Goal: Task Accomplishment & Management: Manage account settings

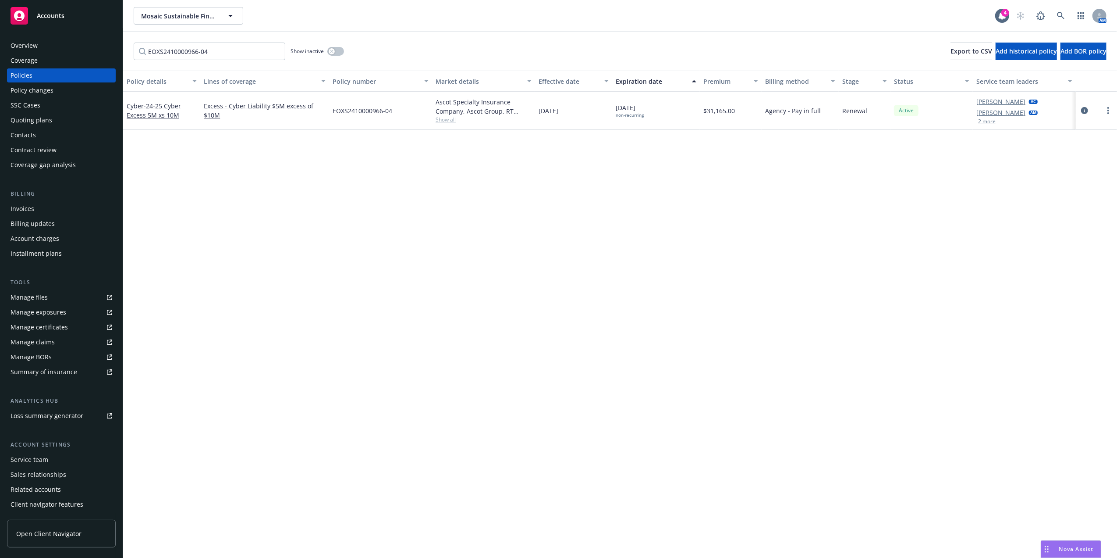
click at [224, 62] on div "EOXS2410000966-04 Show inactive Export to CSV Add historical policy Add BOR pol…" at bounding box center [620, 51] width 994 height 39
click at [1060, 14] on icon at bounding box center [1061, 16] width 8 height 8
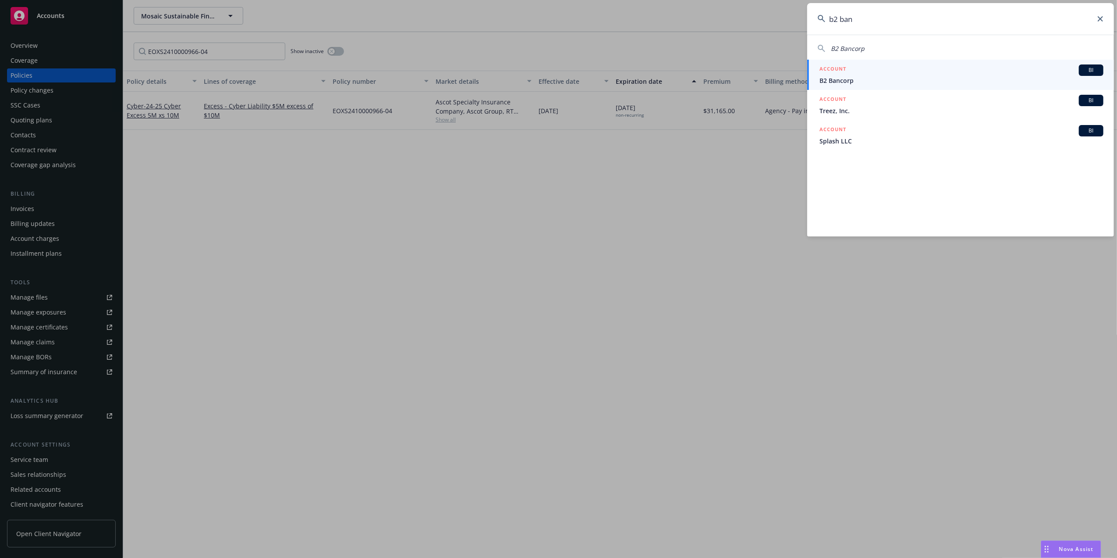
type input "b2 ban"
drag, startPoint x: 909, startPoint y: 74, endPoint x: 900, endPoint y: 74, distance: 8.3
click at [909, 74] on div "ACCOUNT BI" at bounding box center [962, 69] width 284 height 11
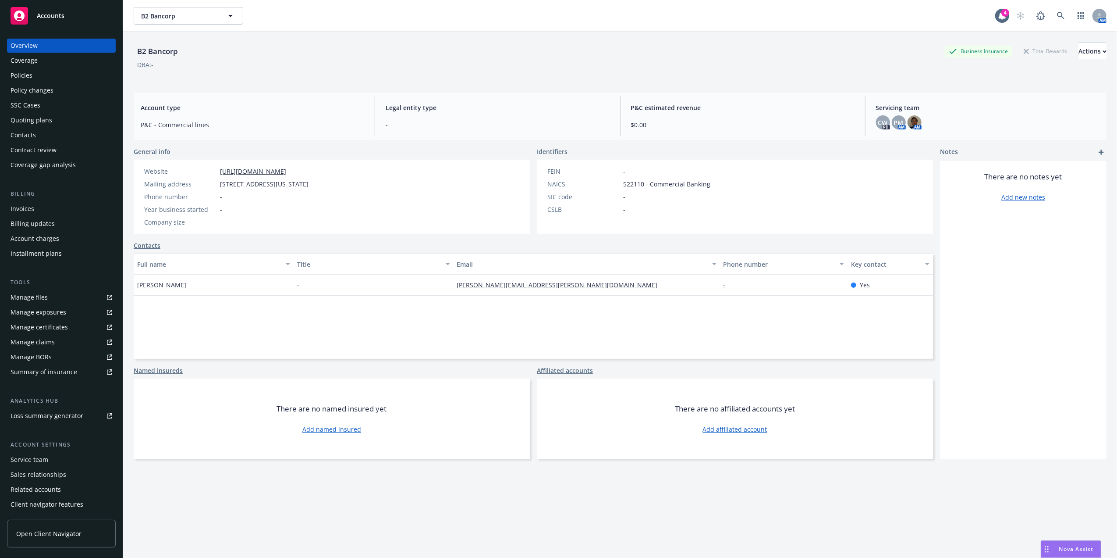
click at [64, 76] on div "Policies" at bounding box center [62, 75] width 102 height 14
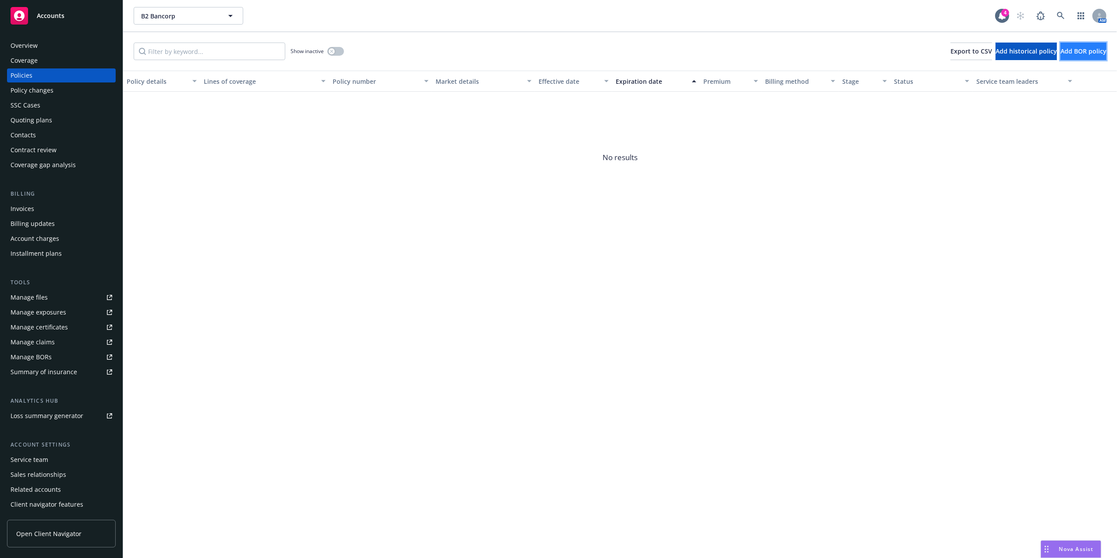
click at [1075, 46] on button "Add BOR policy" at bounding box center [1084, 52] width 46 height 18
select select "other"
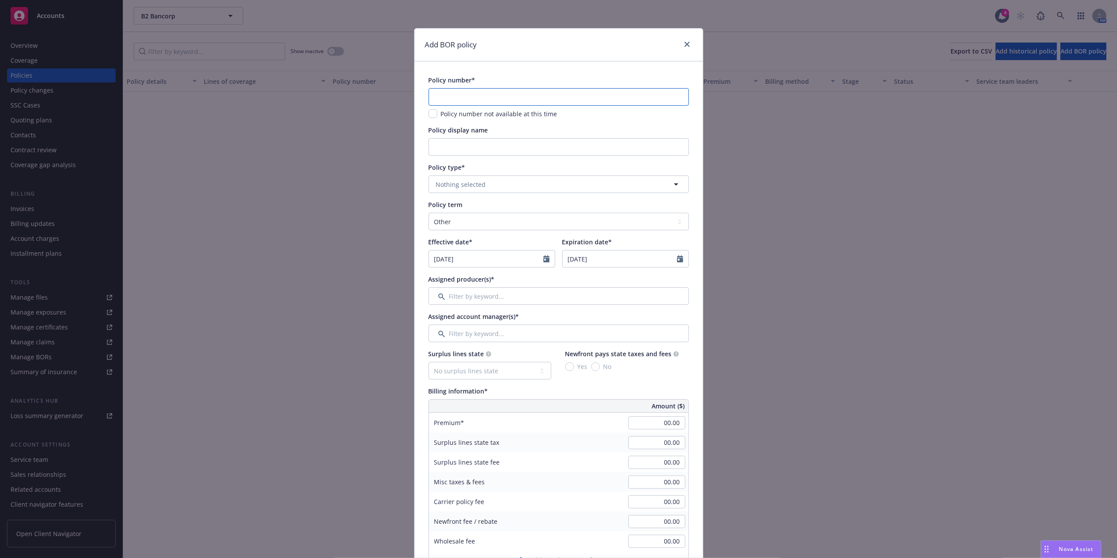
click at [462, 103] on input "text" at bounding box center [559, 97] width 260 height 18
paste input "EOXS2410000966-04"
click at [462, 148] on input "Policy display name" at bounding box center [559, 147] width 260 height 18
click at [446, 96] on input "EOXS2410000966-04" at bounding box center [559, 97] width 260 height 18
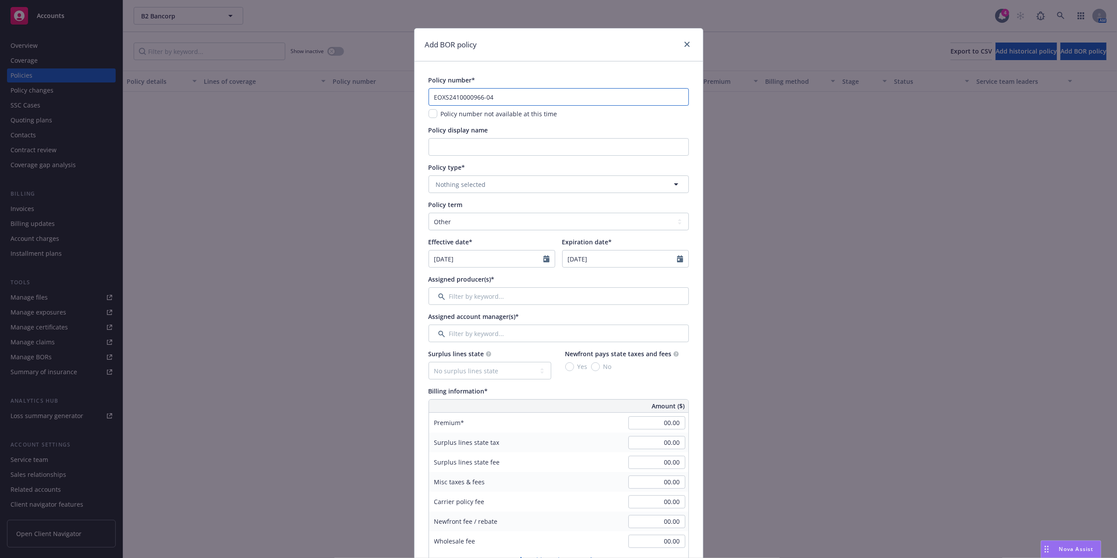
click at [446, 96] on input "EOXS2410000966-04" at bounding box center [559, 97] width 260 height 18
type input "93-K8-0254-6"
type input "Commerical Umbrella"
click at [495, 183] on button "Nothing selected" at bounding box center [559, 184] width 260 height 18
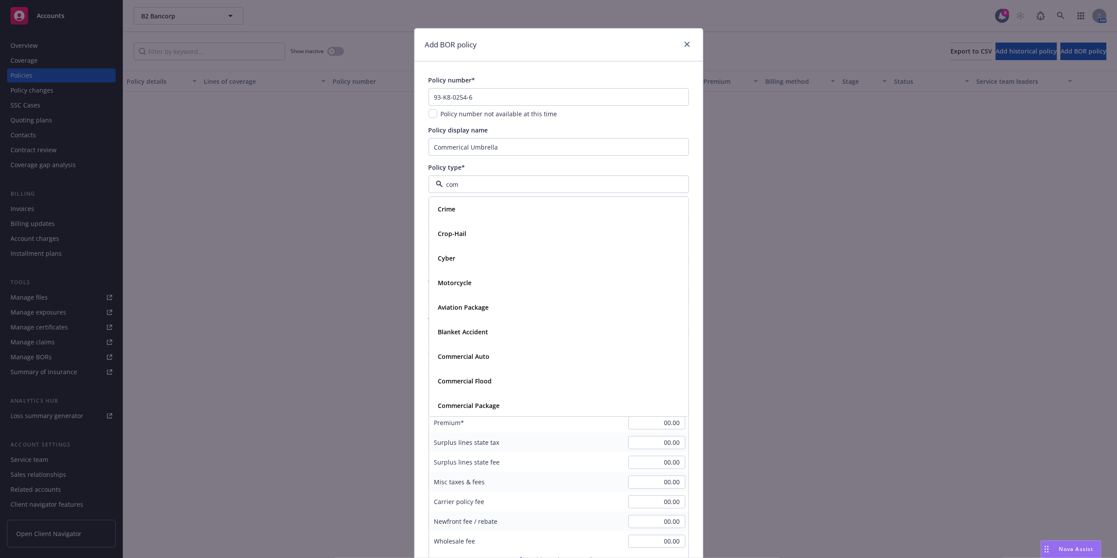
type input "comm"
click at [511, 306] on div "Commercial Umbrella" at bounding box center [559, 307] width 248 height 13
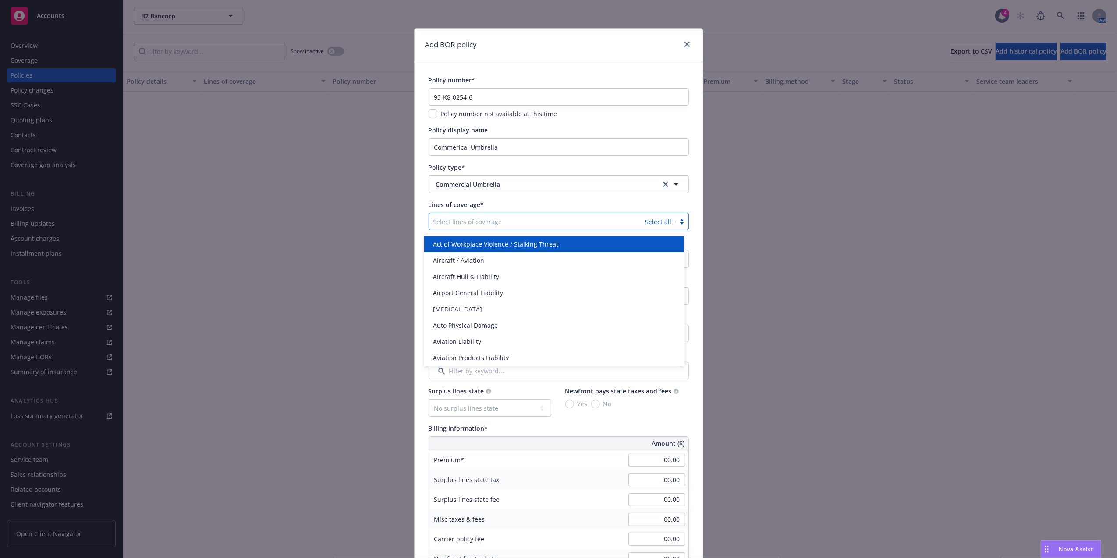
click at [556, 227] on div "Select lines of coverage" at bounding box center [537, 221] width 217 height 14
type input "com"
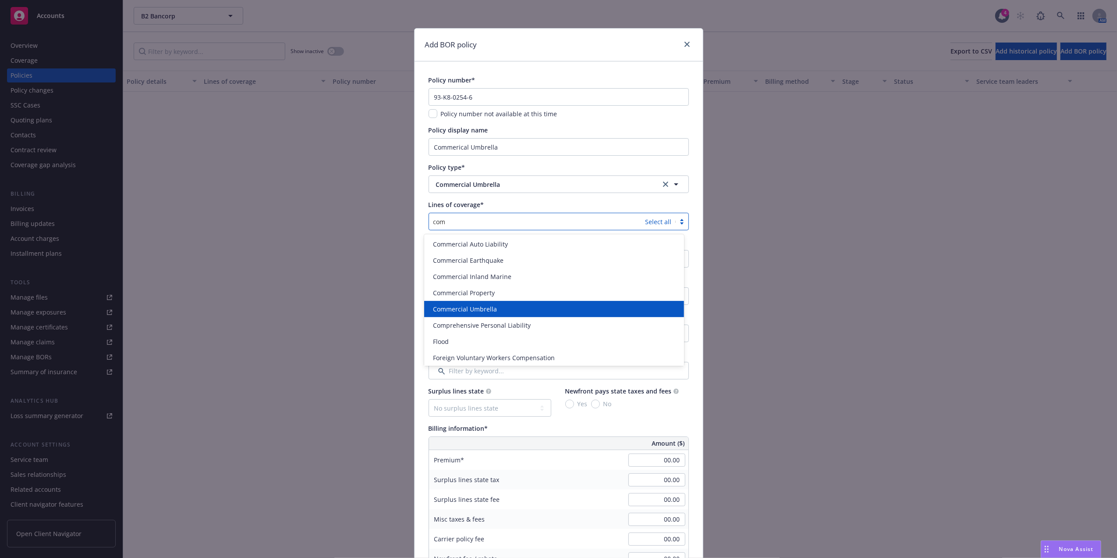
click at [531, 304] on div "Commercial Umbrella" at bounding box center [554, 308] width 249 height 9
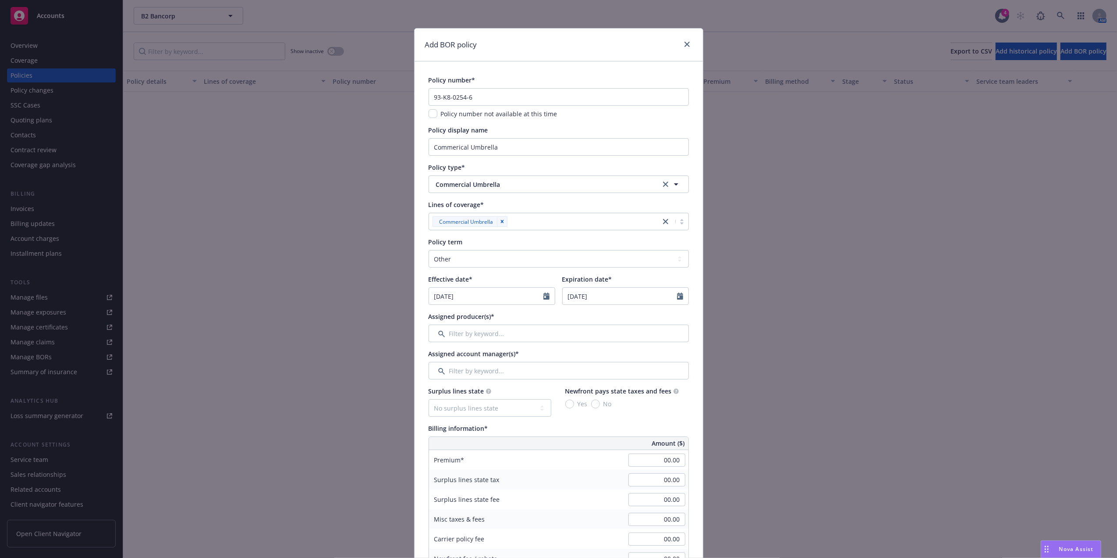
click at [611, 199] on div "Policy number* 93-K8-0254-6 Policy number not available at this time Policy dis…" at bounding box center [559, 531] width 260 height 912
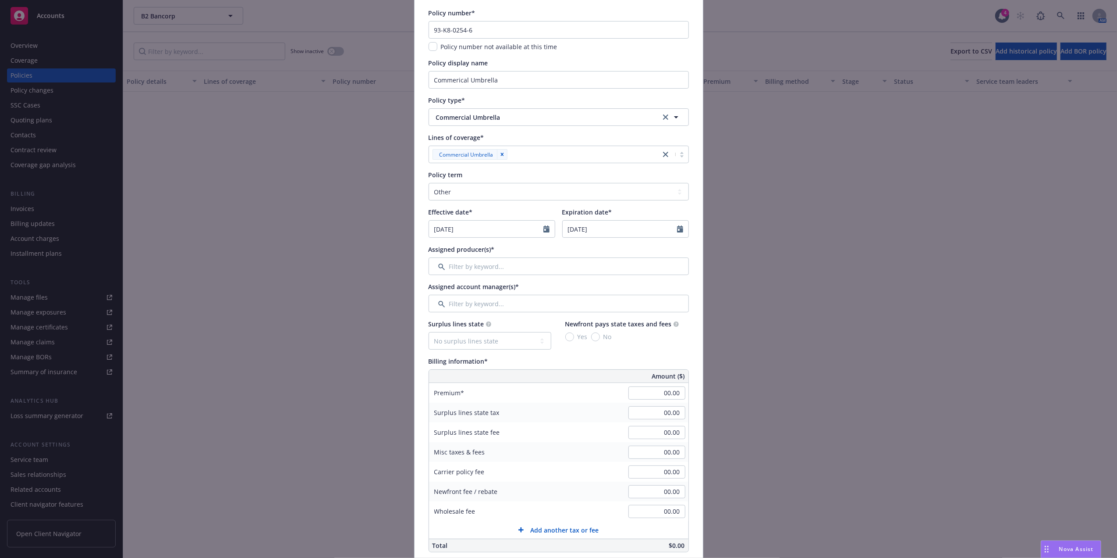
scroll to position [97, 0]
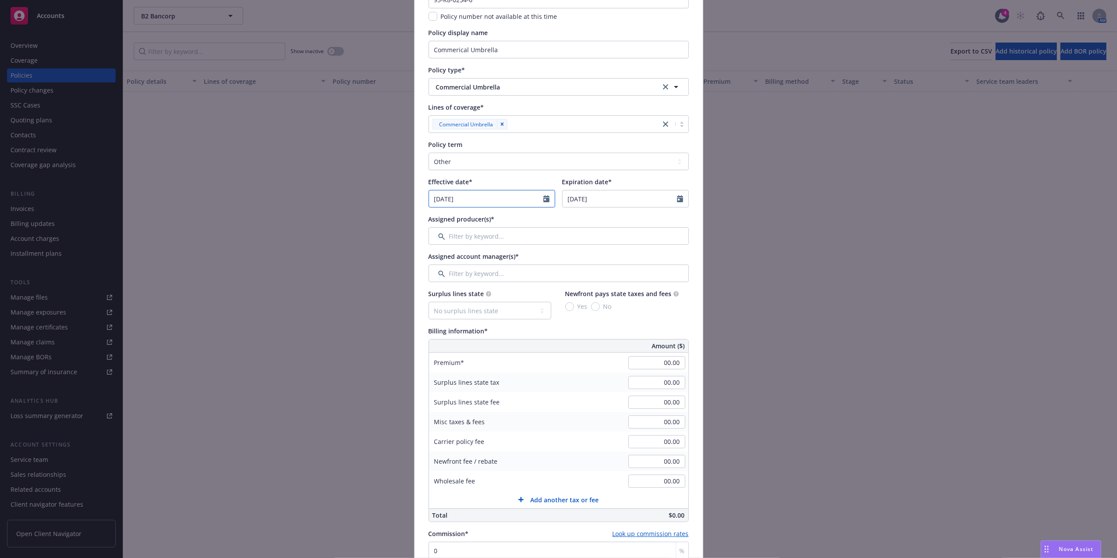
click at [544, 196] on icon "Calendar" at bounding box center [547, 198] width 6 height 7
click at [526, 220] on button "button" at bounding box center [526, 219] width 11 height 11
select select "9"
click at [499, 221] on input "2025" at bounding box center [504, 219] width 28 height 9
type input "2024"
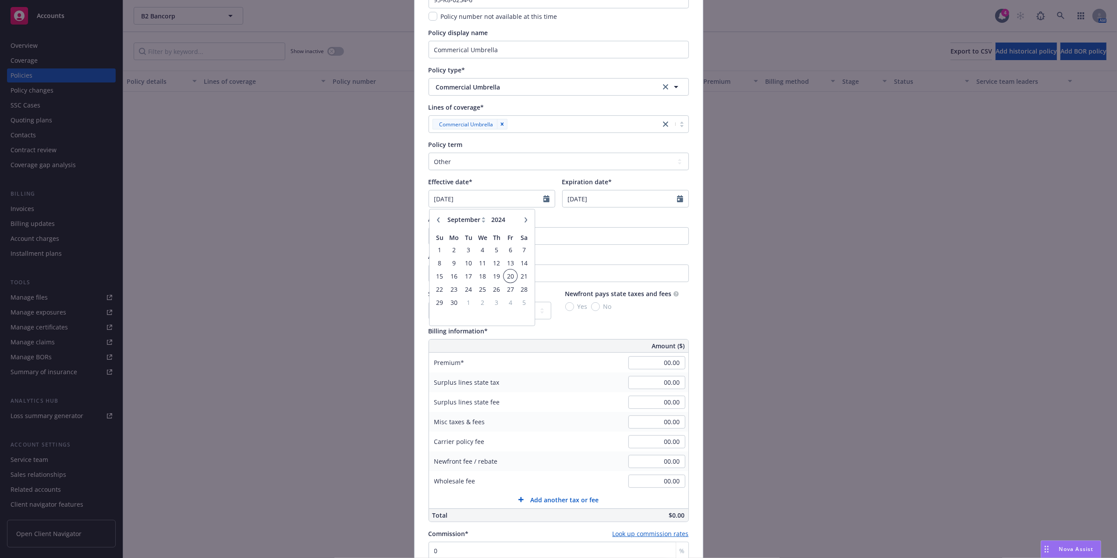
click at [511, 275] on span "20" at bounding box center [511, 275] width 12 height 11
type input "09/20/2024"
drag, startPoint x: 507, startPoint y: 164, endPoint x: 502, endPoint y: 165, distance: 5.5
click at [507, 164] on select "Select policy term 12 Month 6 Month 4 Month 3 Month 2 Month 1 Month 36 Month (3…" at bounding box center [559, 162] width 260 height 18
select select "12"
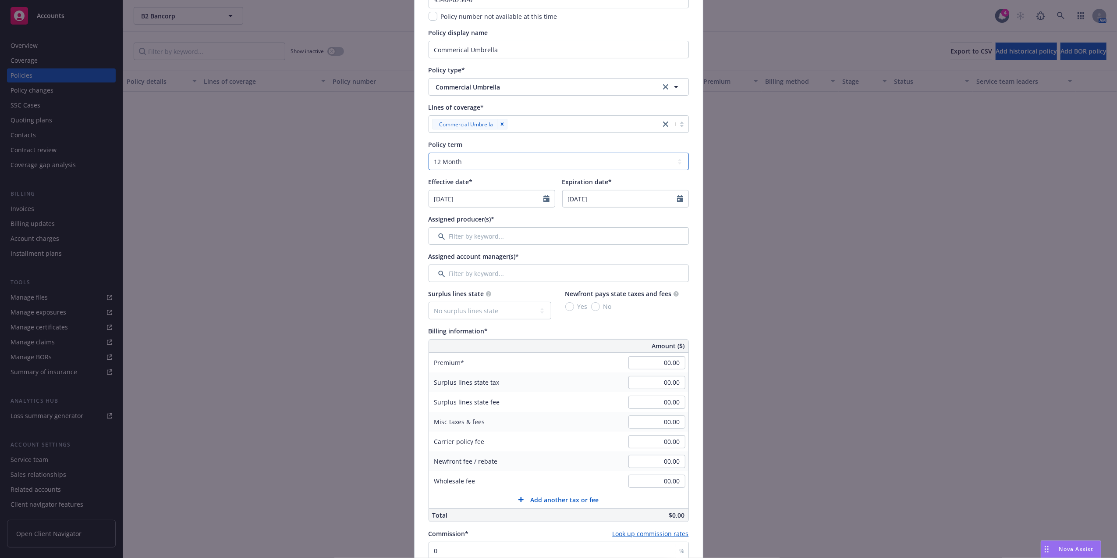
click at [429, 153] on select "Select policy term 12 Month 6 Month 4 Month 3 Month 2 Month 1 Month 36 Month (3…" at bounding box center [559, 162] width 260 height 18
type input "09/20/2025"
click at [488, 179] on div "Effective date*" at bounding box center [492, 181] width 127 height 9
click at [607, 231] on input "Filter by keyword..." at bounding box center [559, 236] width 260 height 18
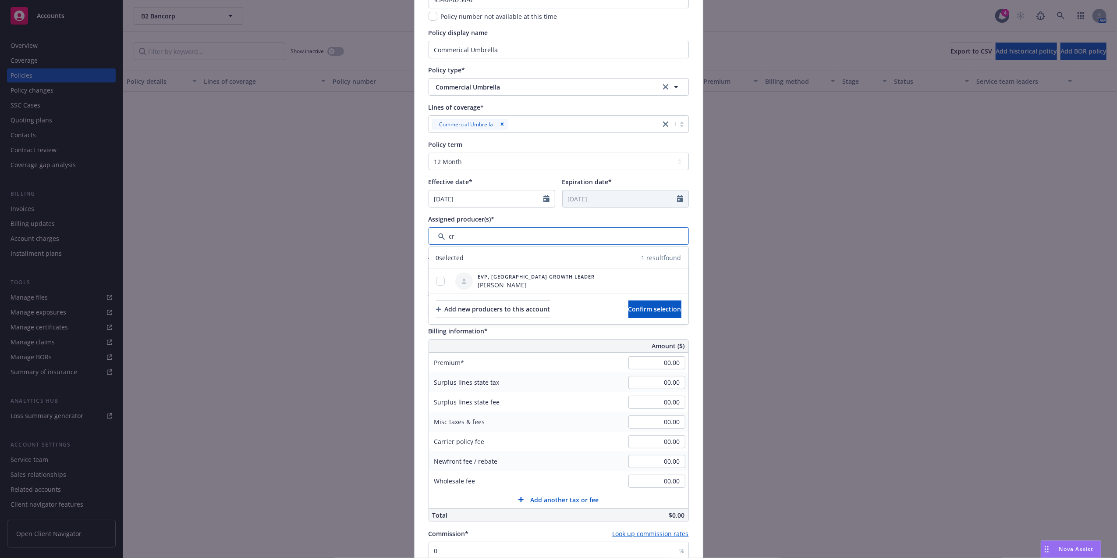
type input "c"
type input "pr"
click at [436, 281] on input "checkbox" at bounding box center [440, 281] width 9 height 9
checkbox input "true"
click at [655, 304] on button "Confirm selection" at bounding box center [655, 309] width 53 height 18
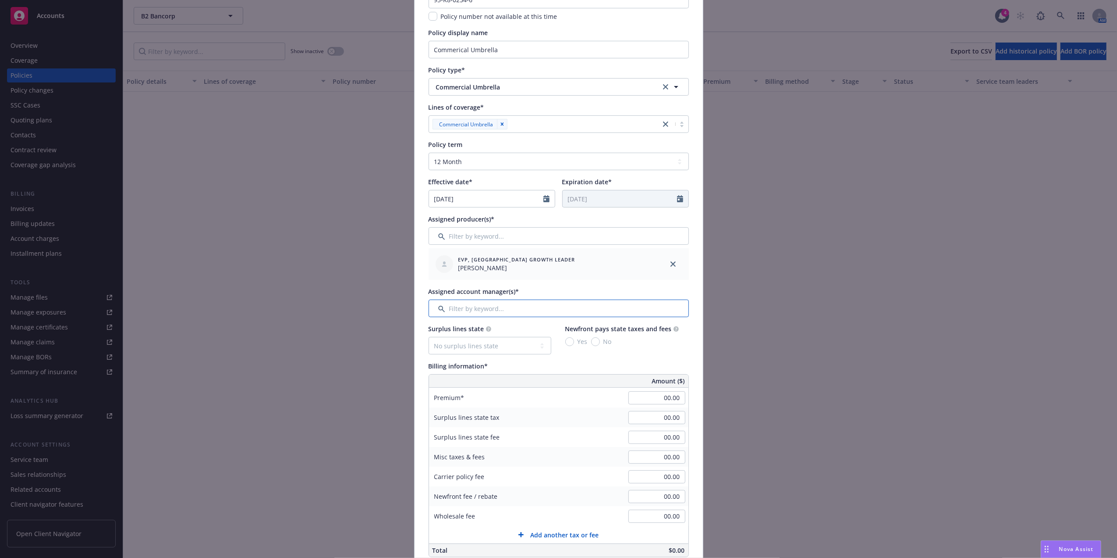
click at [490, 311] on input "Filter by keyword..." at bounding box center [559, 308] width 260 height 18
type input "a"
click at [436, 352] on input "checkbox" at bounding box center [440, 353] width 9 height 9
checkbox input "true"
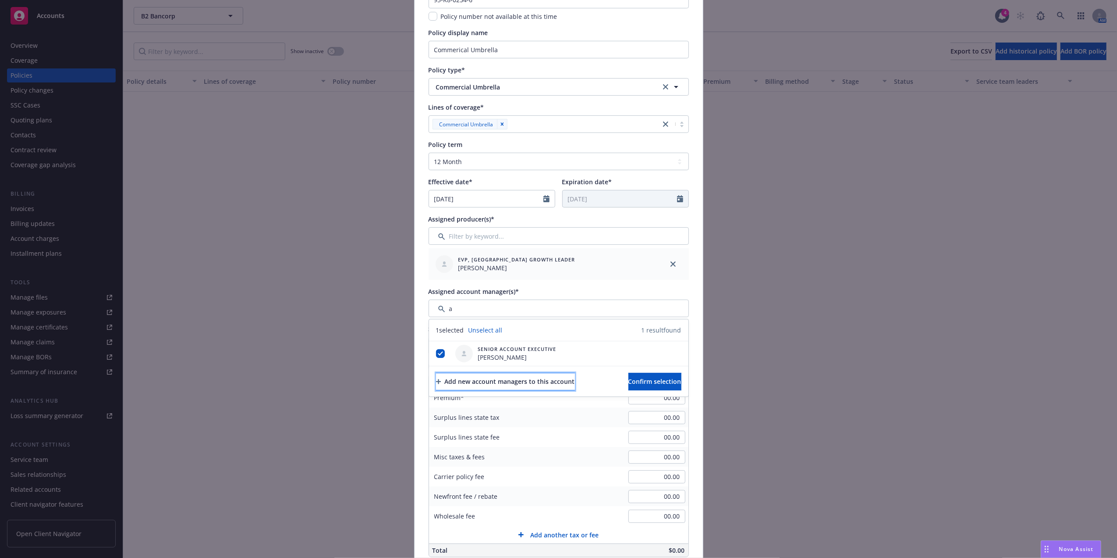
click at [551, 381] on div "Add new account managers to this account" at bounding box center [505, 381] width 139 height 17
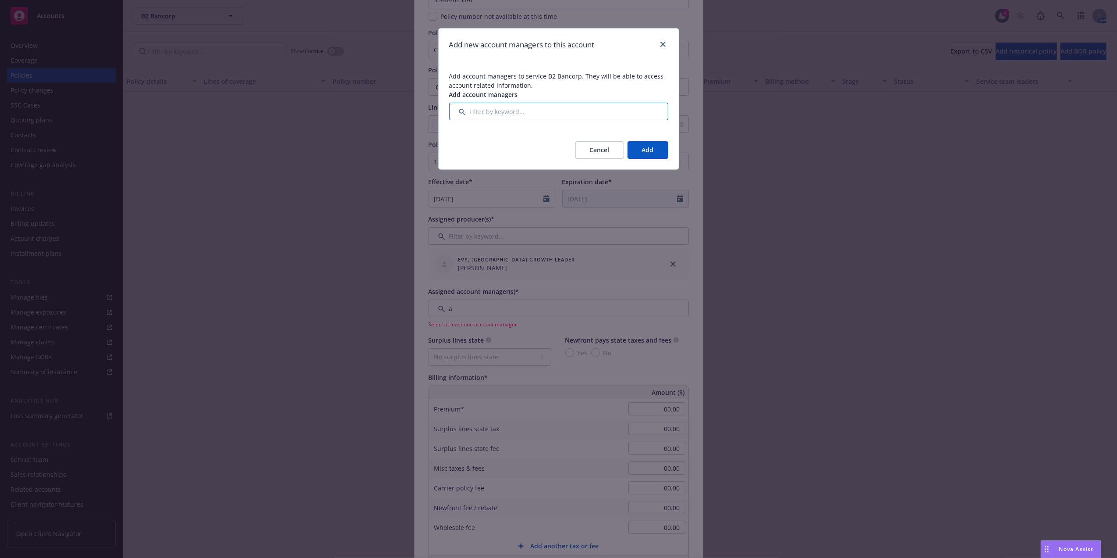
click at [506, 113] on input "Filter by keyword..." at bounding box center [558, 112] width 219 height 18
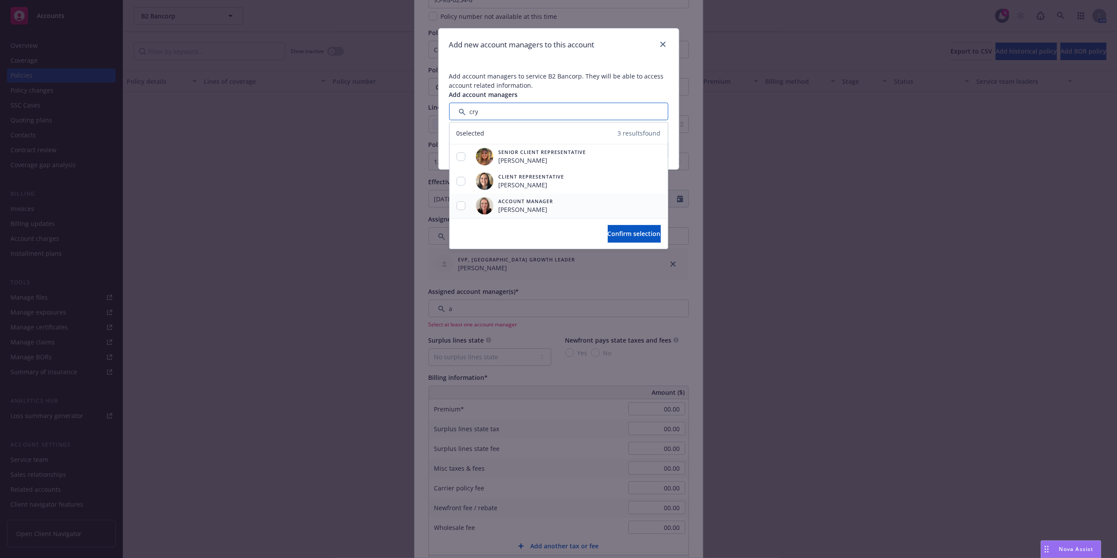
type input "cry"
click at [510, 210] on span "Crystal Kuenzler" at bounding box center [526, 209] width 55 height 9
click at [463, 207] on input "checkbox" at bounding box center [461, 205] width 9 height 9
checkbox input "true"
click at [614, 234] on span "Confirm selection" at bounding box center [634, 233] width 53 height 8
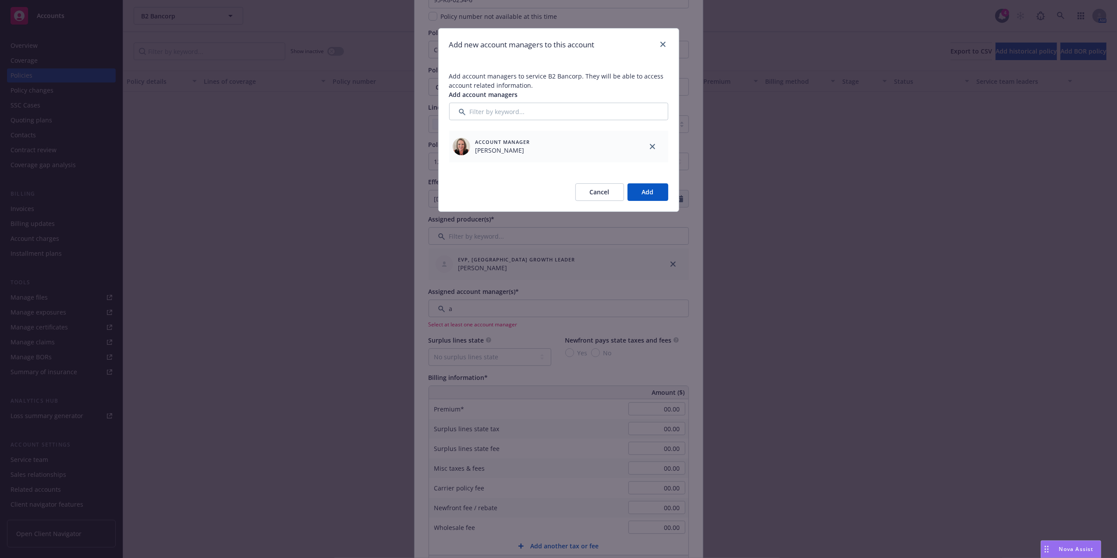
click at [639, 192] on button "Add" at bounding box center [648, 192] width 41 height 18
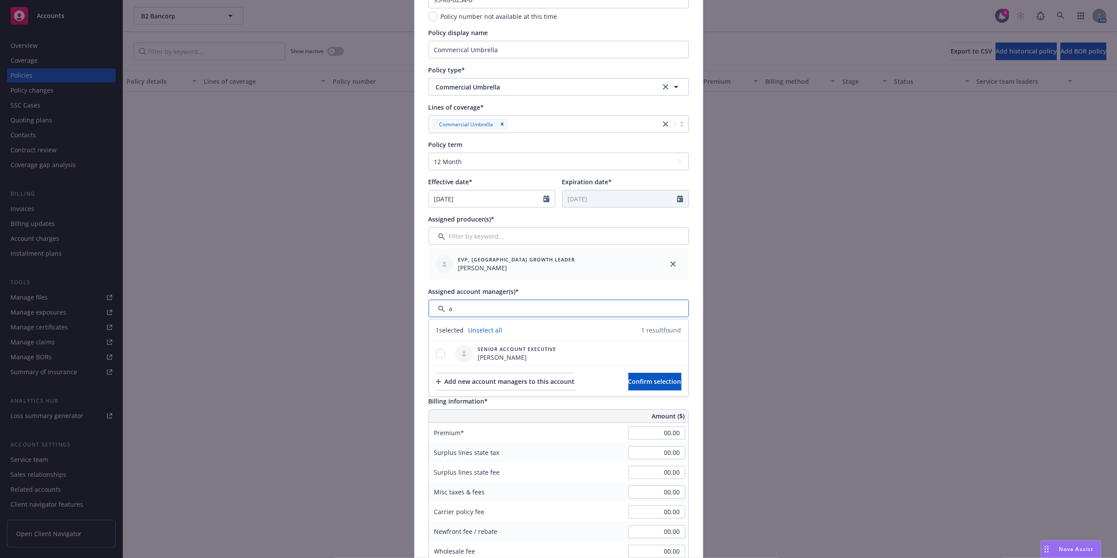
click at [484, 309] on input "Filter by keyword..." at bounding box center [559, 308] width 260 height 18
type input "aa"
click at [436, 357] on input "checkbox" at bounding box center [440, 353] width 9 height 9
checkbox input "true"
click at [646, 383] on span "Confirm selection" at bounding box center [655, 381] width 53 height 8
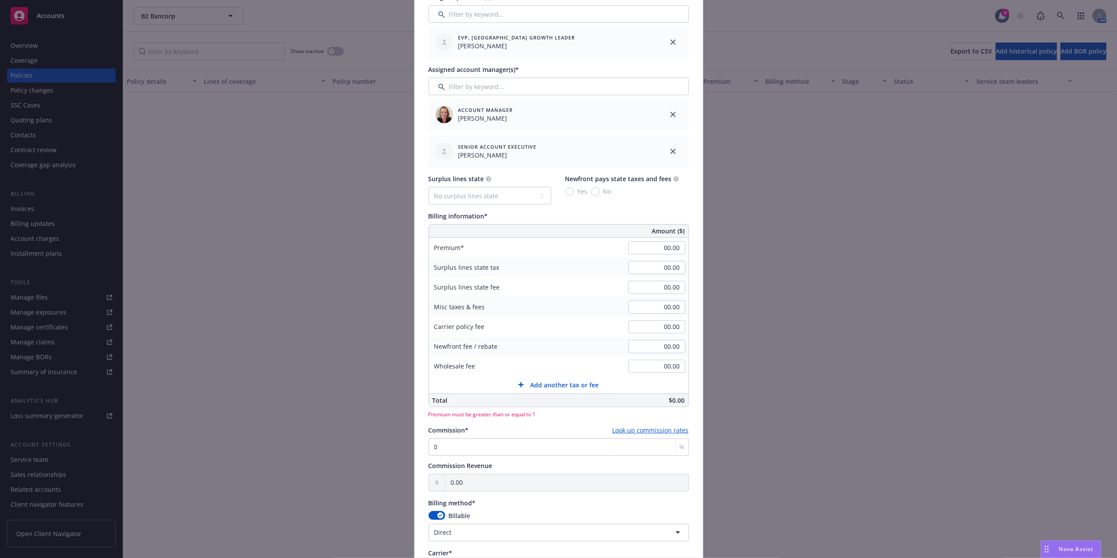
scroll to position [430, 0]
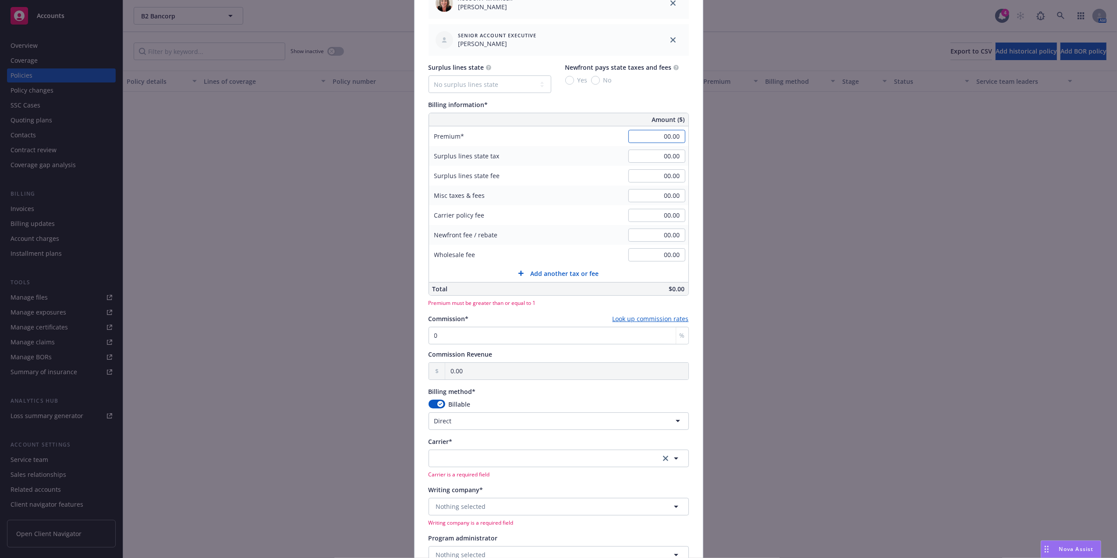
click at [672, 135] on input "00.00" at bounding box center [657, 136] width 57 height 13
paste input "EOXS2410000966-04"
type input "00.00"
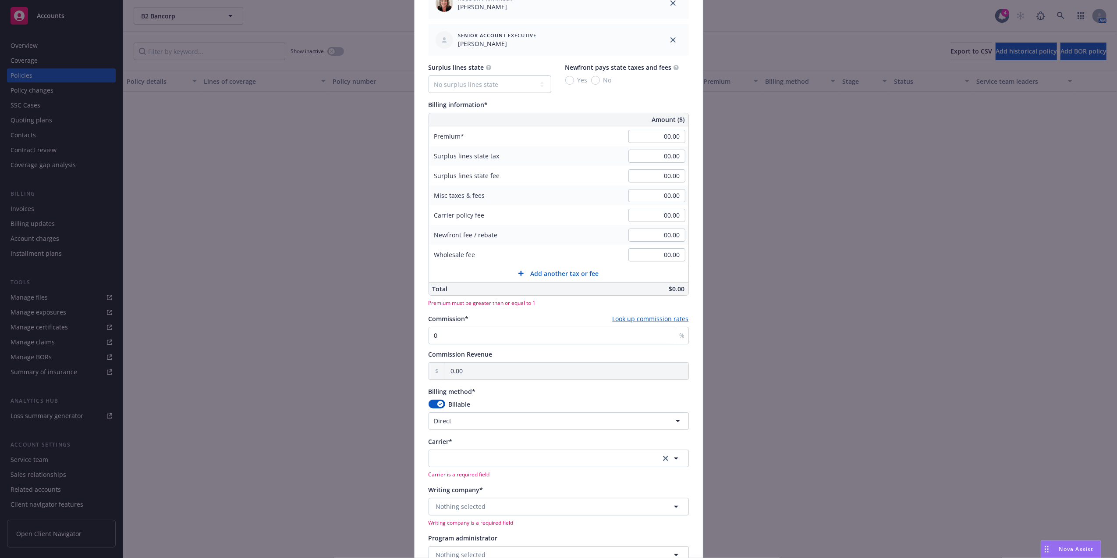
click at [532, 304] on span "Premium must be greater than or equal to 1" at bounding box center [559, 302] width 260 height 7
click at [512, 339] on input "0" at bounding box center [559, 336] width 260 height 18
type input "0"
click at [556, 306] on span "Premium must be greater than or equal to 1" at bounding box center [559, 302] width 260 height 7
click at [654, 141] on input "00.00" at bounding box center [657, 136] width 57 height 13
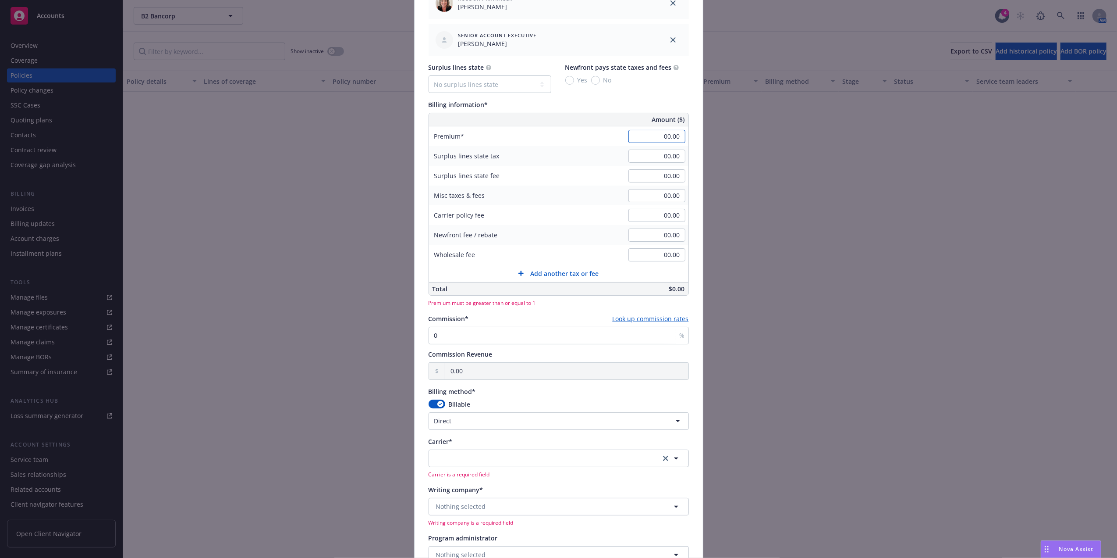
paste input "EOXS2410000966-04"
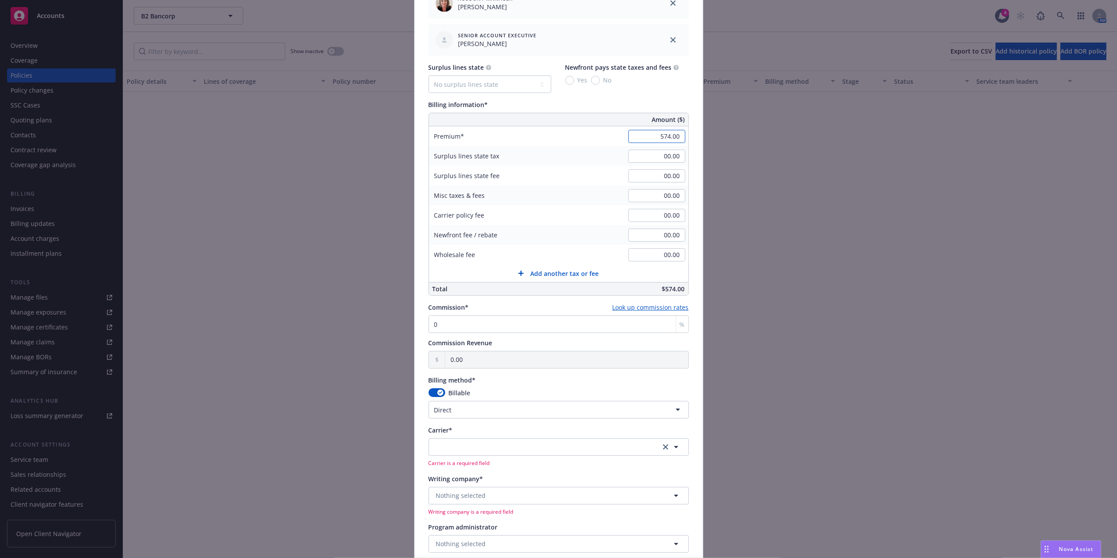
click at [667, 132] on input "574.00" at bounding box center [657, 136] width 57 height 13
type input "573.00"
click at [537, 151] on div "Surplus lines state tax" at bounding box center [495, 156] width 132 height 20
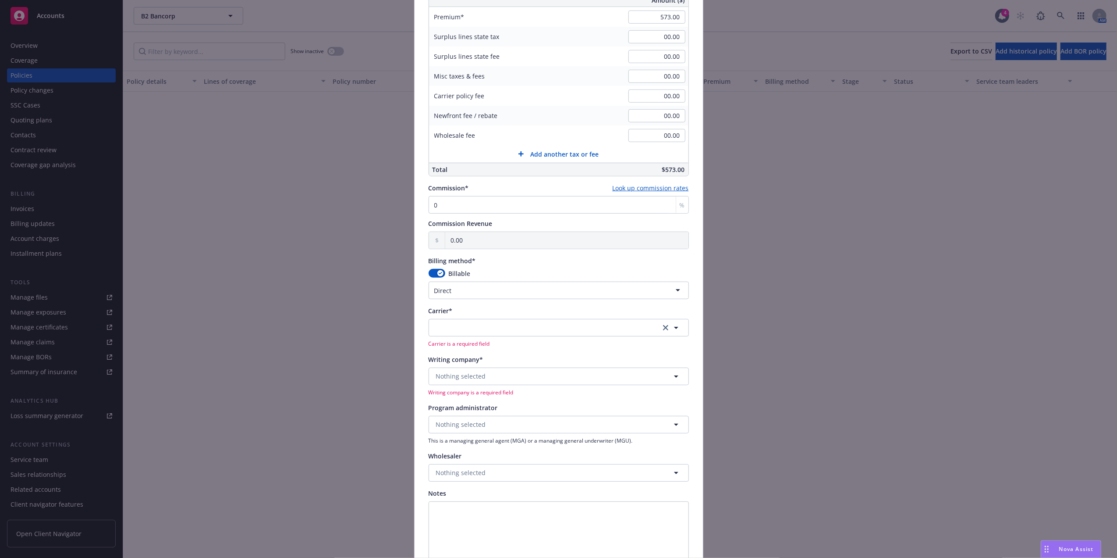
scroll to position [547, 0]
click at [477, 381] on span "Nothing selected" at bounding box center [461, 378] width 50 height 9
click at [451, 376] on span "Nothing selected" at bounding box center [461, 378] width 50 height 9
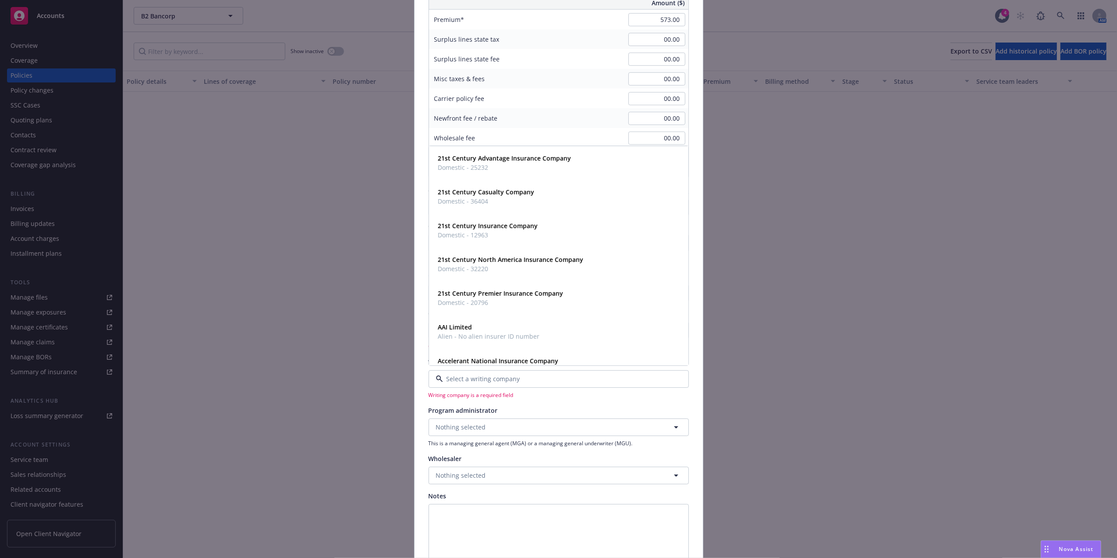
paste input "EOXS2410000966-04"
type input "EOXS2410000966-04"
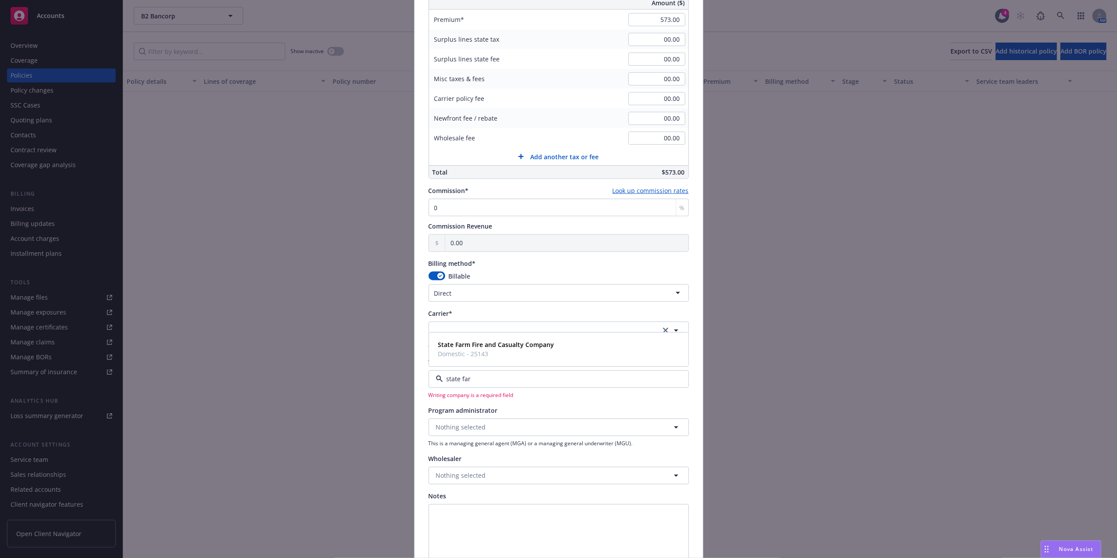
type input "state farm"
click at [588, 351] on div "State Farm Fire and Casualty Company Domestic - 25143" at bounding box center [559, 349] width 248 height 22
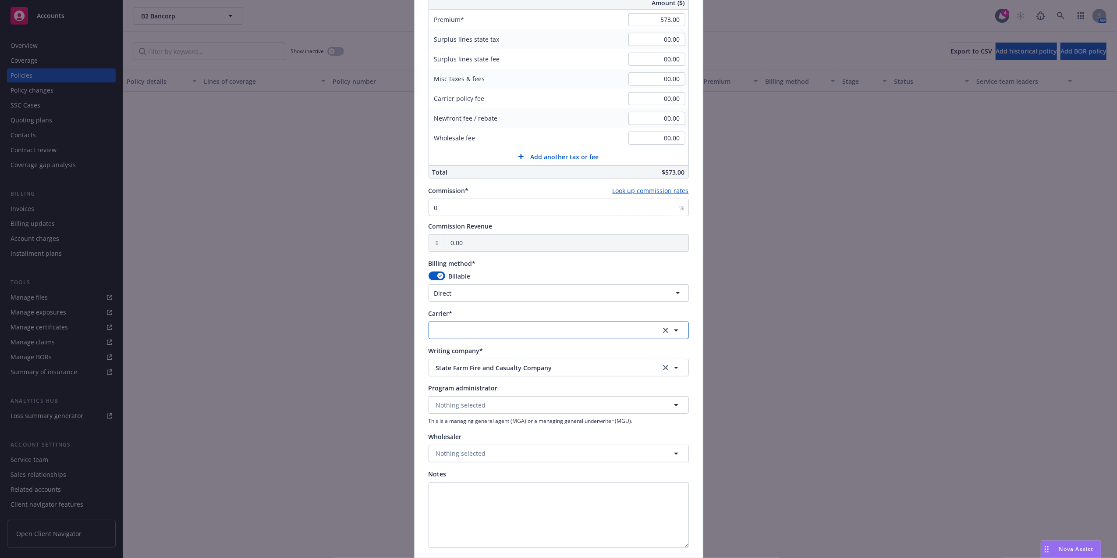
click at [486, 332] on button "button" at bounding box center [559, 330] width 260 height 18
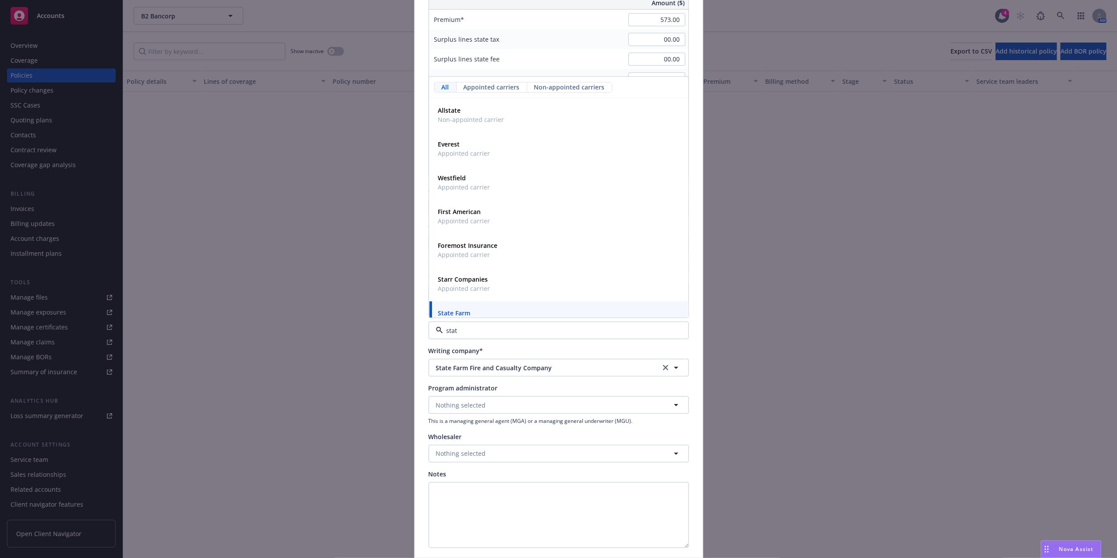
type input "state"
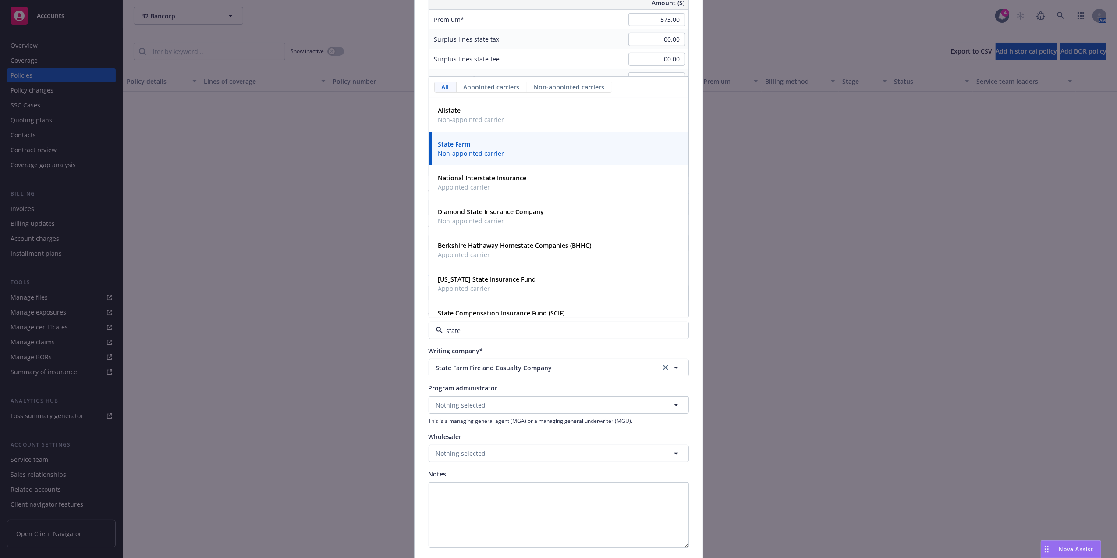
click at [484, 155] on span "Non-appointed carrier" at bounding box center [471, 153] width 66 height 9
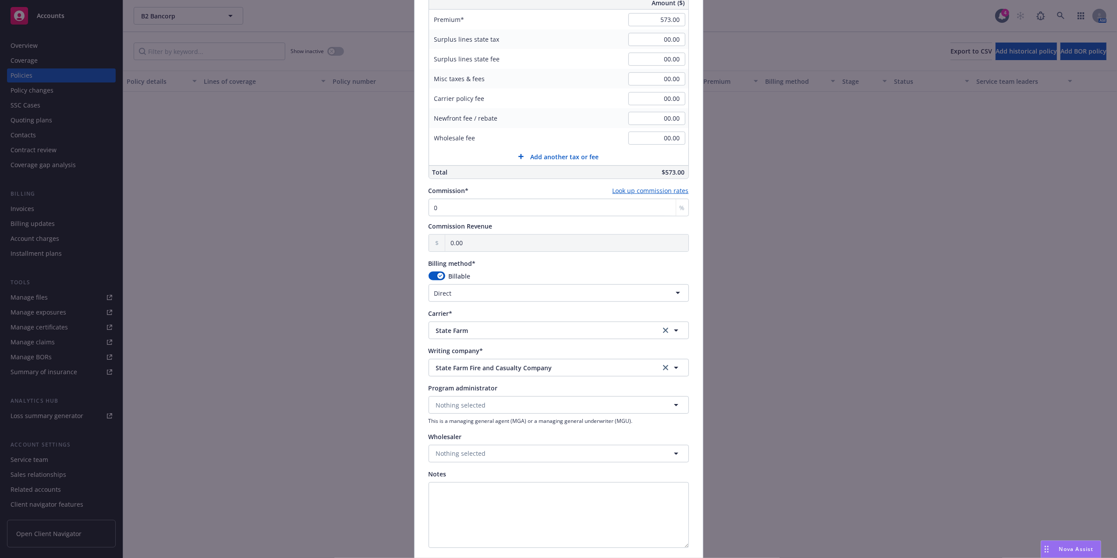
scroll to position [619, 0]
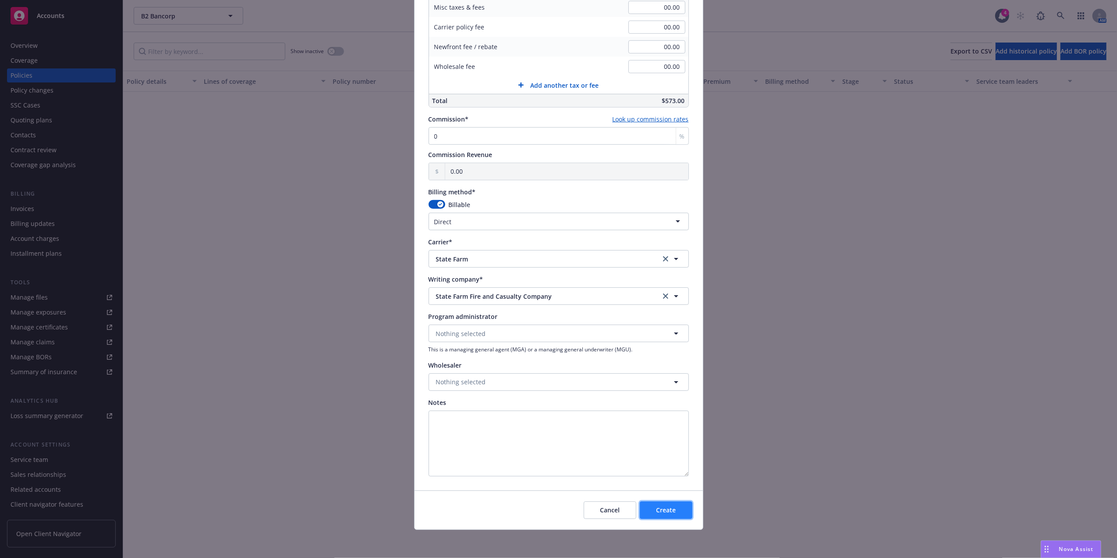
click at [657, 509] on span "Create" at bounding box center [666, 509] width 20 height 8
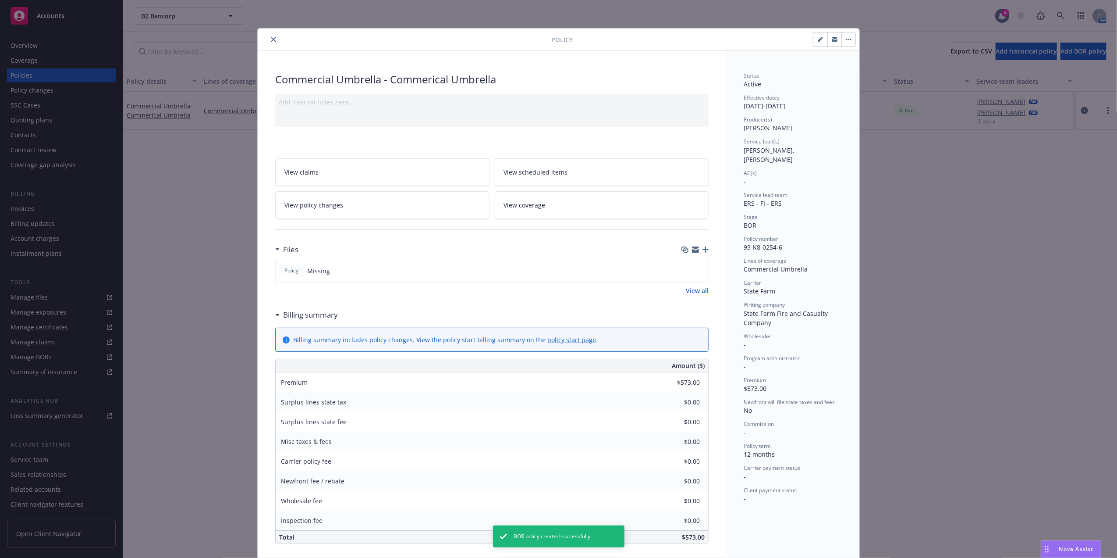
click at [819, 37] on button "button" at bounding box center [821, 39] width 14 height 14
select select "BOR"
select select "12"
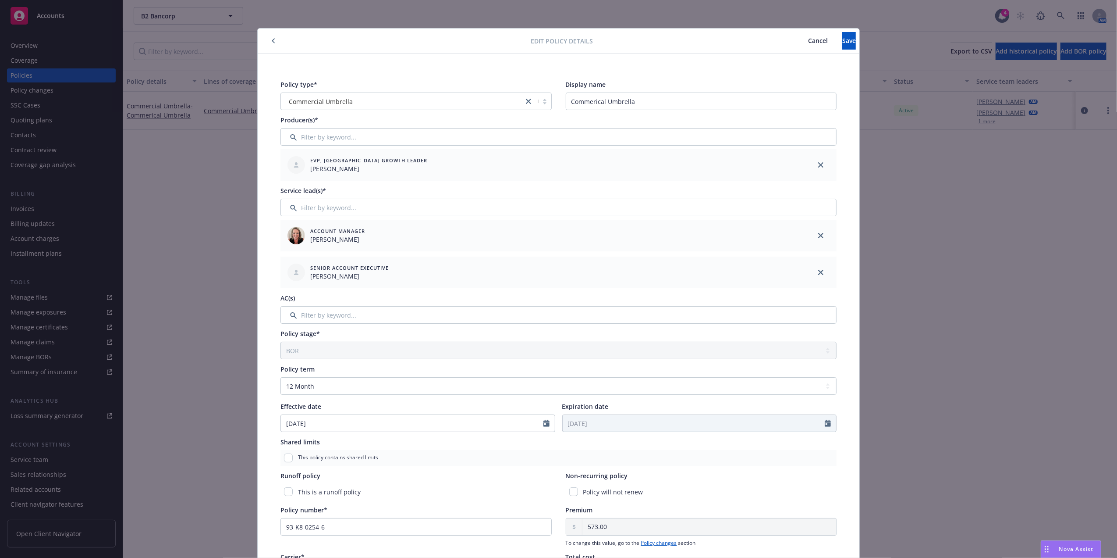
click at [808, 37] on span "Cancel" at bounding box center [818, 40] width 20 height 8
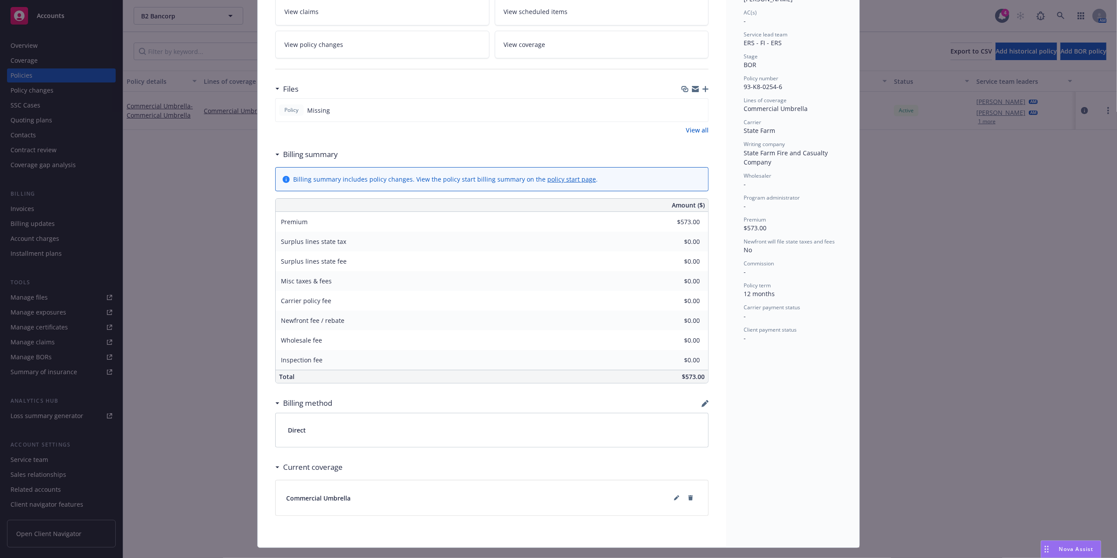
scroll to position [181, 0]
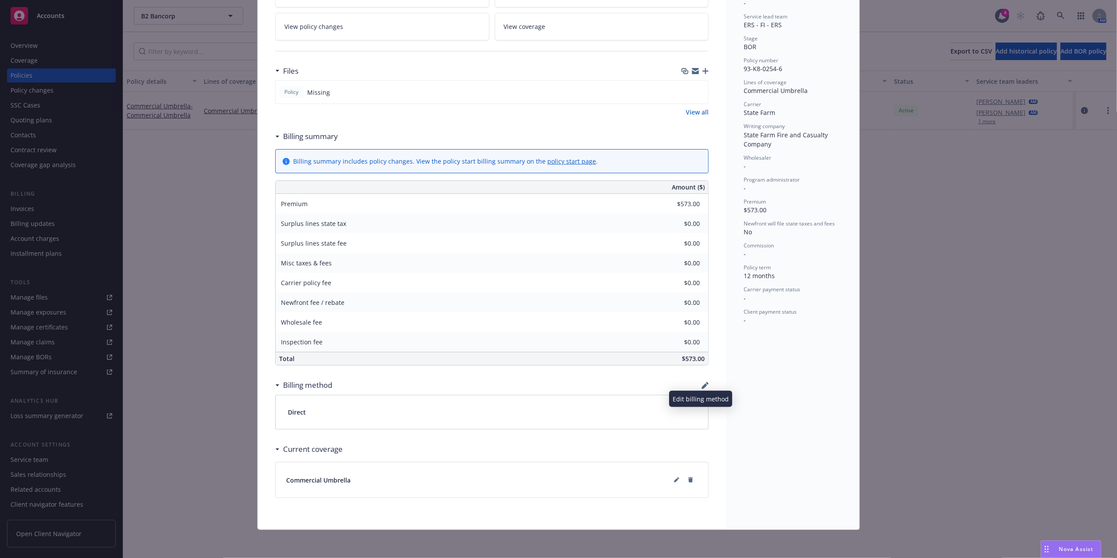
click at [702, 384] on icon "button" at bounding box center [705, 386] width 6 height 6
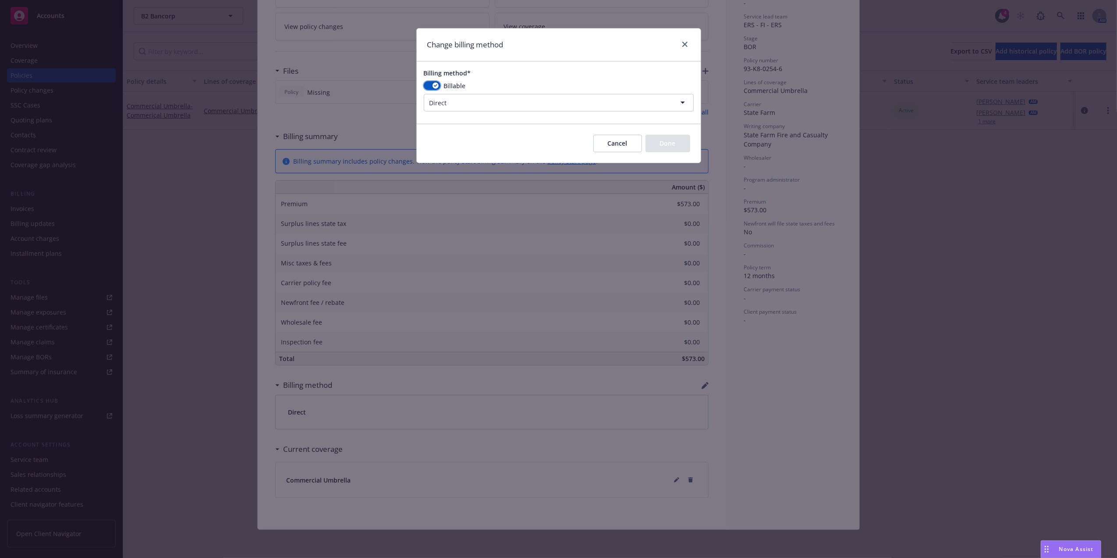
click at [432, 83] on button "button" at bounding box center [432, 85] width 17 height 9
select select
click at [678, 150] on button "Done" at bounding box center [668, 144] width 45 height 18
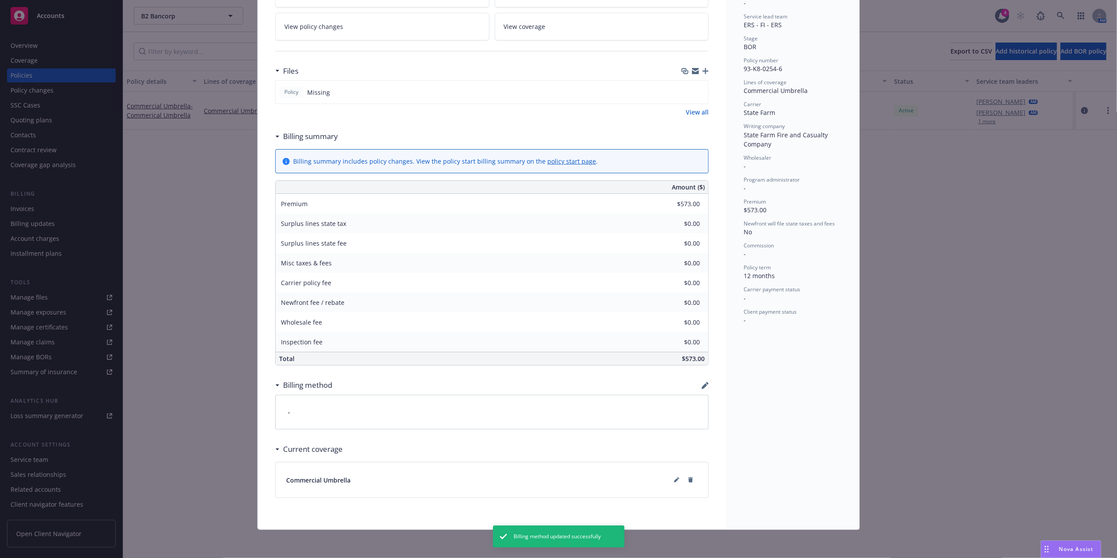
scroll to position [0, 0]
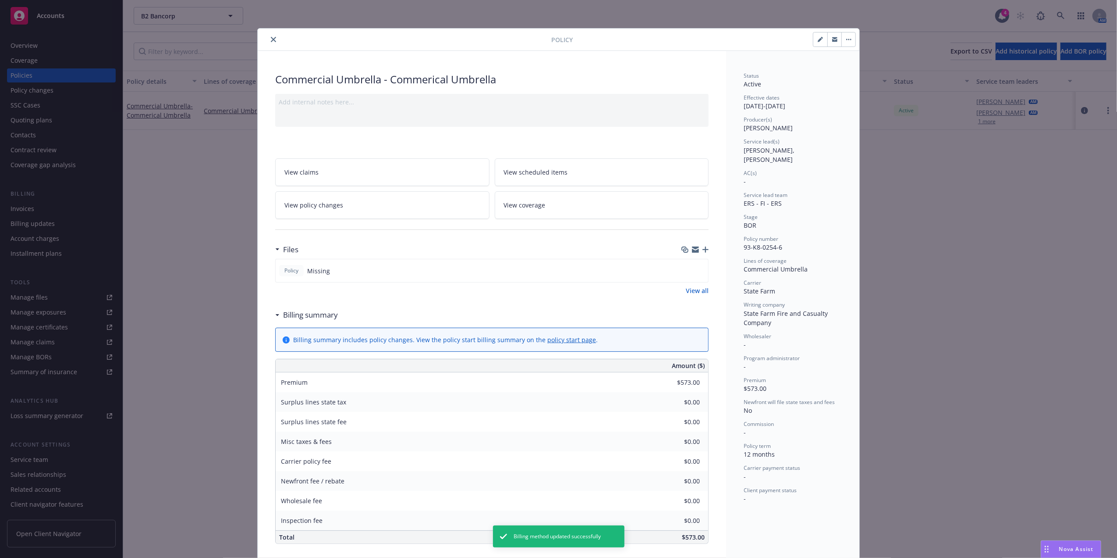
click at [273, 39] on button "close" at bounding box center [273, 39] width 11 height 11
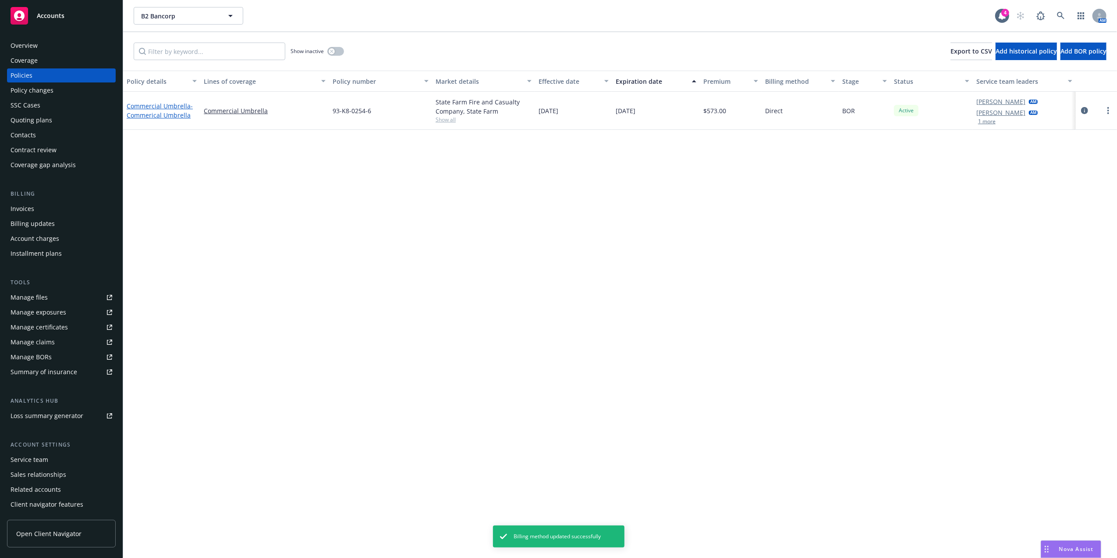
click at [141, 114] on span "- Commerical Umbrella" at bounding box center [160, 111] width 66 height 18
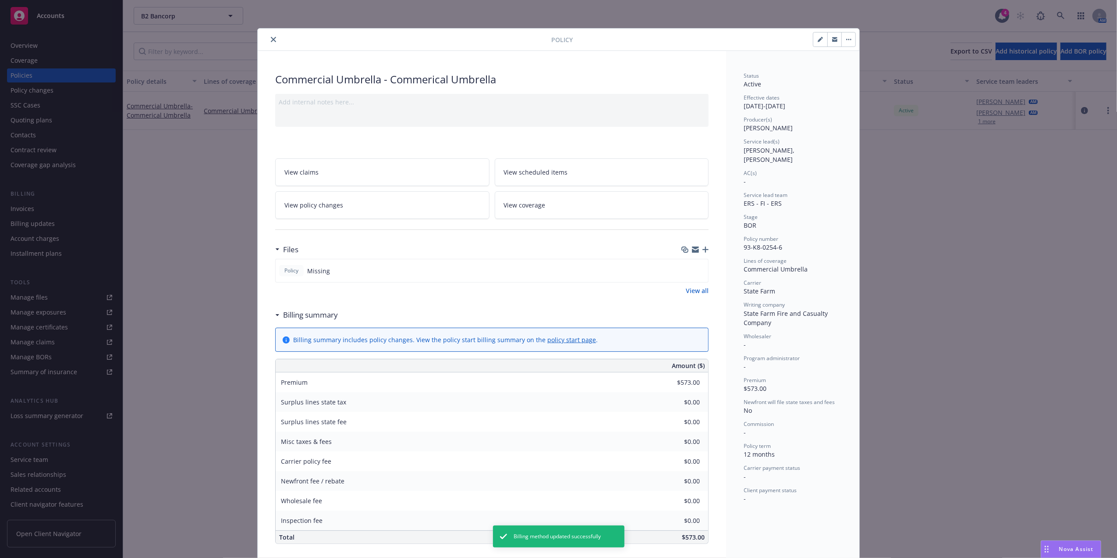
scroll to position [26, 0]
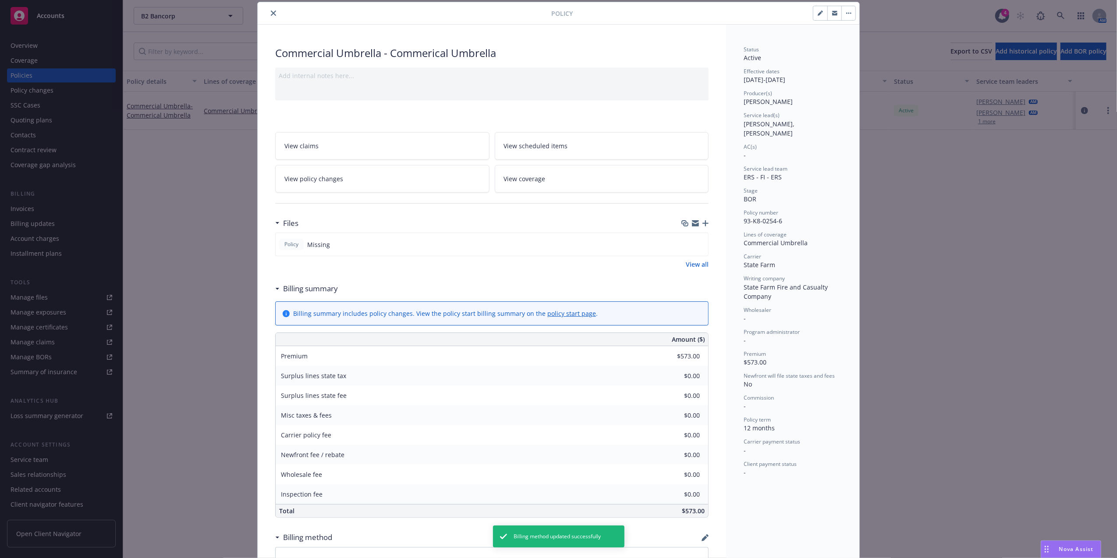
click at [703, 223] on icon "button" at bounding box center [706, 223] width 6 height 6
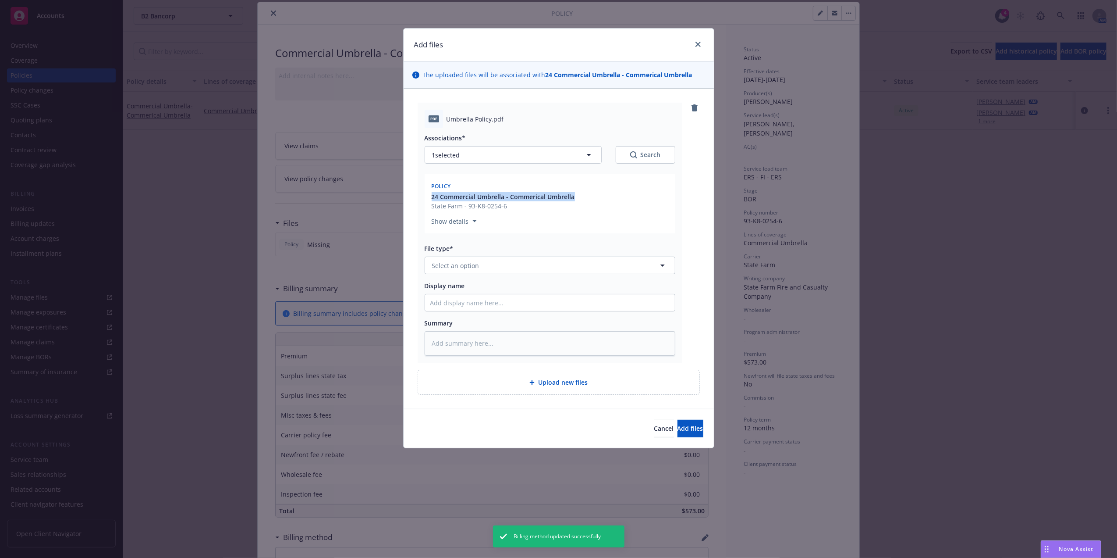
drag, startPoint x: 581, startPoint y: 197, endPoint x: 423, endPoint y: 201, distance: 158.7
click at [423, 201] on div "pdf Umbrella Policy.pdf Associations* 1 selected Search Policy 24 Commercial Um…" at bounding box center [550, 233] width 265 height 260
copy span "24 Commercial Umbrella - Commerical Umbrella"
click at [459, 301] on input "Display name" at bounding box center [550, 302] width 250 height 17
paste input "24 Commercial Umbrella - Commerical Umbrella"
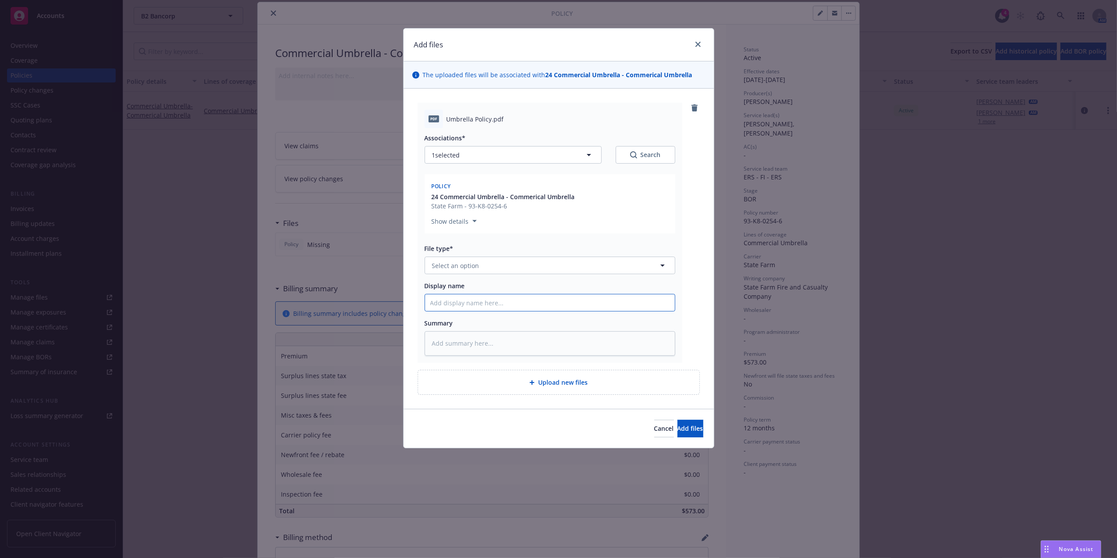
type textarea "x"
type input "24 Commercial Umbrella - Commerical Umbrella"
click at [678, 426] on span "Add files" at bounding box center [691, 428] width 26 height 8
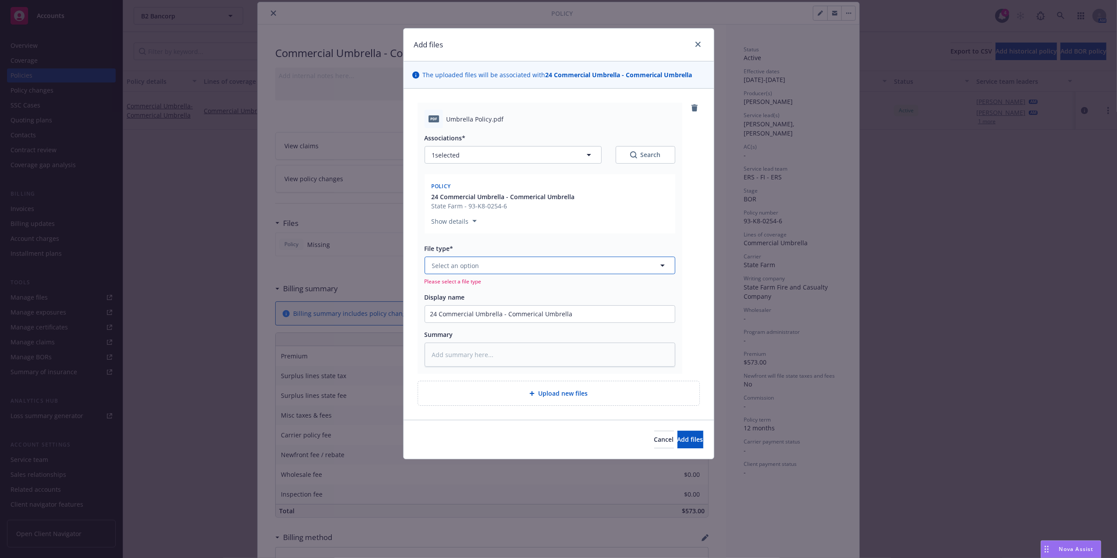
click at [533, 262] on button "Select an option" at bounding box center [550, 265] width 251 height 18
type textarea "x"
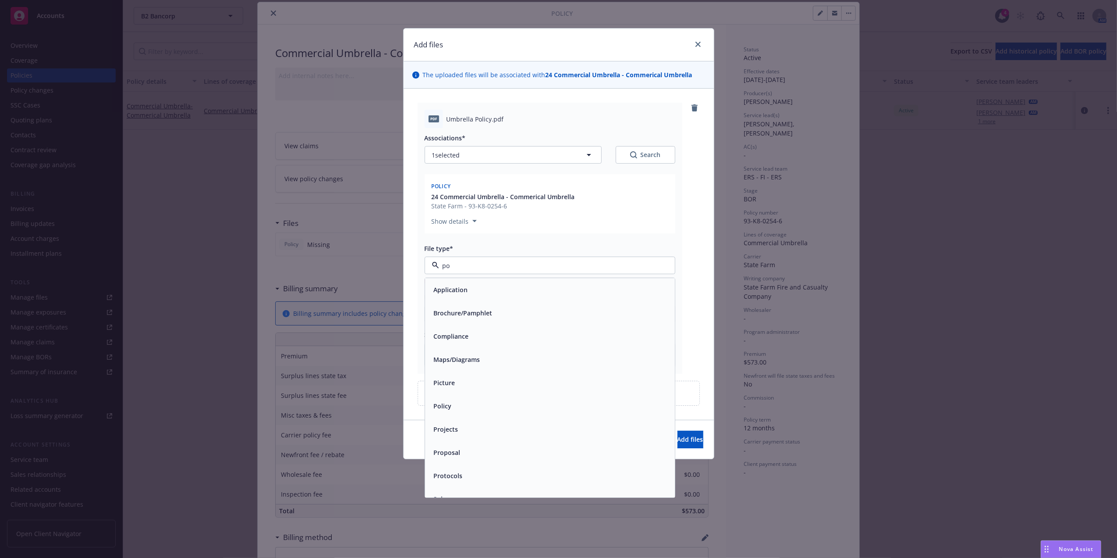
type input "pol"
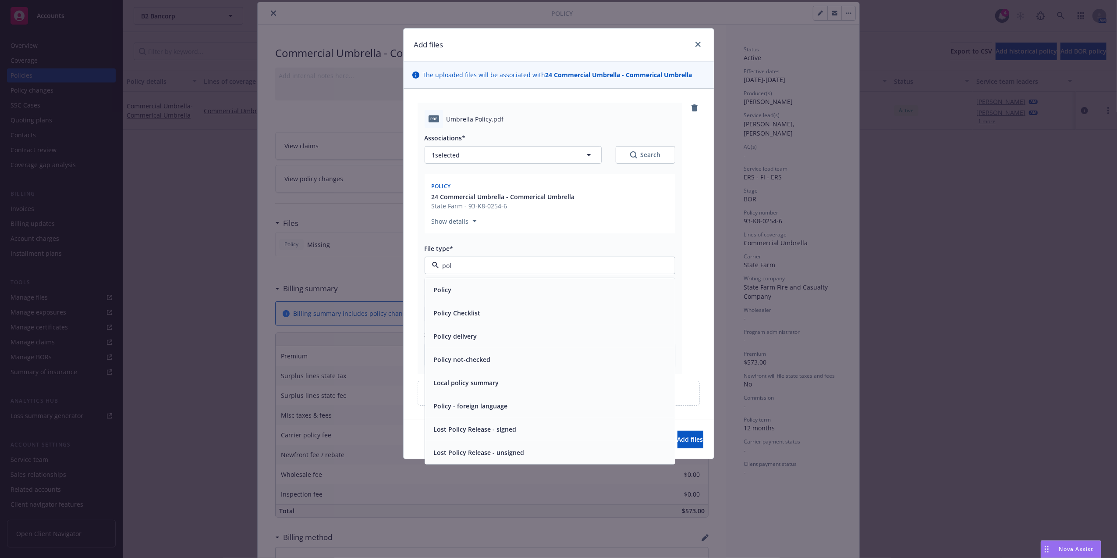
click at [472, 297] on div "Policy" at bounding box center [550, 289] width 250 height 23
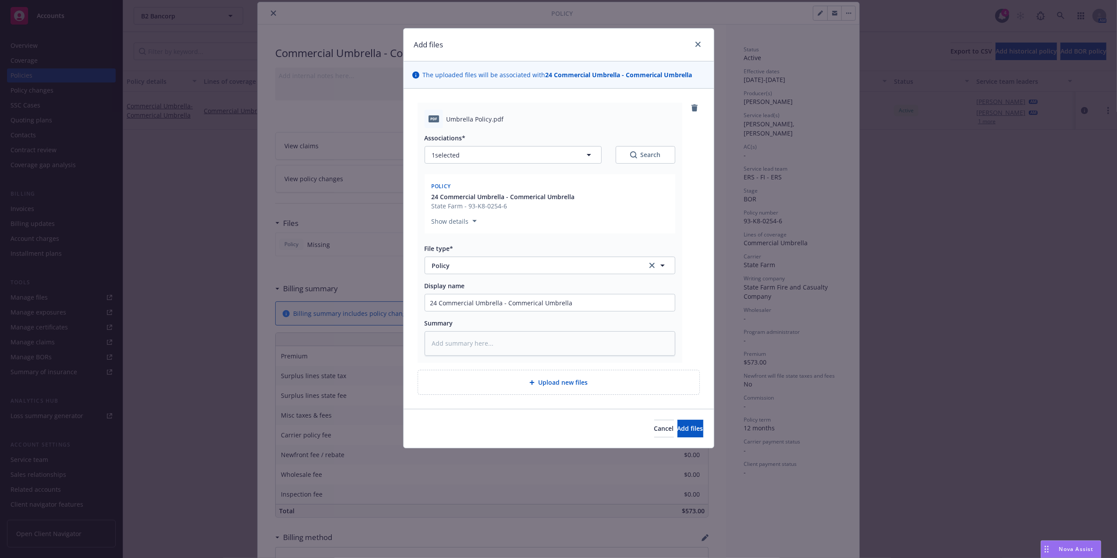
type textarea "x"
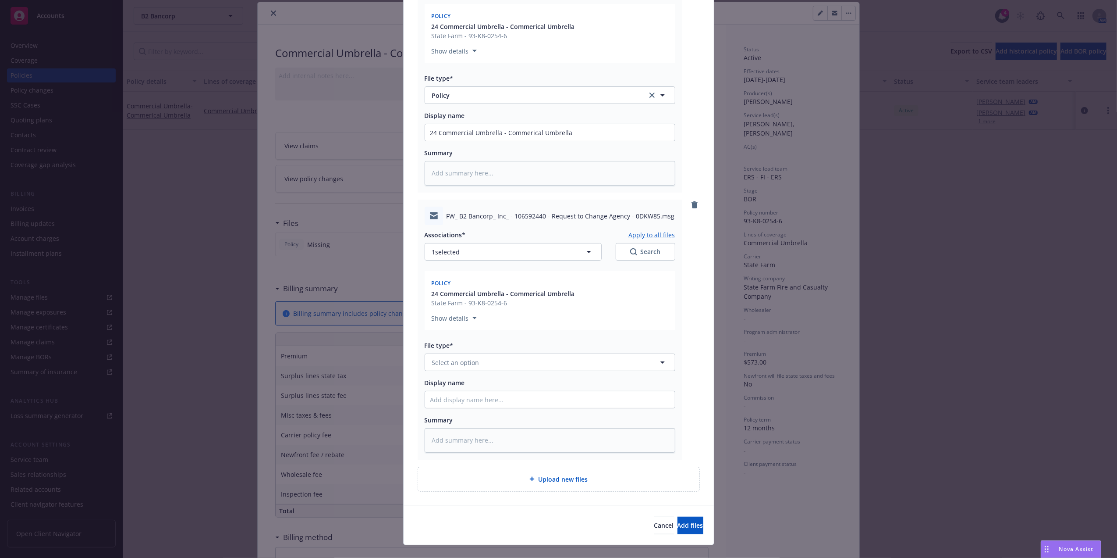
scroll to position [172, 0]
click at [481, 365] on button "Select an option" at bounding box center [550, 361] width 251 height 18
type input "email"
click at [501, 389] on div "Email" at bounding box center [549, 384] width 239 height 13
click at [493, 139] on input "Display name" at bounding box center [550, 130] width 250 height 17
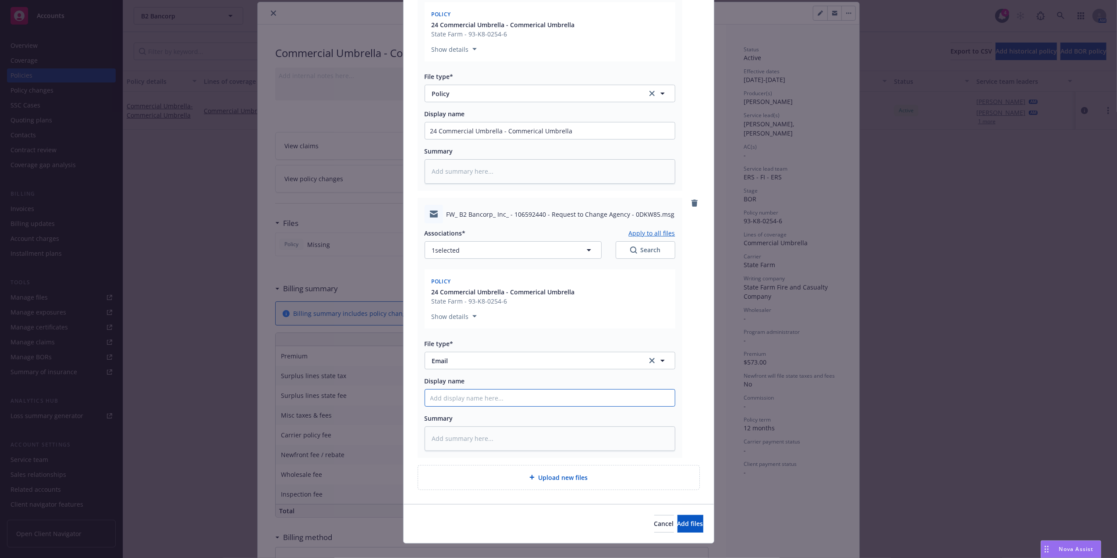
paste input "24 Commercial Umbrella - Commerical Umbrella"
type textarea "x"
type input "24 Commercial Umbrella - Commerical Umbrella"
type textarea "x"
type input "24 Commercial Umbrella - Commerical Umbrella"
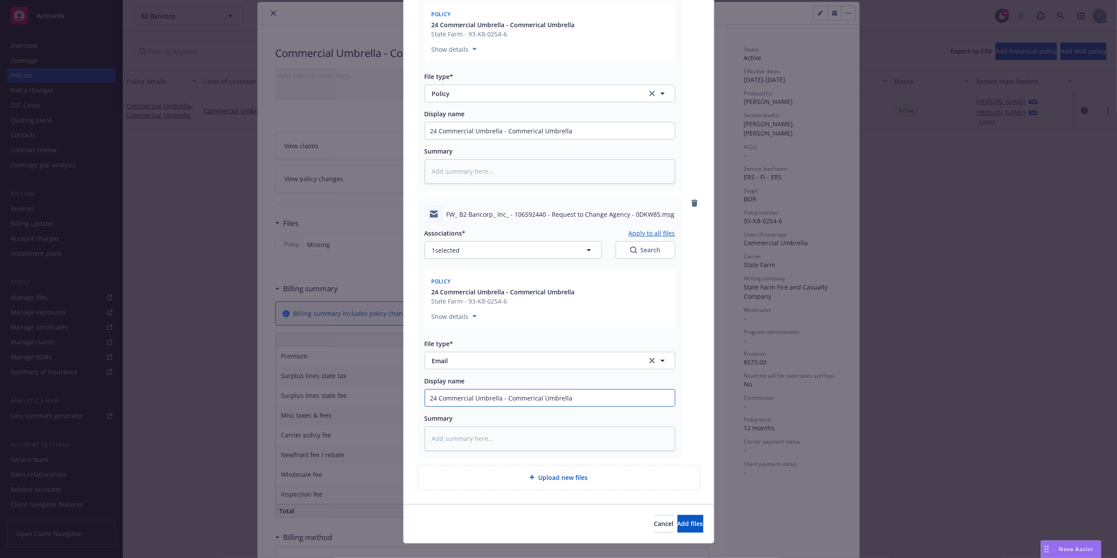
type textarea "x"
type input "24 Commercial Umbrella - Commerical Umbrella B"
type textarea "x"
type input "24 Commercial Umbrella - Commerical Umbrella BO"
type textarea "x"
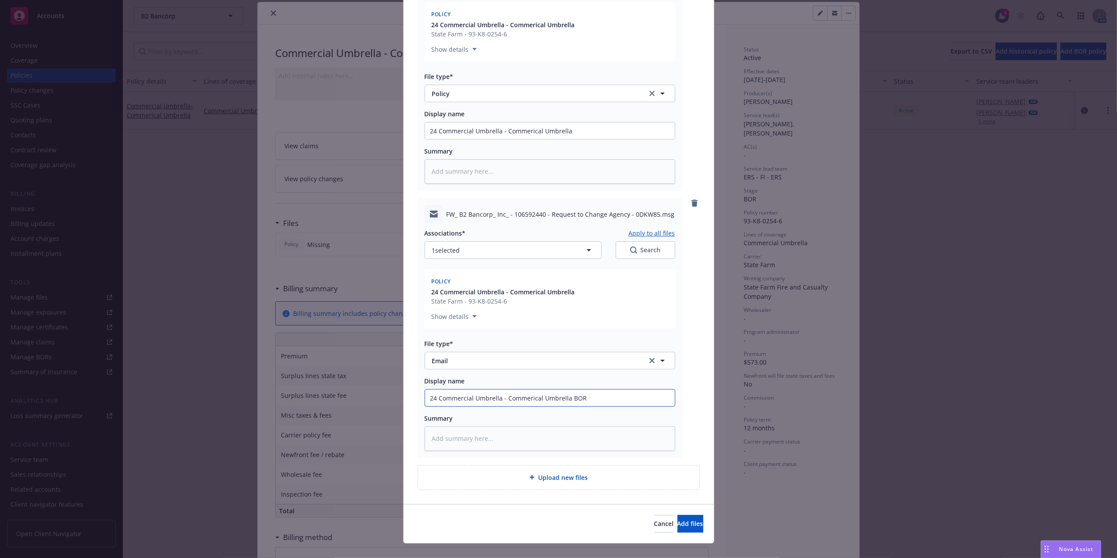
type input "24 Commercial Umbrella - Commerical Umbrella BOR"
type textarea "x"
type input "24 Commercial Umbrella - Commerical Umbrella BOR em"
type textarea "x"
type input "24 Commercial Umbrella - Commerical Umbrella BOR ema"
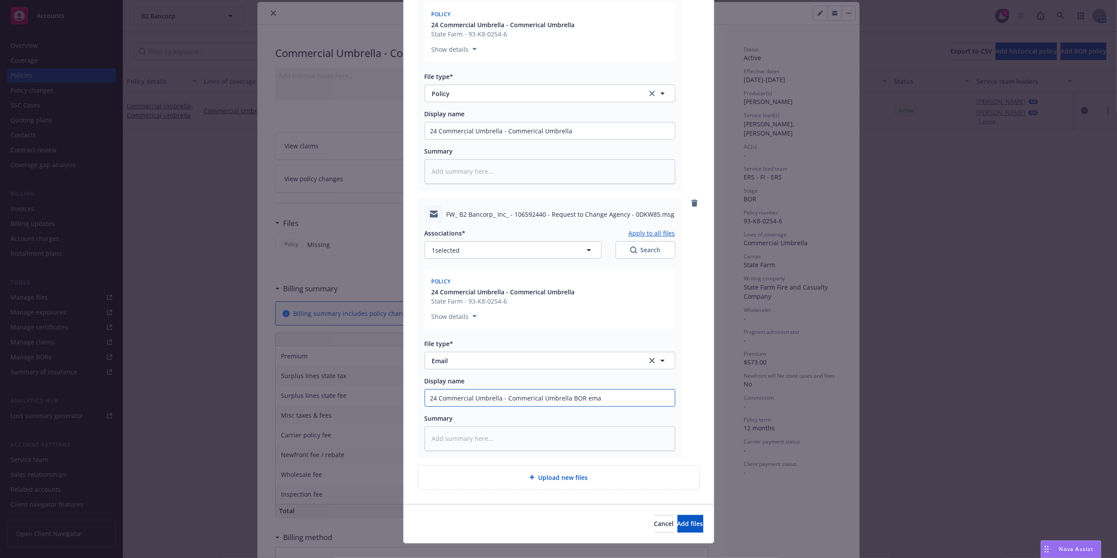
type textarea "x"
type input "24 Commercial Umbrella - Commerical Umbrella BOR emai"
type textarea "x"
type input "24 Commercial Umbrella - Commerical Umbrella BOR email"
click at [686, 525] on button "Add files" at bounding box center [691, 524] width 26 height 18
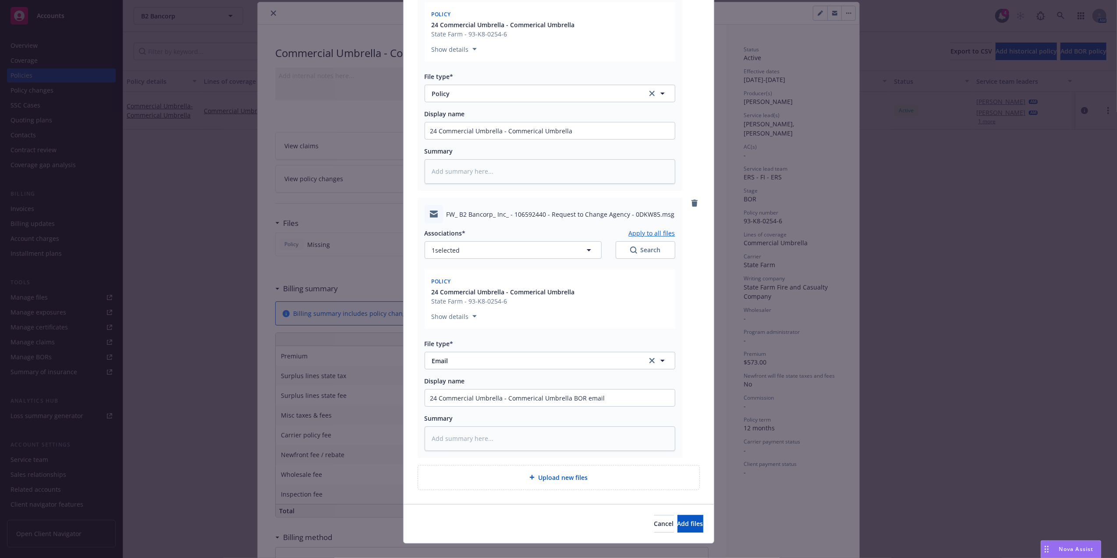
scroll to position [154, 0]
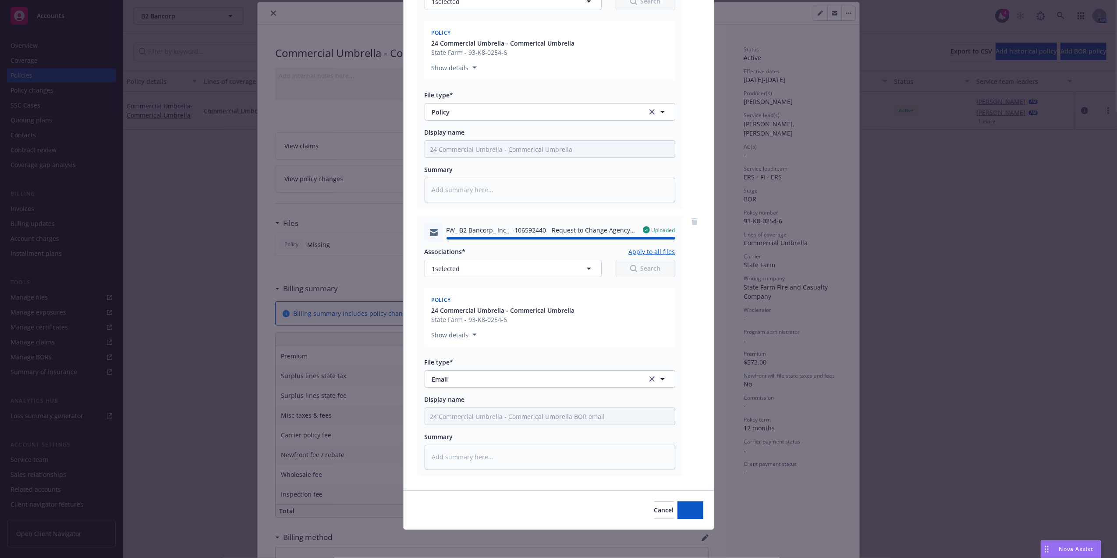
type textarea "x"
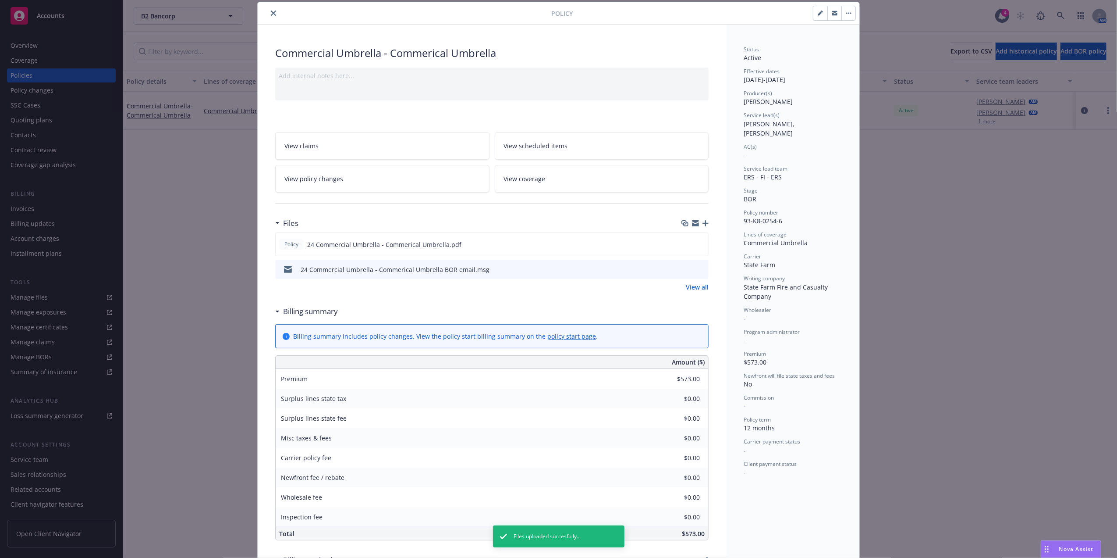
click at [269, 8] on button "close" at bounding box center [273, 13] width 11 height 11
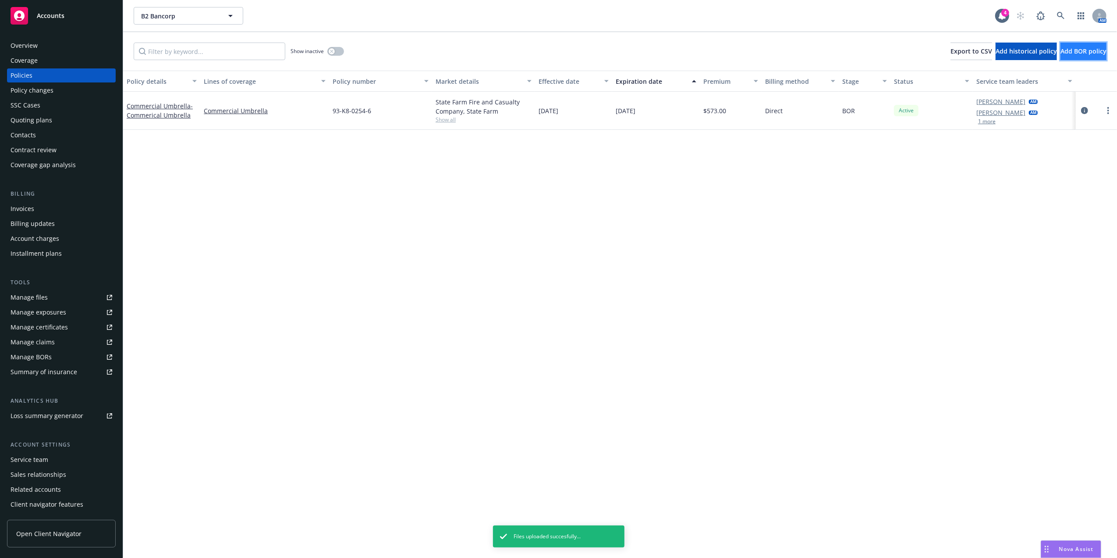
click at [1095, 53] on button "Add BOR policy" at bounding box center [1084, 52] width 46 height 18
select select "other"
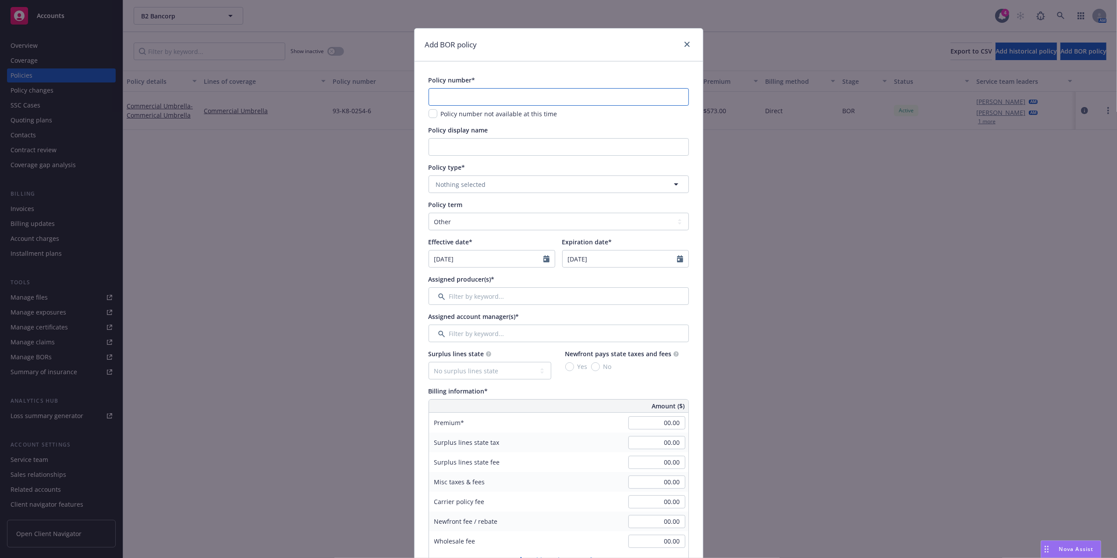
click at [465, 93] on input "text" at bounding box center [559, 97] width 260 height 18
paste input "93-AJ-D830-7"
type input "93-AJ-D830-7"
click at [467, 142] on input "Policy display name" at bounding box center [559, 147] width 260 height 18
type input "BOP"
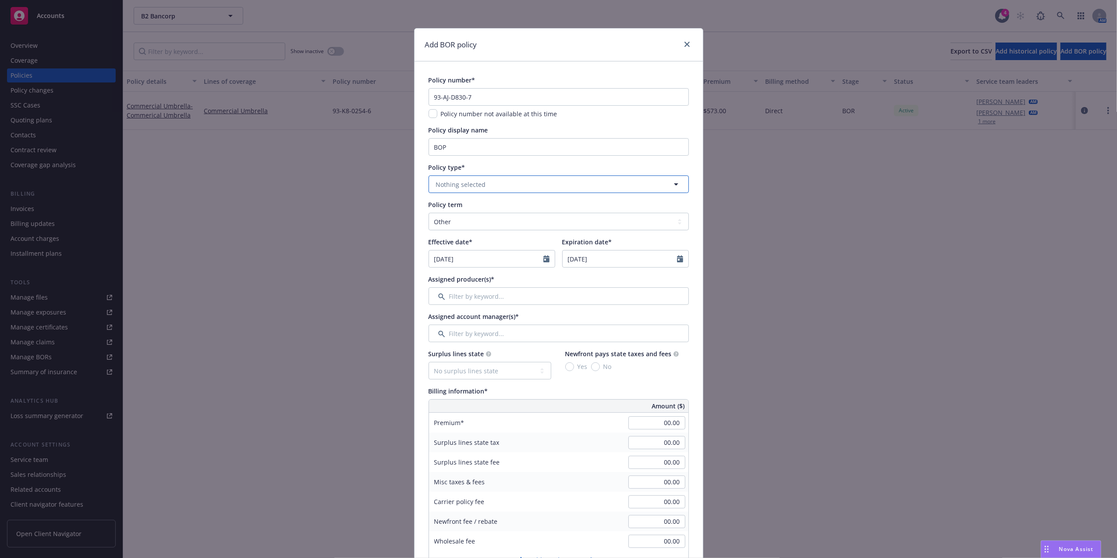
drag, startPoint x: 570, startPoint y: 190, endPoint x: 576, endPoint y: 176, distance: 15.1
click at [570, 190] on button "Nothing selected" at bounding box center [559, 184] width 260 height 18
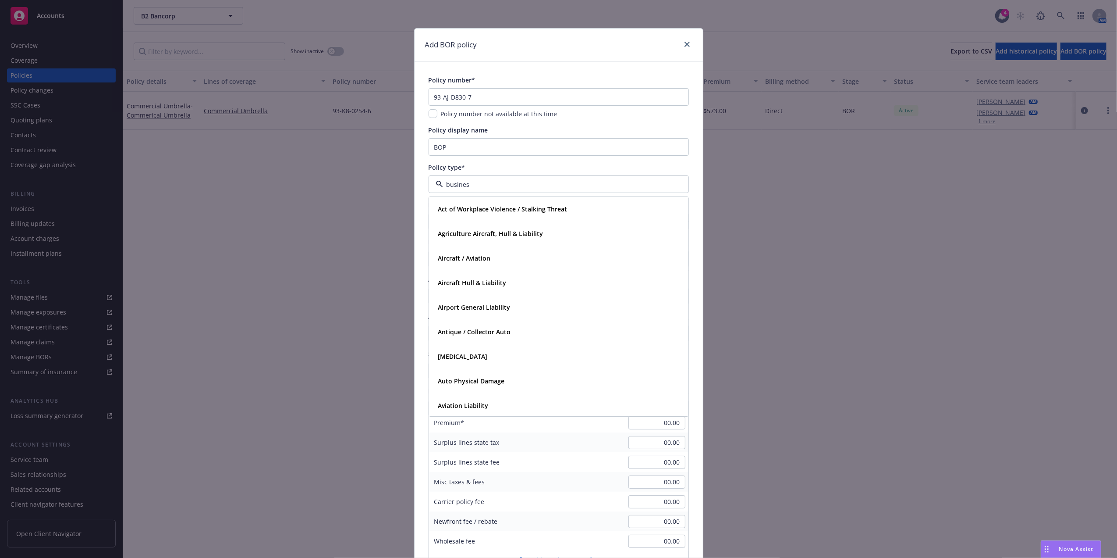
type input "business"
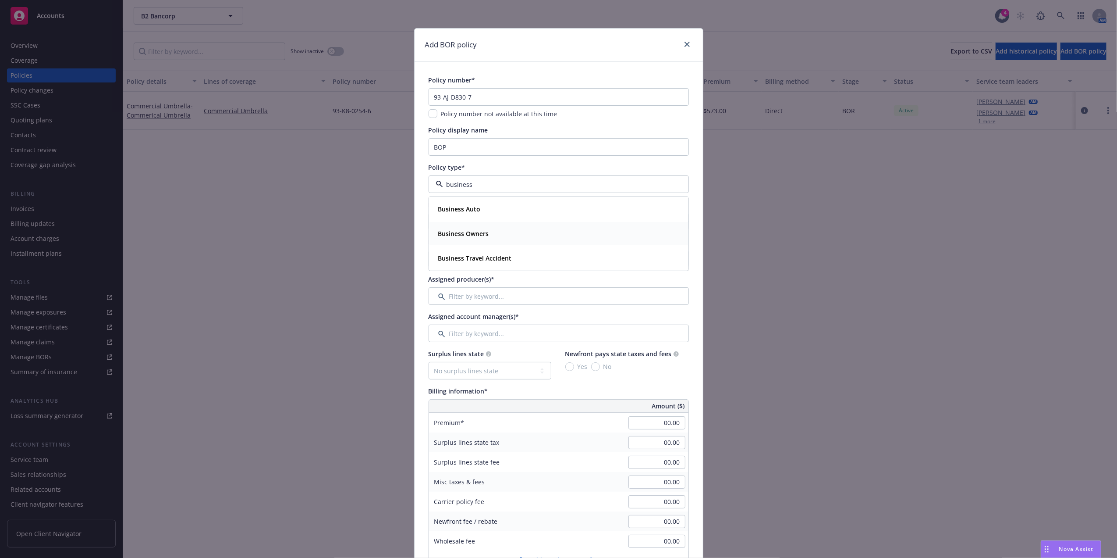
click at [491, 231] on div "Business Owners" at bounding box center [559, 233] width 248 height 13
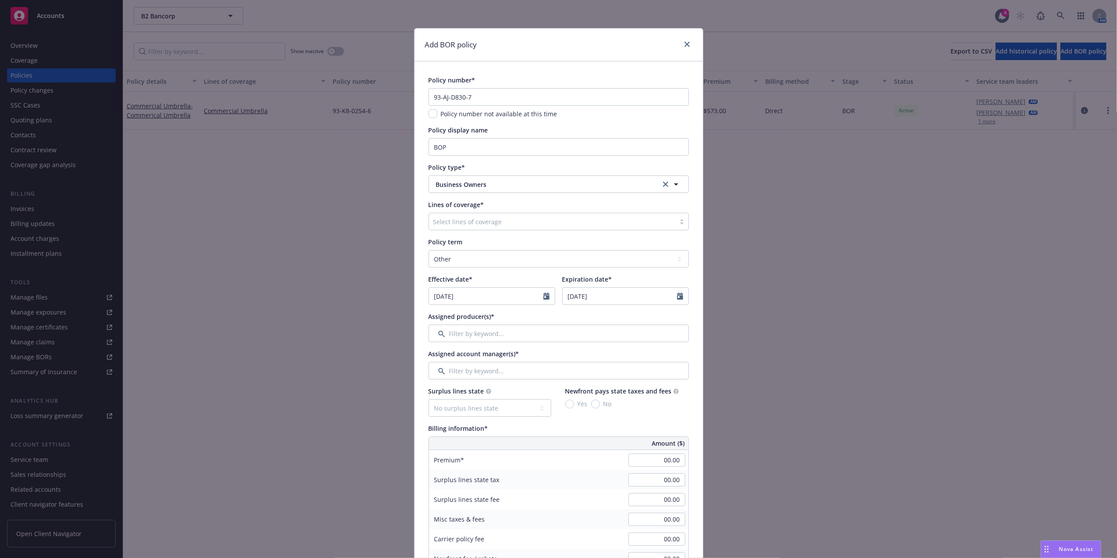
click at [513, 223] on div at bounding box center [553, 221] width 238 height 11
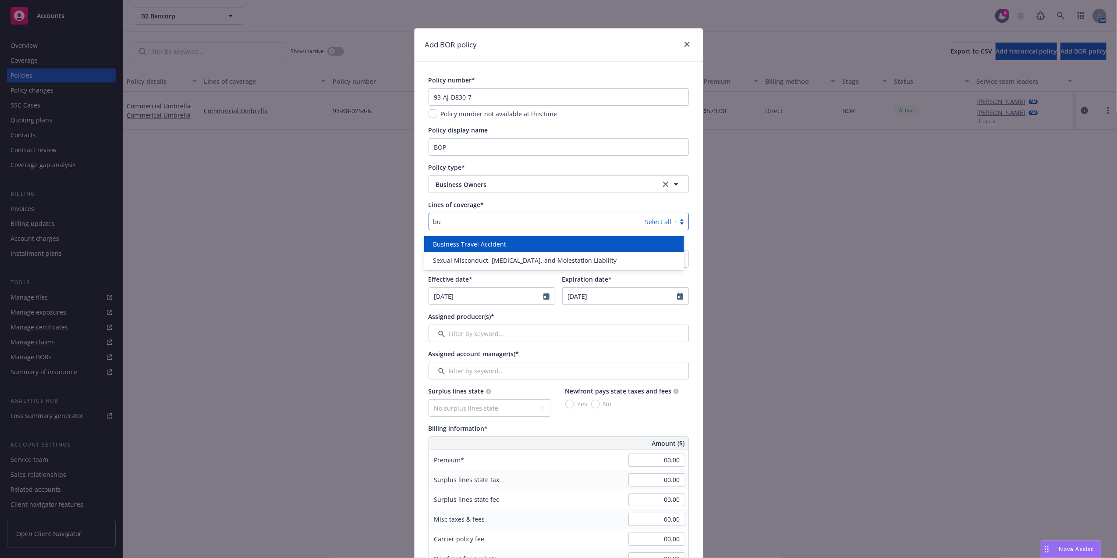
type input "b"
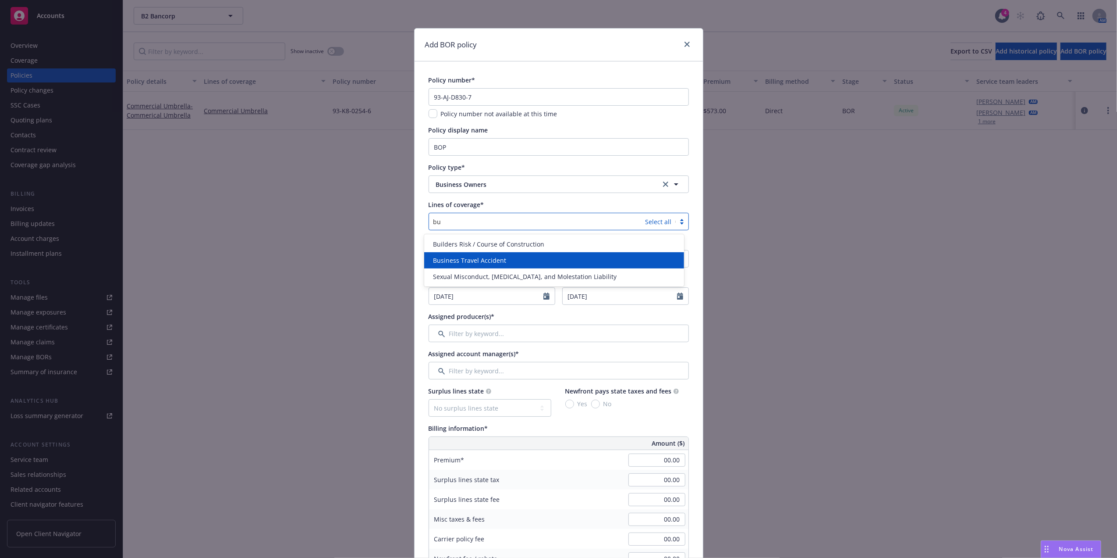
type input "b"
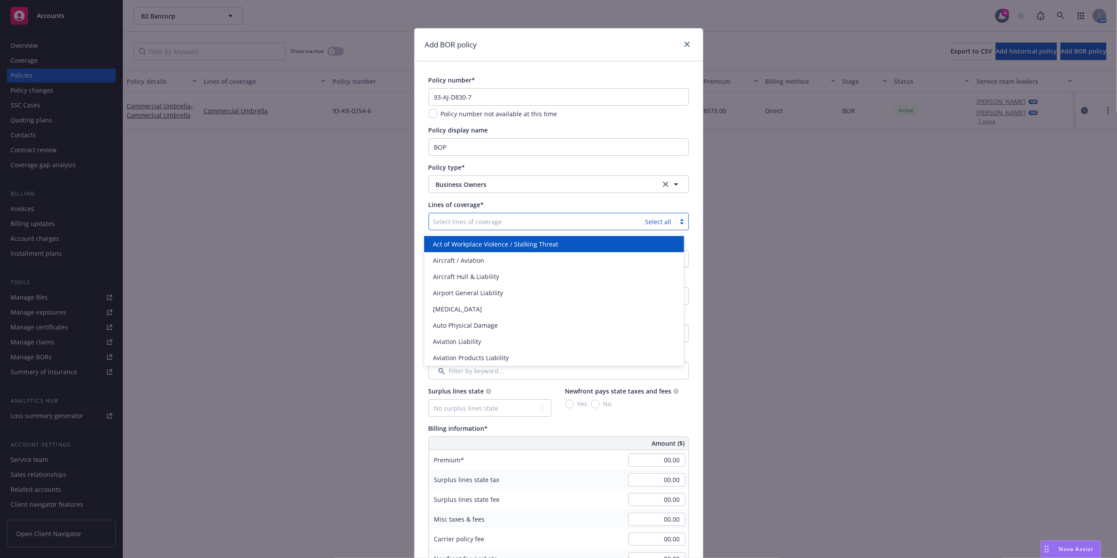
click at [452, 224] on div at bounding box center [538, 221] width 208 height 11
type input "gen"
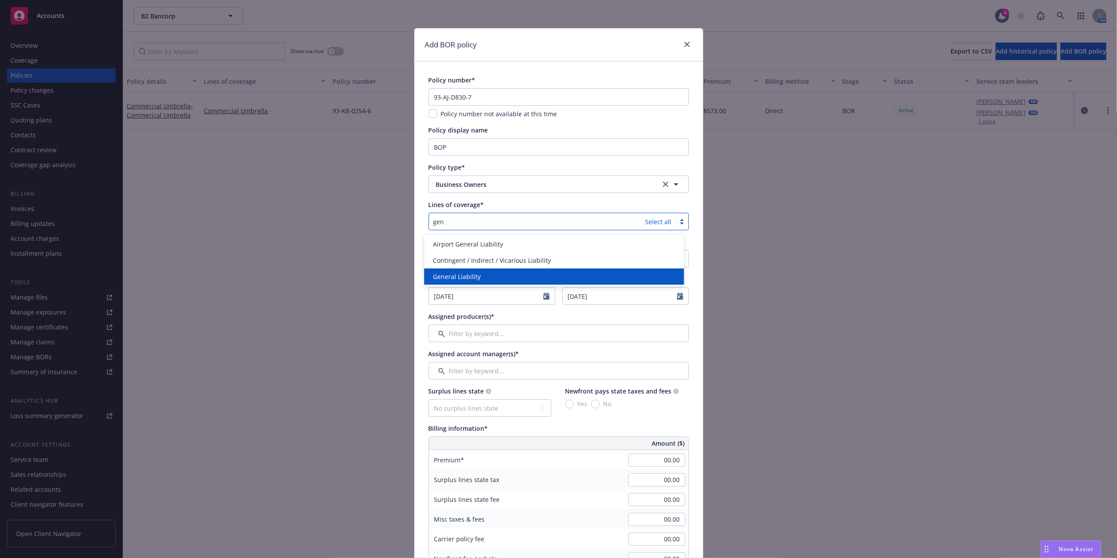
click at [470, 273] on span "General Liability" at bounding box center [457, 276] width 48 height 9
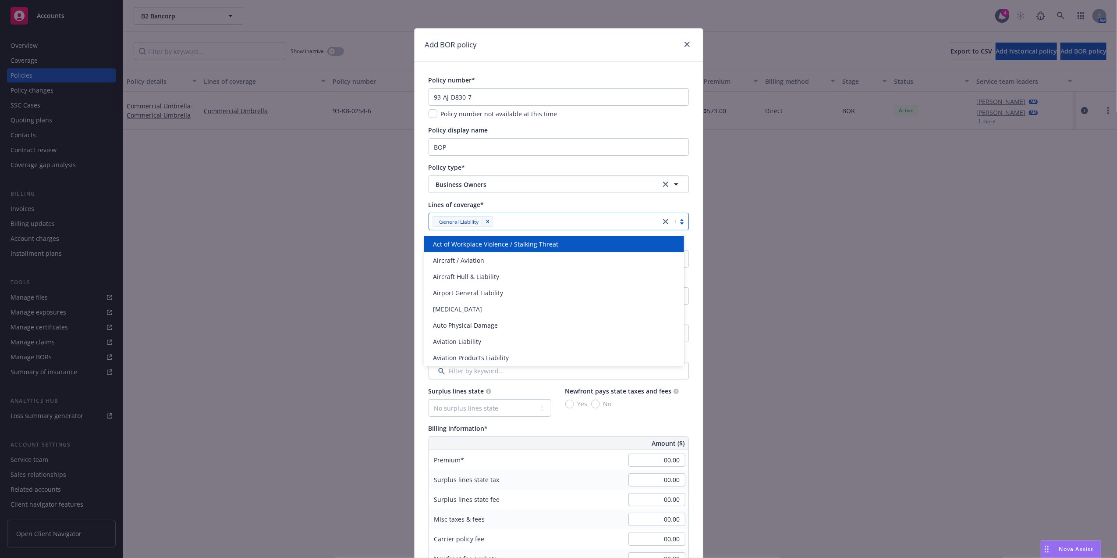
click at [544, 221] on div at bounding box center [576, 221] width 160 height 11
type input "inland"
click at [497, 242] on span "Commercial Inland Marine" at bounding box center [472, 243] width 78 height 9
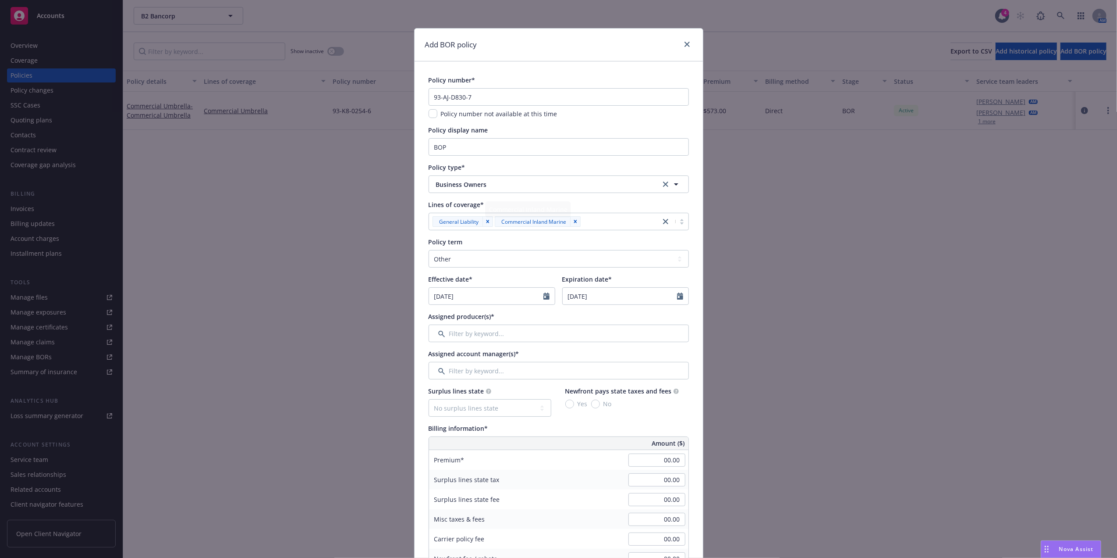
click at [614, 219] on div at bounding box center [619, 221] width 73 height 11
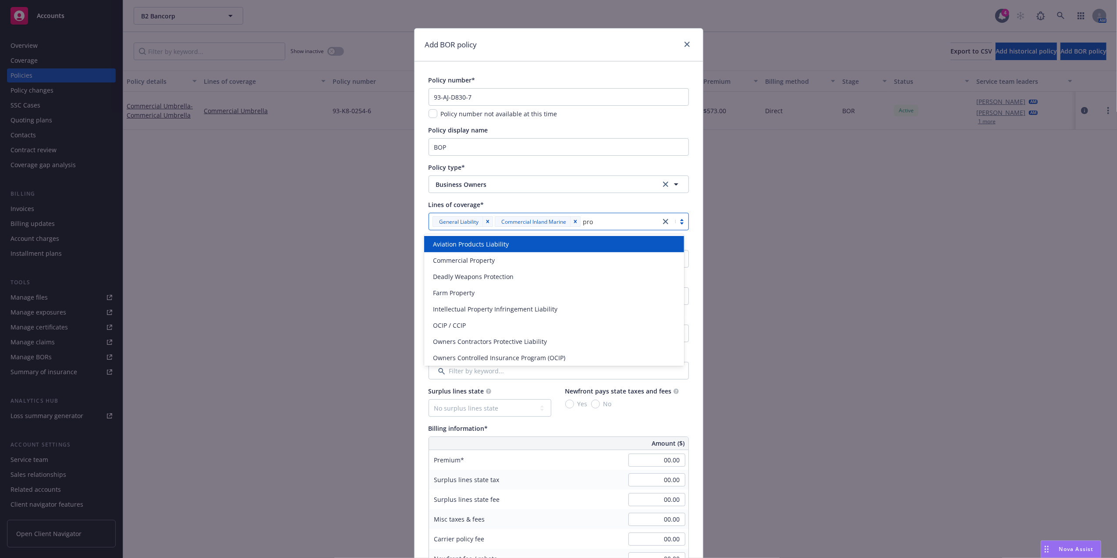
type input "prop"
click at [499, 249] on div "Commercial Property" at bounding box center [554, 244] width 260 height 16
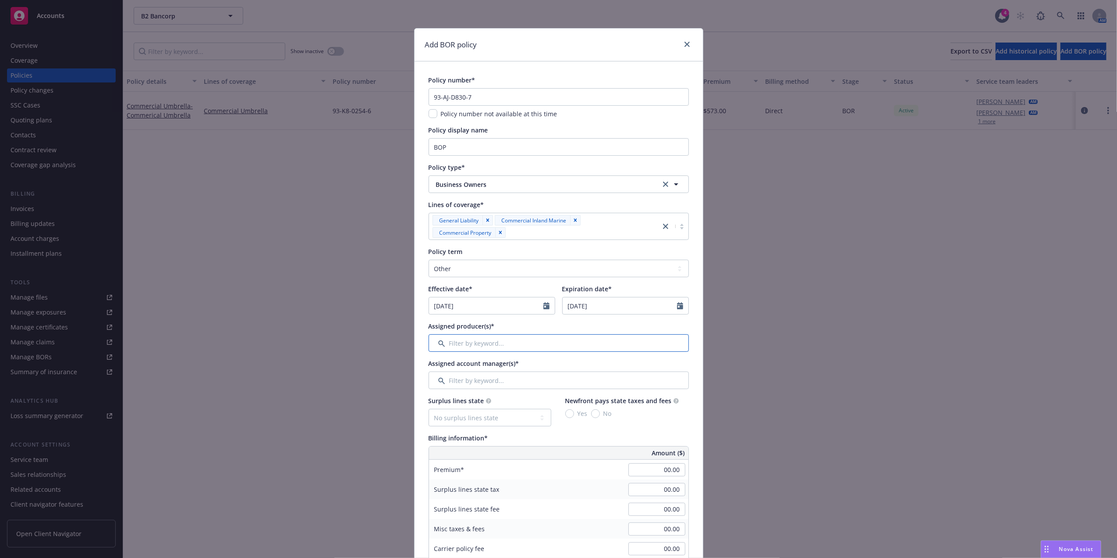
click at [500, 350] on input "Filter by keyword..." at bounding box center [559, 343] width 260 height 18
type input "a"
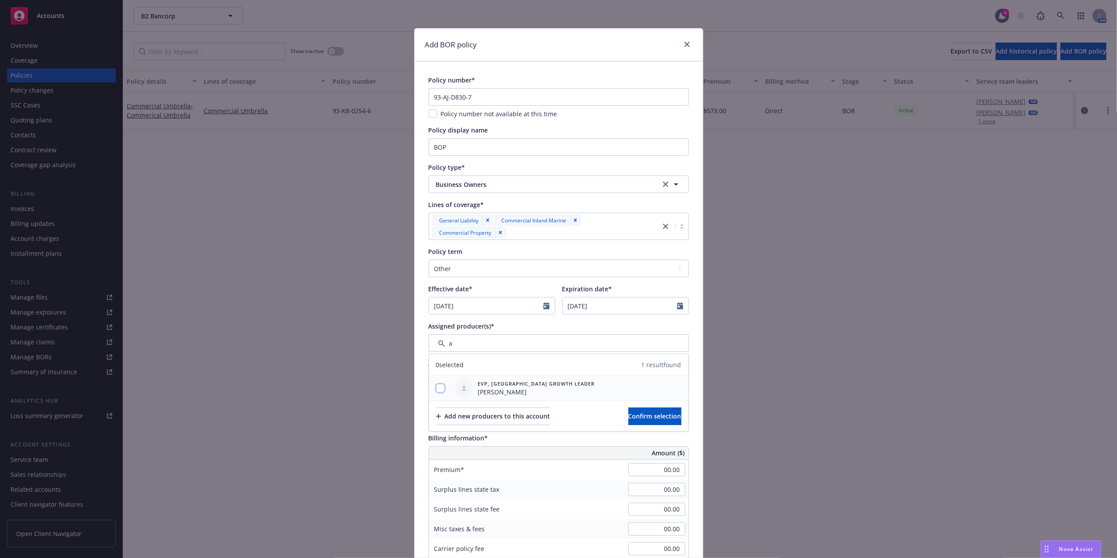
click at [436, 385] on input "checkbox" at bounding box center [440, 388] width 9 height 9
checkbox input "true"
click at [629, 409] on button "Confirm selection" at bounding box center [655, 416] width 53 height 18
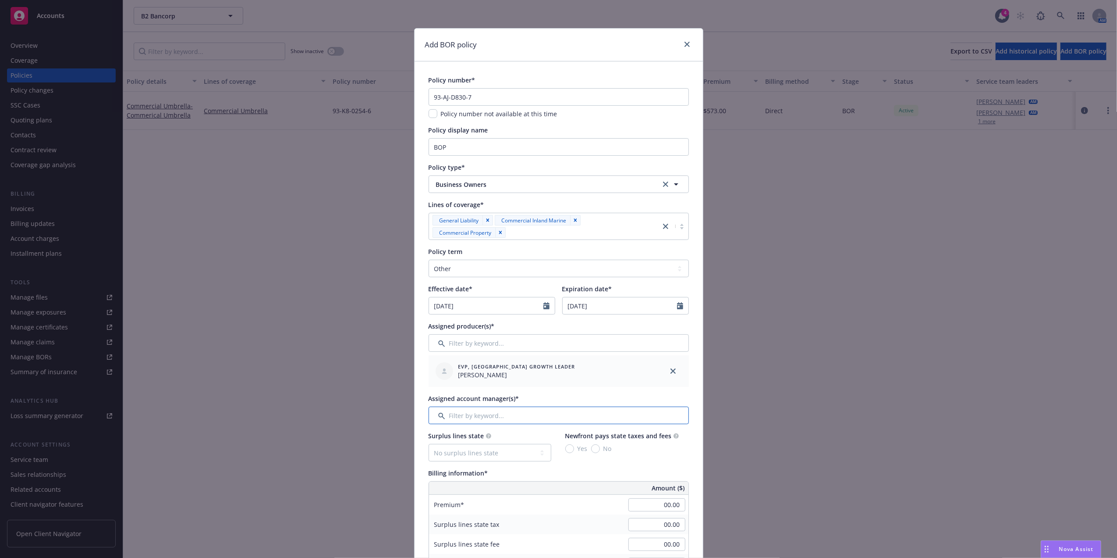
click at [488, 409] on input "Filter by keyword..." at bounding box center [559, 415] width 260 height 18
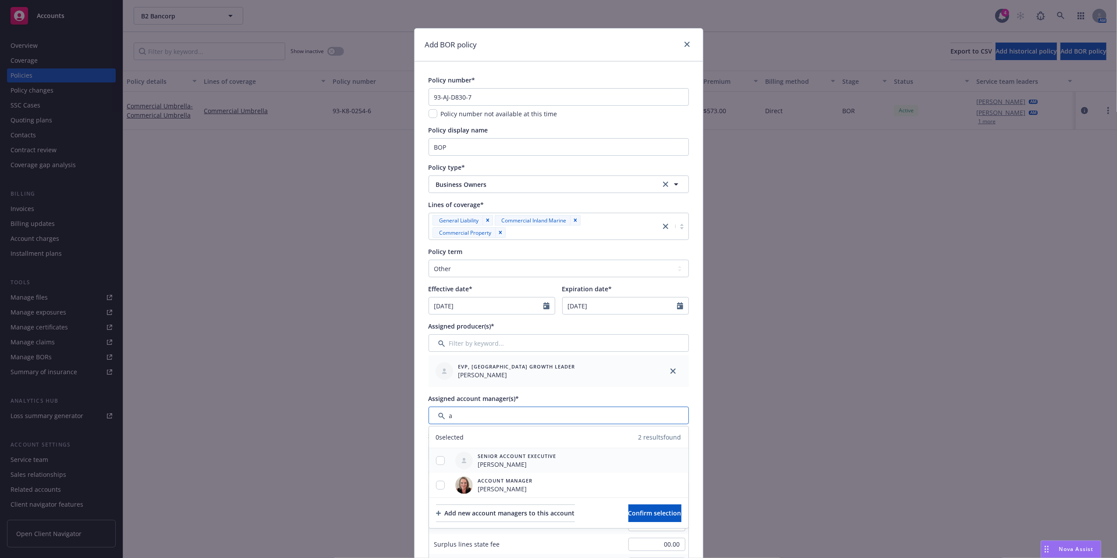
type input "a"
click at [436, 459] on input "checkbox" at bounding box center [440, 460] width 9 height 9
checkbox input "true"
click at [438, 492] on div at bounding box center [440, 485] width 23 height 25
click at [437, 487] on input "checkbox" at bounding box center [440, 484] width 9 height 9
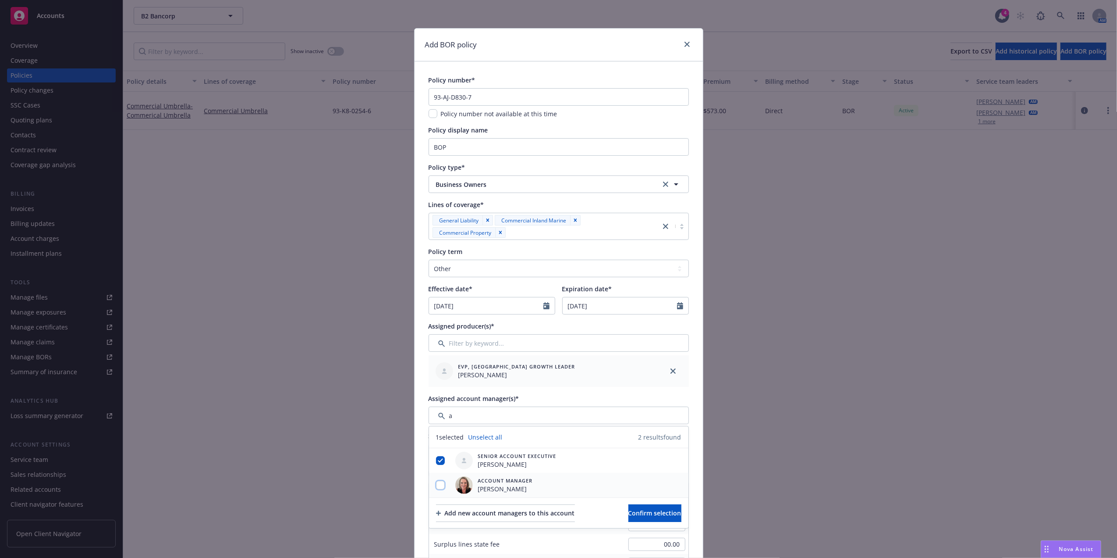
checkbox input "true"
click at [665, 512] on button "Confirm selection" at bounding box center [655, 513] width 53 height 18
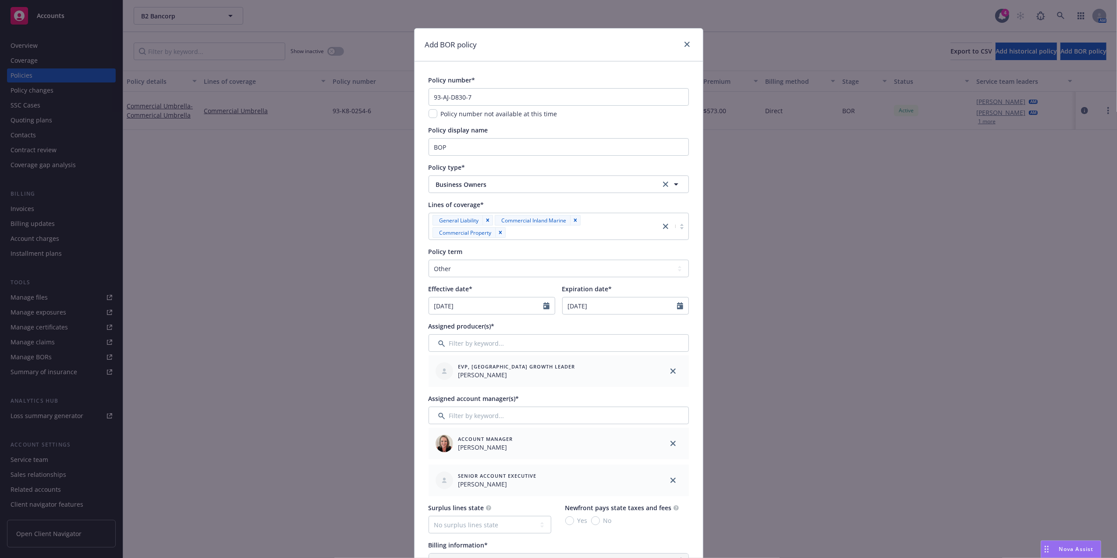
scroll to position [192, 0]
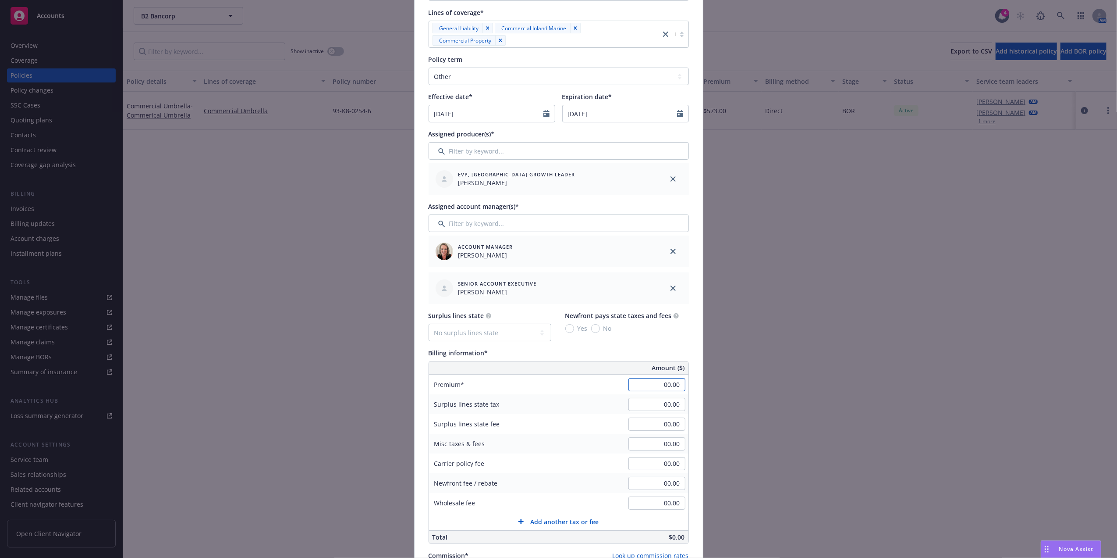
click at [661, 384] on input "00.00" at bounding box center [657, 384] width 57 height 13
paste input "5,656"
type input "5,656.00"
drag, startPoint x: 658, startPoint y: 442, endPoint x: 668, endPoint y: 439, distance: 10.8
click at [658, 442] on input "00.00" at bounding box center [657, 443] width 57 height 13
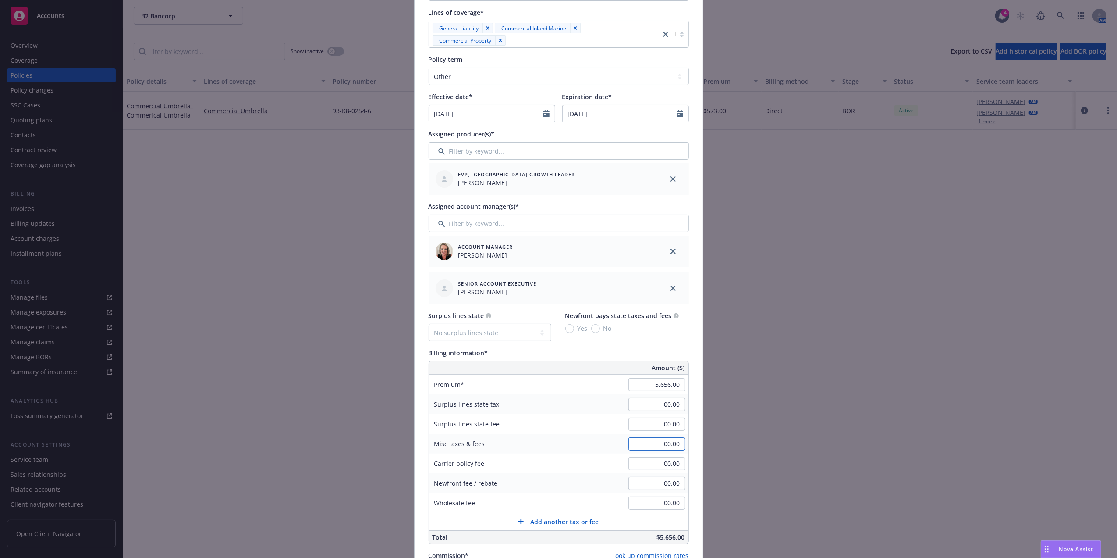
paste input "32.7"
type input "32.70"
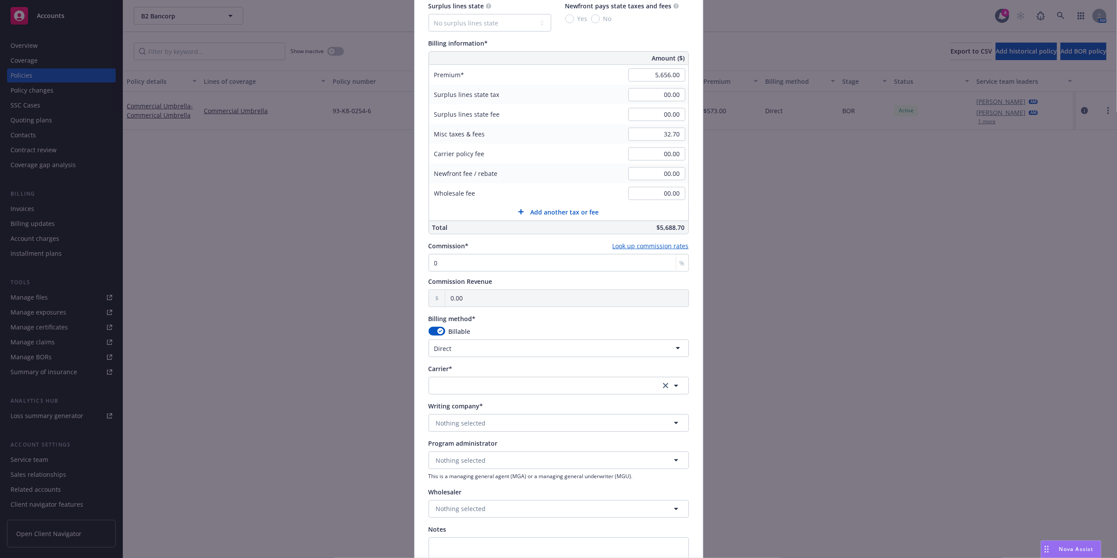
scroll to position [534, 0]
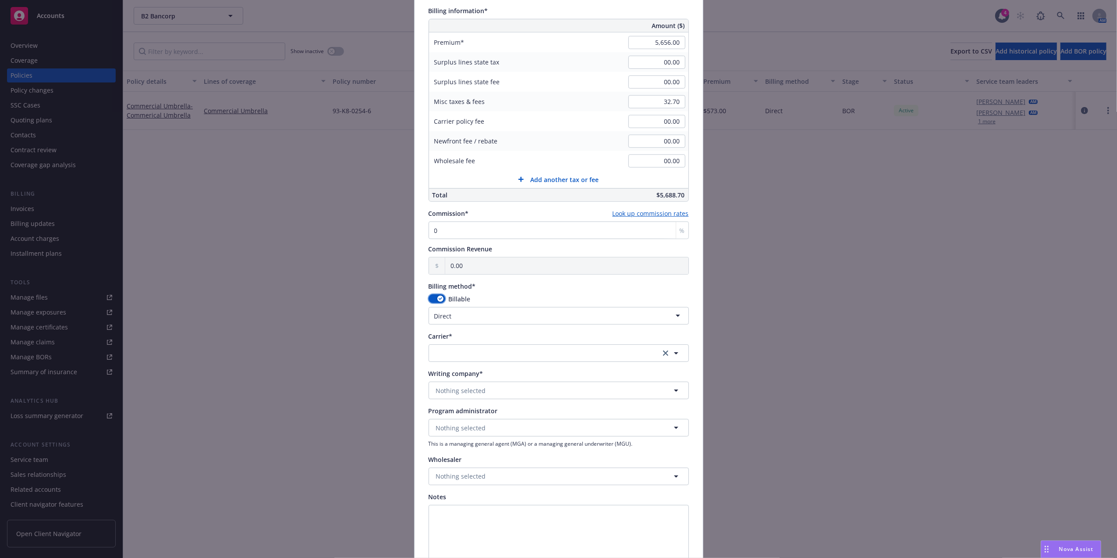
click at [439, 299] on icon "button" at bounding box center [441, 298] width 4 height 3
select select
click at [483, 394] on button "Nothing selected" at bounding box center [559, 390] width 260 height 18
click at [505, 387] on button "Nothing selected" at bounding box center [559, 390] width 260 height 18
type input "state fa"
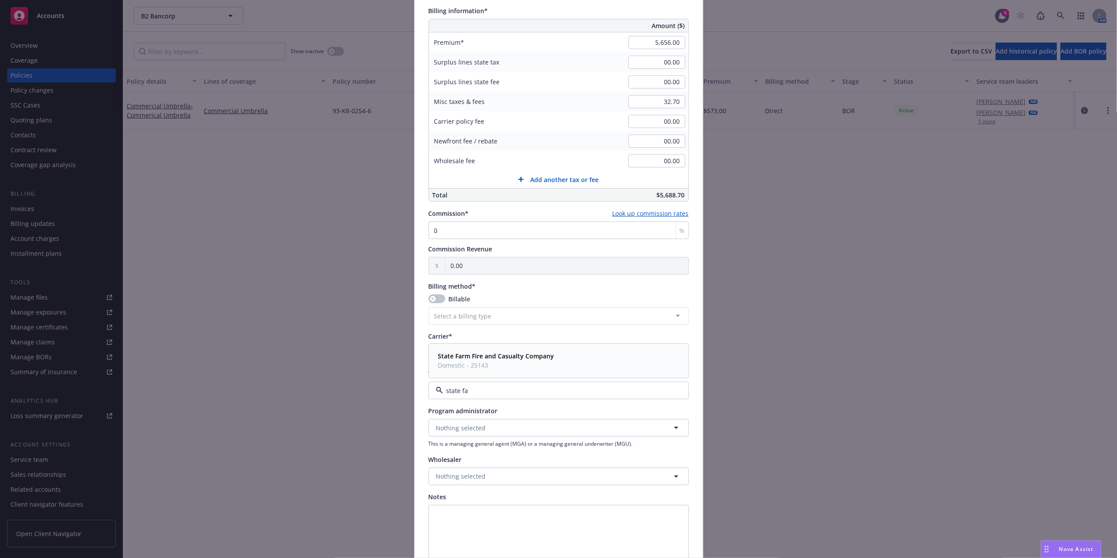
click at [490, 356] on strong "State Farm Fire and Casualty Company" at bounding box center [496, 356] width 116 height 8
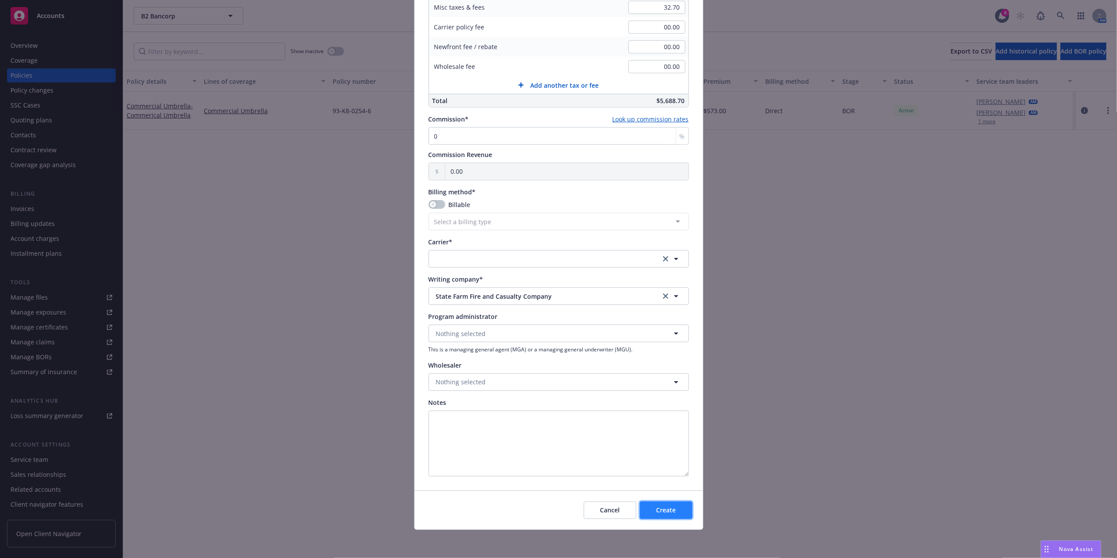
click at [656, 510] on span "Create" at bounding box center [666, 509] width 20 height 8
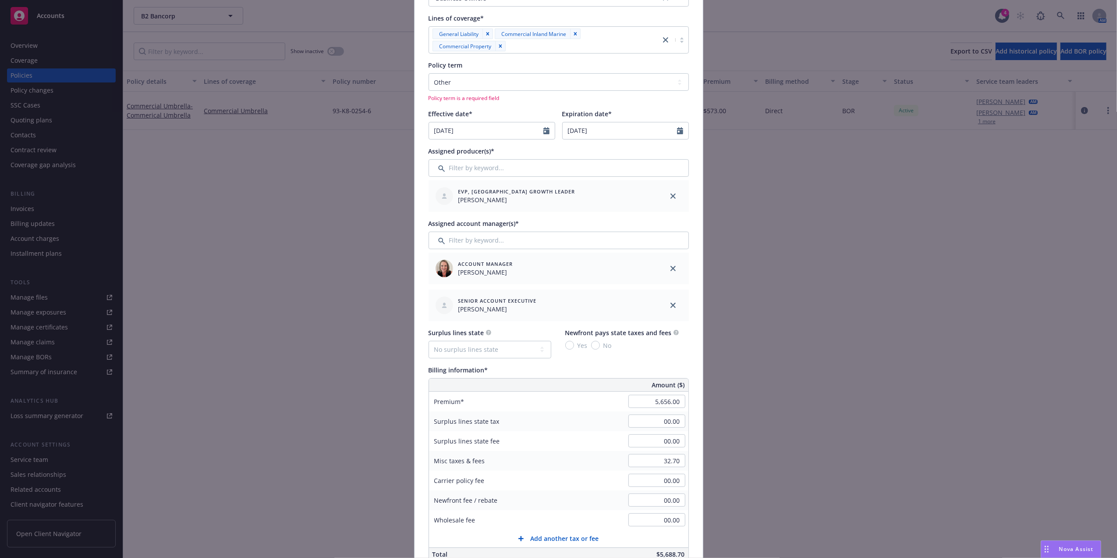
scroll to position [0, 0]
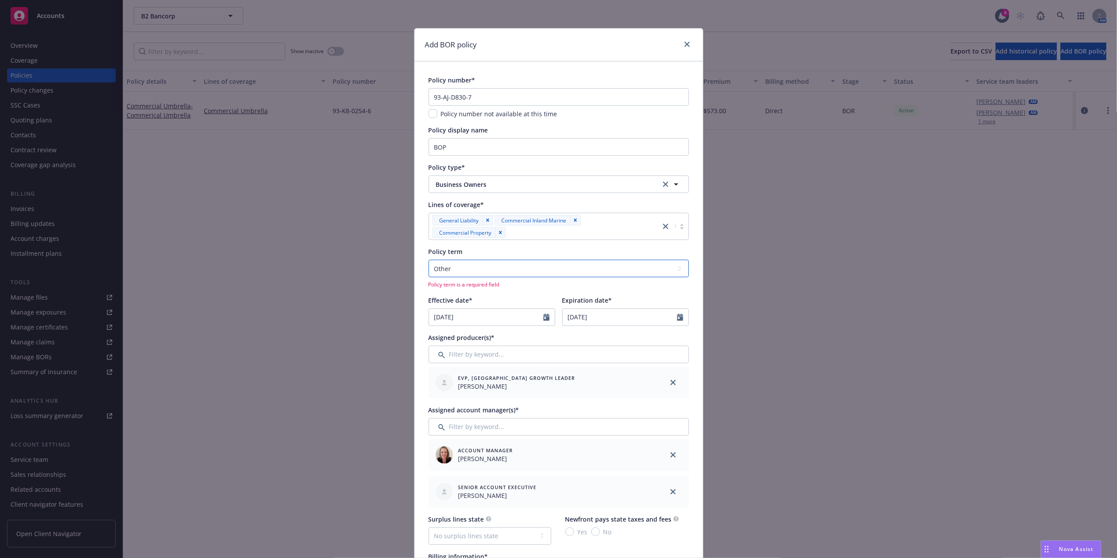
click at [497, 271] on select "Select policy term 12 Month 6 Month 4 Month 3 Month 2 Month 1 Month 36 Month (3…" at bounding box center [559, 269] width 260 height 18
select select "12"
click at [429, 260] on select "Select policy term 12 Month 6 Month 4 Month 3 Month 2 Month 1 Month 36 Month (3…" at bounding box center [559, 269] width 260 height 18
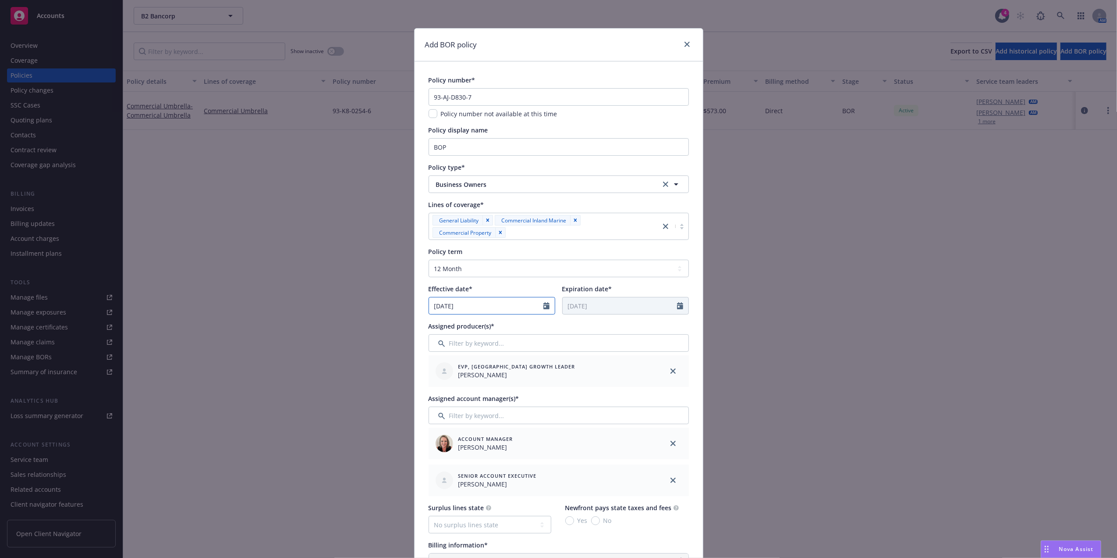
click at [544, 304] on icon "Calendar" at bounding box center [547, 305] width 6 height 7
click at [525, 326] on button "button" at bounding box center [526, 326] width 11 height 11
select select "9"
type input "2024"
click at [509, 328] on input "2024" at bounding box center [504, 325] width 28 height 9
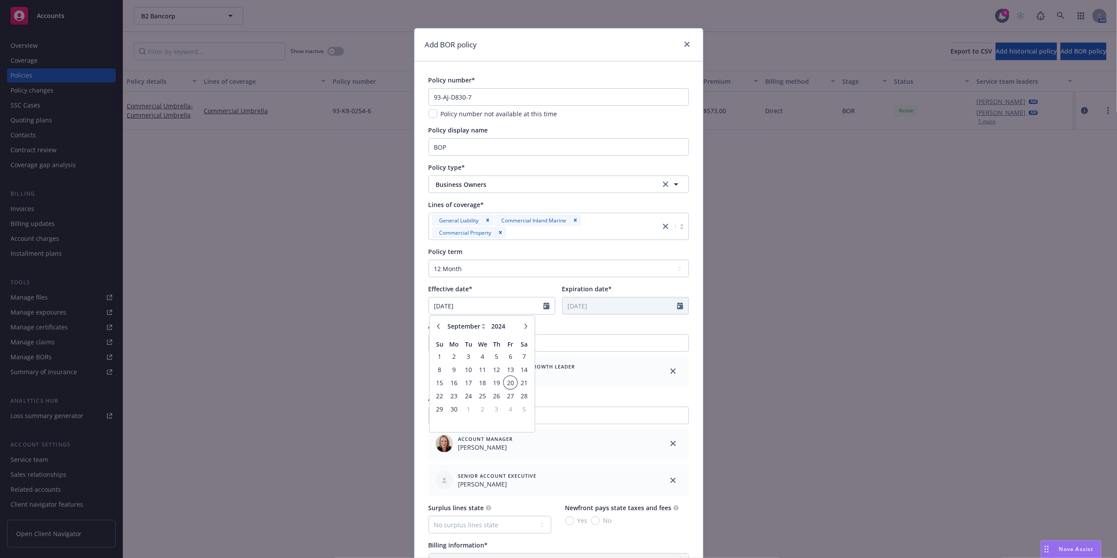
click at [505, 381] on span "20" at bounding box center [511, 382] width 12 height 11
type input "09/20/2024"
type input "09/20/2025"
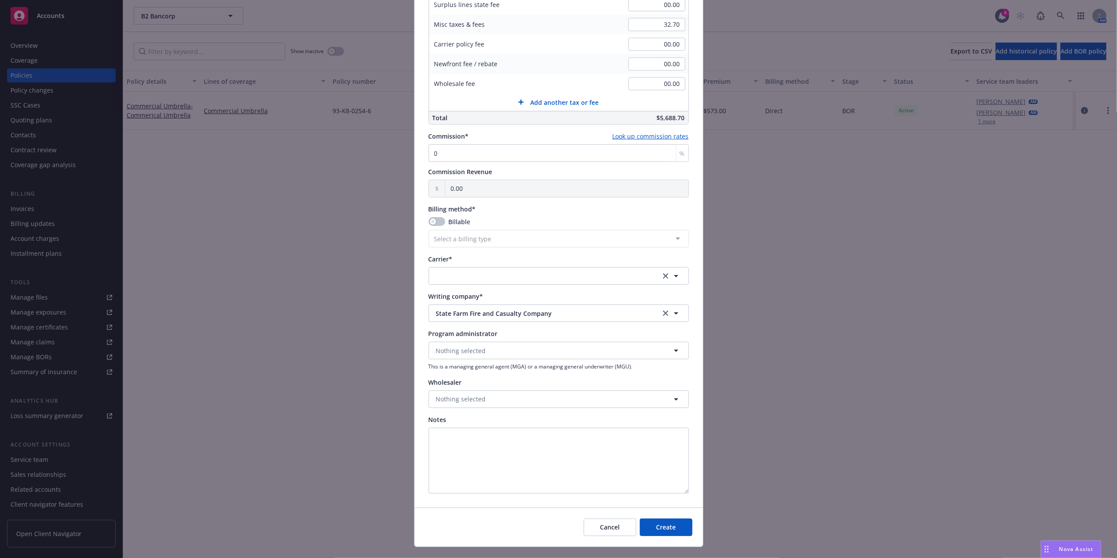
scroll to position [629, 0]
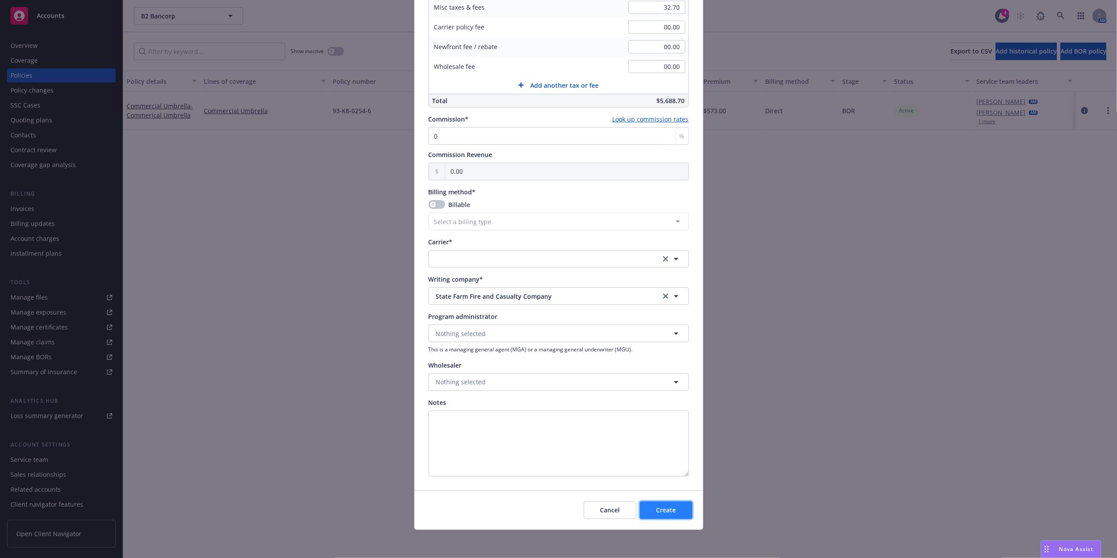
click at [661, 514] on span "Create" at bounding box center [666, 509] width 20 height 8
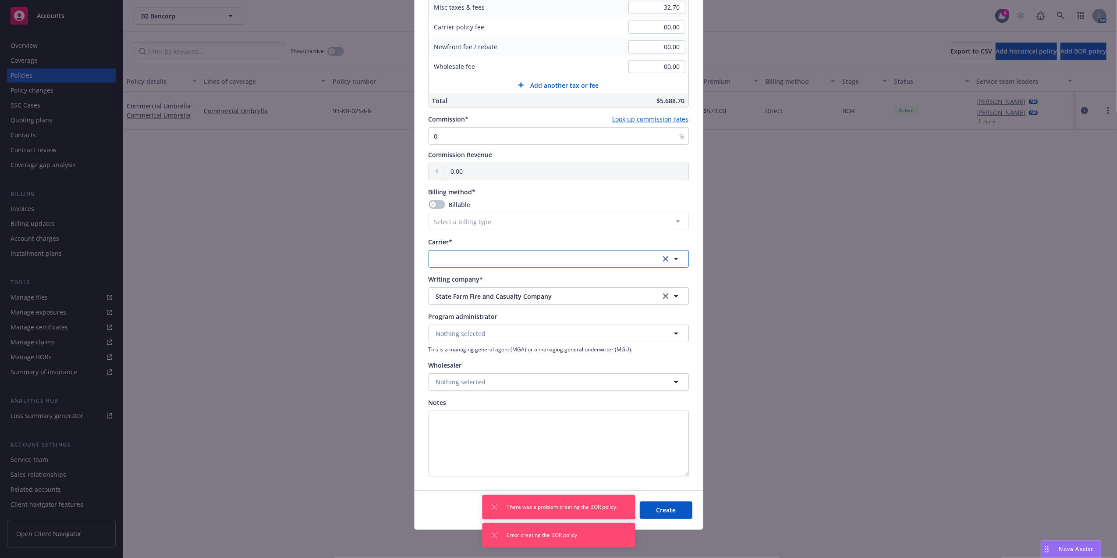
click at [452, 262] on button "button" at bounding box center [559, 259] width 260 height 18
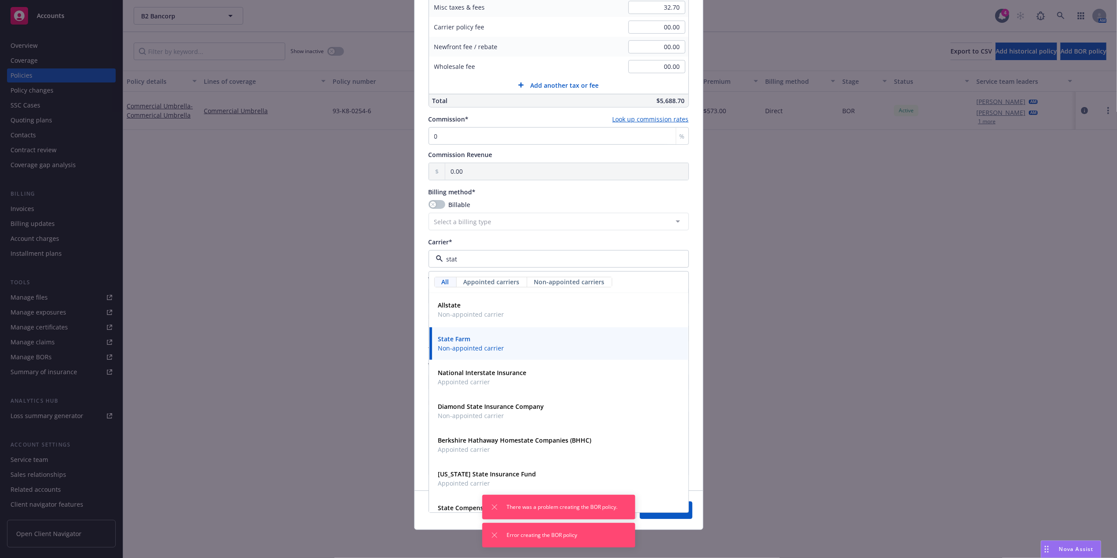
type input "state"
click at [463, 348] on span "Non-appointed carrier" at bounding box center [471, 347] width 66 height 9
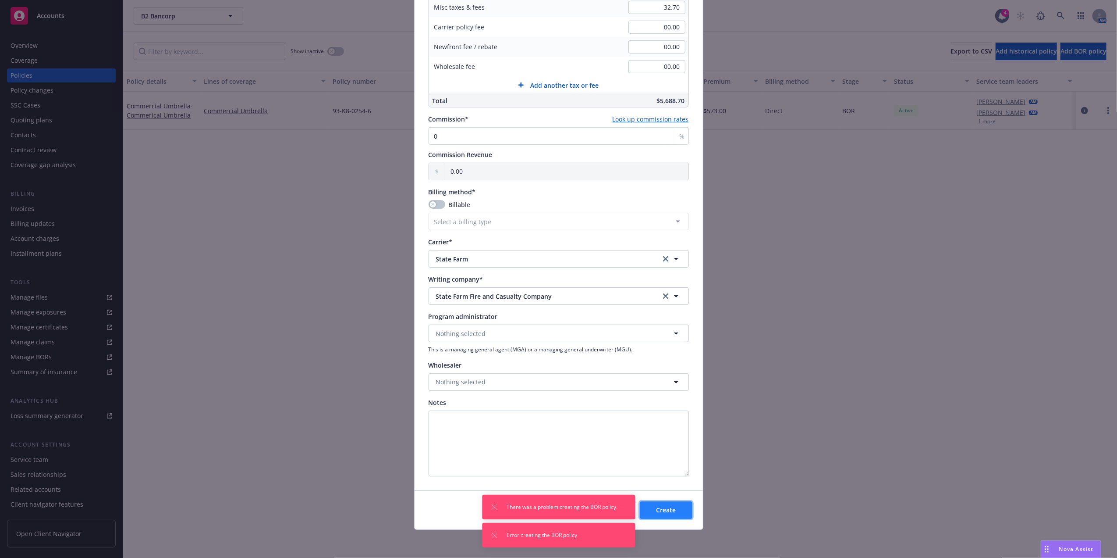
click at [687, 513] on button "Create" at bounding box center [666, 510] width 53 height 18
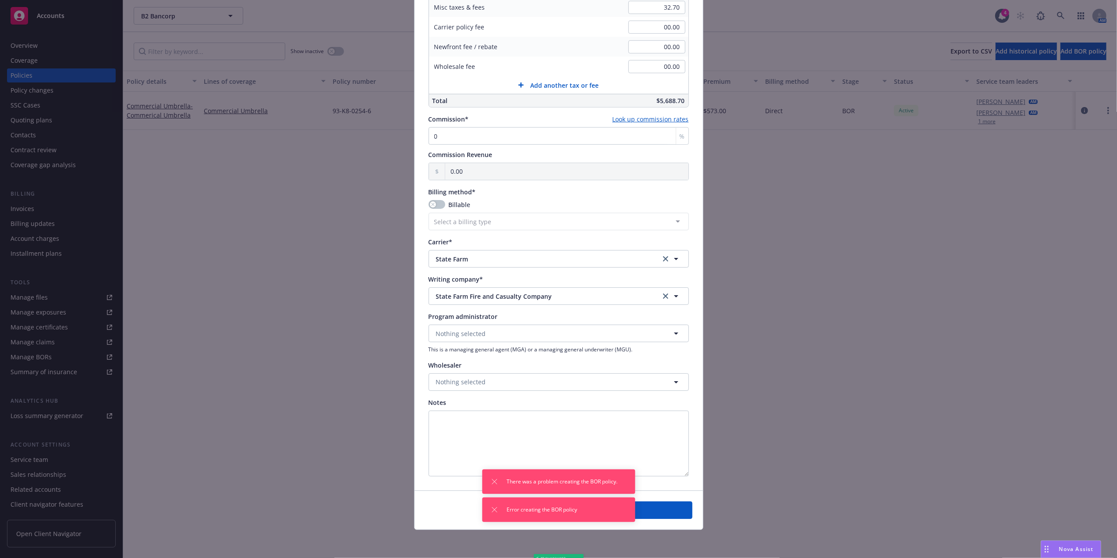
select select "DIRECT"
select select "other"
type input "08/26/2025"
type input "08/26/2026"
type input "00.00"
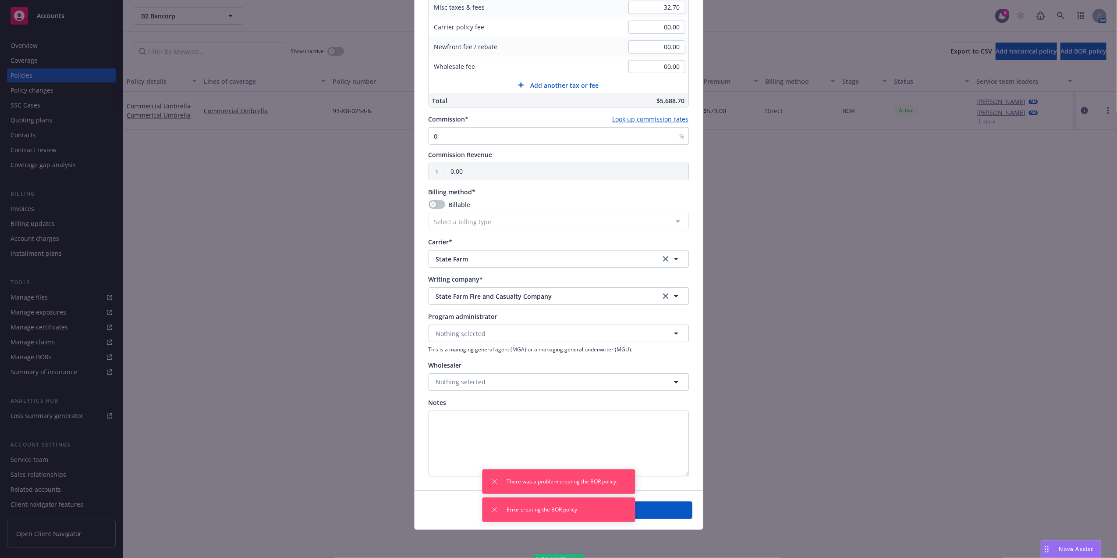
type input "00.00"
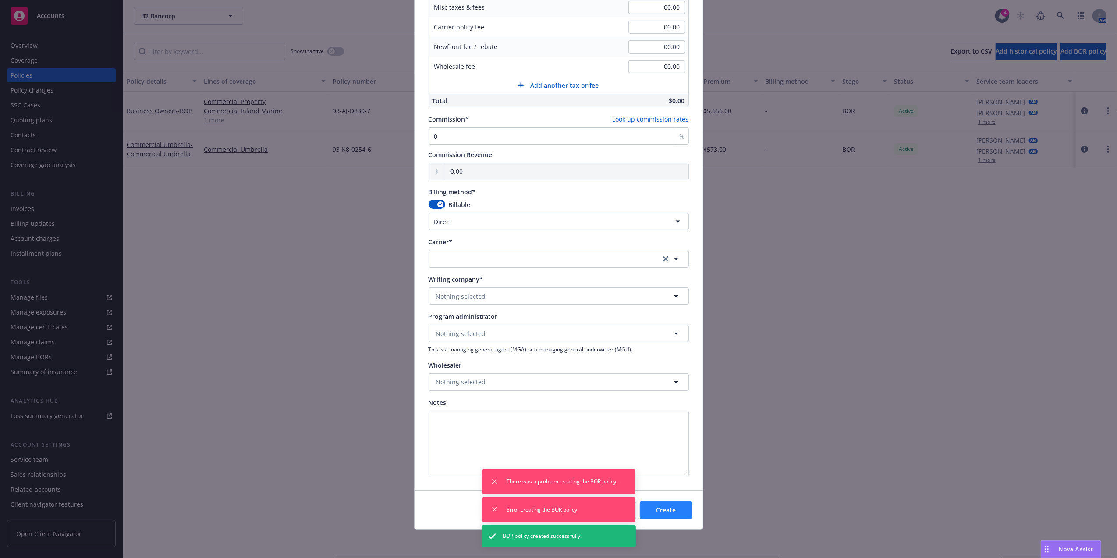
scroll to position [512, 0]
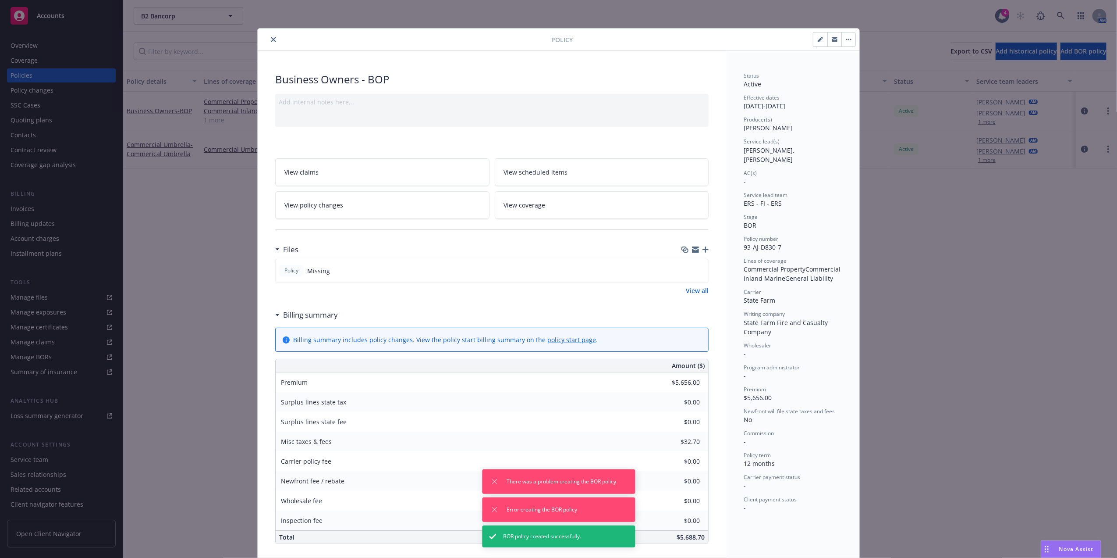
click at [703, 251] on icon "button" at bounding box center [706, 249] width 6 height 6
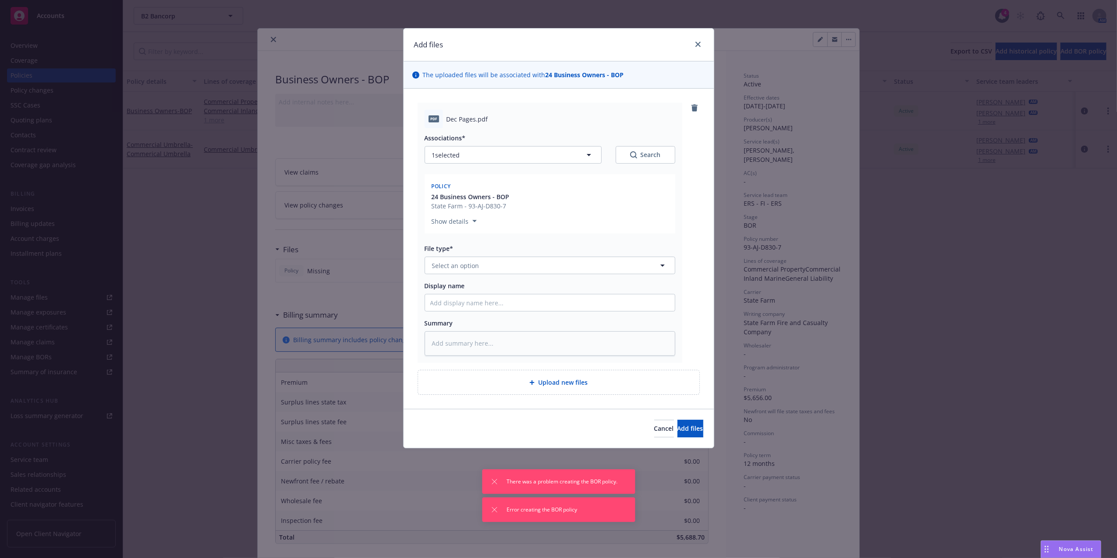
type textarea "x"
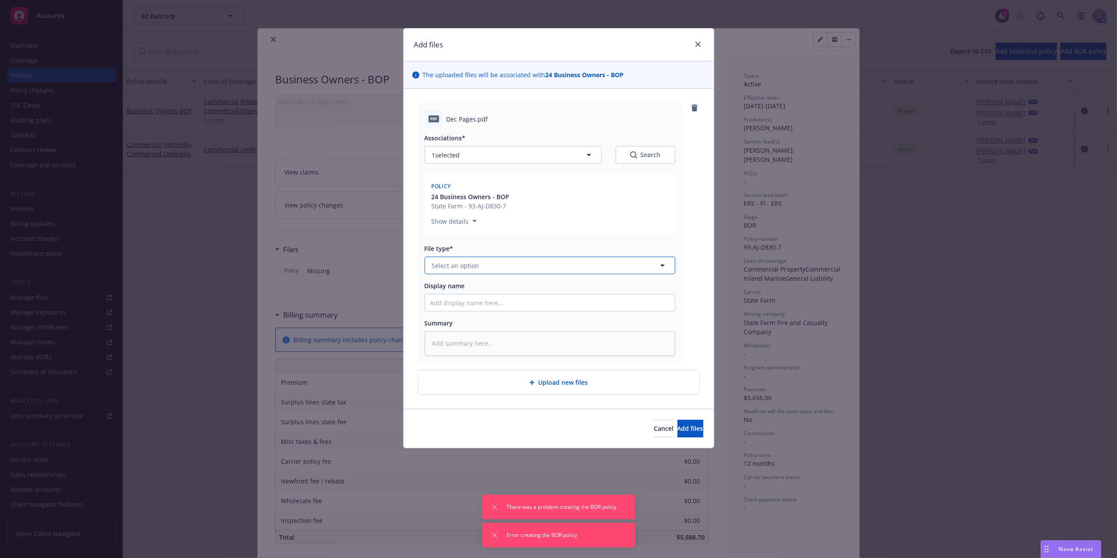
click at [458, 269] on span "Select an option" at bounding box center [455, 265] width 47 height 9
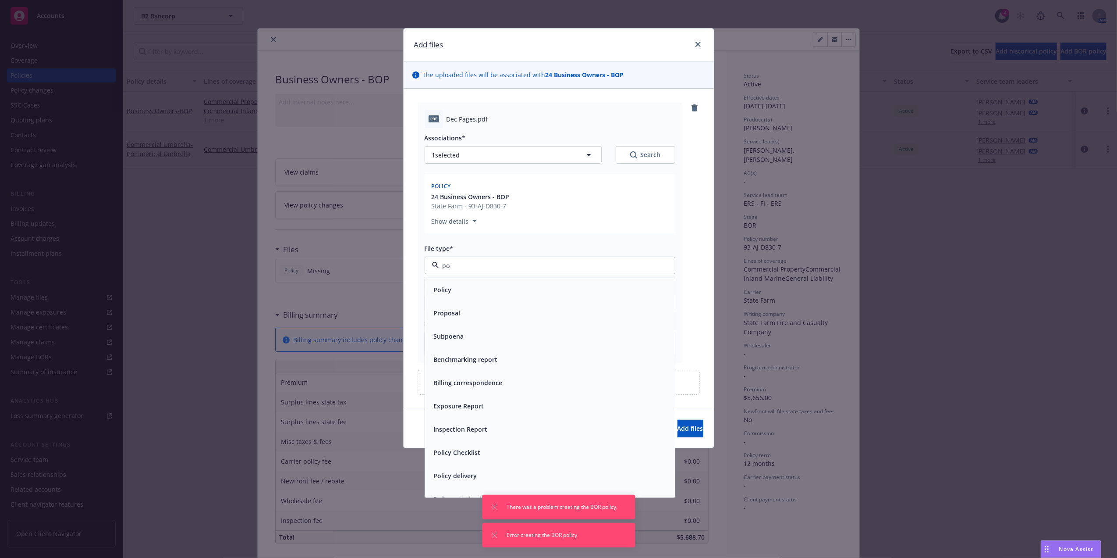
type input "pol"
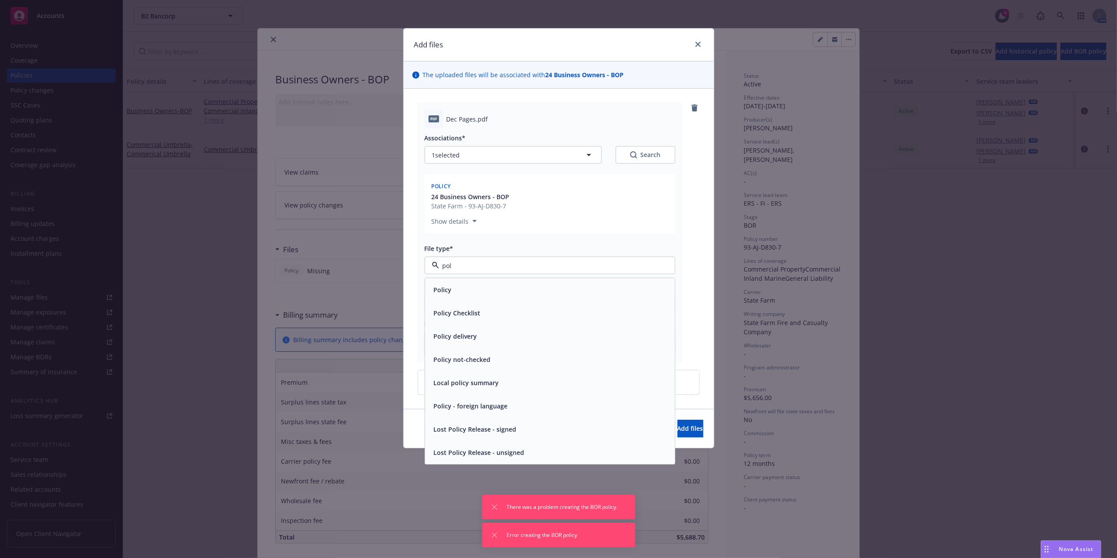
click at [453, 292] on div "Policy" at bounding box center [549, 289] width 239 height 13
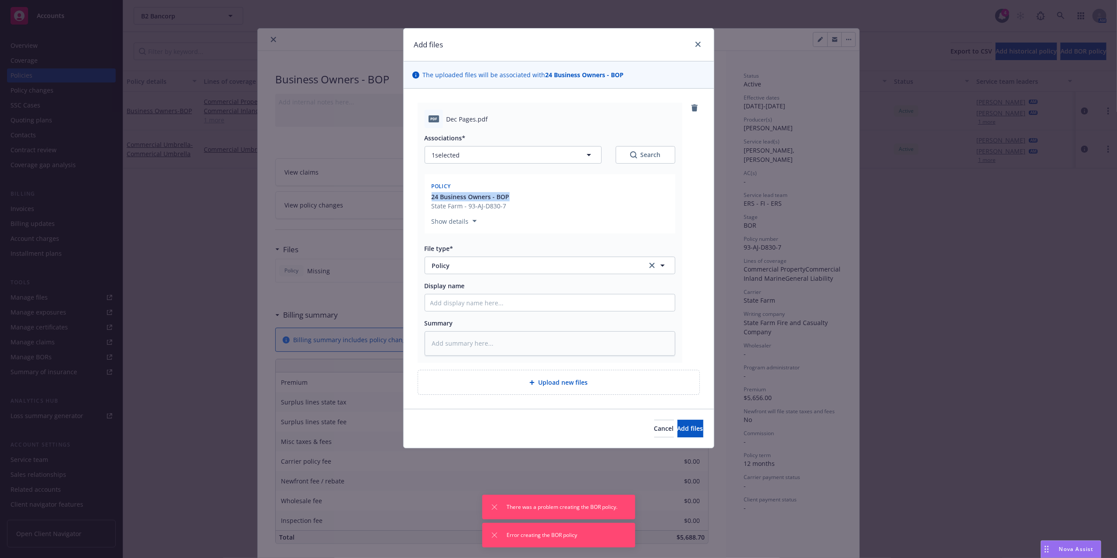
drag, startPoint x: 513, startPoint y: 199, endPoint x: 426, endPoint y: 199, distance: 86.8
click at [426, 199] on div "Policy 24 Business Owners - BOP State Farm - 93-AJ-D830-7 Show details" at bounding box center [550, 203] width 251 height 59
copy span "24 Business Owners - BOP"
drag, startPoint x: 426, startPoint y: 199, endPoint x: 453, endPoint y: 298, distance: 103.0
click at [453, 298] on input "Display name" at bounding box center [550, 302] width 250 height 17
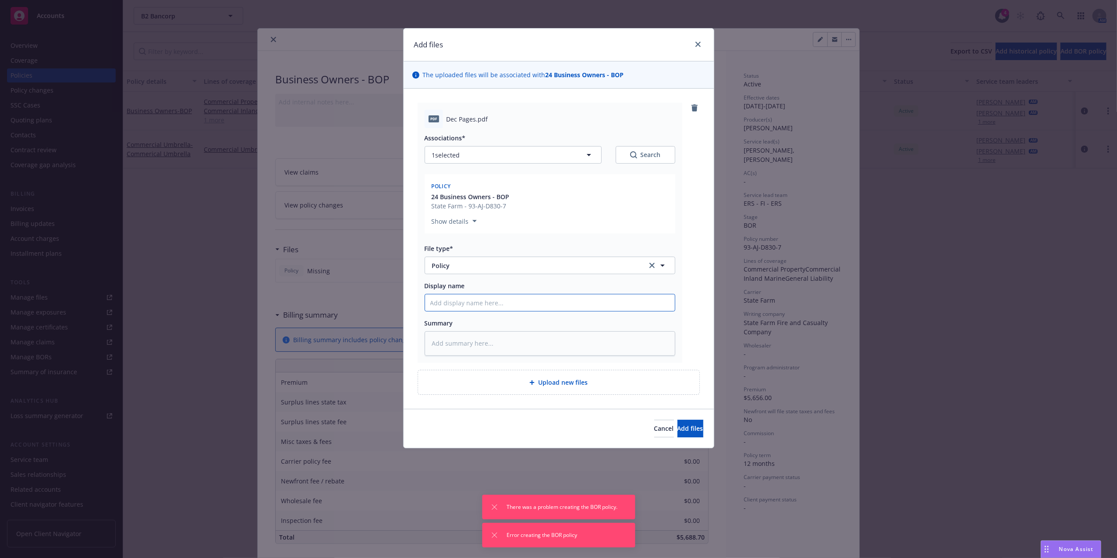
paste input "24 Business Owners - BOP"
type textarea "x"
type input "24 Business Owners - BOP"
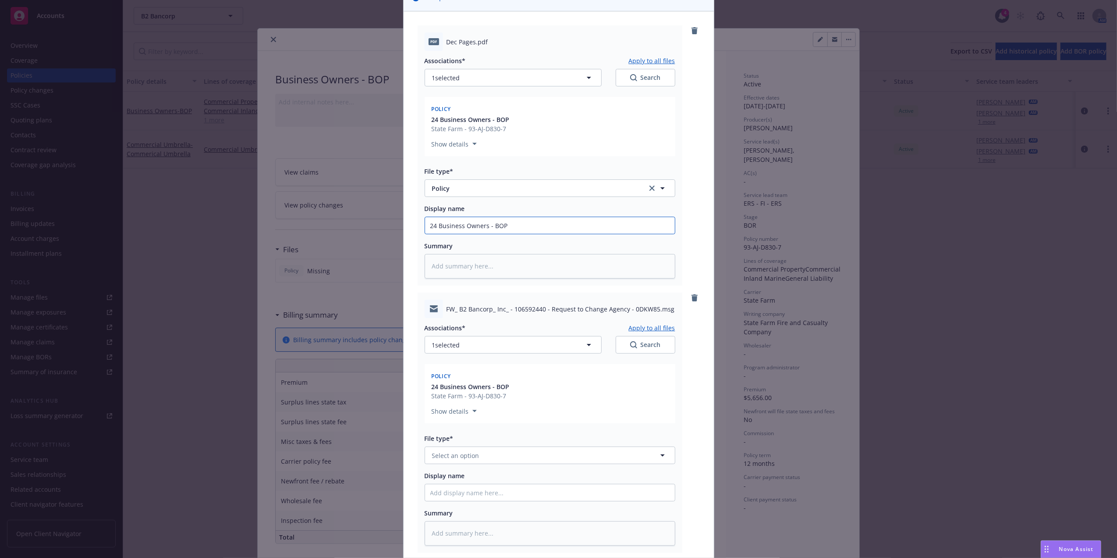
scroll to position [171, 0]
type textarea "x"
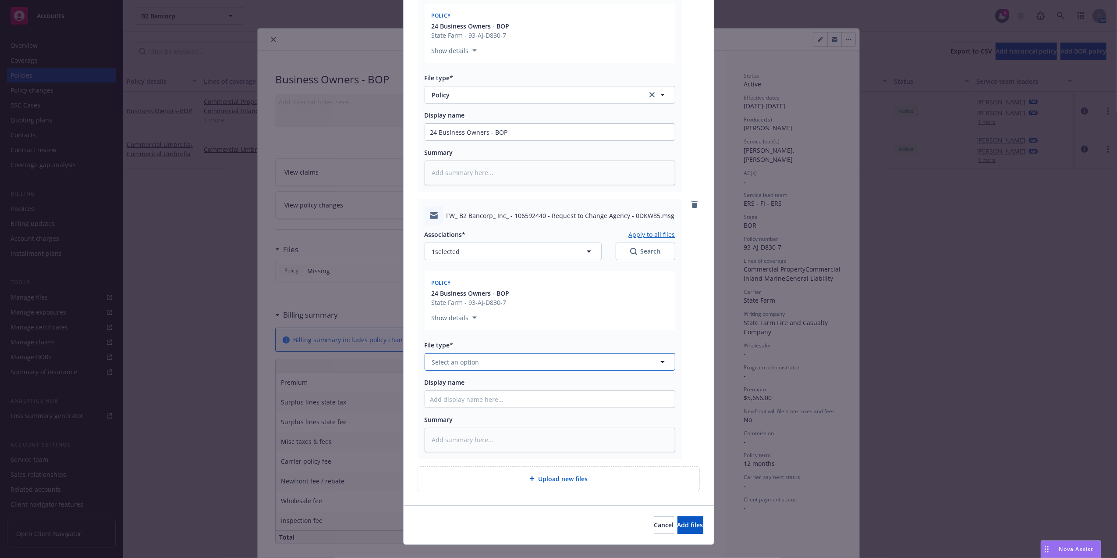
click at [457, 360] on span "Select an option" at bounding box center [455, 361] width 47 height 9
type input "email"
click at [444, 379] on div "Email" at bounding box center [550, 385] width 250 height 23
click at [678, 526] on span "Add files" at bounding box center [691, 524] width 26 height 8
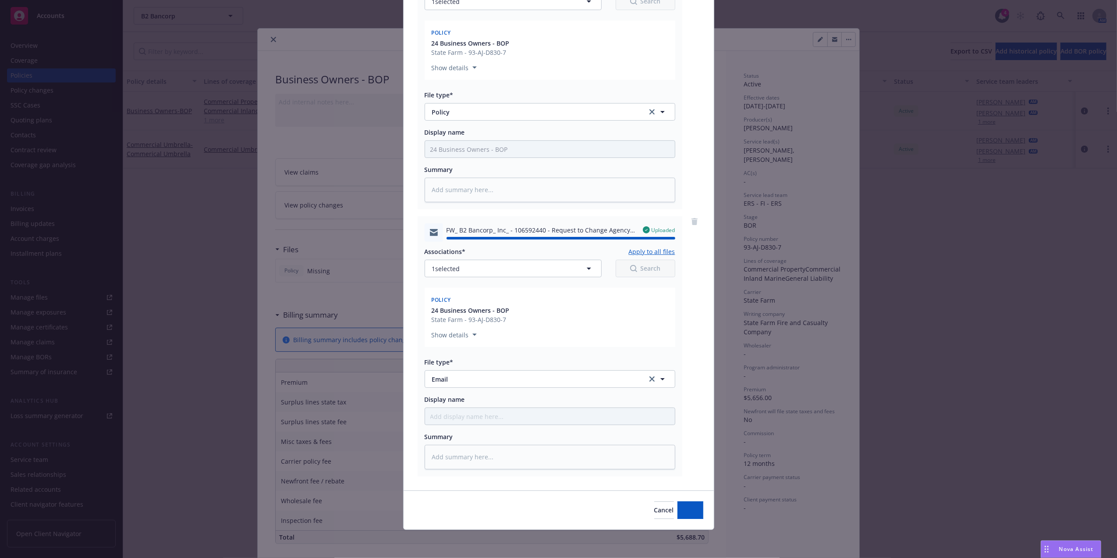
type textarea "x"
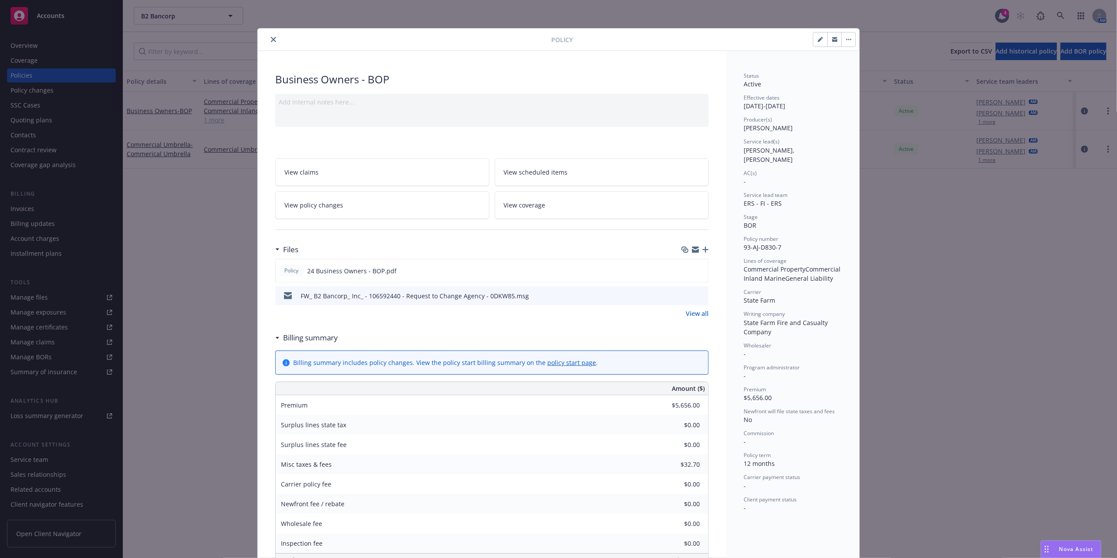
click at [271, 40] on icon "close" at bounding box center [273, 39] width 5 height 5
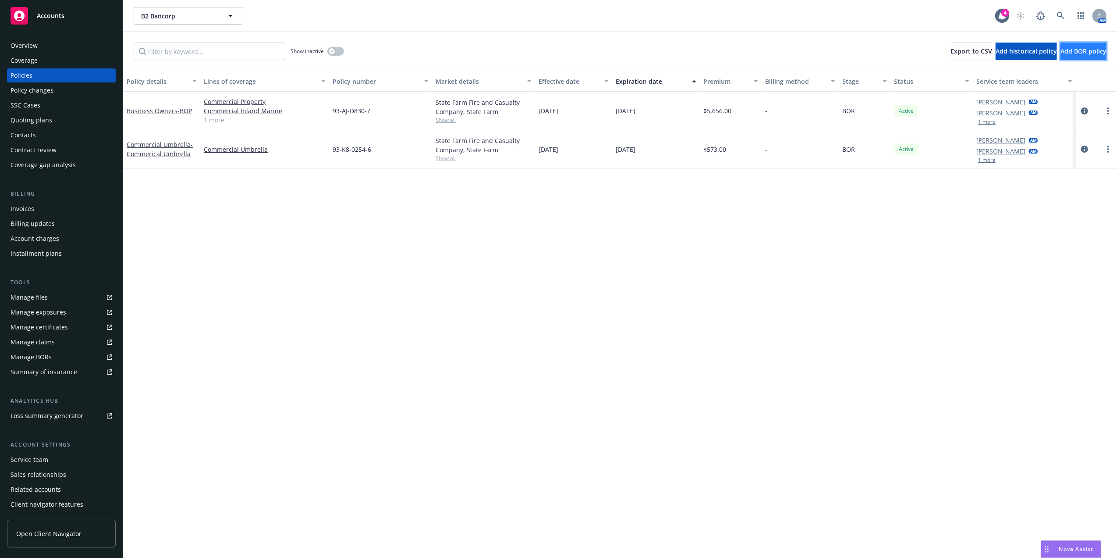
click at [1064, 53] on span "Add BOR policy" at bounding box center [1084, 51] width 46 height 8
select select "other"
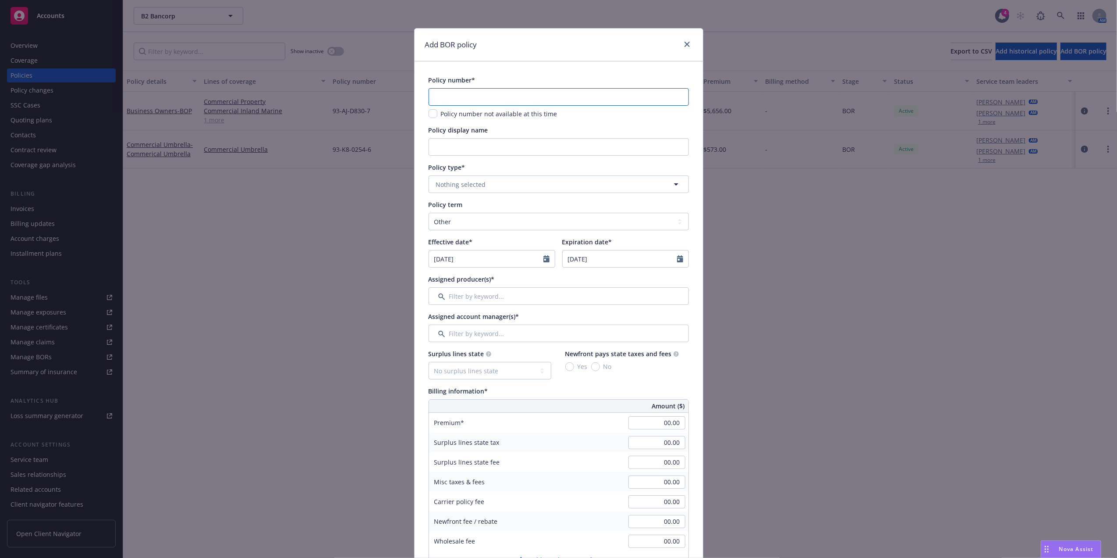
click at [467, 100] on input "text" at bounding box center [559, 97] width 260 height 18
click at [468, 100] on input "text" at bounding box center [559, 97] width 260 height 18
paste input "106592440"
type input "106592440"
click at [456, 148] on input "Policy display name" at bounding box center [559, 147] width 260 height 18
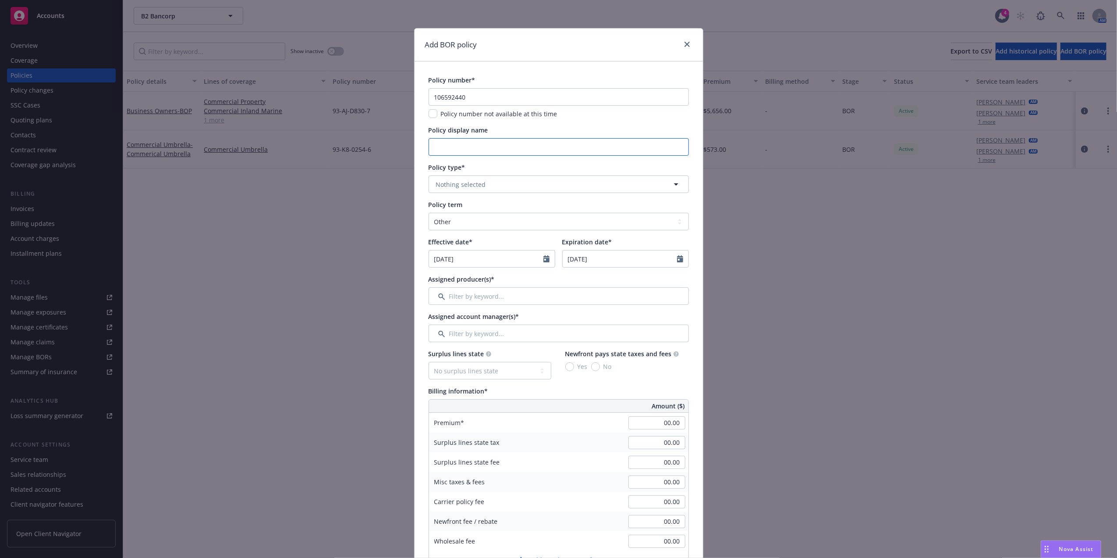
click at [497, 144] on input "Policy display name" at bounding box center [559, 147] width 260 height 18
click at [523, 134] on div "Policy display name" at bounding box center [559, 129] width 260 height 9
click at [518, 142] on input "D&O/" at bounding box center [559, 147] width 260 height 18
drag, startPoint x: 442, startPoint y: 143, endPoint x: 462, endPoint y: 143, distance: 19.7
click at [442, 143] on input "D&O/EPL" at bounding box center [559, 147] width 260 height 18
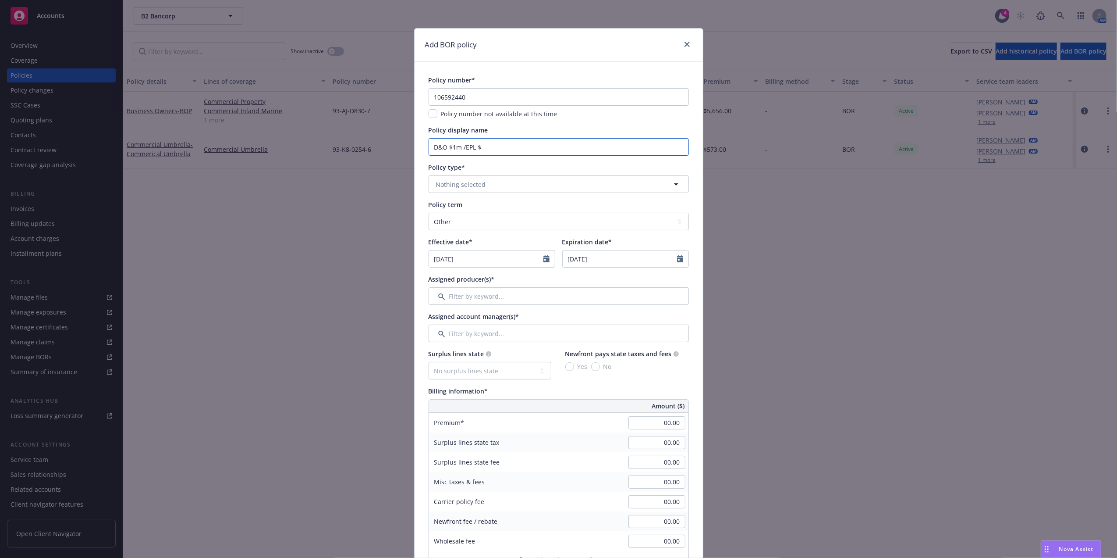
click at [530, 146] on input "D&O $1m /EPL $" at bounding box center [559, 147] width 260 height 18
click at [503, 145] on input "D&O $1m /EPL $250" at bounding box center [559, 147] width 260 height 18
click at [533, 142] on input "D&O $1m /EPL $250" at bounding box center [559, 147] width 260 height 18
click at [546, 149] on input "D&O $1m /EPL $250k" at bounding box center [559, 147] width 260 height 18
type input "D&O $1m /EPL $250k/Cyber Risk $1m"
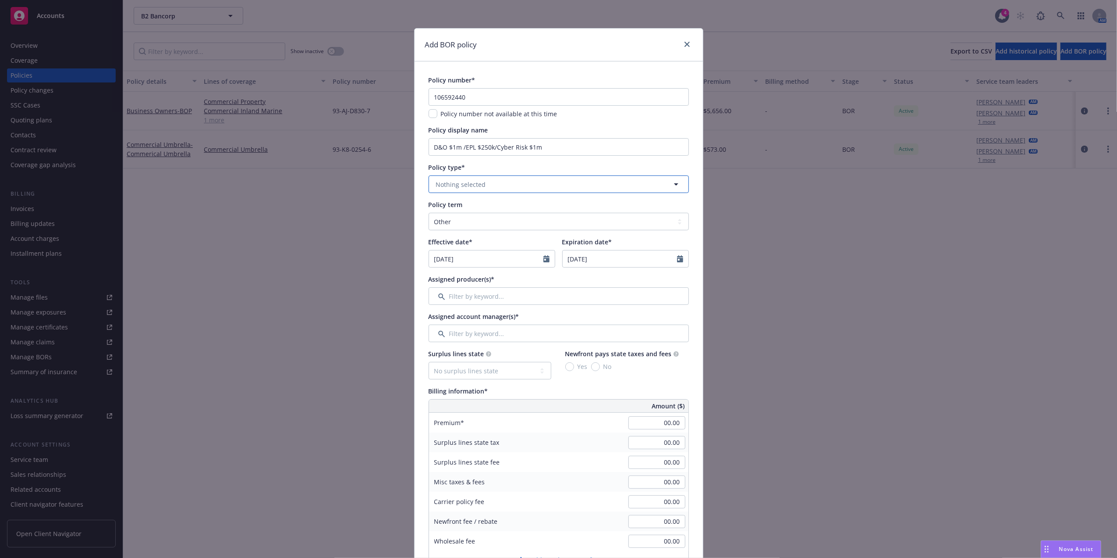
click at [501, 183] on button "Nothing selected" at bounding box center [559, 184] width 260 height 18
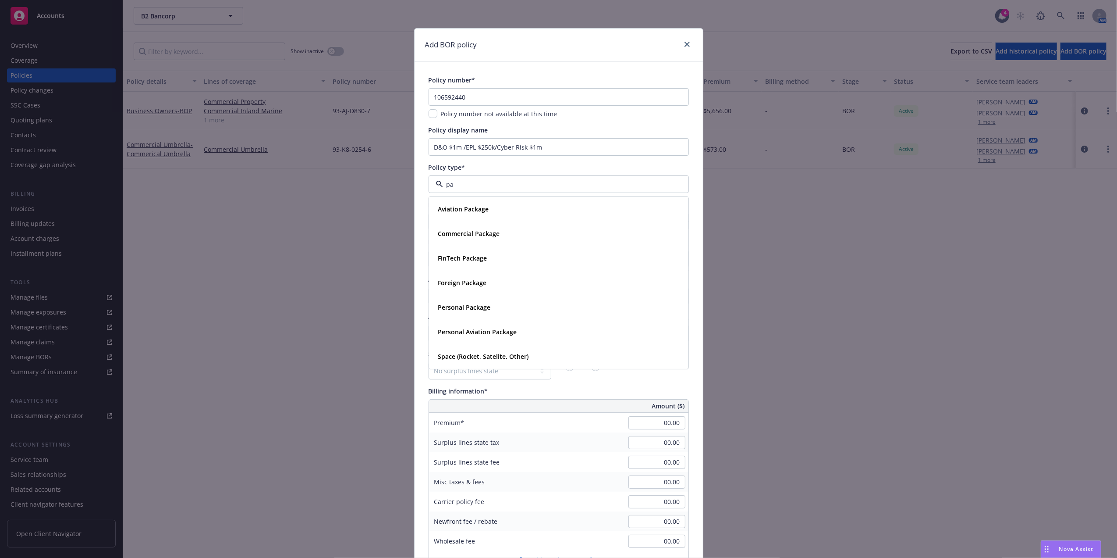
type input "p"
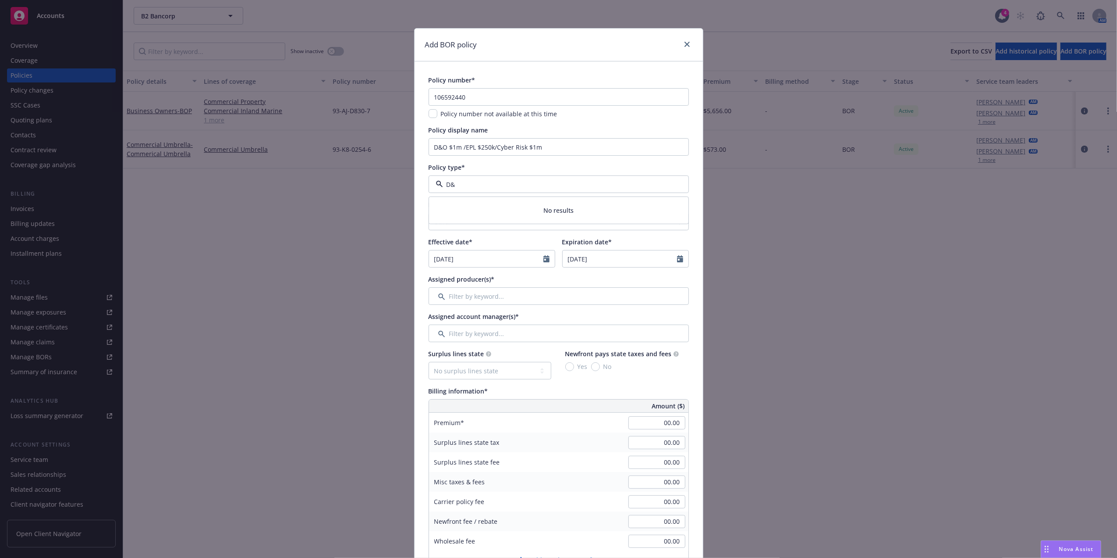
type input "D"
type input "mana"
click at [482, 215] on div "Management Liability" at bounding box center [470, 209] width 71 height 13
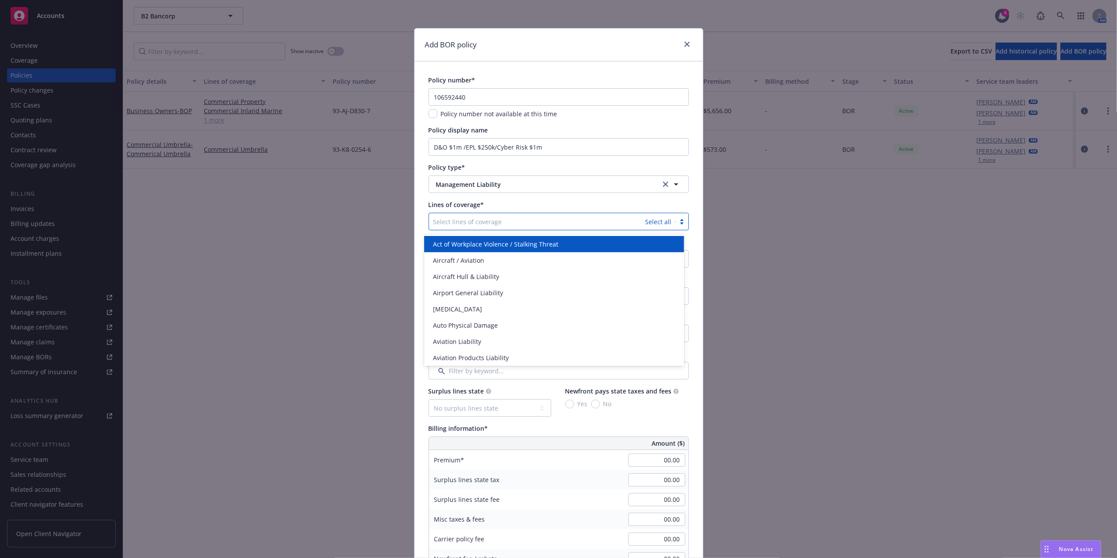
click at [459, 220] on div at bounding box center [538, 221] width 208 height 11
type input "direc"
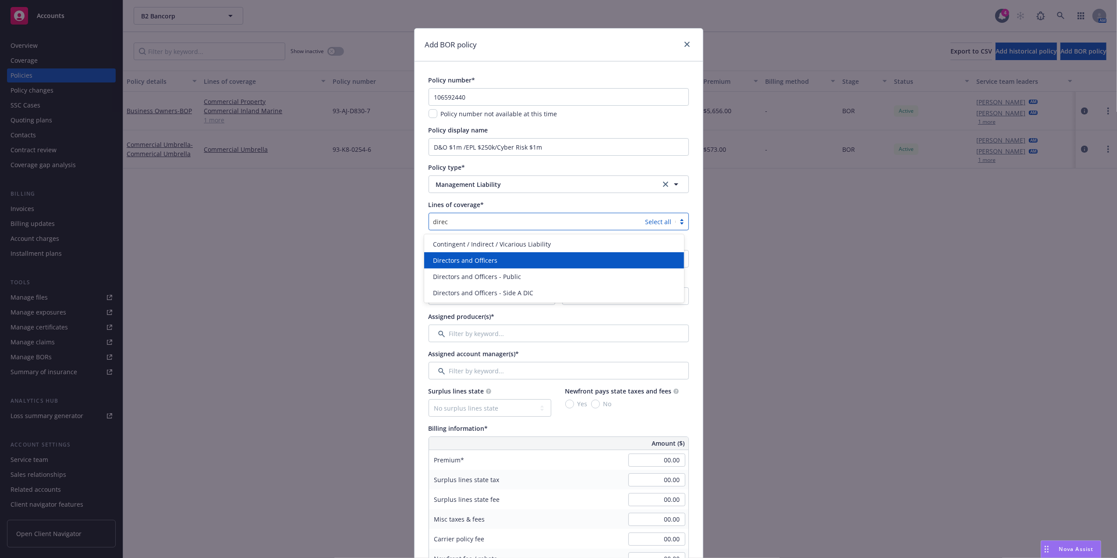
click at [491, 256] on span "Directors and Officers" at bounding box center [465, 260] width 64 height 9
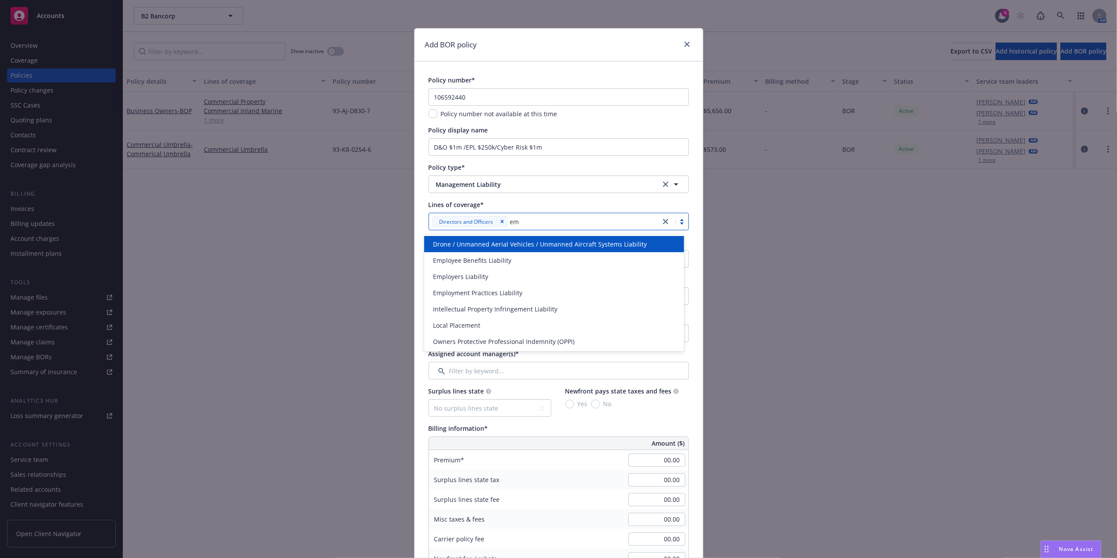
type input "emp"
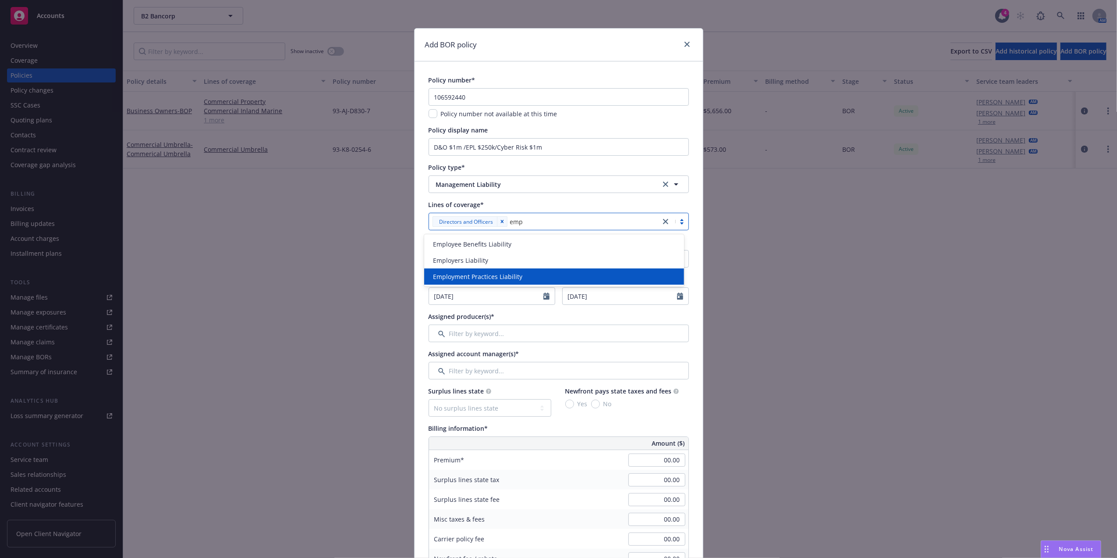
click at [477, 272] on span "Employment Practices Liability" at bounding box center [477, 276] width 89 height 9
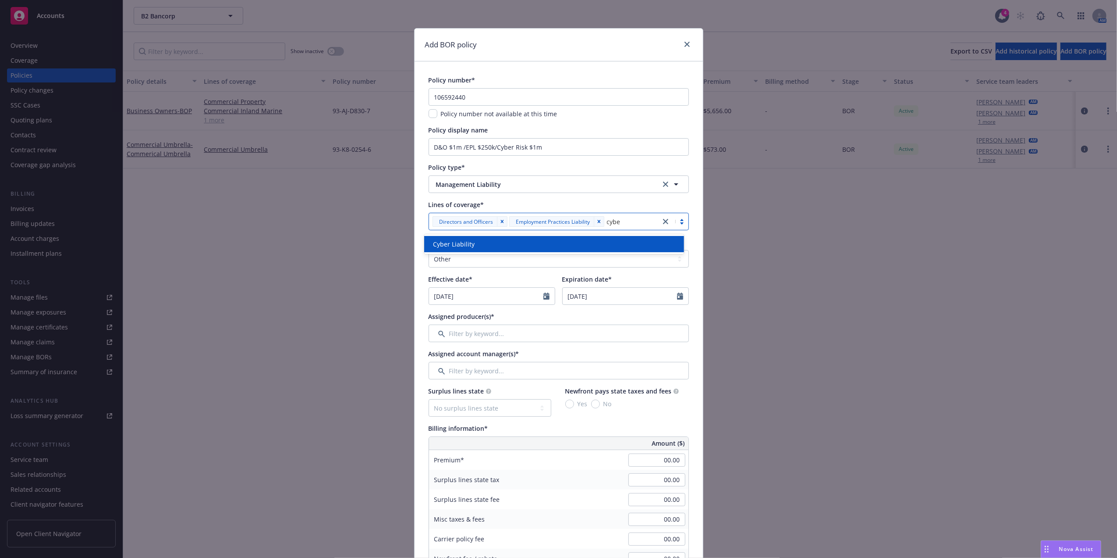
type input "cyber"
click at [509, 245] on div "Cyber Liability" at bounding box center [554, 243] width 249 height 9
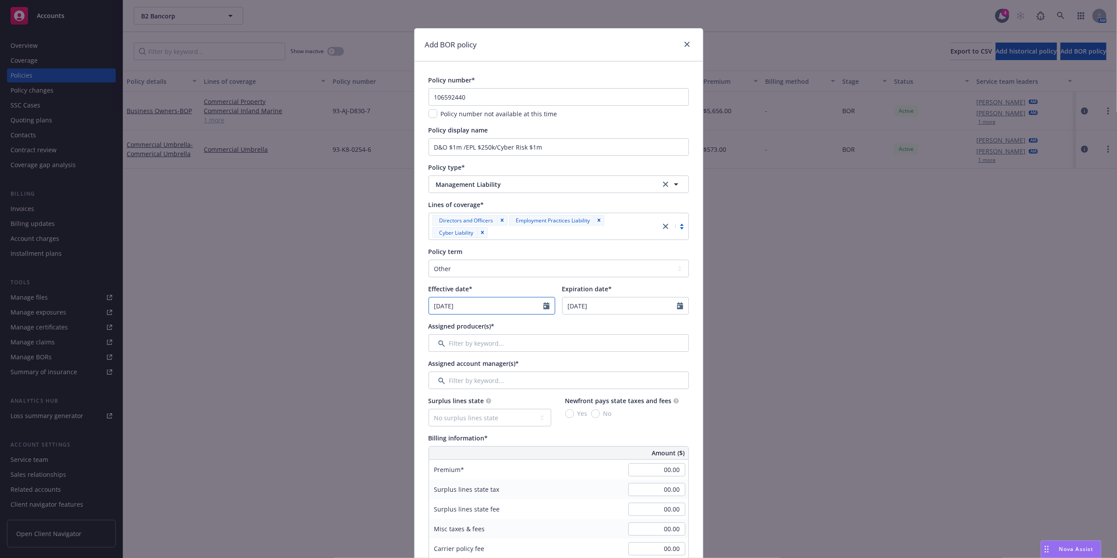
click at [544, 306] on icon "Calendar" at bounding box center [547, 305] width 6 height 7
click at [523, 325] on icon "button" at bounding box center [525, 326] width 5 height 5
select select "9"
click at [511, 322] on input "2026" at bounding box center [504, 325] width 28 height 9
click at [510, 330] on input "2025" at bounding box center [504, 325] width 28 height 9
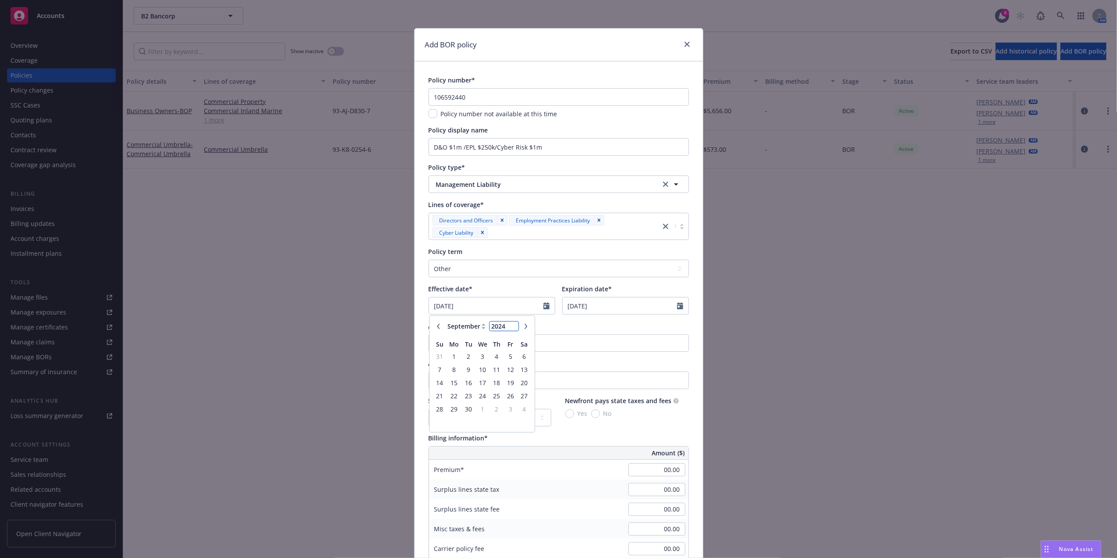
type input "2024"
click at [510, 330] on input "2024" at bounding box center [504, 325] width 28 height 9
click at [518, 382] on span "21" at bounding box center [524, 382] width 12 height 11
type input "09/21/2024"
click at [491, 270] on select "Select policy term 12 Month 6 Month 4 Month 3 Month 2 Month 1 Month 36 Month (3…" at bounding box center [559, 269] width 260 height 18
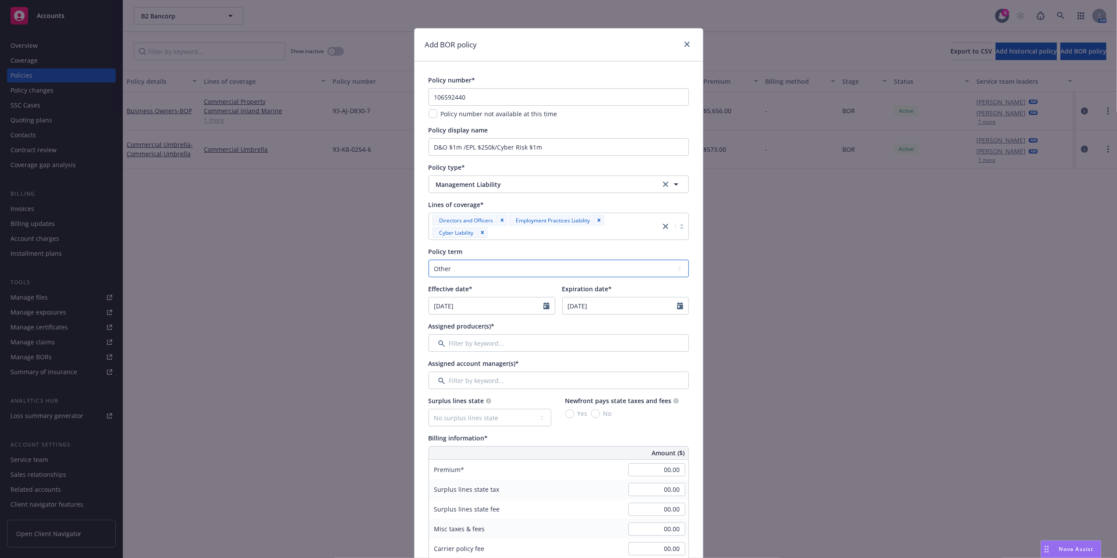
select select "12"
click at [429, 260] on select "Select policy term 12 Month 6 Month 4 Month 3 Month 2 Month 1 Month 36 Month (3…" at bounding box center [559, 269] width 260 height 18
type input "09/21/2025"
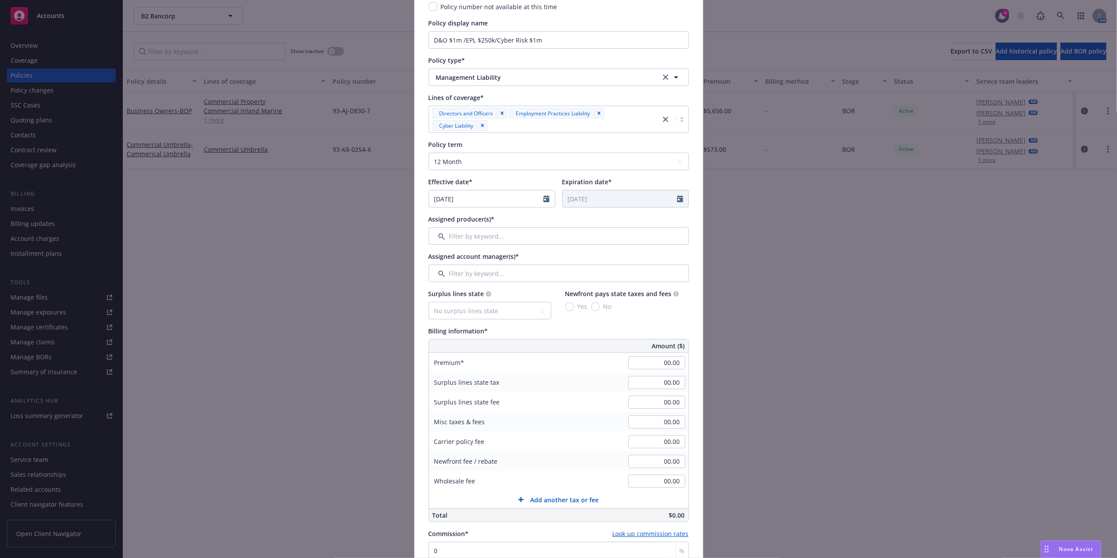
scroll to position [108, 0]
click at [446, 233] on input "Filter by keyword..." at bounding box center [559, 235] width 260 height 18
type input "a"
click at [437, 279] on input "checkbox" at bounding box center [440, 280] width 9 height 9
checkbox input "true"
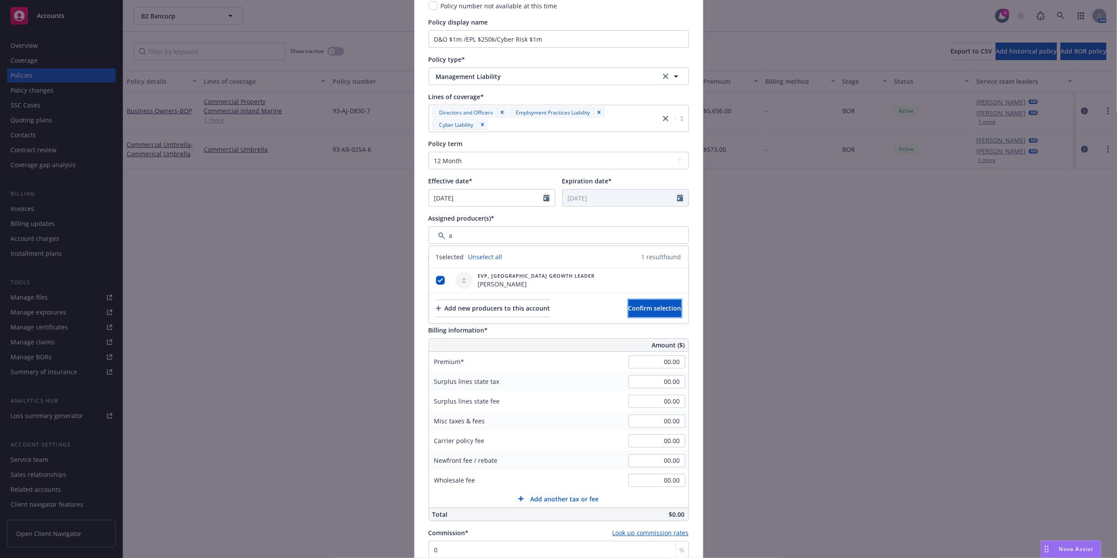
click at [629, 303] on button "Confirm selection" at bounding box center [655, 308] width 53 height 18
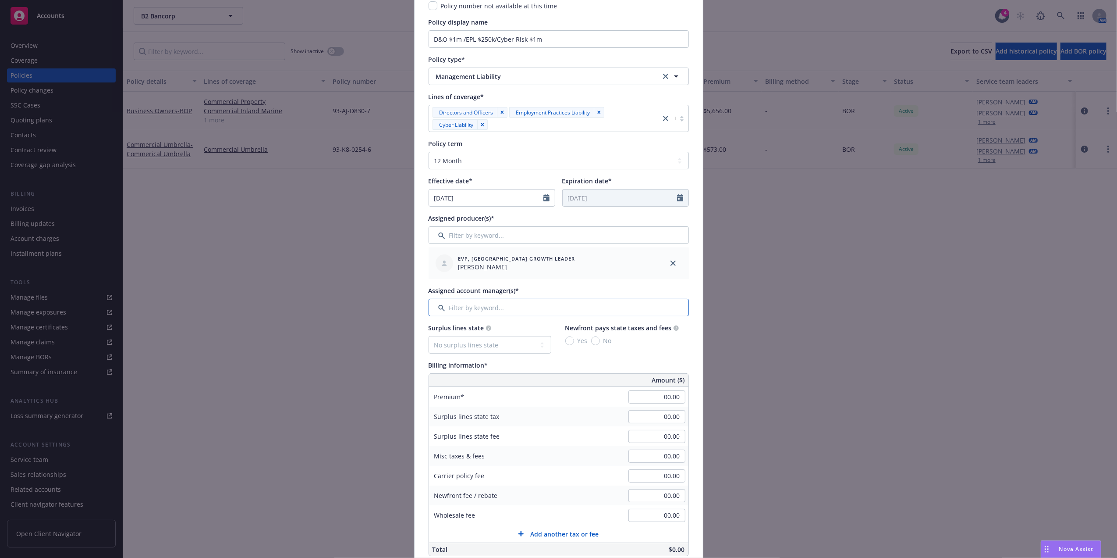
click at [477, 311] on input "Filter by keyword..." at bounding box center [559, 308] width 260 height 18
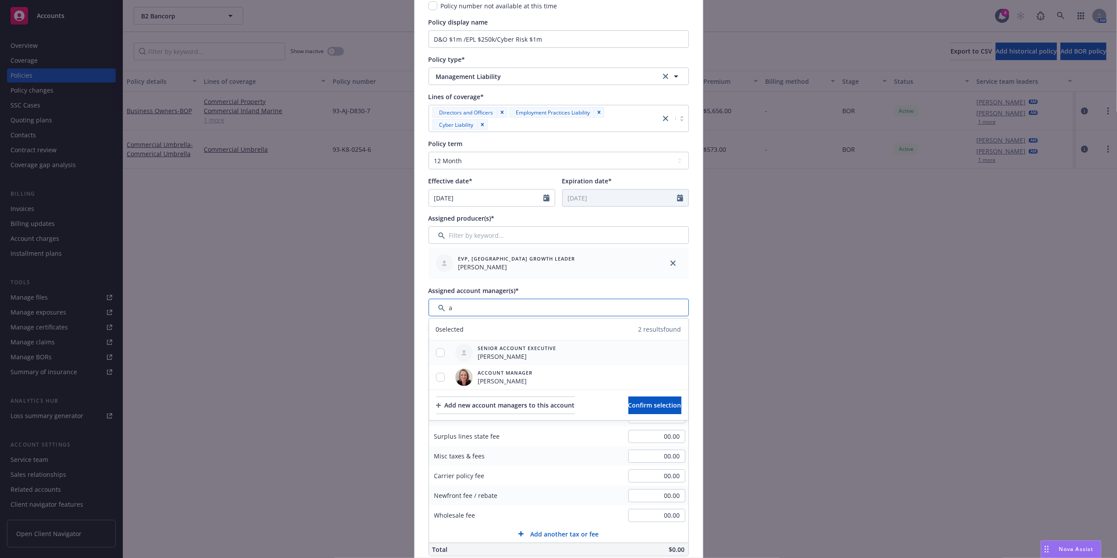
type input "a"
click at [431, 351] on div at bounding box center [440, 352] width 23 height 9
click at [439, 376] on input "checkbox" at bounding box center [440, 377] width 9 height 9
checkbox input "true"
click at [436, 355] on input "checkbox" at bounding box center [440, 352] width 9 height 9
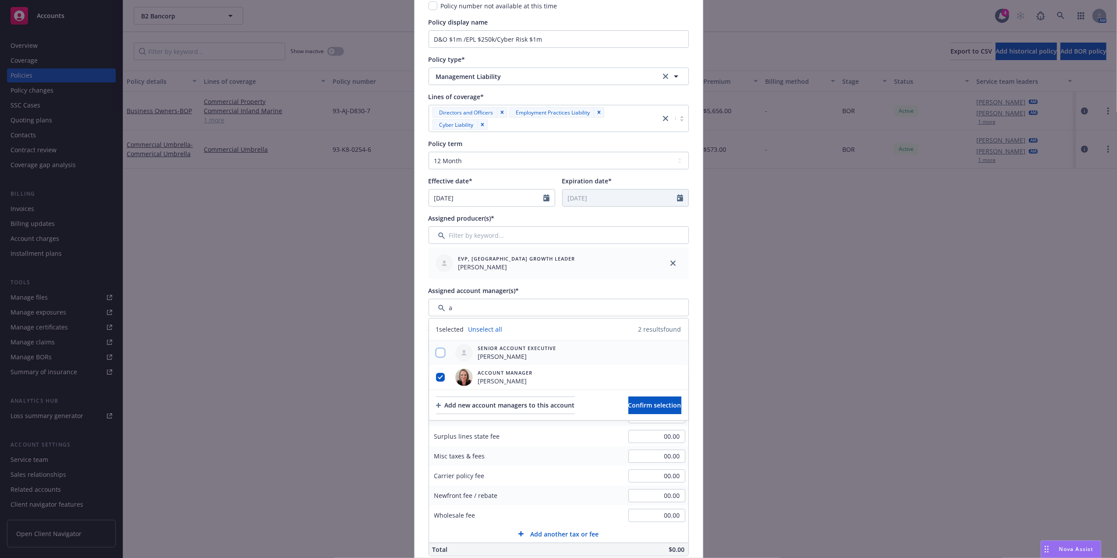
checkbox input "true"
click at [651, 404] on span "Confirm selection" at bounding box center [655, 405] width 53 height 8
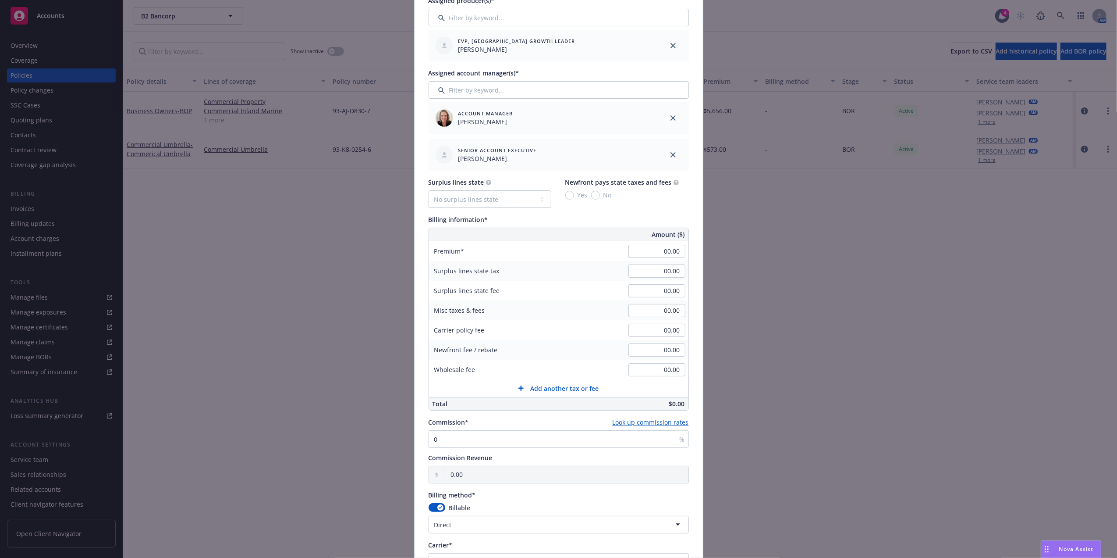
scroll to position [333, 0]
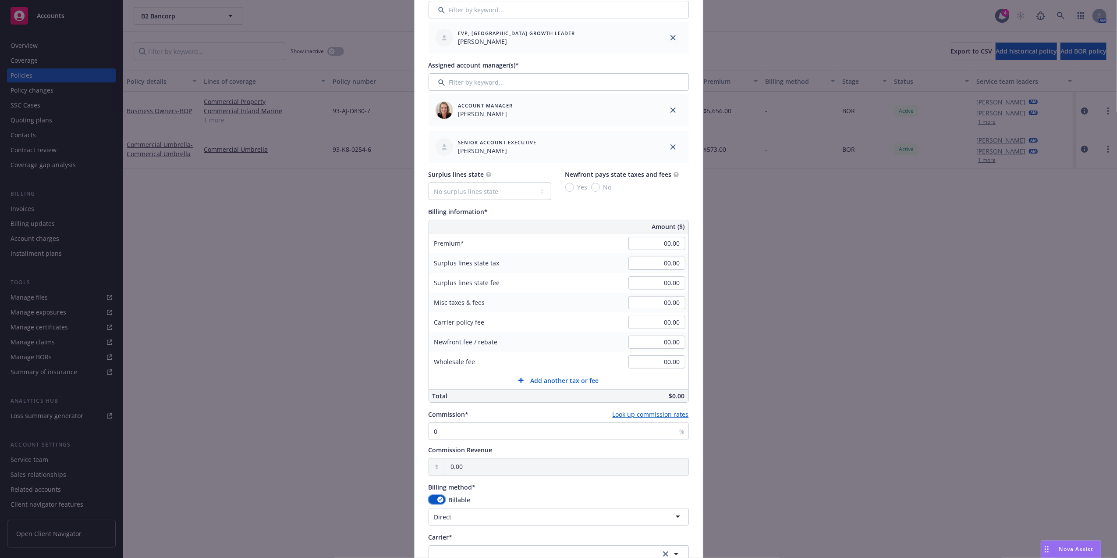
click at [440, 501] on button "button" at bounding box center [437, 499] width 17 height 9
select select
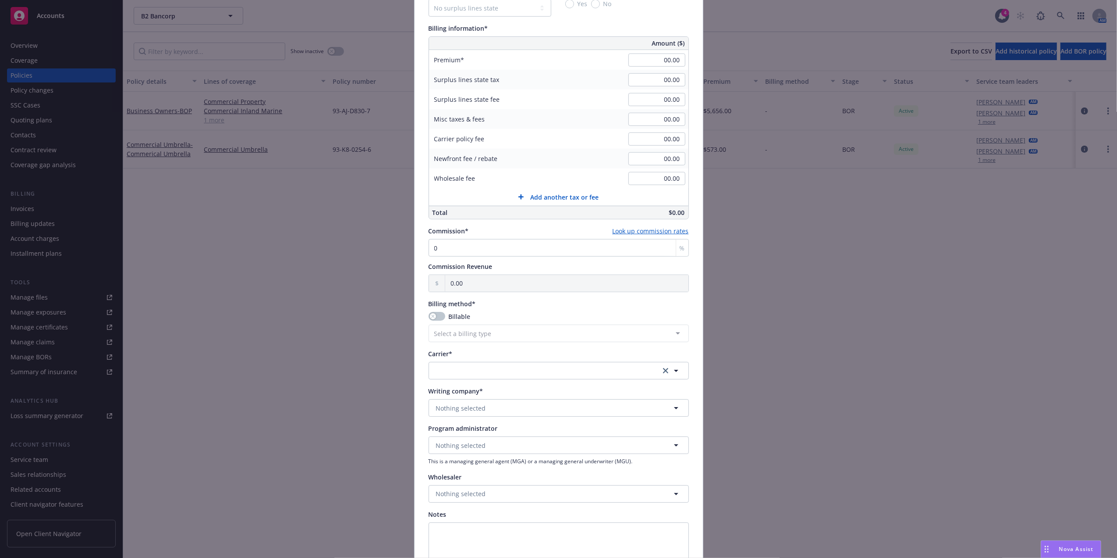
scroll to position [539, 0]
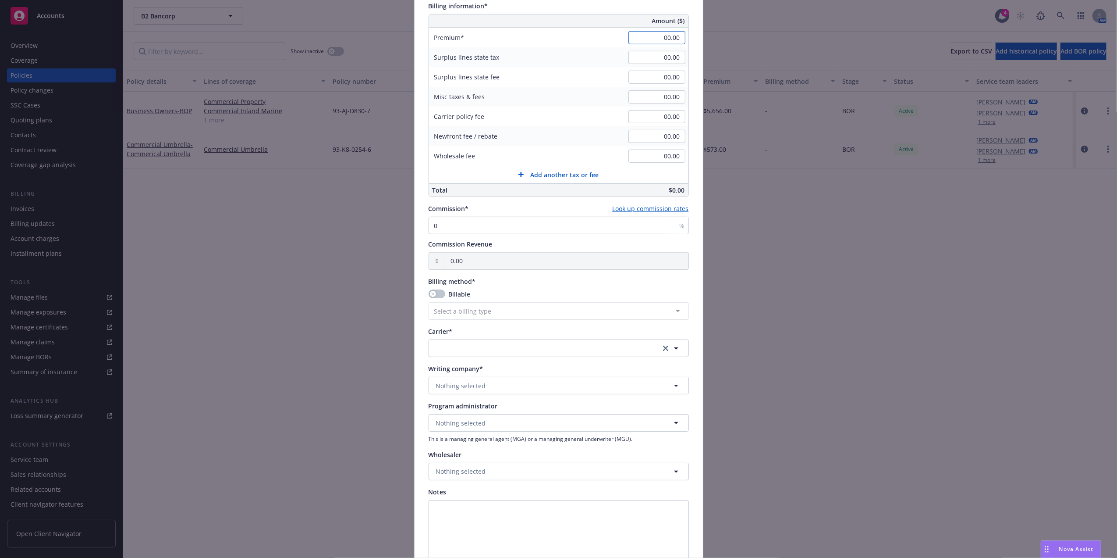
click at [660, 38] on input "00.00" at bounding box center [657, 37] width 57 height 13
paste input "25,646"
type input "25,646.00"
click at [586, 63] on div "Surplus lines state tax 00.00" at bounding box center [559, 57] width 260 height 20
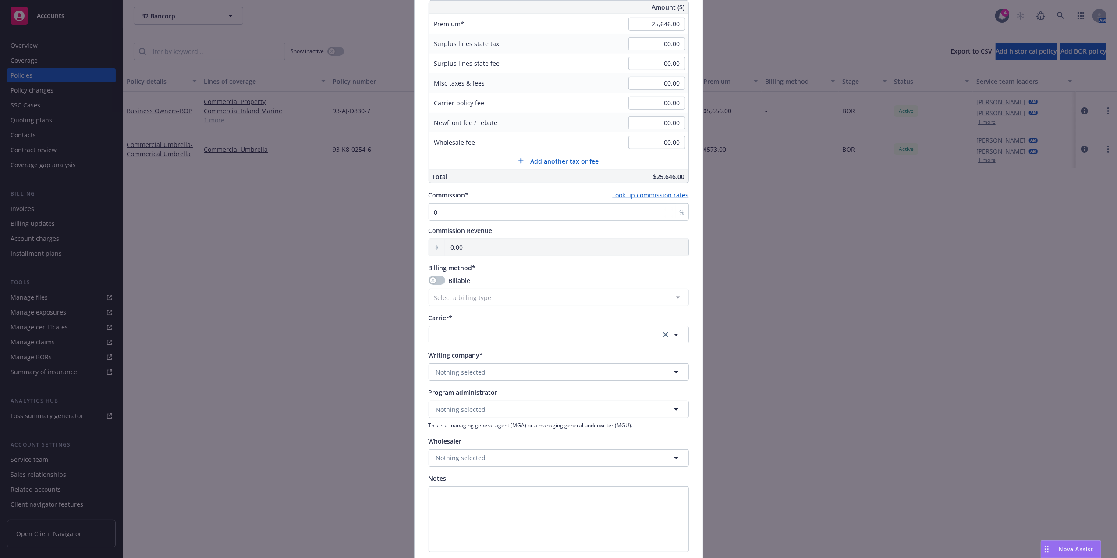
drag, startPoint x: 549, startPoint y: 167, endPoint x: 546, endPoint y: 197, distance: 29.6
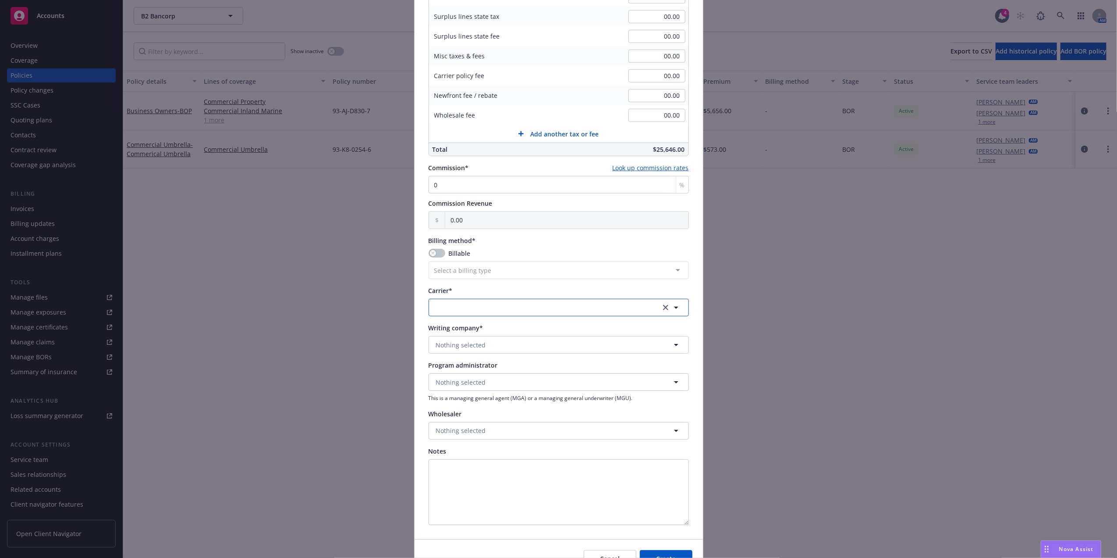
click at [458, 316] on button "button" at bounding box center [559, 308] width 260 height 18
type input "trave"
click at [474, 290] on div "Travelers Insurance Appointed carrier" at bounding box center [559, 277] width 259 height 32
drag, startPoint x: 459, startPoint y: 341, endPoint x: 482, endPoint y: 341, distance: 22.8
click at [459, 341] on span "Nothing selected" at bounding box center [461, 344] width 50 height 9
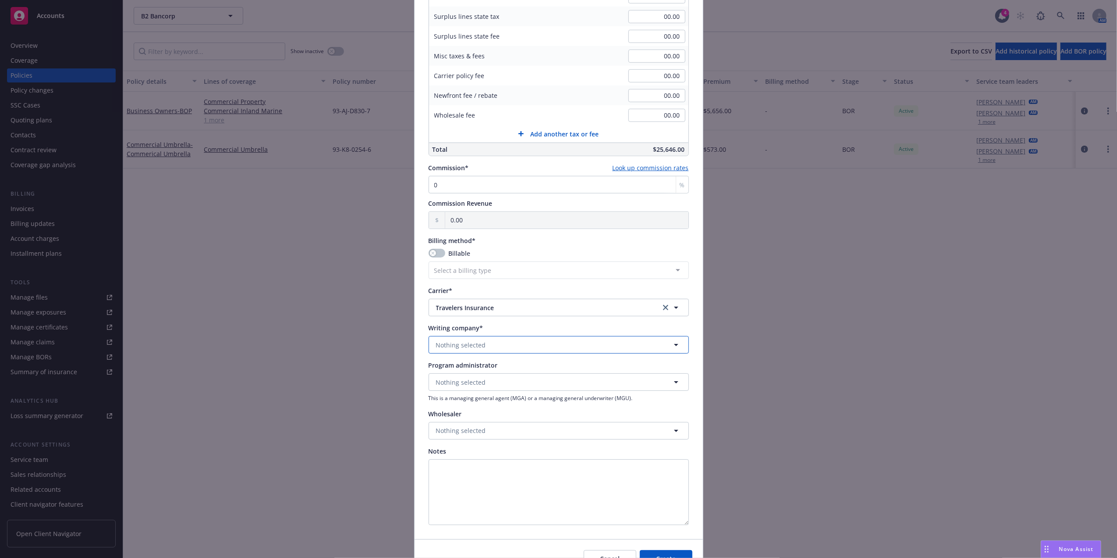
drag, startPoint x: 483, startPoint y: 344, endPoint x: 479, endPoint y: 339, distance: 6.2
click at [483, 344] on button "Nothing selected" at bounding box center [559, 345] width 260 height 18
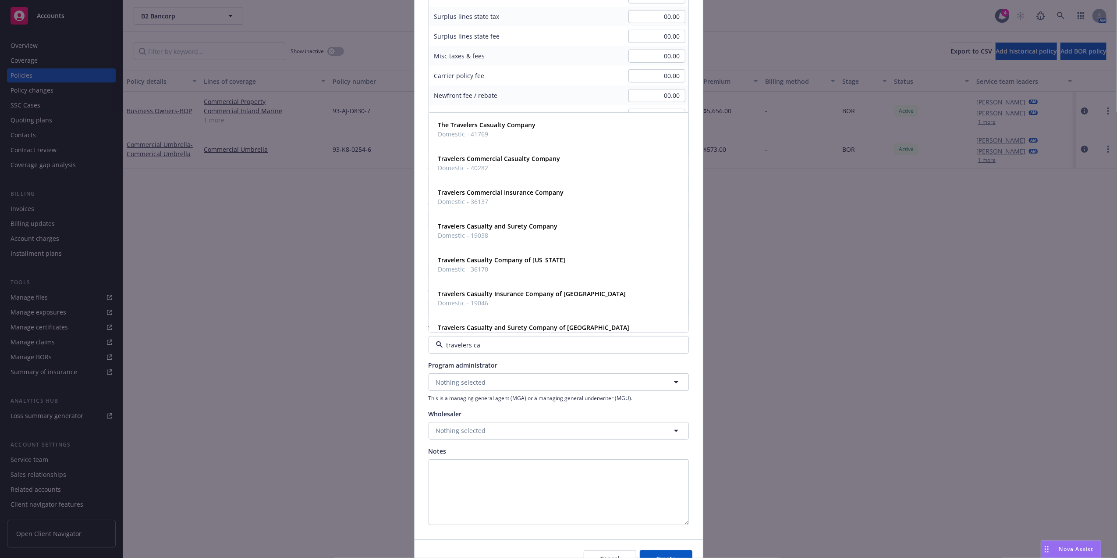
type input "travelers cas"
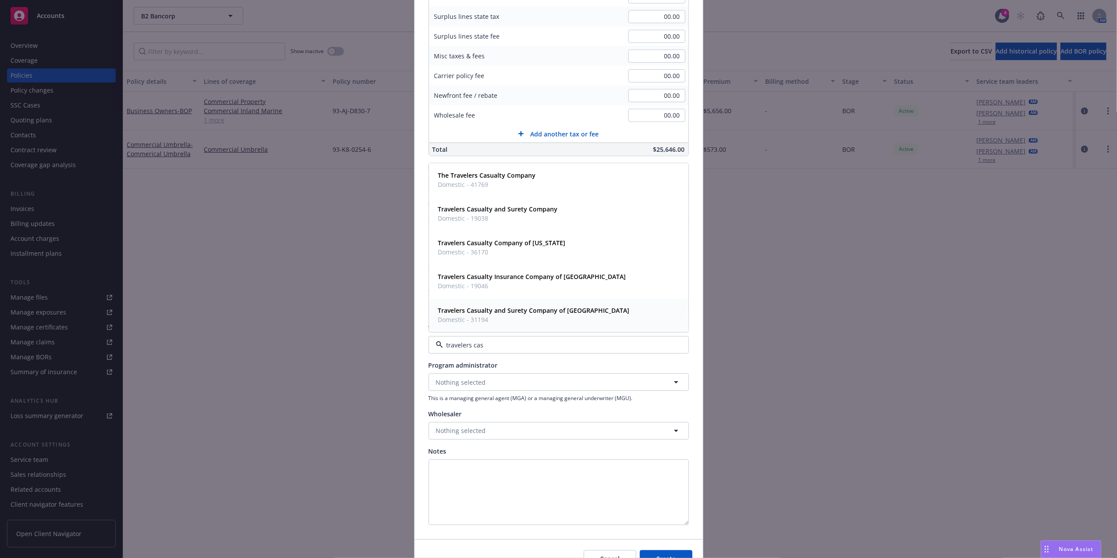
click at [535, 318] on span "Domestic - 31194" at bounding box center [534, 319] width 192 height 9
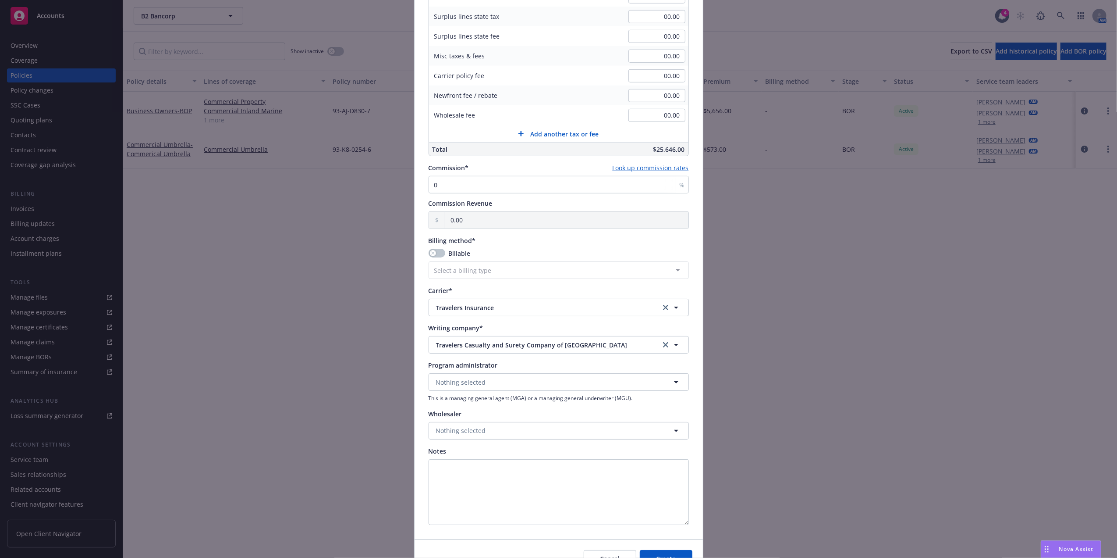
scroll to position [629, 0]
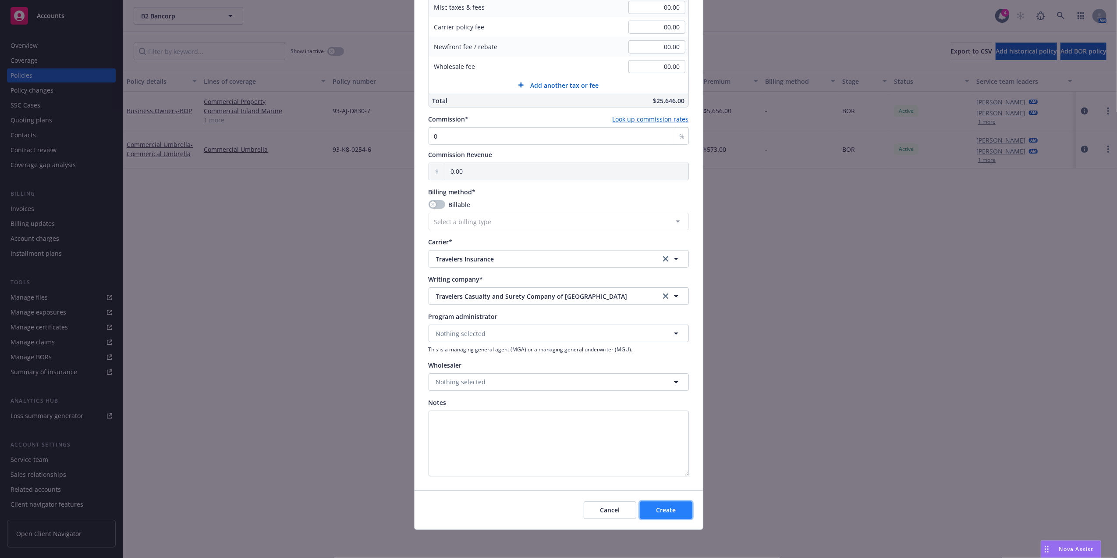
click at [661, 511] on span "Create" at bounding box center [666, 509] width 20 height 8
select select "DIRECT"
select select "other"
type input "08/26/2025"
type input "08/26/2026"
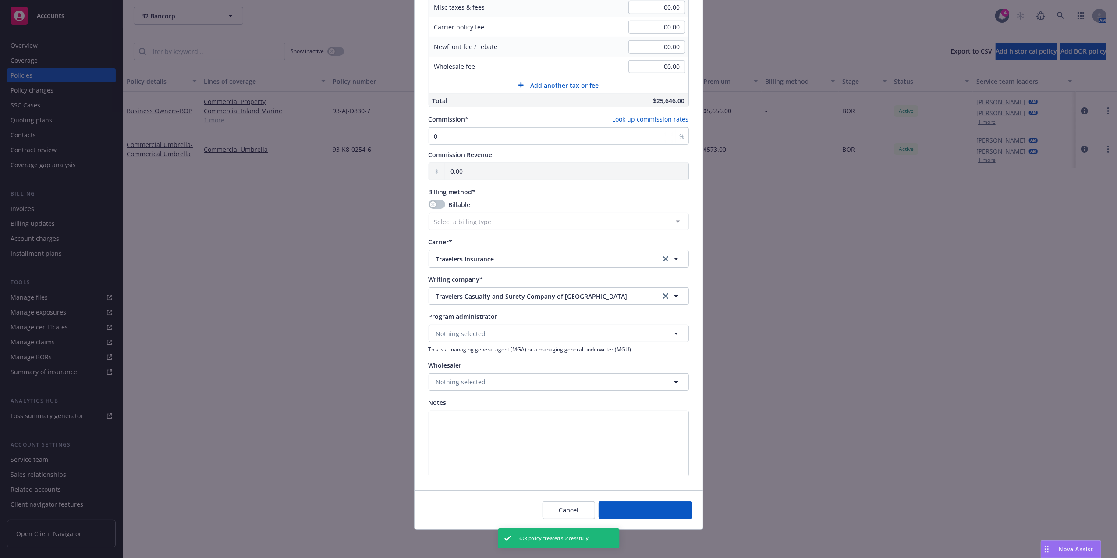
type input "00.00"
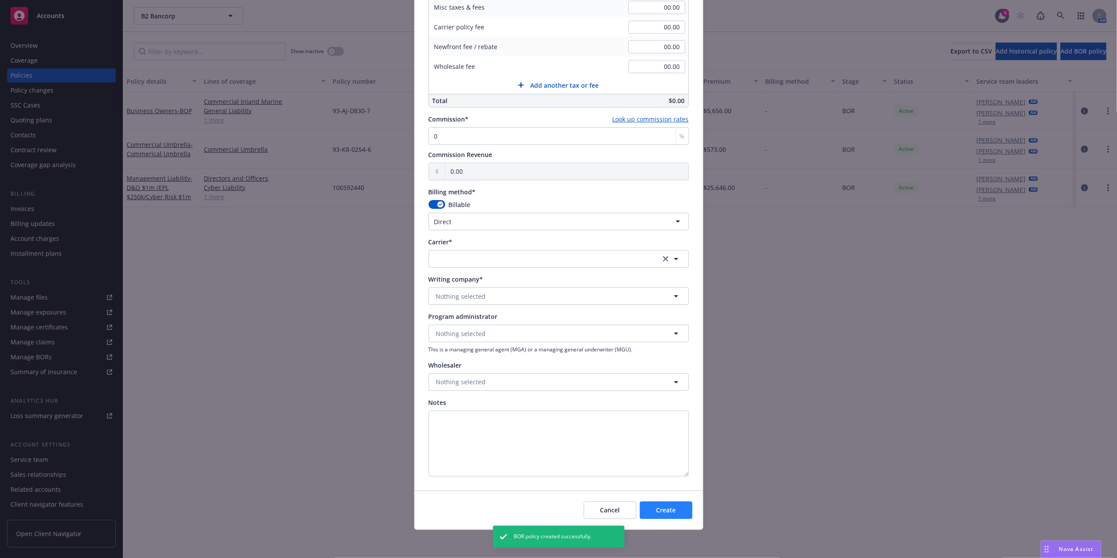
scroll to position [512, 0]
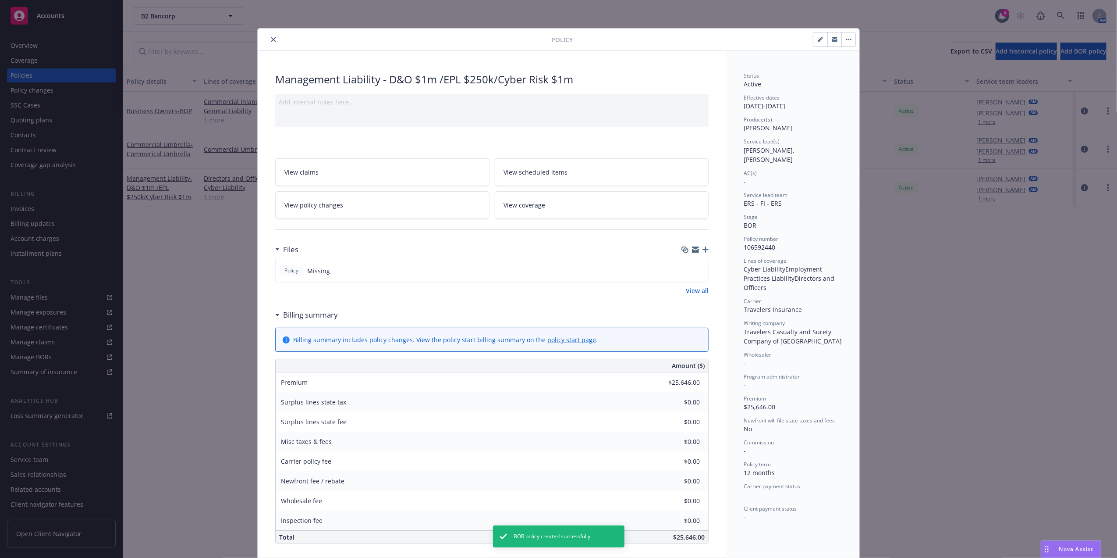
click at [703, 251] on icon "button" at bounding box center [706, 249] width 6 height 6
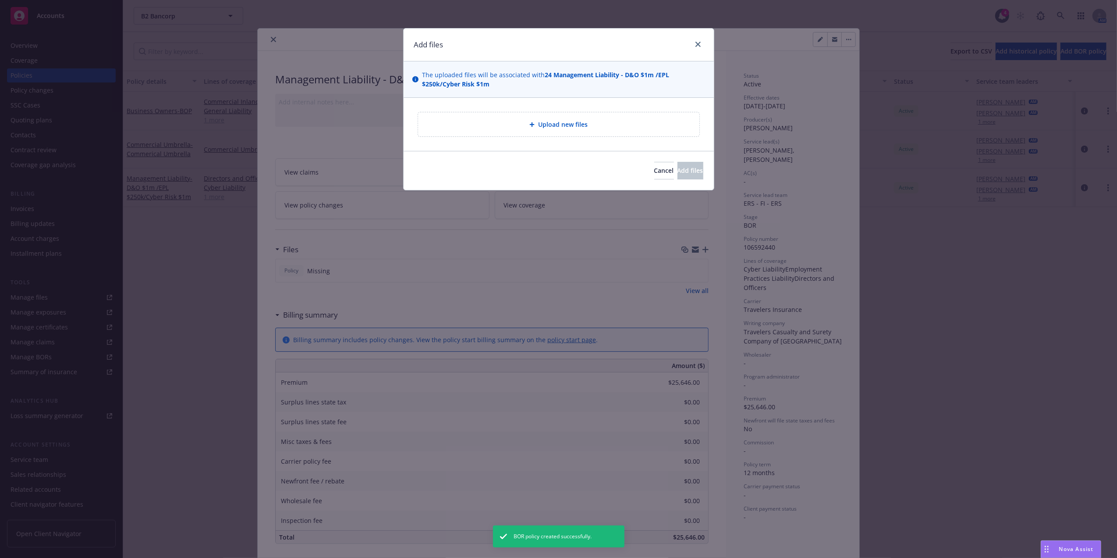
type textarea "x"
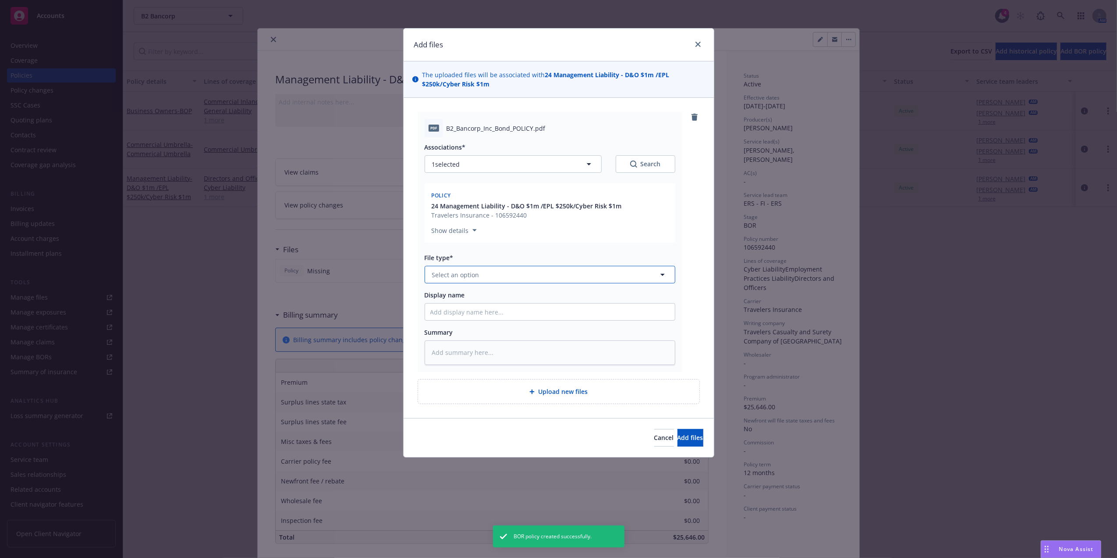
click at [477, 276] on span "Select an option" at bounding box center [455, 274] width 47 height 9
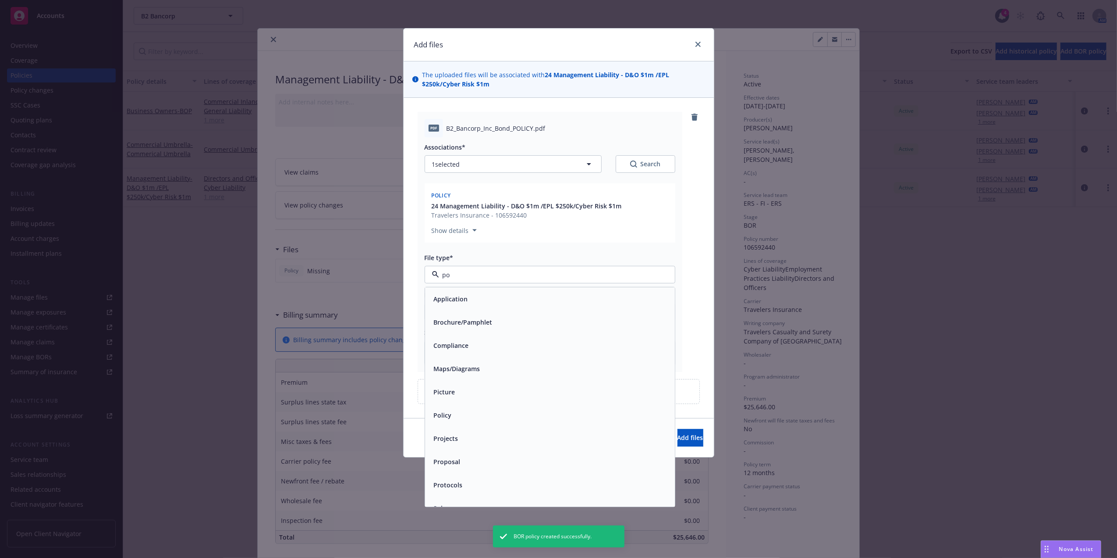
type input "pol"
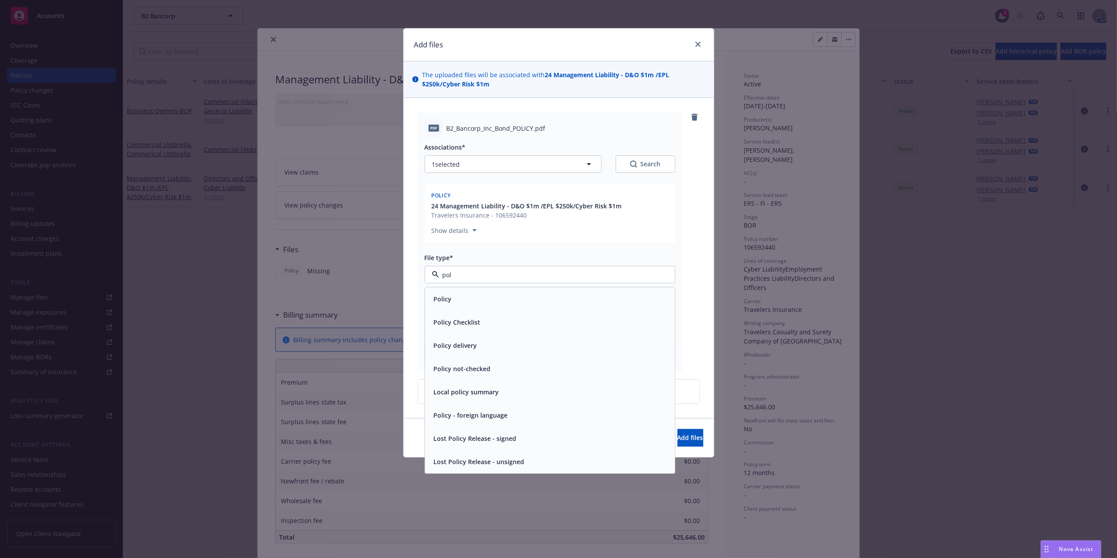
click at [465, 301] on div "Policy" at bounding box center [549, 298] width 239 height 13
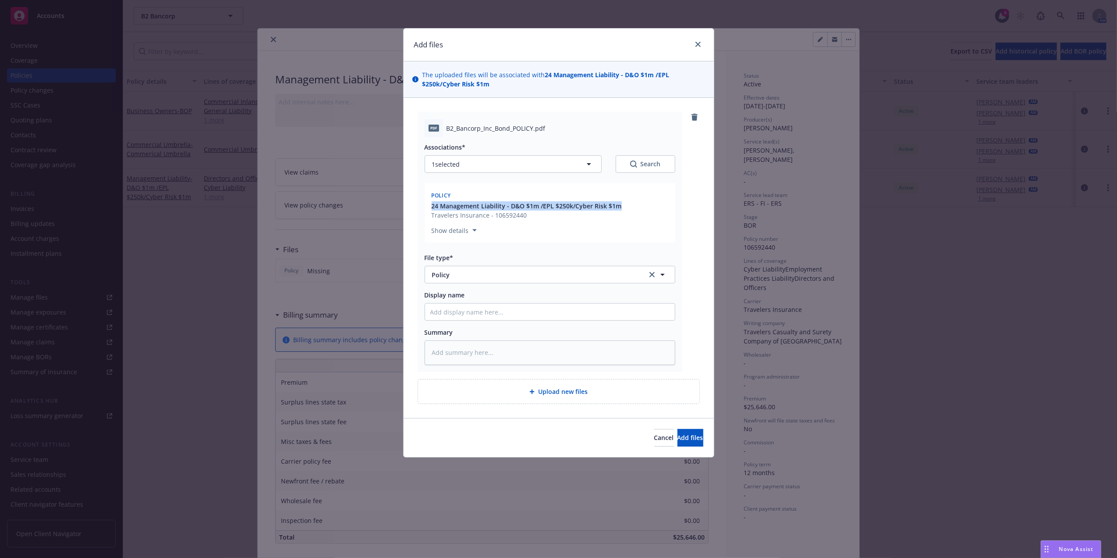
drag, startPoint x: 623, startPoint y: 207, endPoint x: 427, endPoint y: 209, distance: 196.4
click at [427, 209] on div "Policy 24 Management Liability - D&O $1m /EPL $250k/Cyber Risk $1m Travelers In…" at bounding box center [550, 212] width 251 height 59
copy span "24 Management Liability - D&O $1m /EPL $250k/Cyber Risk $1m"
click at [490, 316] on input "Display name" at bounding box center [550, 311] width 250 height 17
paste input "24 Management Liability - D&O $1m /EPL $250k/Cyber Risk $1m"
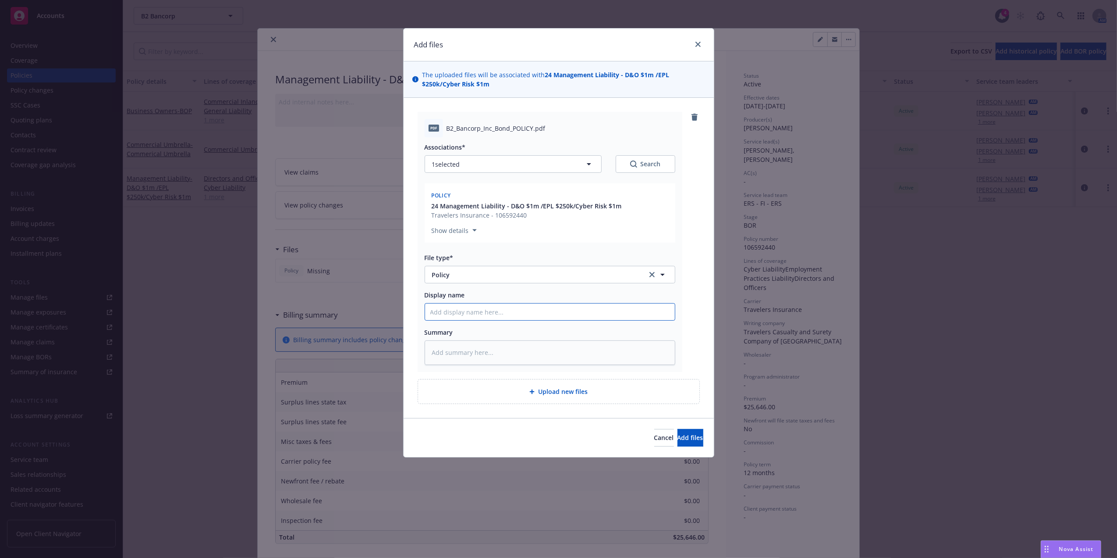
type textarea "x"
type input "24 Management Liability - D&O $1m /EPL $250k/Cyber Risk $1m"
type textarea "x"
type input "24 Management Liability - D&O $1m /EPL $250k/Cyber Risk $1m"
type textarea "x"
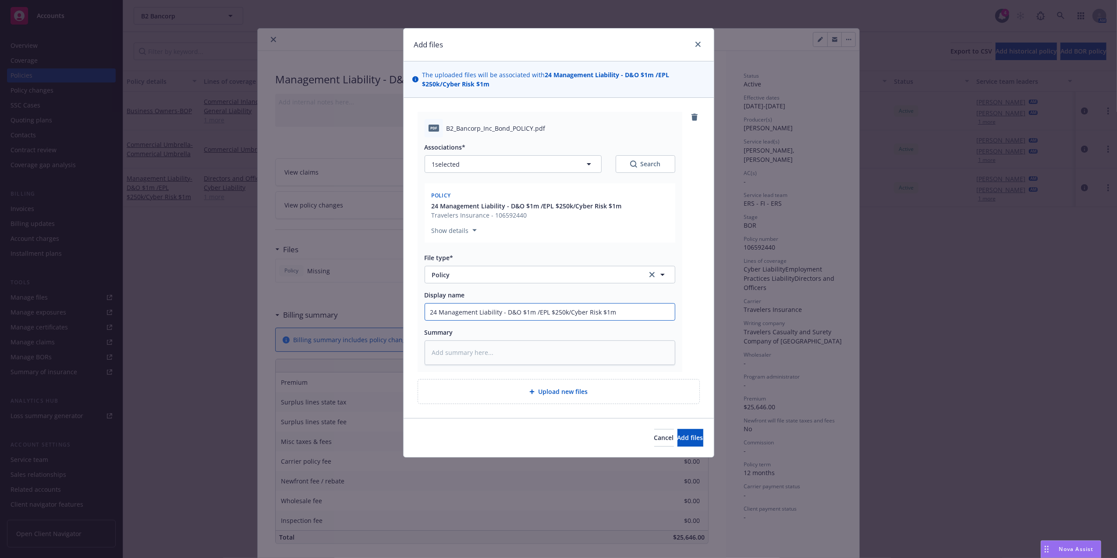
type input "24 Management Liability - D&O $1m /EPL $250k/Cyber Risk $1m P"
type textarea "x"
type input "24 Management Liability - D&O $1m /EPL $250k/Cyber Risk $1m Po"
type textarea "x"
type input "24 Management Liability - D&O $1m /EPL $250k/Cyber Risk $1m Pol"
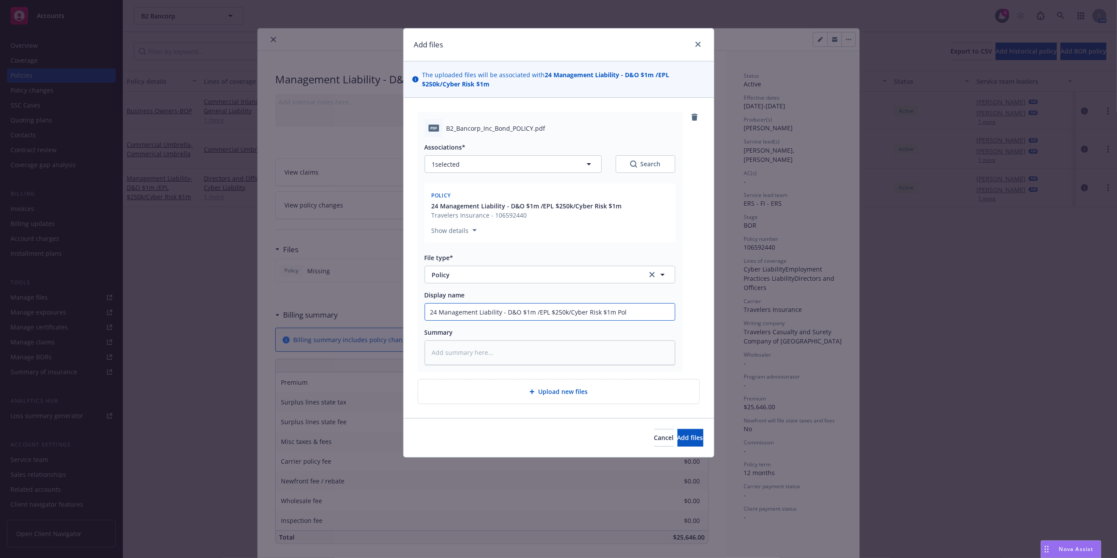
type textarea "x"
type input "24 Management Liability - D&O $1m /EPL $250k/Cyber Risk $1m Poli"
type textarea "x"
type input "24 Management Liability - D&O $1m /EPL $250k/Cyber Risk $1m Polic"
type textarea "x"
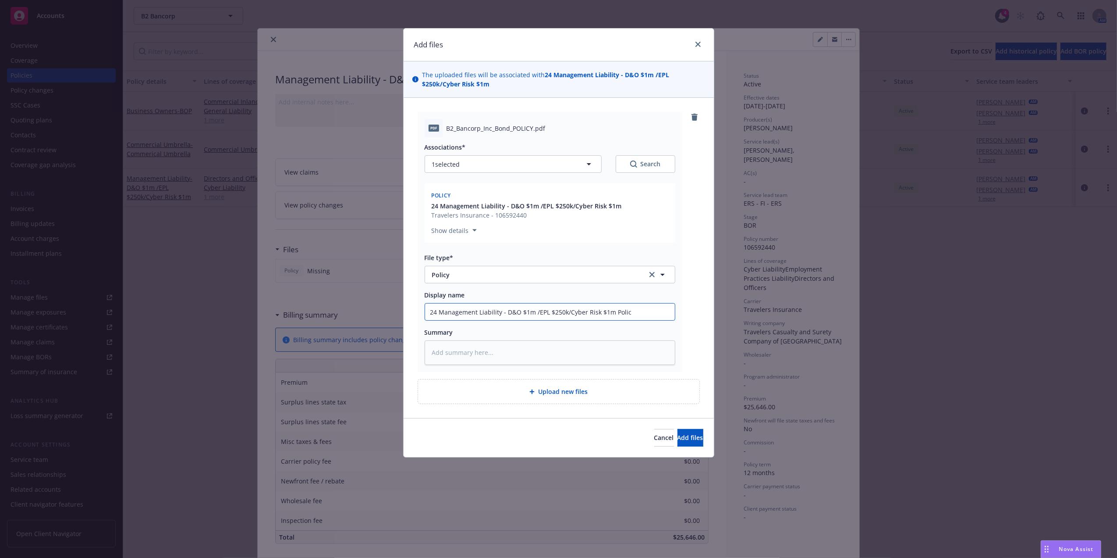
type input "24 Management Liability - D&O $1m /EPL $250k/Cyber Risk $1m Policy"
type textarea "x"
type input "24 Management Liability - D&O $1m /EPL $250k/Cyber Risk $1m Policy"
type textarea "x"
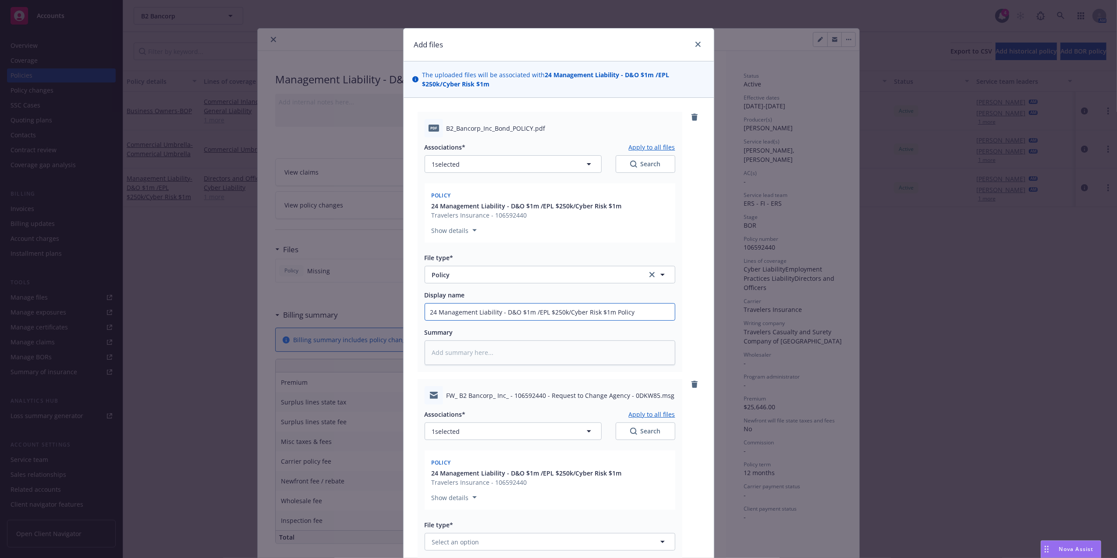
scroll to position [196, 0]
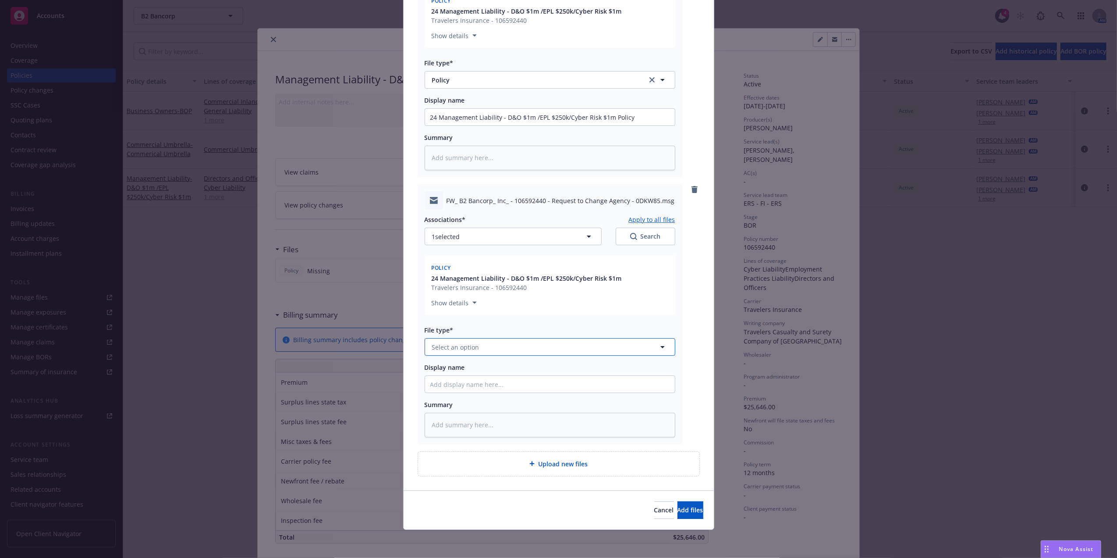
click at [487, 348] on button "Select an option" at bounding box center [550, 347] width 251 height 18
type input "email"
click at [507, 367] on div "Email" at bounding box center [549, 371] width 239 height 13
click at [678, 509] on span "Add files" at bounding box center [691, 509] width 26 height 8
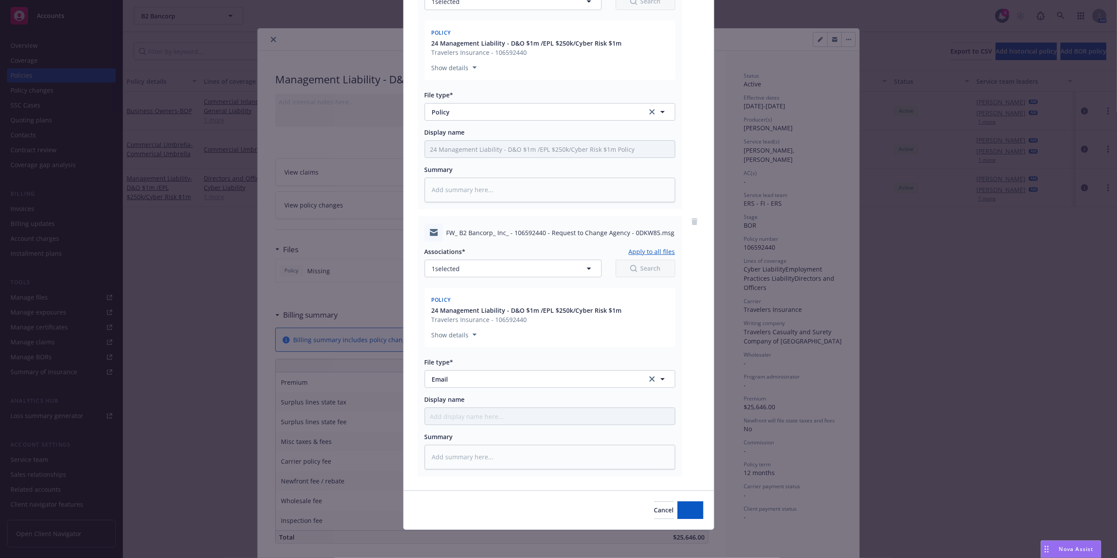
scroll to position [163, 0]
type textarea "x"
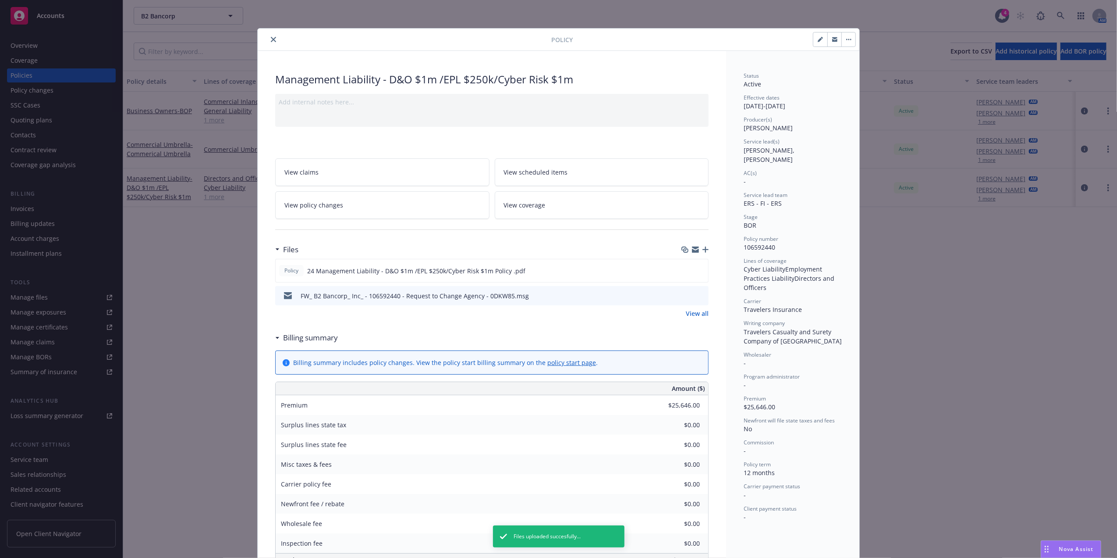
click at [273, 39] on button "close" at bounding box center [273, 39] width 11 height 11
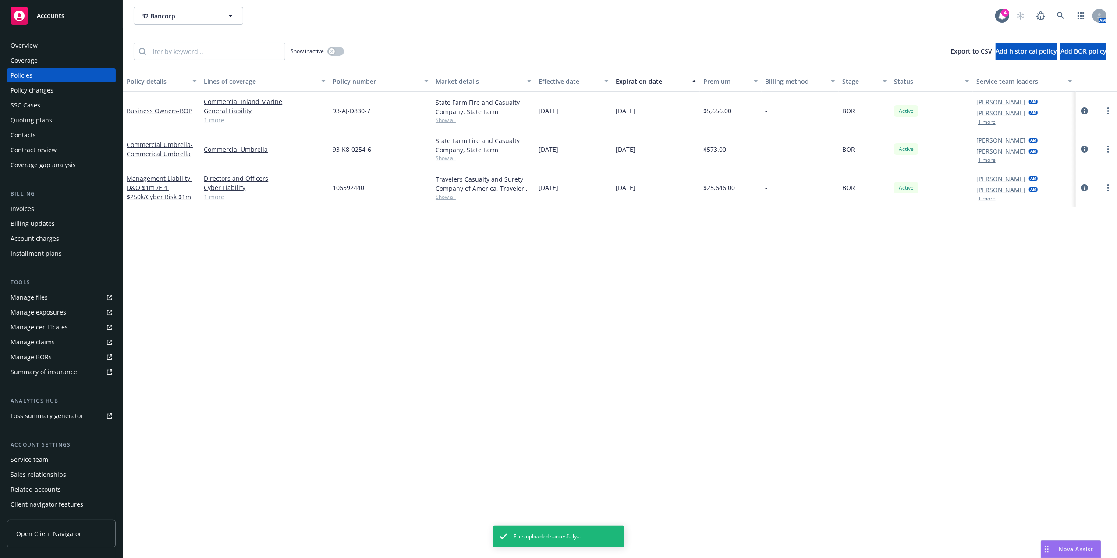
click at [269, 39] on div "Show inactive Export to CSV Add historical policy Add BOR policy" at bounding box center [620, 51] width 994 height 39
click at [35, 299] on div "Manage files" at bounding box center [29, 297] width 37 height 14
click at [161, 185] on span "- D&O $1m /EPL $250k/Cyber Risk $1m" at bounding box center [160, 187] width 66 height 27
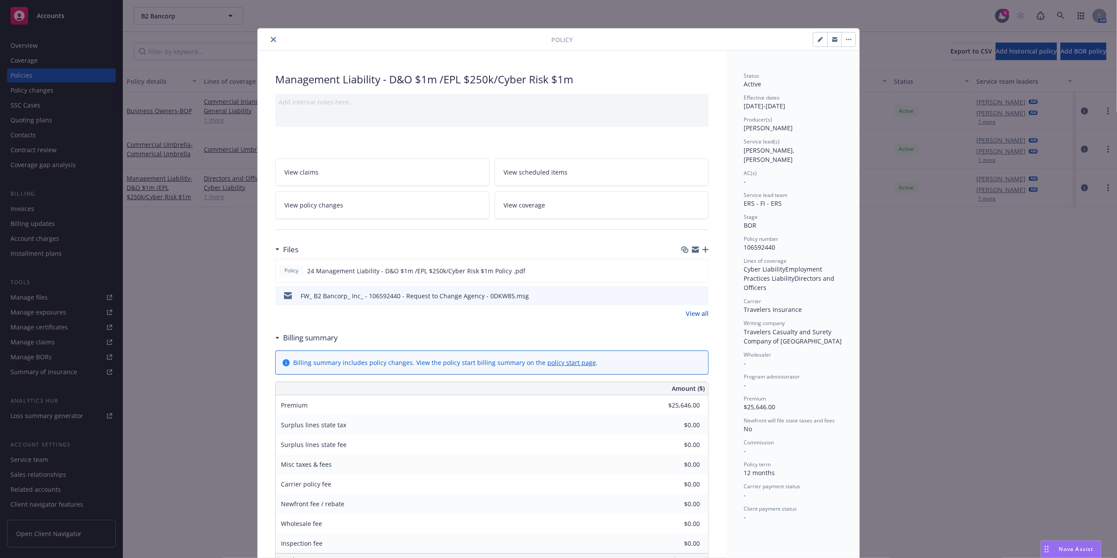
scroll to position [26, 0]
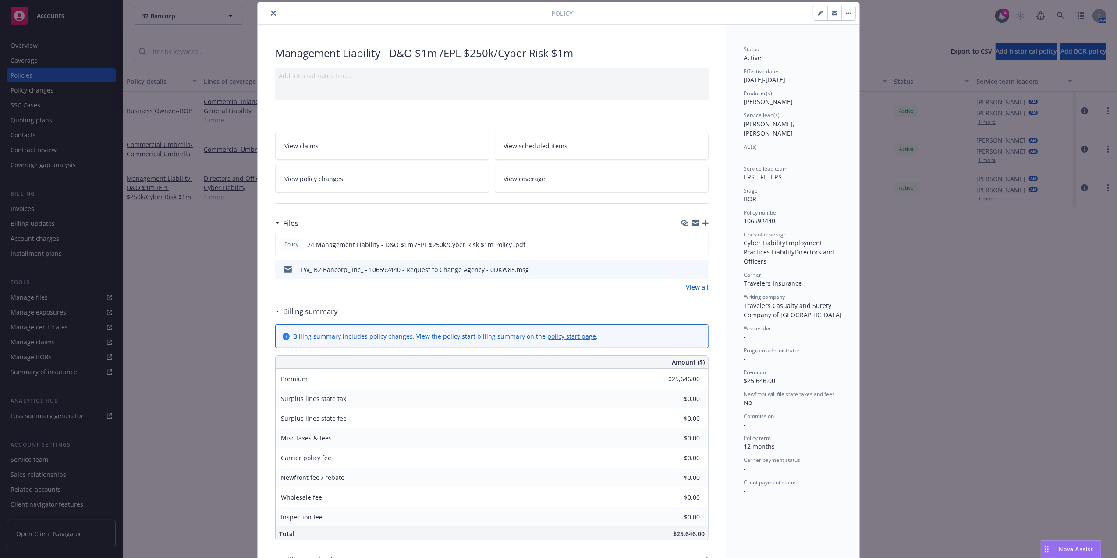
click at [818, 12] on icon "button" at bounding box center [820, 13] width 5 height 5
select select "BOR"
select select "12"
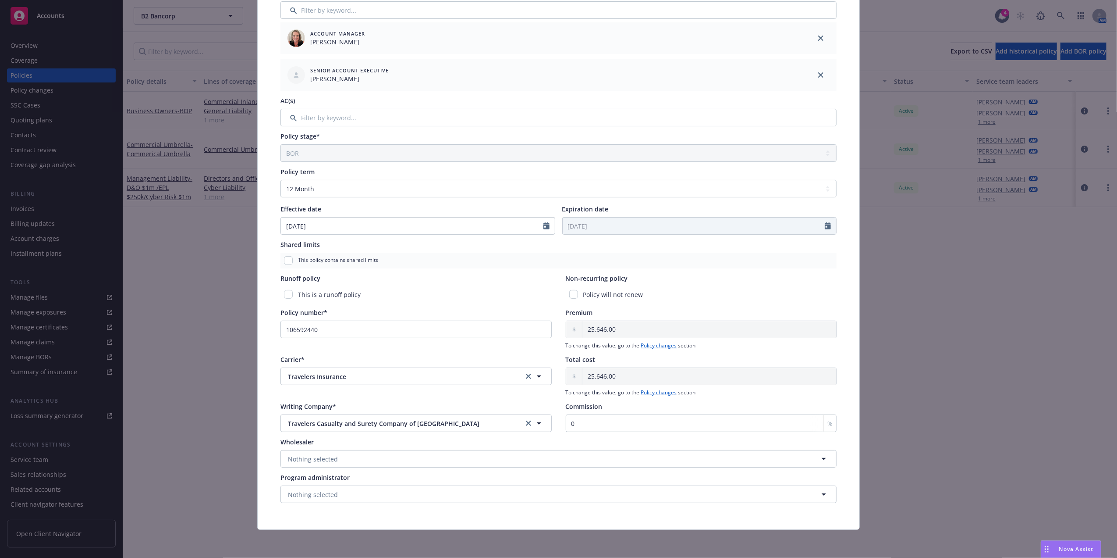
scroll to position [0, 0]
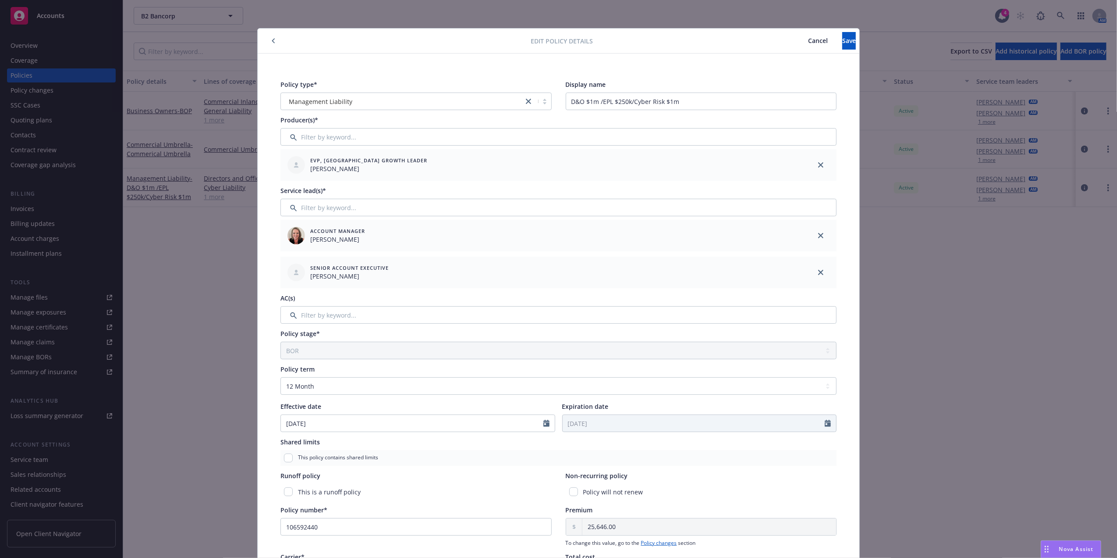
click at [808, 39] on span "Cancel" at bounding box center [818, 40] width 20 height 8
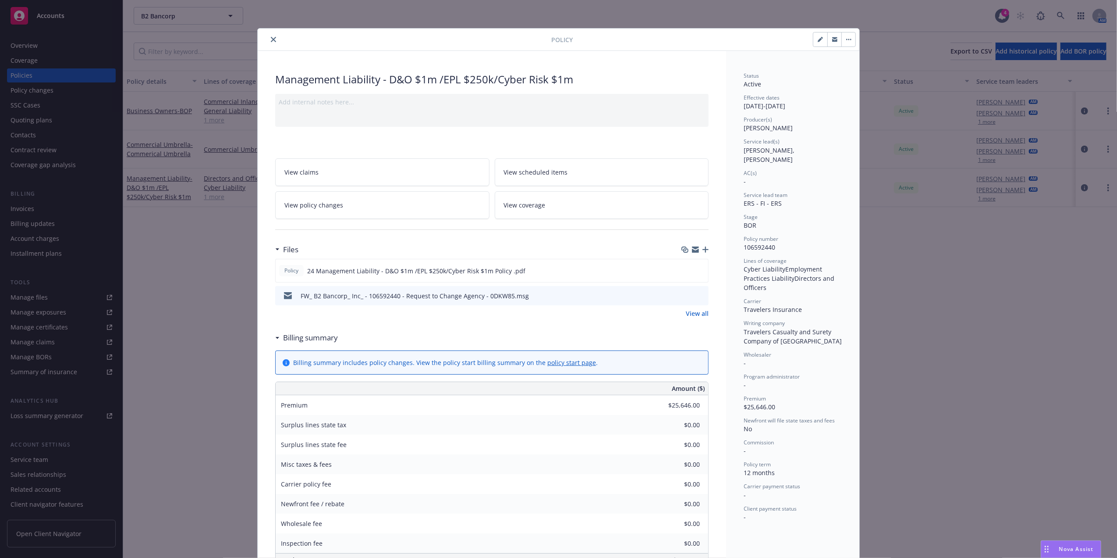
drag, startPoint x: 271, startPoint y: 36, endPoint x: 507, endPoint y: 54, distance: 236.6
click at [487, 56] on div "Policy Management Liability - D&O $1m /EPL $250k/Cyber Risk $1m Add internal no…" at bounding box center [559, 418] width 602 height 781
click at [846, 41] on button "button" at bounding box center [849, 39] width 14 height 14
click at [856, 61] on link "Manage lines of coverage" at bounding box center [889, 64] width 103 height 18
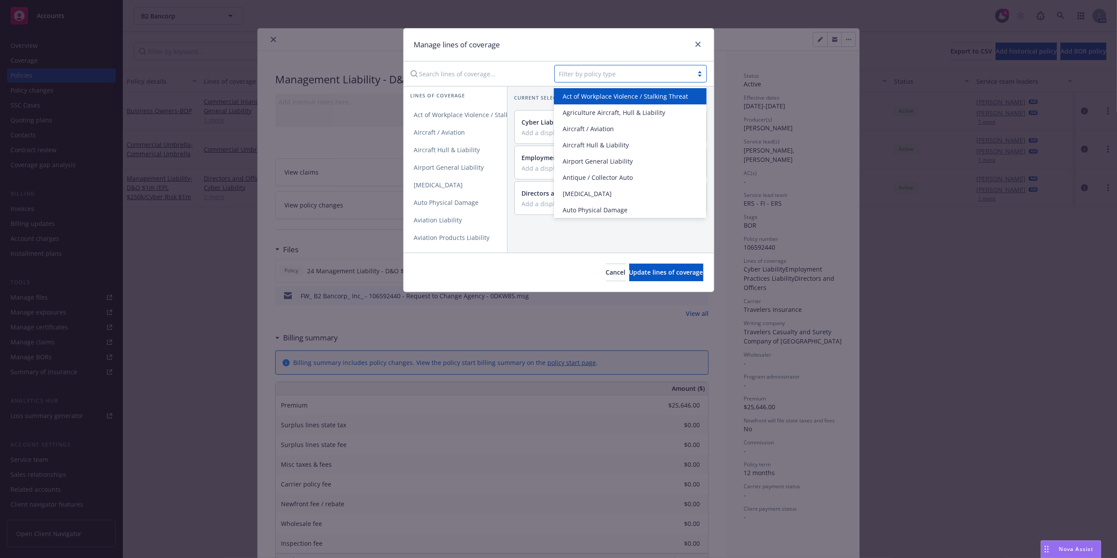
click at [600, 66] on div "Filter by policy type" at bounding box center [631, 74] width 153 height 18
type input "fide"
click at [615, 93] on div "Fidelity Bond" at bounding box center [630, 96] width 142 height 9
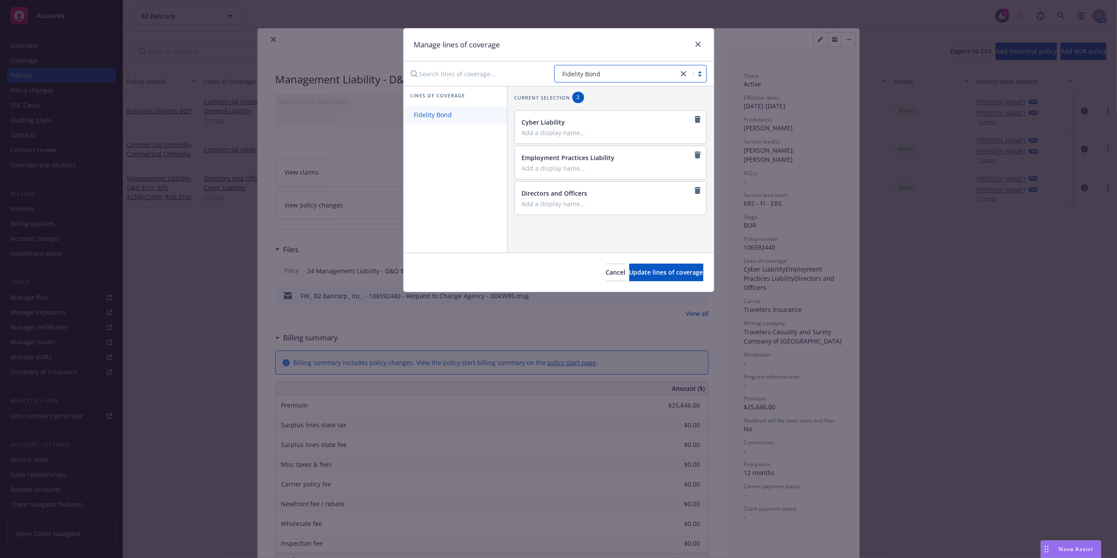
click at [467, 118] on link "Fidelity Bond" at bounding box center [455, 115] width 103 height 18
click at [685, 271] on span "Update lines of coverage" at bounding box center [666, 272] width 74 height 8
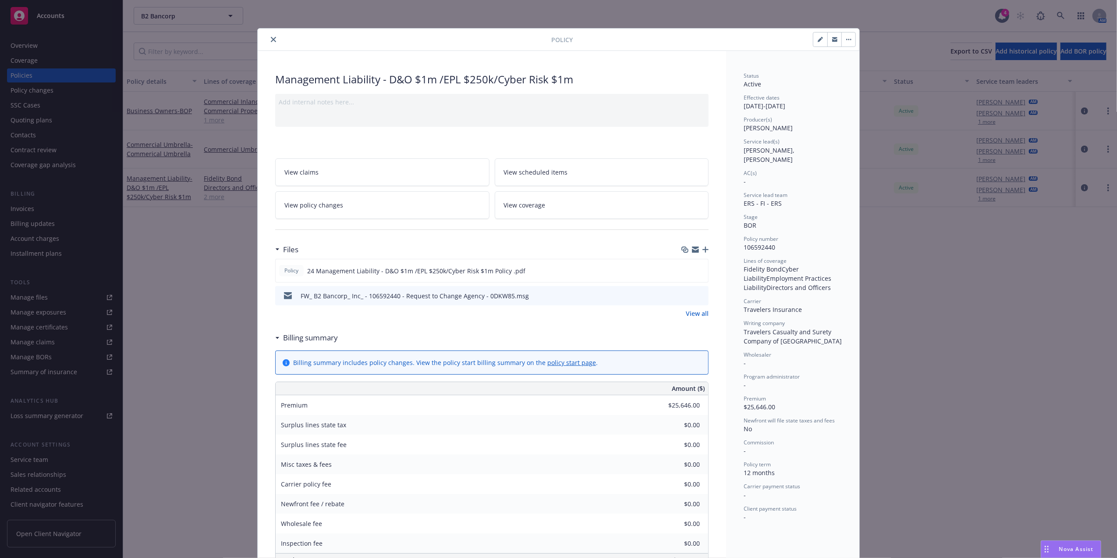
click at [271, 41] on icon "close" at bounding box center [273, 39] width 5 height 5
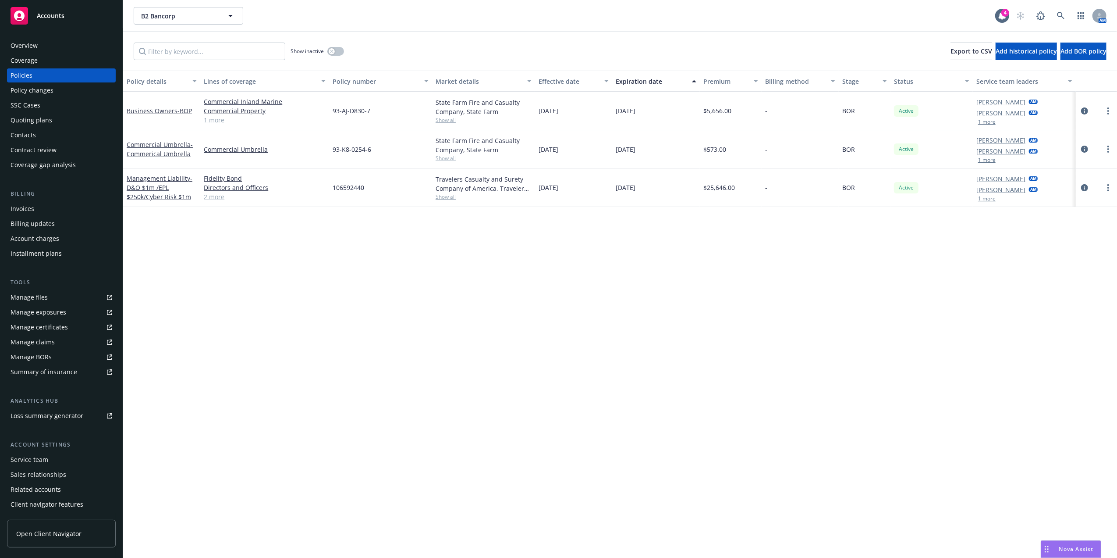
click at [31, 116] on div "Quoting plans" at bounding box center [32, 120] width 42 height 14
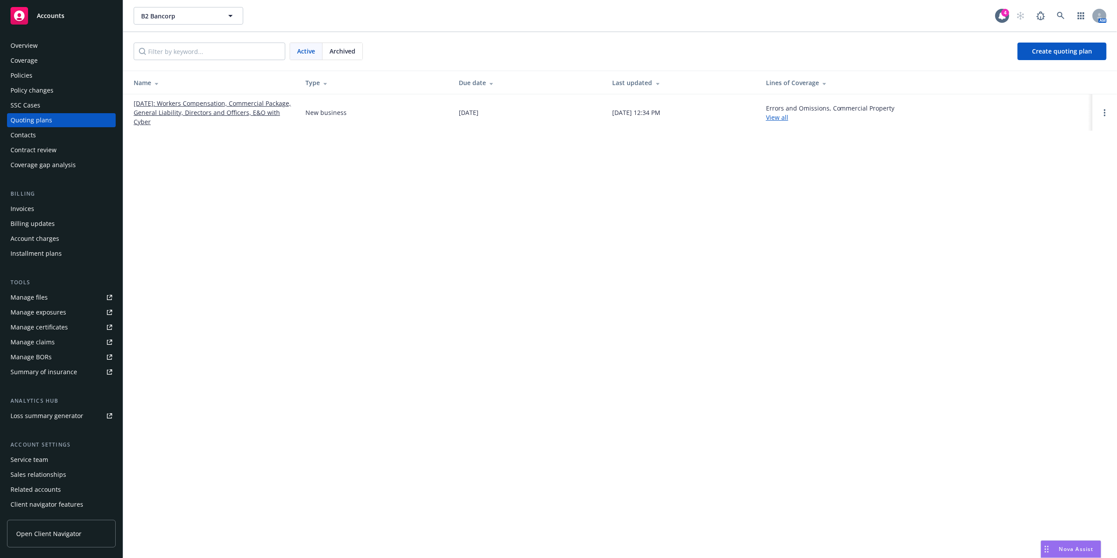
click at [183, 113] on link "09/20/2025: Workers Compensation, Commercial Package, General Liability, Direct…" at bounding box center [213, 113] width 158 height 28
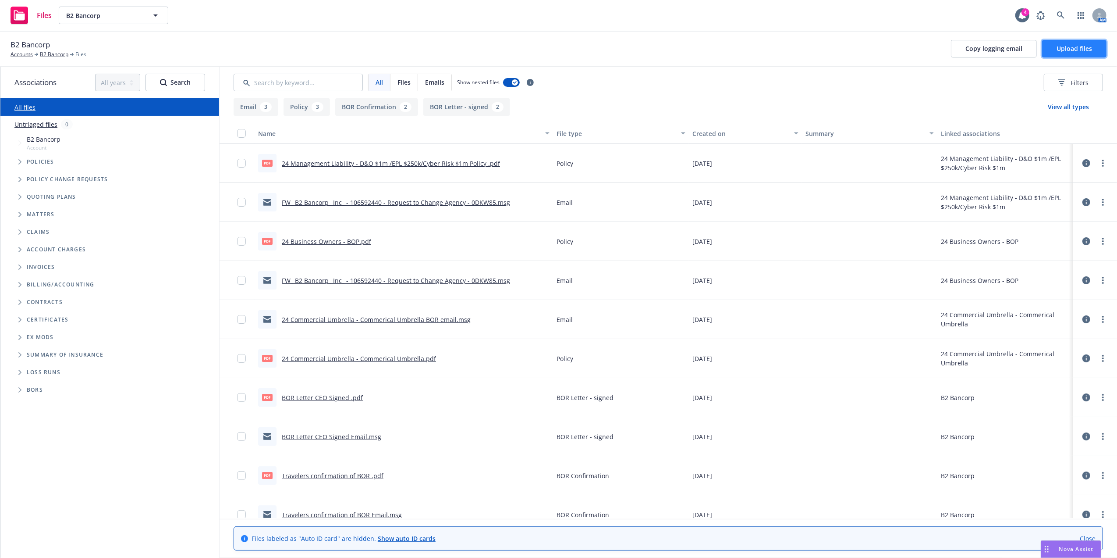
click at [1070, 50] on span "Upload files" at bounding box center [1075, 48] width 36 height 8
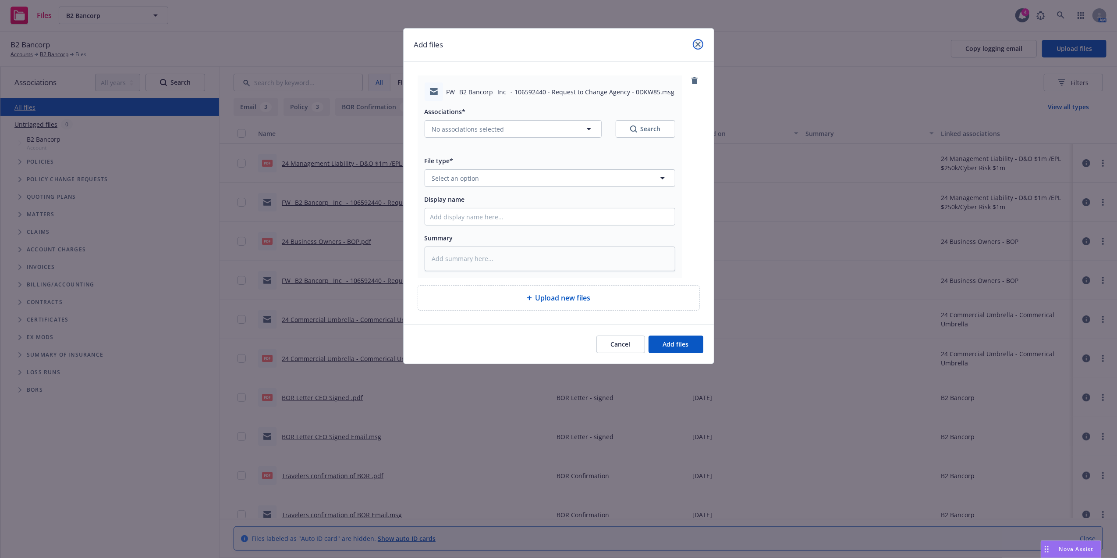
click at [698, 40] on link "close" at bounding box center [698, 44] width 11 height 11
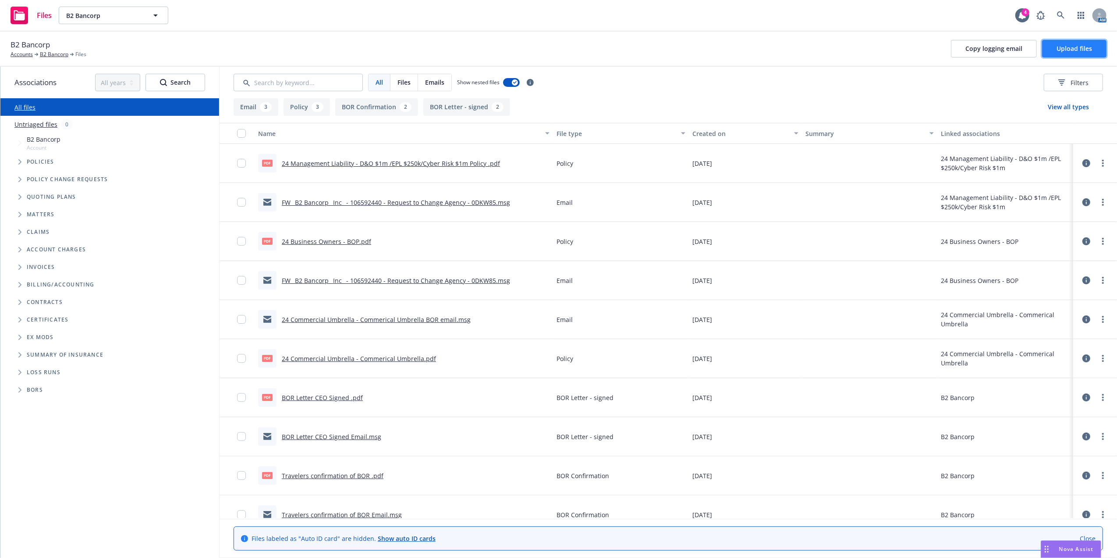
click at [1068, 53] on button "Upload files" at bounding box center [1074, 49] width 64 height 18
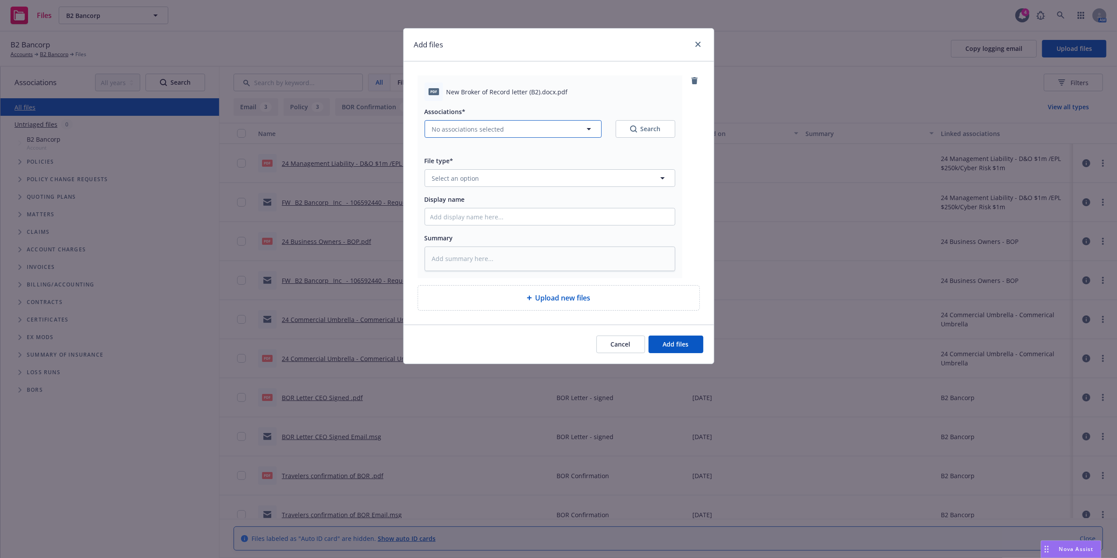
click at [523, 137] on button "No associations selected" at bounding box center [513, 129] width 177 height 18
type textarea "x"
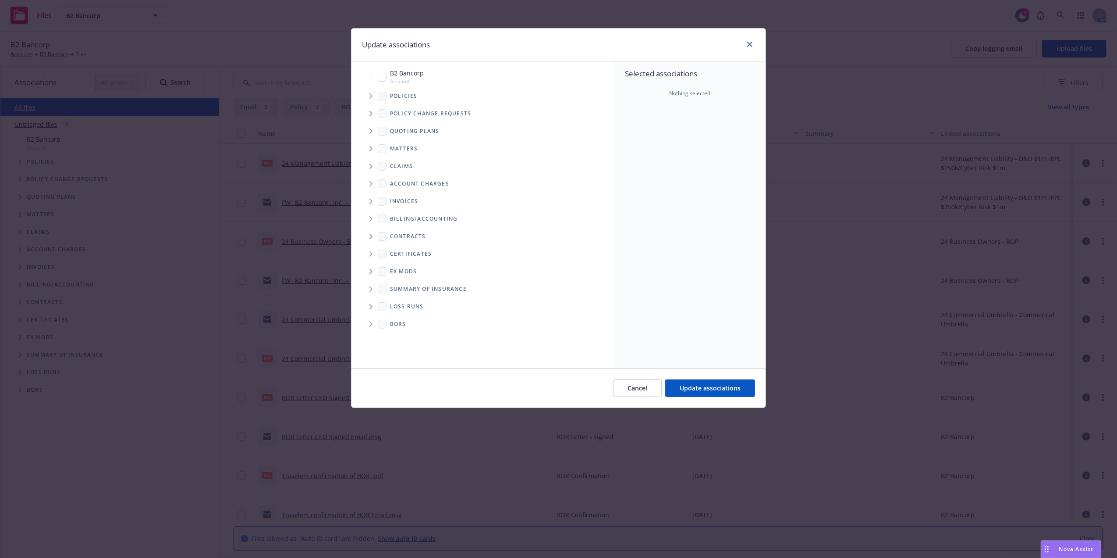
click at [381, 76] on input "Tree Example" at bounding box center [382, 77] width 9 height 9
checkbox input "true"
click at [705, 394] on button "Update associations" at bounding box center [710, 388] width 90 height 18
type textarea "x"
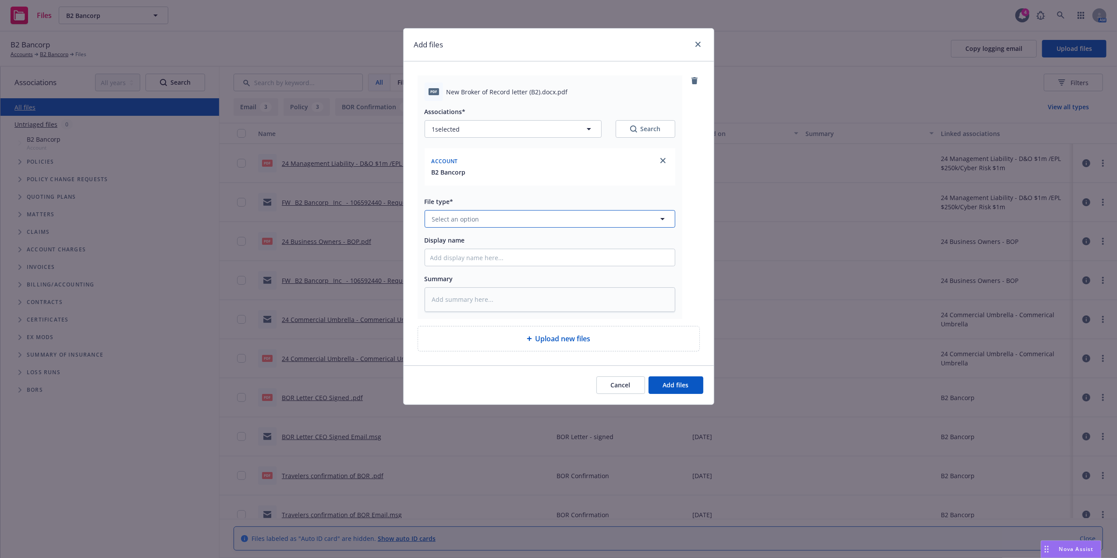
click at [516, 214] on button "Select an option" at bounding box center [550, 219] width 251 height 18
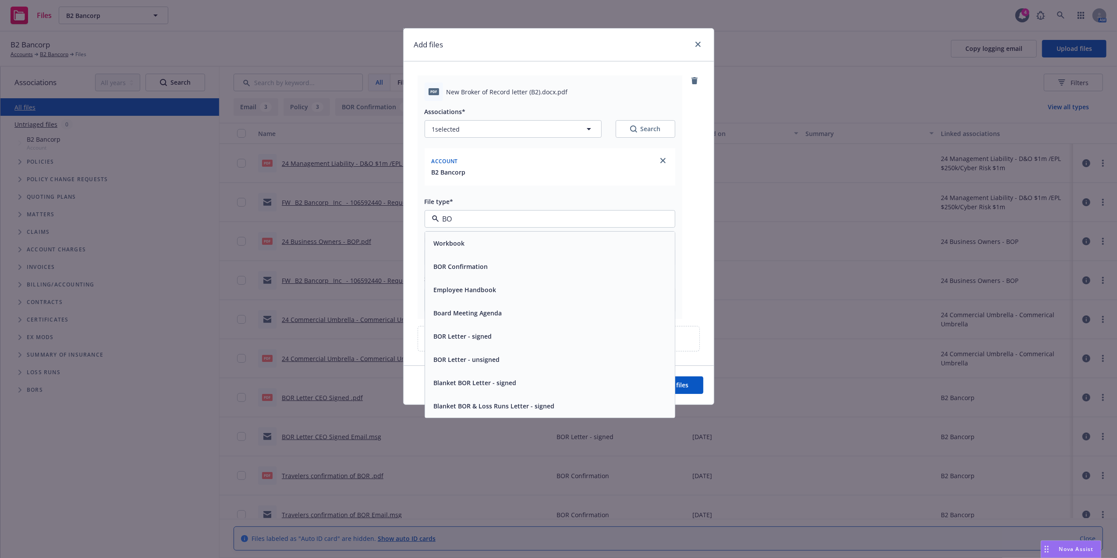
type input "BOR"
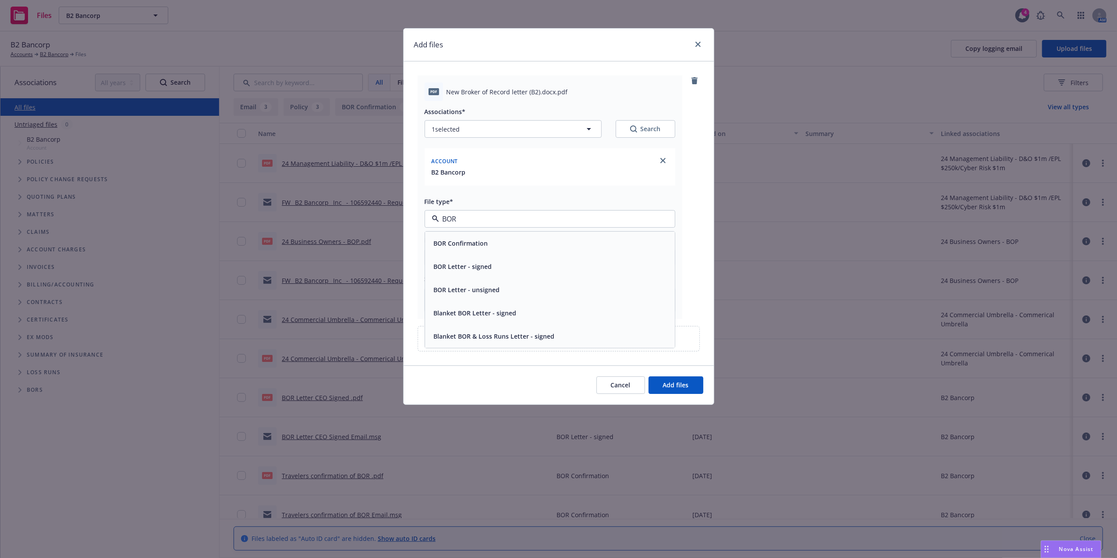
click at [494, 248] on div "BOR Confirmation" at bounding box center [549, 243] width 239 height 13
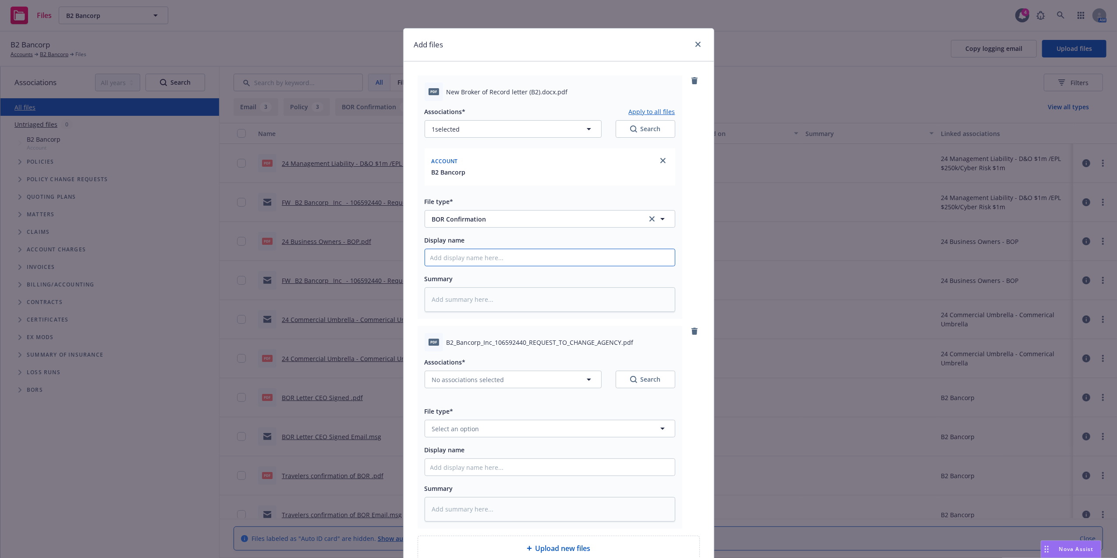
click at [503, 256] on input "Display name" at bounding box center [550, 257] width 250 height 17
click at [498, 260] on input "Display name" at bounding box center [550, 257] width 250 height 17
paste input "106592440"
type textarea "x"
type input "106592440"
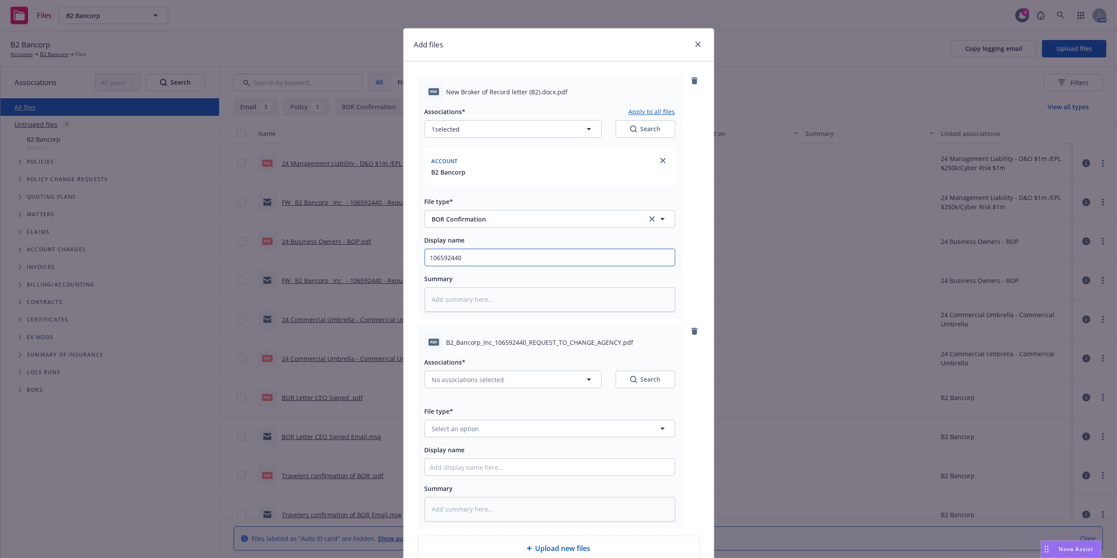
type textarea "x"
type input "106592440"
type textarea "x"
type input "106592440 B"
type textarea "x"
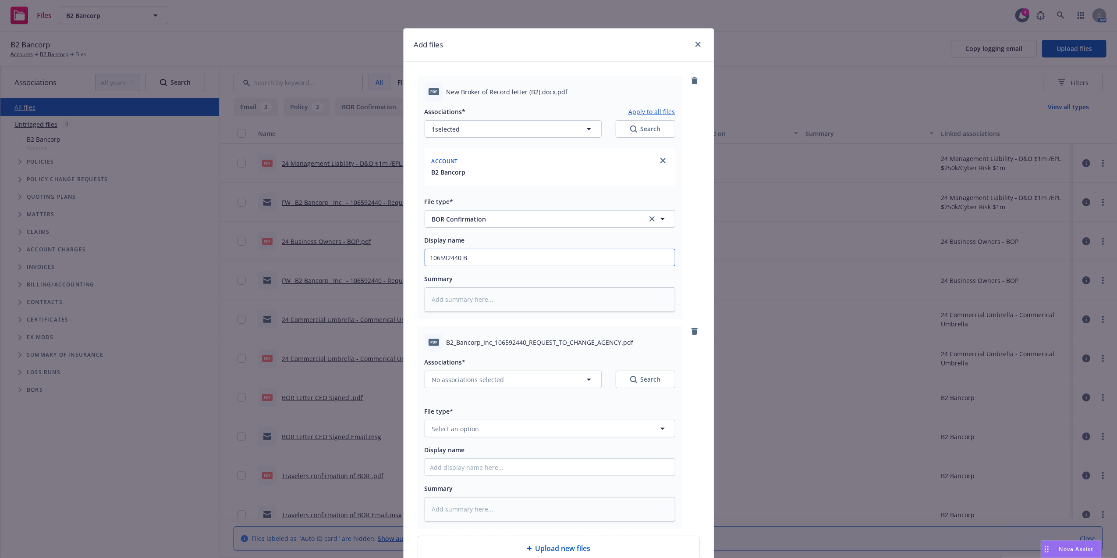
type input "106592440 BO"
type textarea "x"
type input "106592440 BOR"
type textarea "x"
type input "106592440 BOR C"
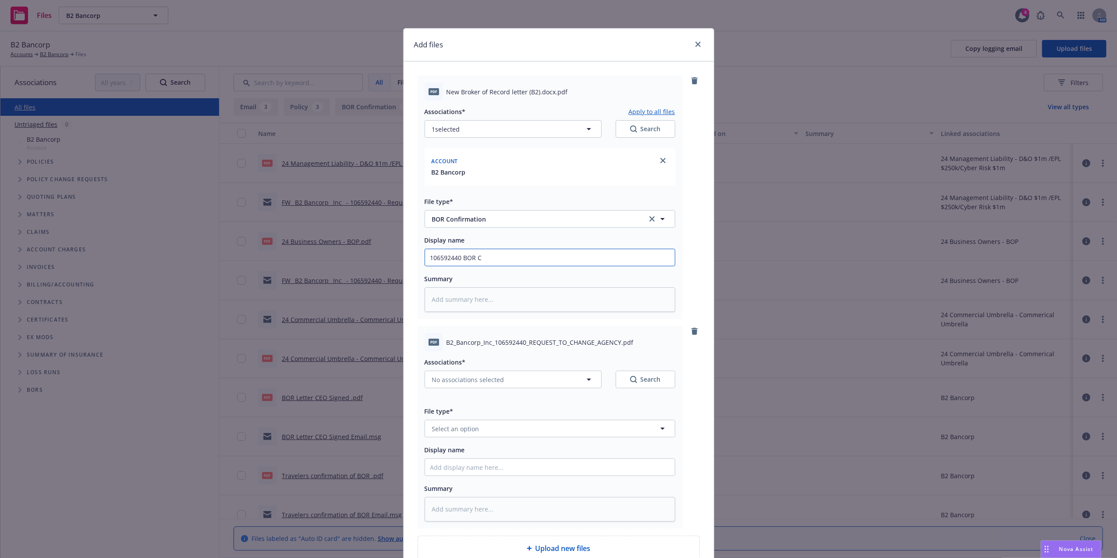
type textarea "x"
type input "106592440 BOR Con"
type textarea "x"
type input "106592440 BOR Conf"
type textarea "x"
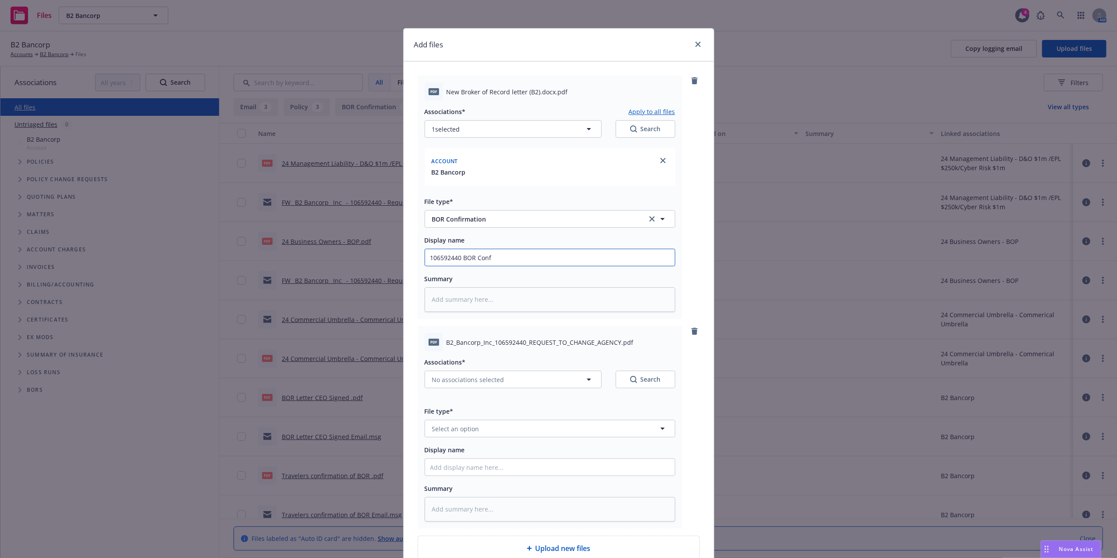
type input "106592440 BOR Confi"
type textarea "x"
type input "106592440 BOR Confir"
type textarea "x"
type input "106592440 BOR Confirm"
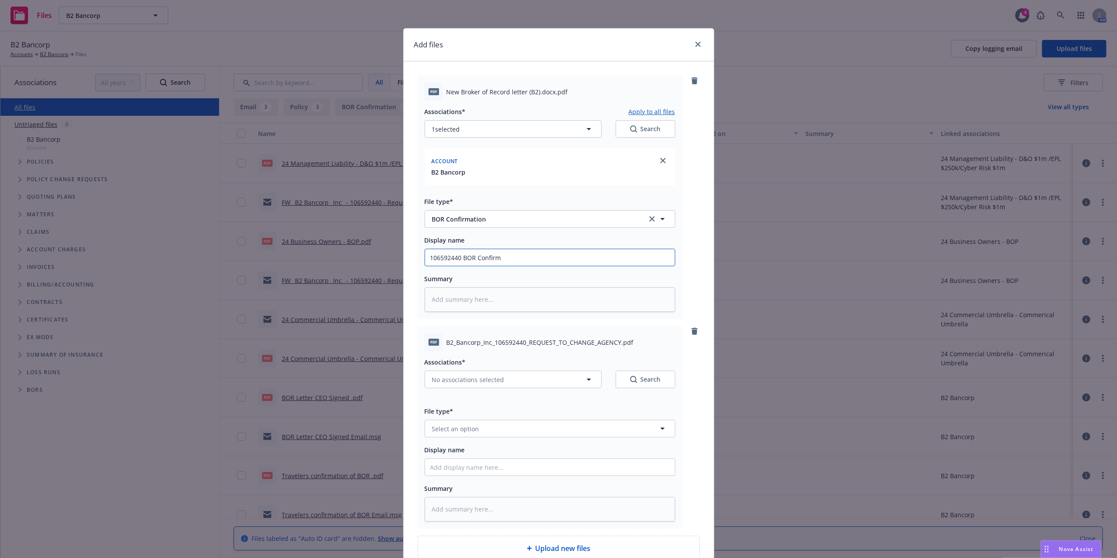
type textarea "x"
type input "106592440 BOR Confirmat"
type textarea "x"
type input "106592440 BOR Confirmati"
type textarea "x"
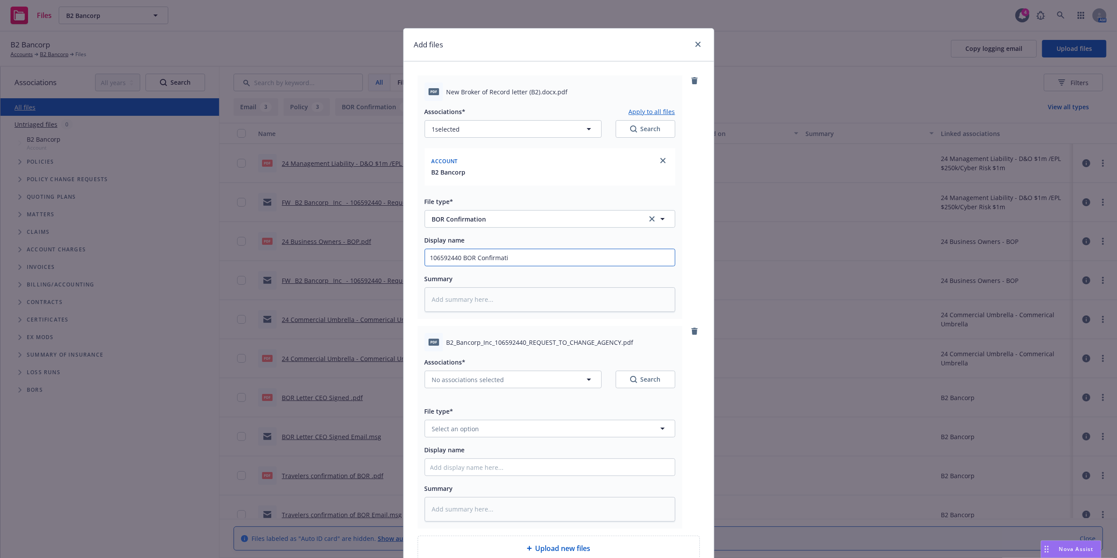
type input "106592440 BOR Confirmatio"
type textarea "x"
type input "106592440 BOR Confirmation"
click at [467, 221] on span "BOR Confirmation" at bounding box center [533, 218] width 203 height 9
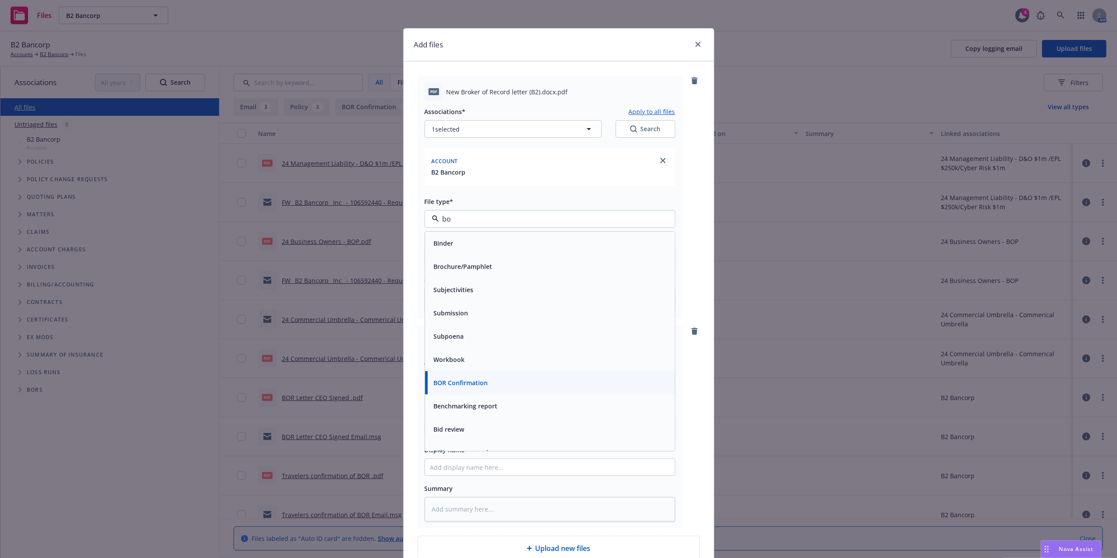
type input "bor"
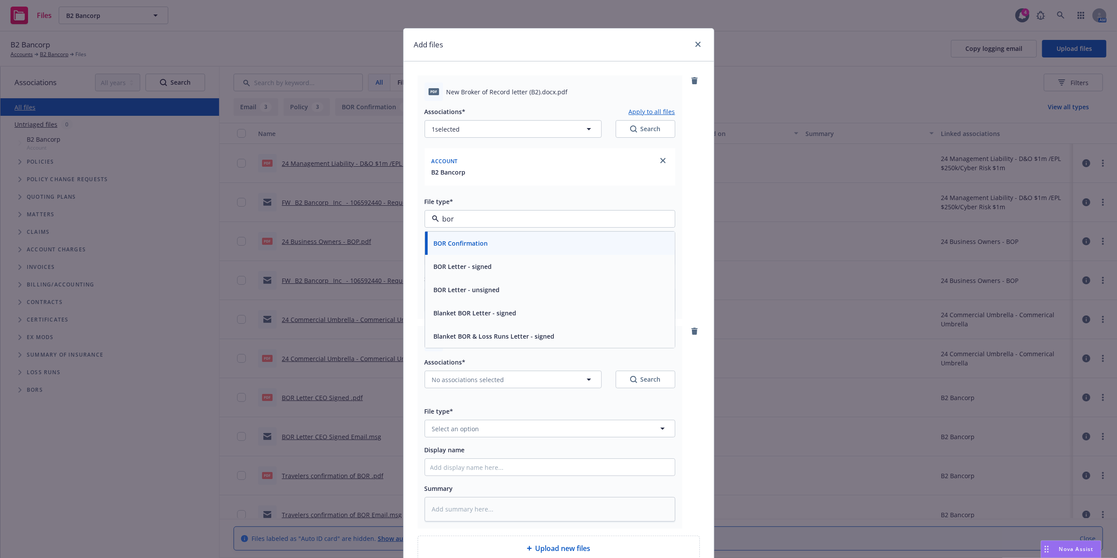
click at [453, 276] on div "BOR Letter - signed" at bounding box center [550, 266] width 250 height 23
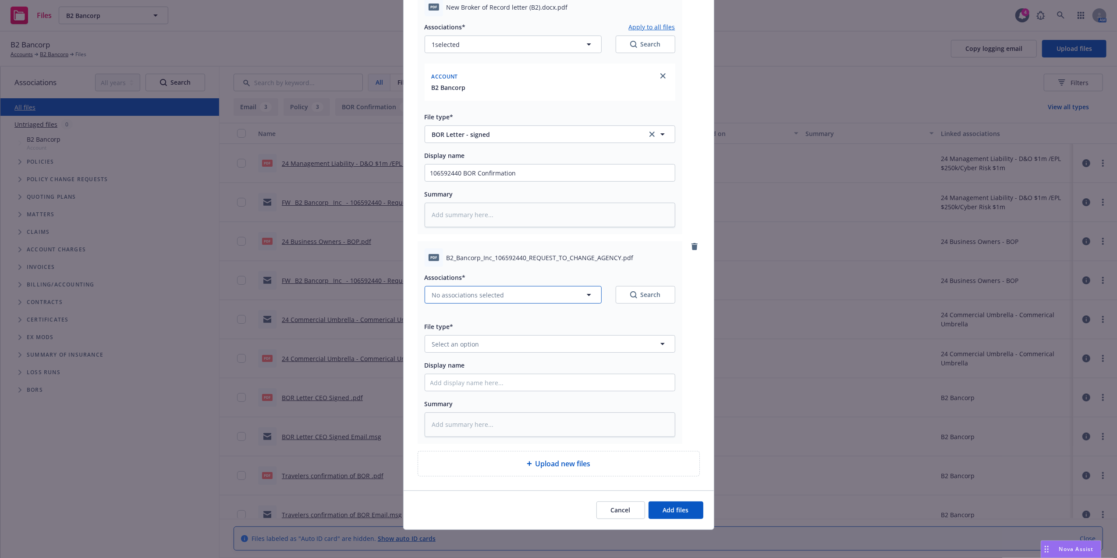
click at [470, 292] on span "No associations selected" at bounding box center [468, 294] width 72 height 9
type textarea "x"
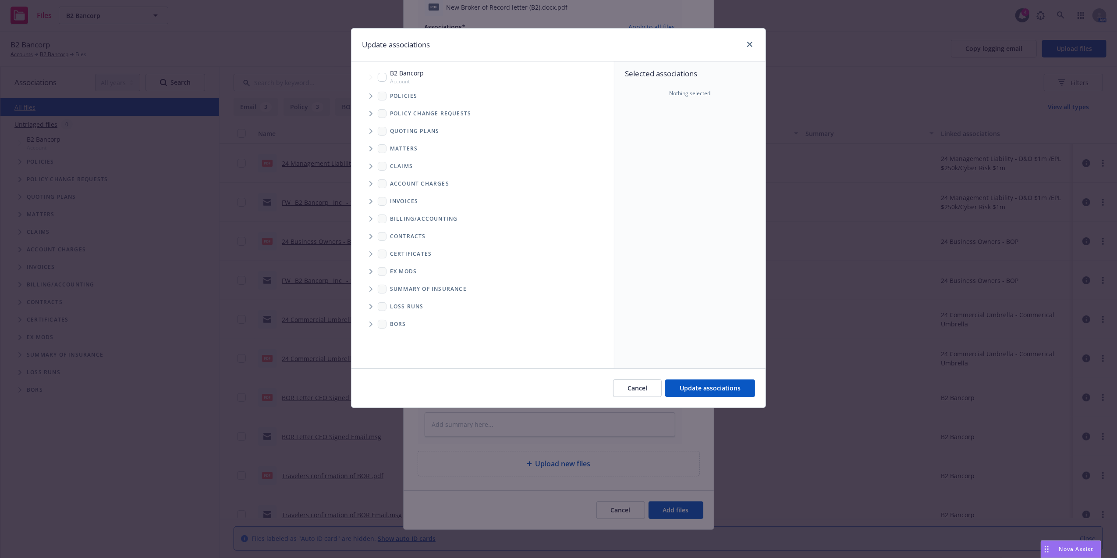
click at [384, 78] on input "Tree Example" at bounding box center [382, 77] width 9 height 9
checkbox input "true"
click at [748, 384] on button "Update associations" at bounding box center [710, 388] width 90 height 18
type textarea "x"
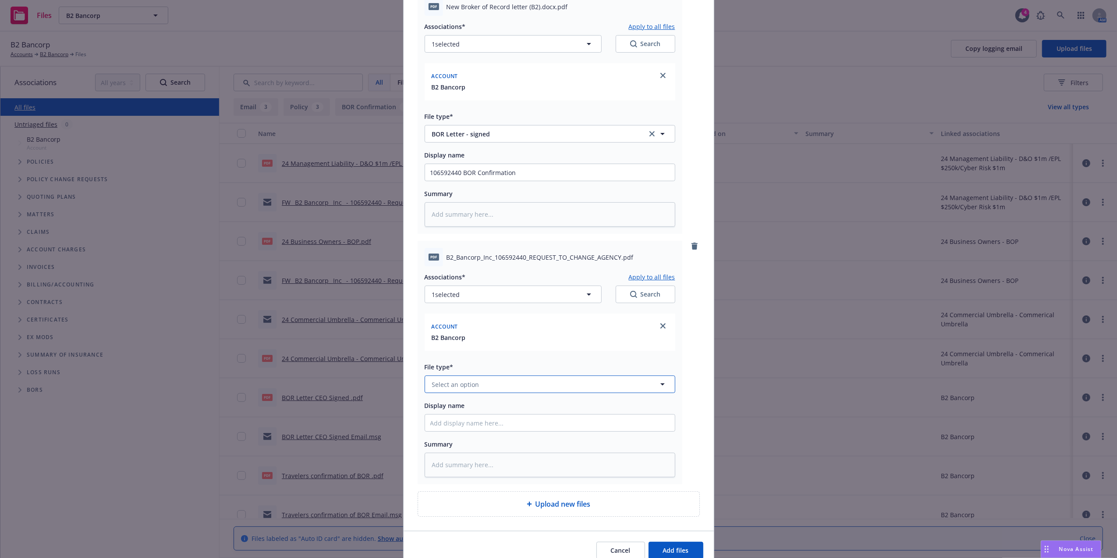
click at [486, 386] on button "Select an option" at bounding box center [550, 384] width 251 height 18
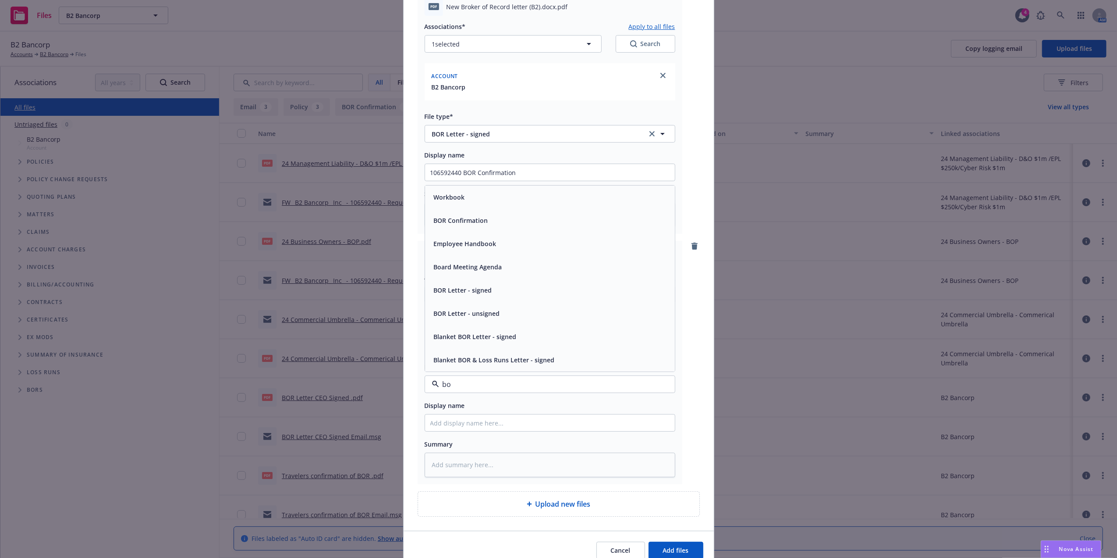
type input "bor"
click at [527, 265] on div "BOR Confirmation" at bounding box center [549, 266] width 239 height 13
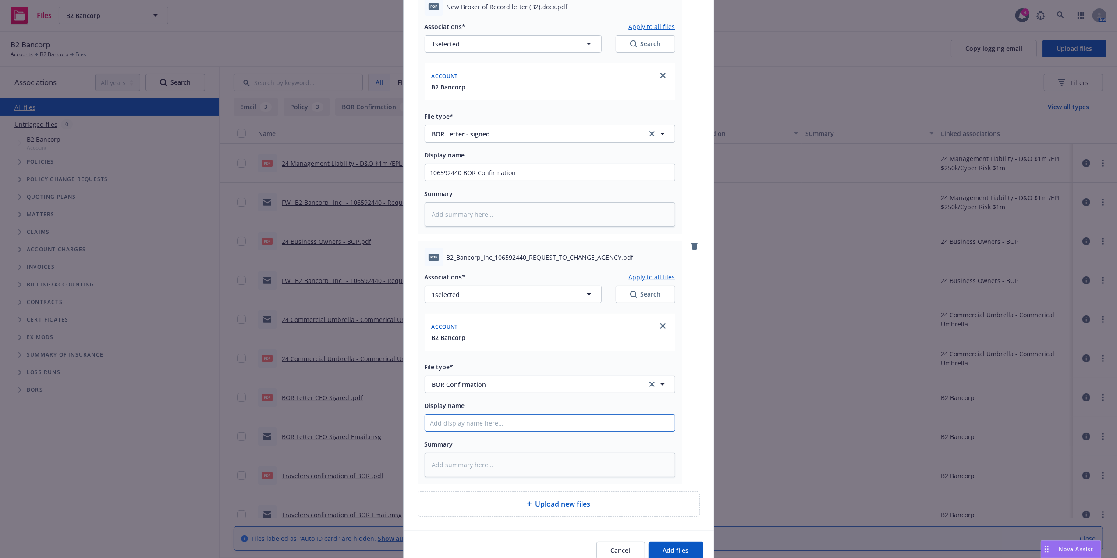
click at [477, 181] on input "Display name" at bounding box center [550, 172] width 250 height 17
paste input "106592440"
type textarea "x"
type input "106592440"
click at [530, 181] on input "106592440" at bounding box center [550, 172] width 250 height 17
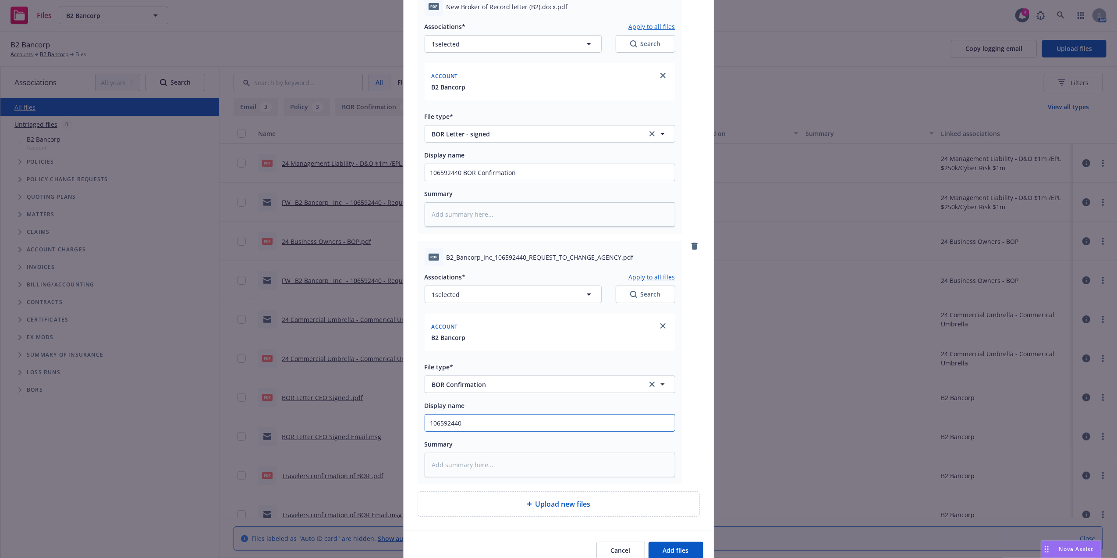
type textarea "x"
type input "106592440"
type textarea "x"
type input "106592440 T"
type textarea "x"
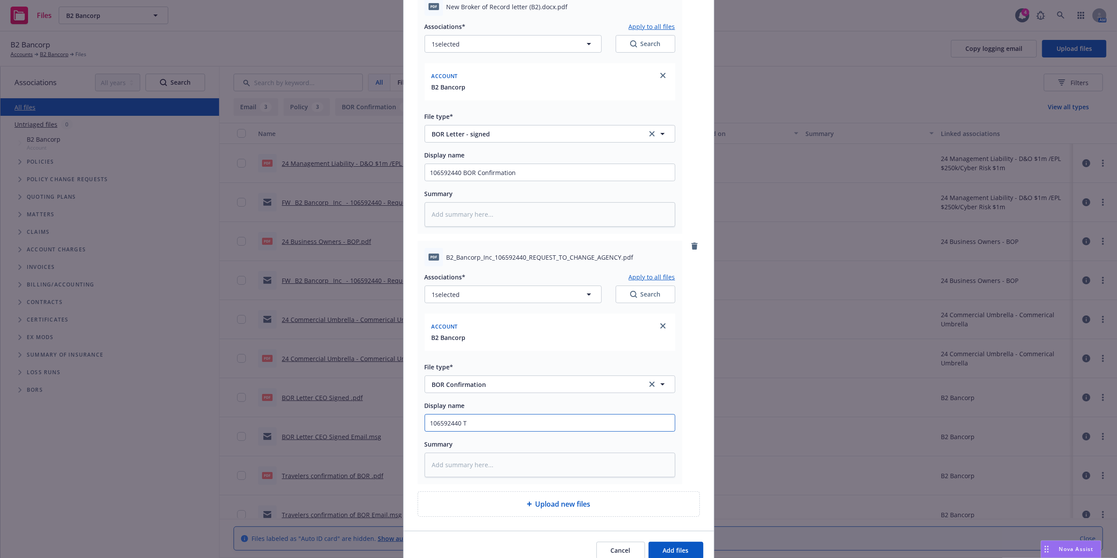
type input "106592440 Tr"
type textarea "x"
type input "106592440 Tra"
type textarea "x"
type input "106592440 Trav"
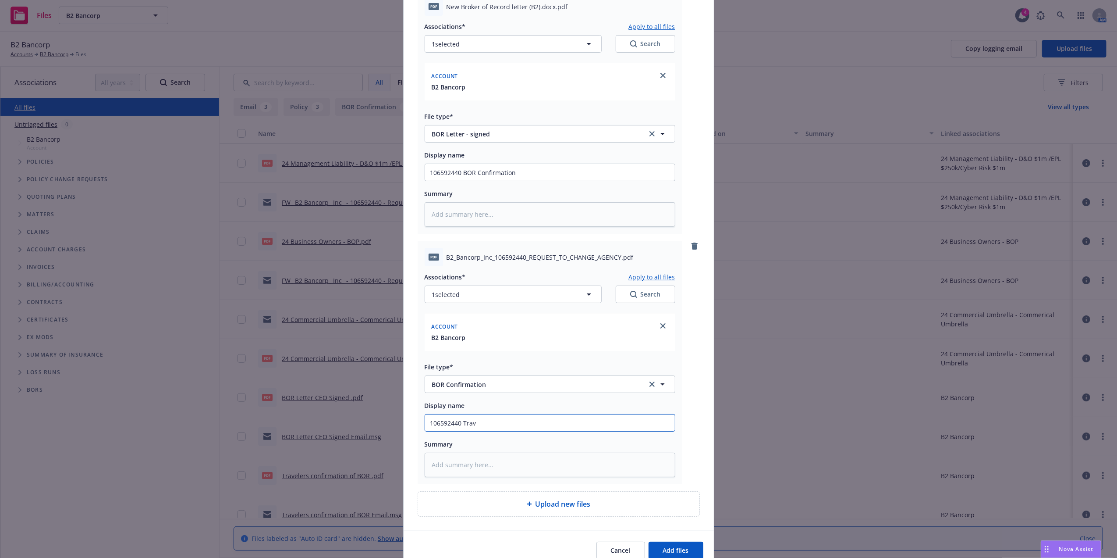
type textarea "x"
type input "106592440 Trave"
type textarea "x"
type input "106592440 Travel"
type textarea "x"
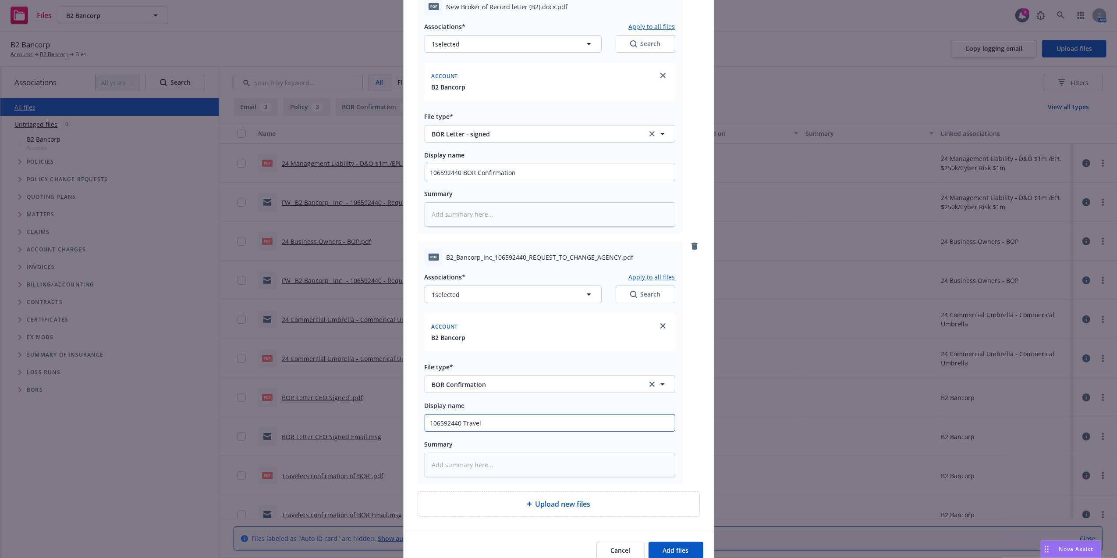
type input "106592440 Travele"
type textarea "x"
type input "106592440 Traveler"
type textarea "x"
type input "106592440 Travelers"
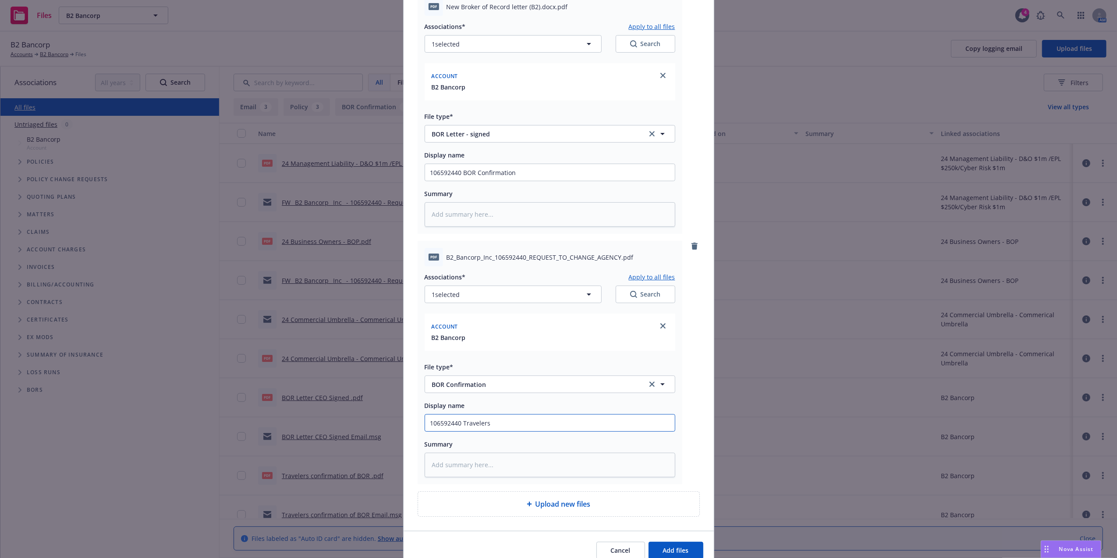
type textarea "x"
type input "106592440 Travelers"
type textarea "x"
type input "106592440 Travelers C"
type textarea "x"
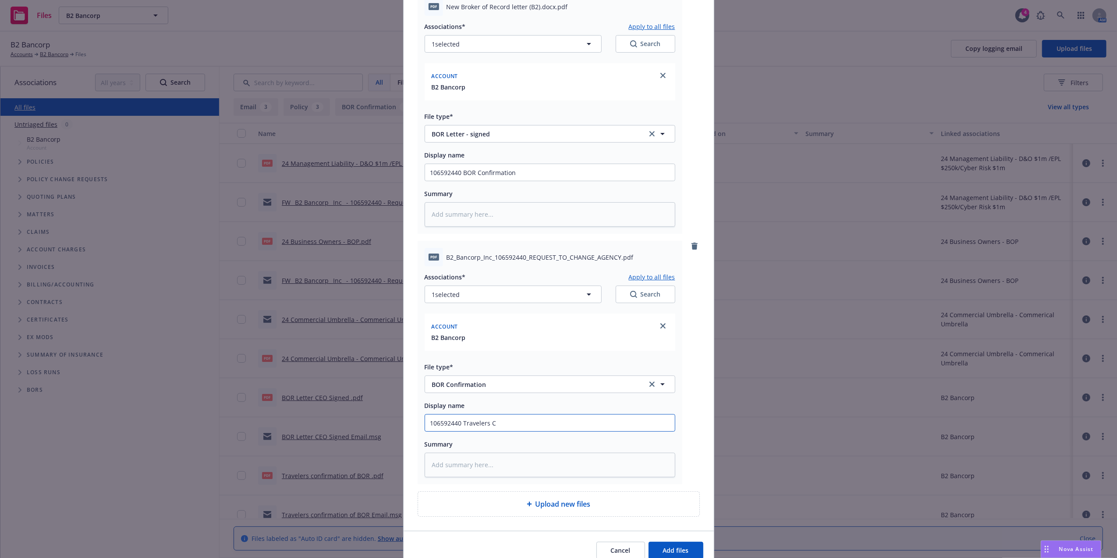
type input "106592440 Travelers Co"
type textarea "x"
type input "106592440 Travelers Con"
type textarea "x"
type input "106592440 Travelers Conf"
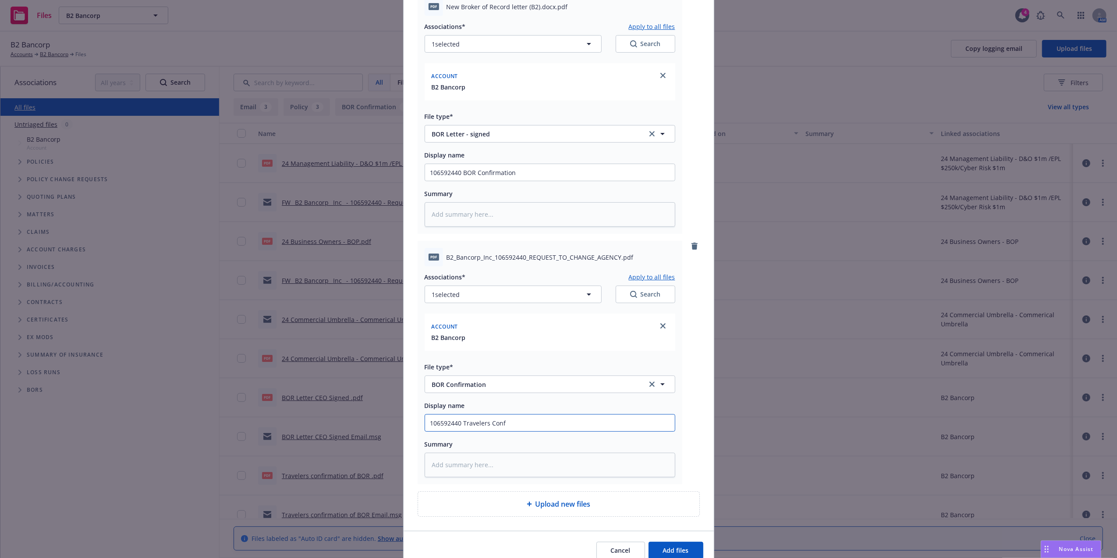
type textarea "x"
type input "106592440 Travelers Confi"
type textarea "x"
type input "106592440 Travelers Confirm"
type textarea "x"
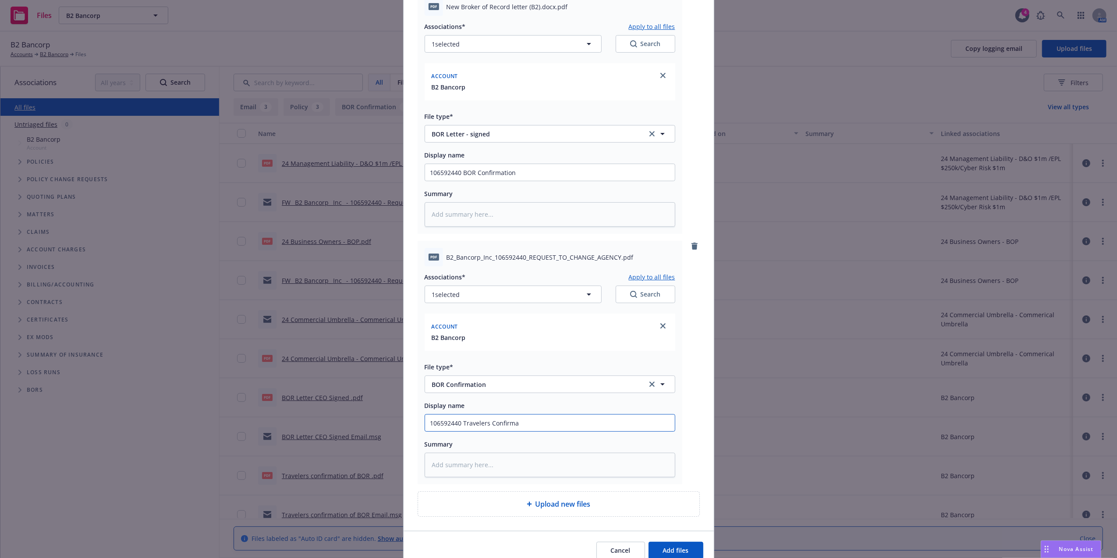
type input "106592440 Travelers Confirmat"
type textarea "x"
type input "106592440 Travelers Confirmati"
type textarea "x"
type input "106592440 Travelers Confirmatio"
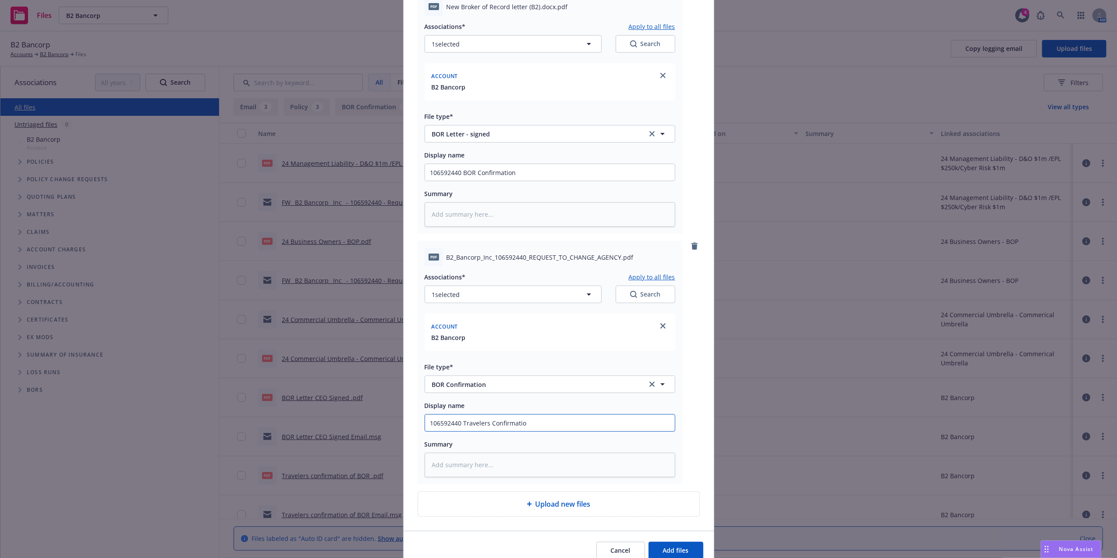
type textarea "x"
type input "106592440 Travelers Confirmation"
click at [474, 171] on input "106592440 BOR Confirmation" at bounding box center [550, 172] width 250 height 17
type textarea "x"
type input "106592440 BOR Confirmation"
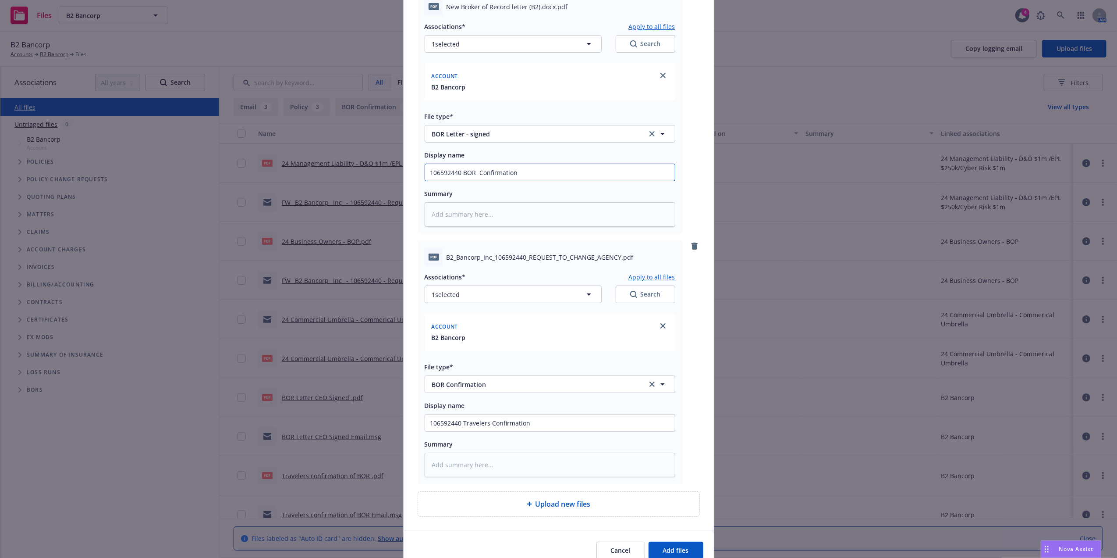
type textarea "x"
type input "106592440 BOR BConfirmation"
type textarea "x"
type input "106592440 BOR B2Confirmation"
type textarea "x"
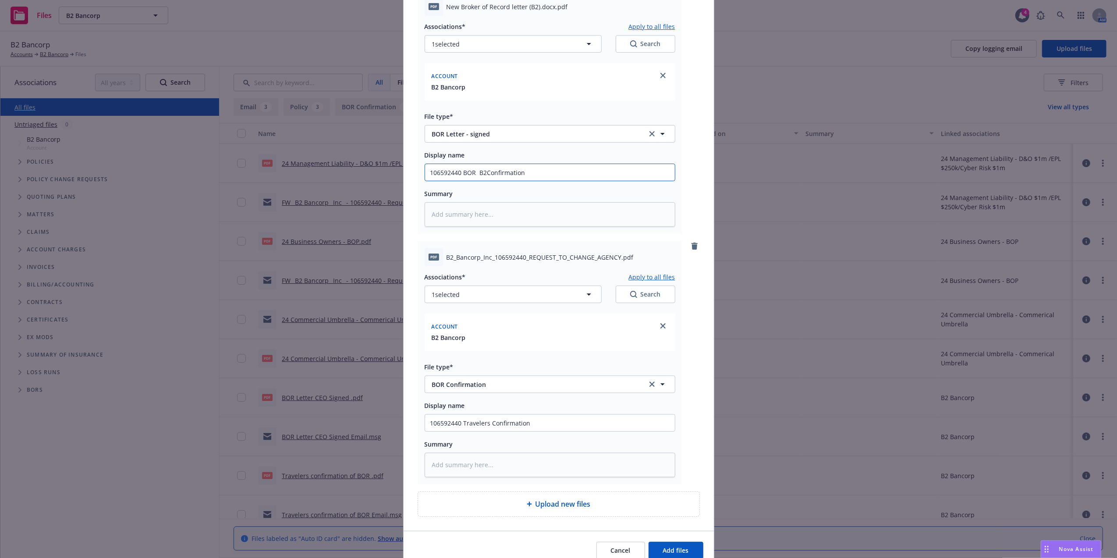
type input "106592440 BOR B2 Confirmation"
type textarea "x"
type input "106592440 BOR B2 BConfirmation"
type textarea "x"
type input "106592440 BOR B2 BaConfirmation"
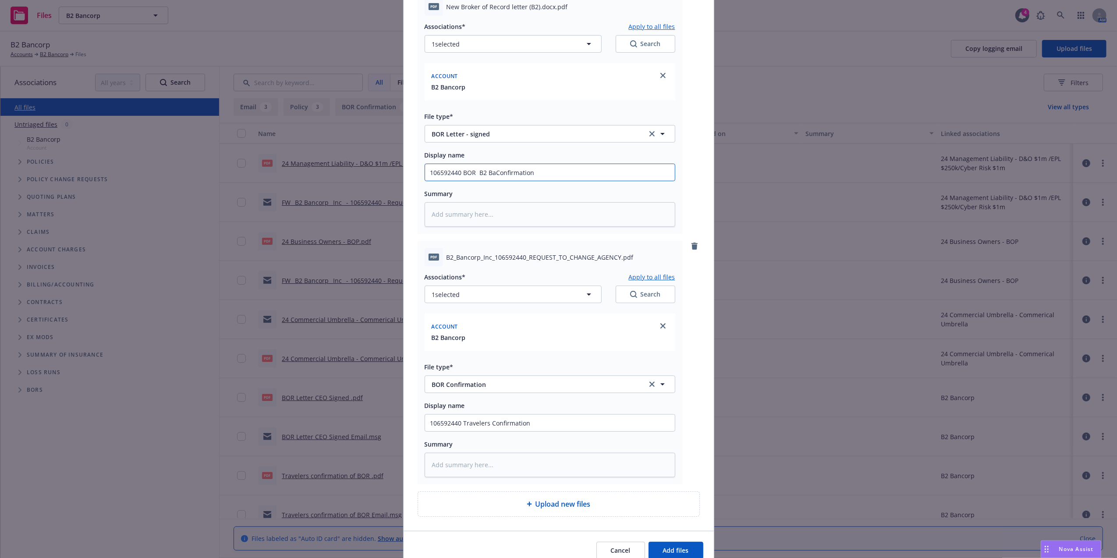
type textarea "x"
type input "106592440 BOR B2 BanConfirmation"
type textarea "x"
type input "106592440 BOR B2 BancConfirmation"
type textarea "x"
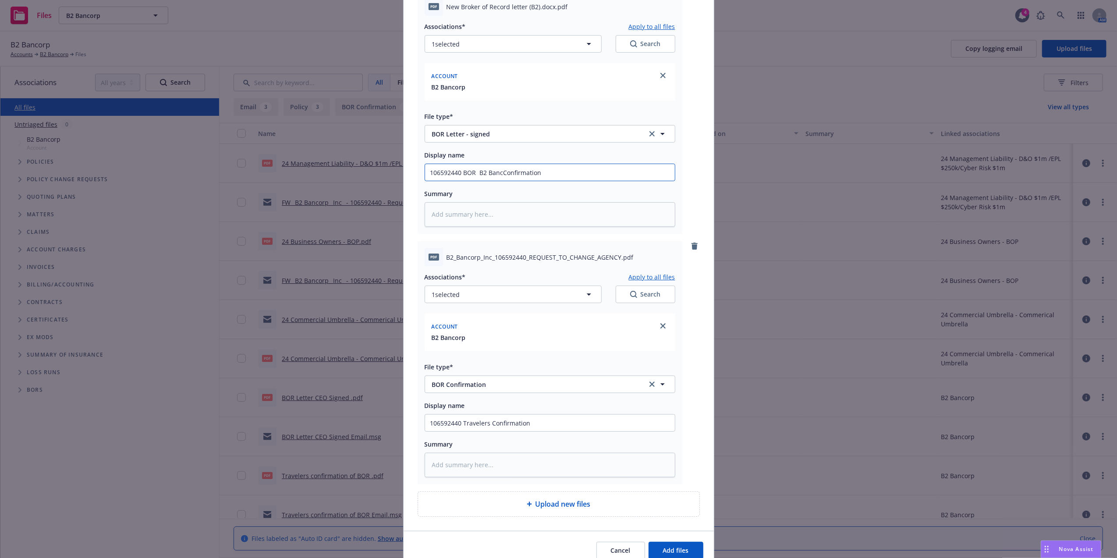
type input "106592440 BOR B2 BancoConfirmation"
type textarea "x"
type input "106592440 BOR B2 BancorConfirmation"
type textarea "x"
type input "106592440 BOR B2 BancorpConfirmation"
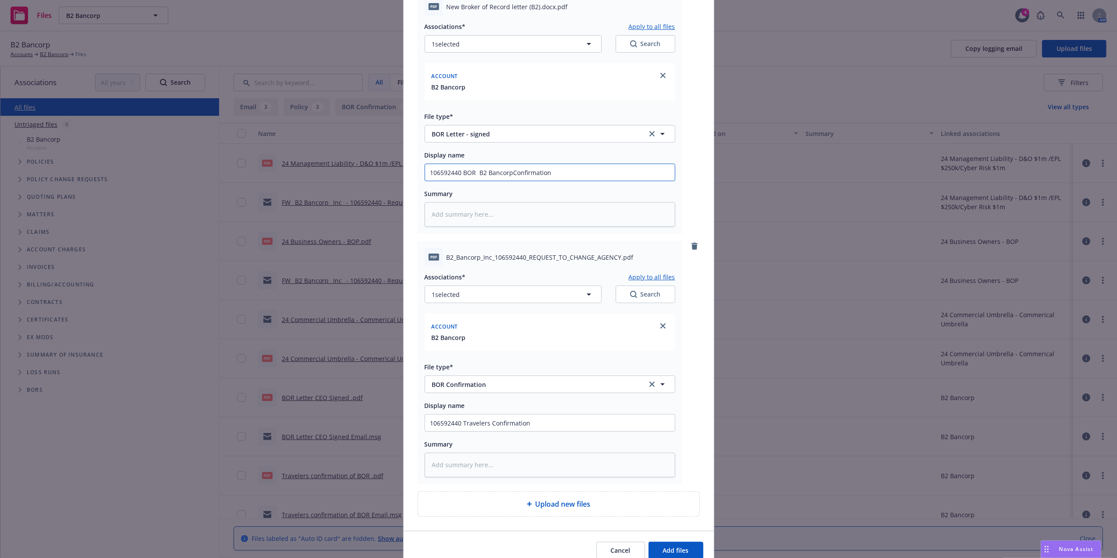
type textarea "x"
type input "106592440 BOR B2 Bancorp Confirmation"
type textarea "x"
type input "106592440 BOR B2 Bancorp SConfirmation"
type textarea "x"
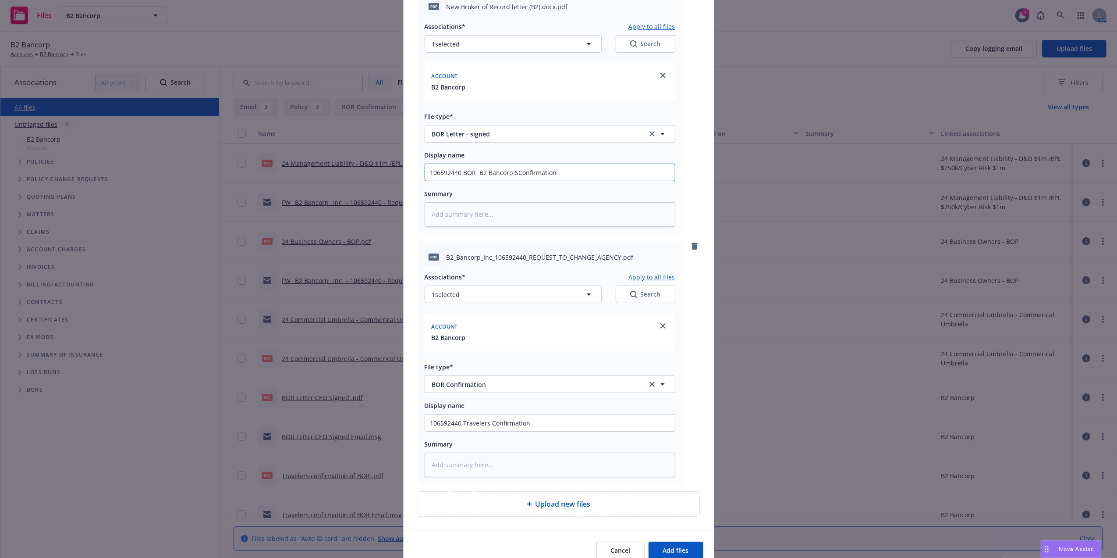
type input "106592440 BOR B2 Bancorp SiConfirmation"
type textarea "x"
type input "106592440 BOR B2 Bancorp SinConfirmation"
type textarea "x"
type input "106592440 BOR B2 Bancorp SingConfirmation"
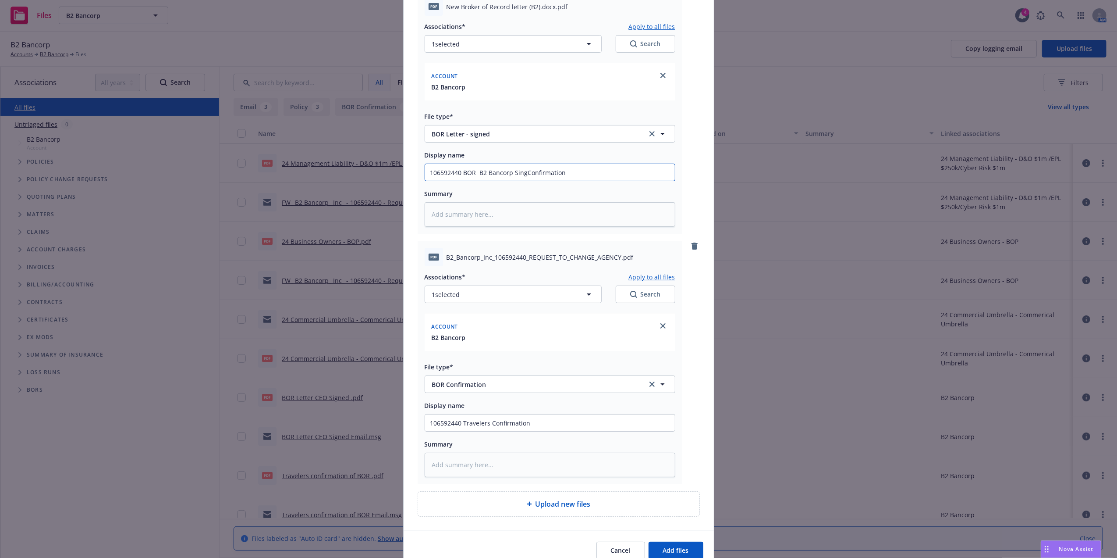
type textarea "x"
type input "106592440 BOR B2 Bancorp SinConfirmation"
type textarea "x"
type input "106592440 BOR B2 Bancorp SiConfirmation"
type textarea "x"
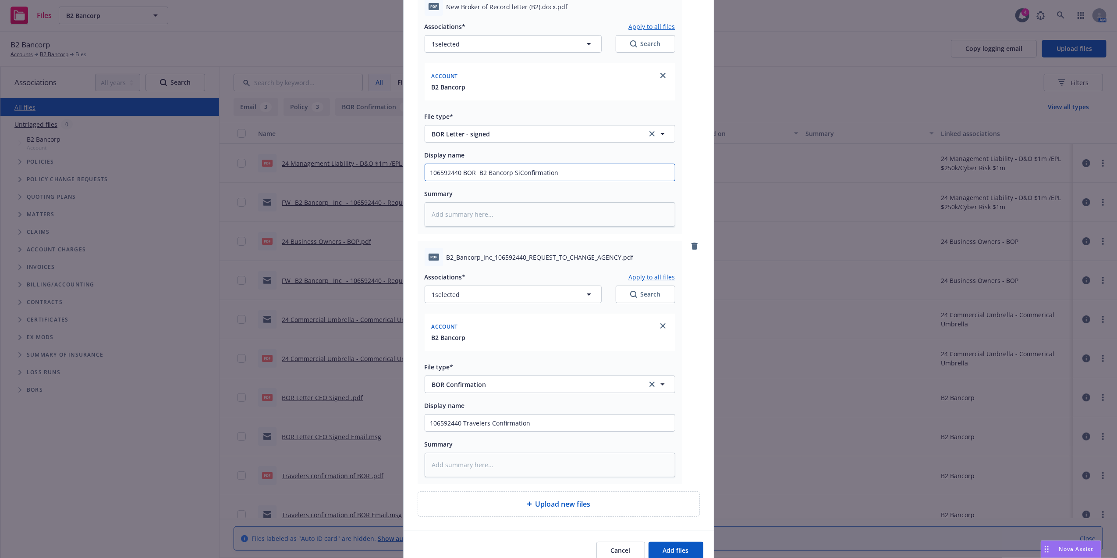
type input "106592440 BOR B2 Bancorp SigConfirmation"
type textarea "x"
type input "106592440 BOR B2 Bancorp SignConfirmation"
type textarea "x"
type input "106592440 BOR B2 Bancorp Sign Confirmation"
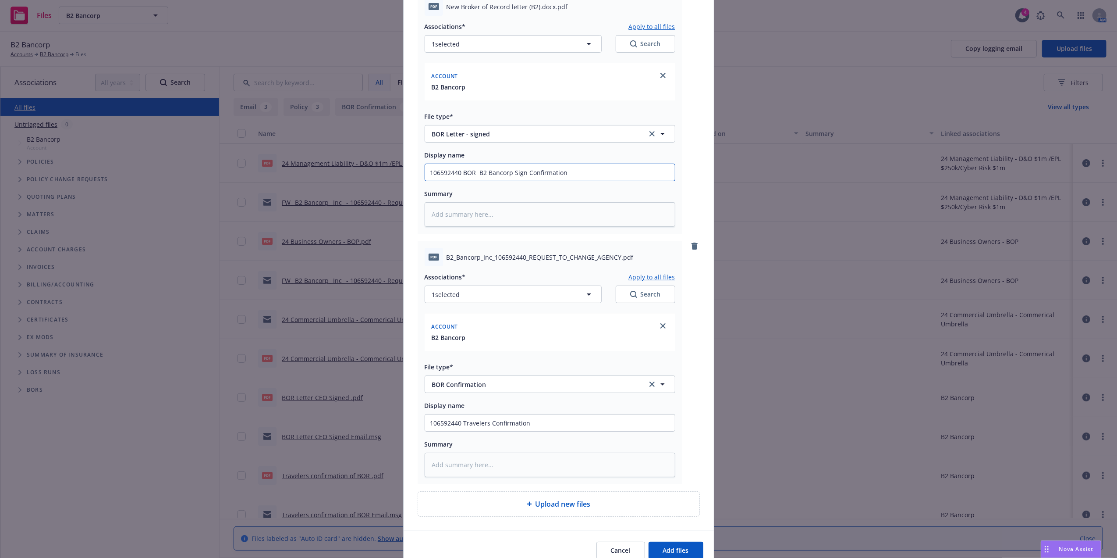
type textarea "x"
type input "106592440 BOR B2 Bancorp Sign onfirmation"
type textarea "x"
type input "106592440 BOR B2 Bancorp Sign nfirmation"
type textarea "x"
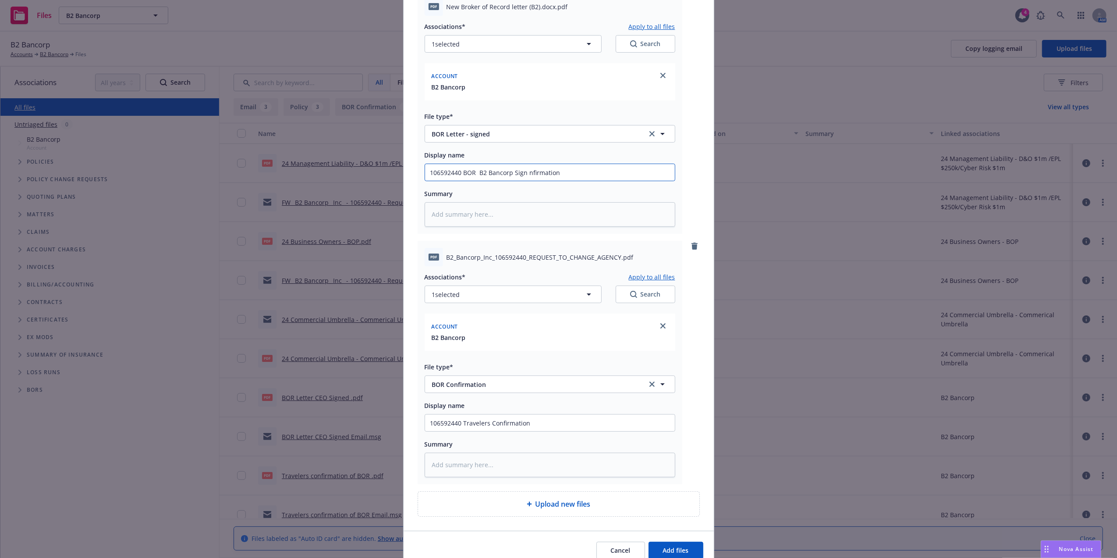
type input "106592440 BOR B2 Bancorp Sign firmation"
type textarea "x"
type input "106592440 BOR B2 Bancorp Sign irmation"
type textarea "x"
type input "106592440 BOR B2 Bancorp Sign rmation"
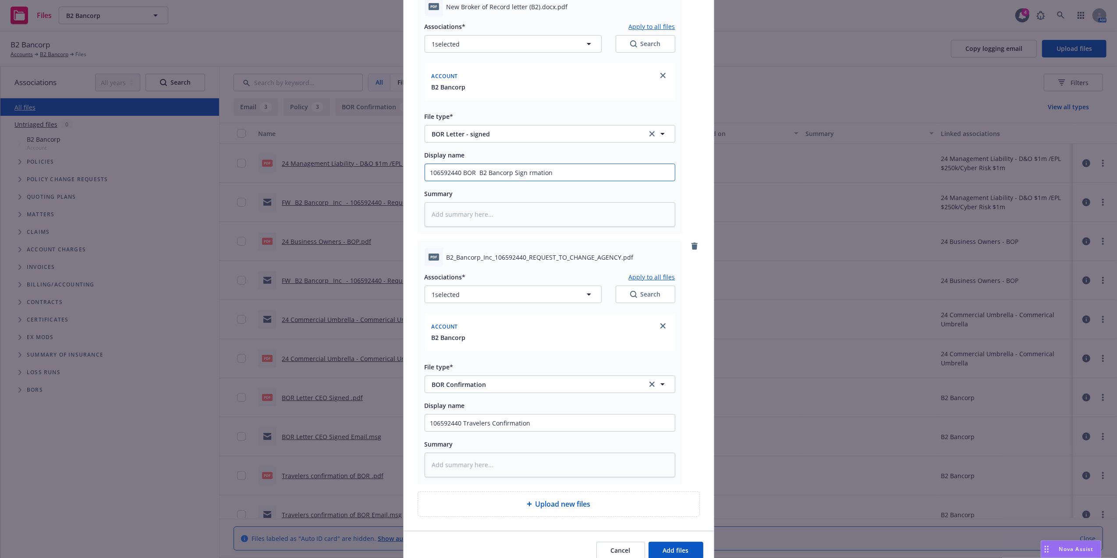
type textarea "x"
type input "106592440 BOR B2 Bancorp Sign mation"
type textarea "x"
type input "106592440 BOR B2 Bancorp Sign ation"
type textarea "x"
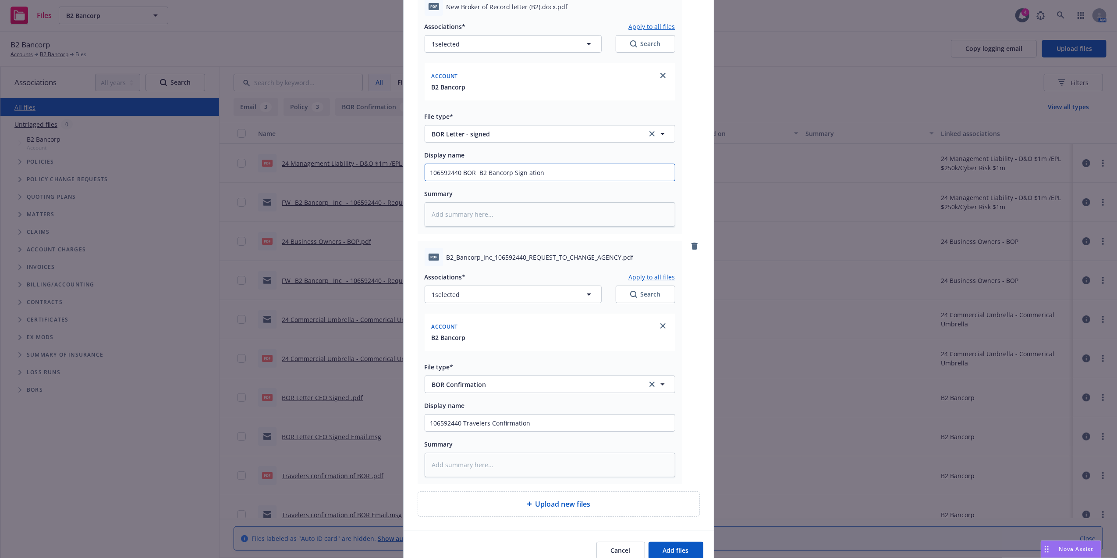
type input "106592440 BOR B2 Bancorp Sign tion"
type textarea "x"
type input "106592440 BOR B2 Bancorp Sign ion"
type textarea "x"
type input "106592440 BOR B2 Bancorp Sign on"
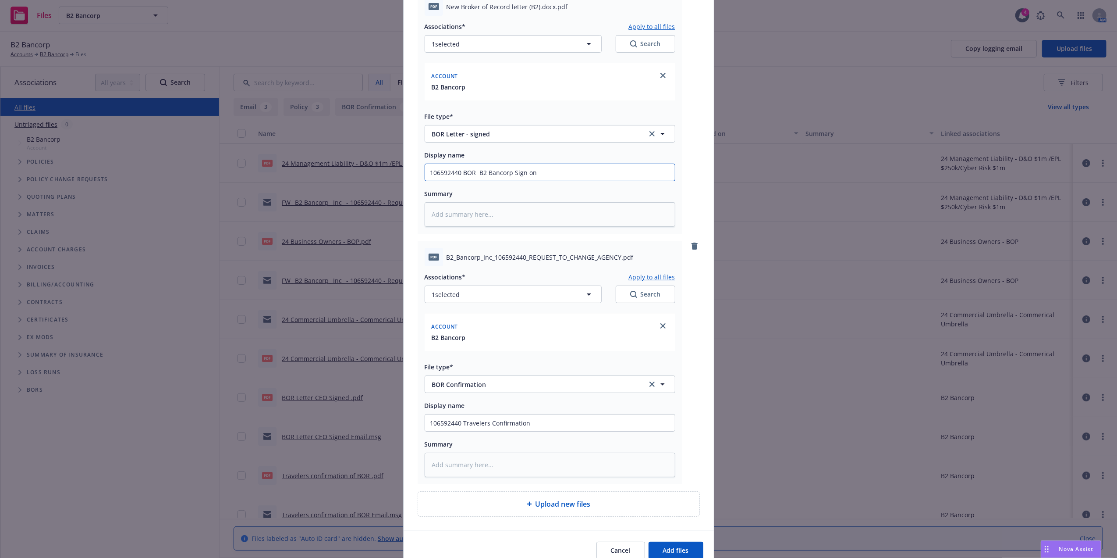
type textarea "x"
type input "106592440 BOR B2 Bancorp Sign n"
type textarea "x"
type input "106592440 BOR B2 Bancorp Sign"
type textarea "x"
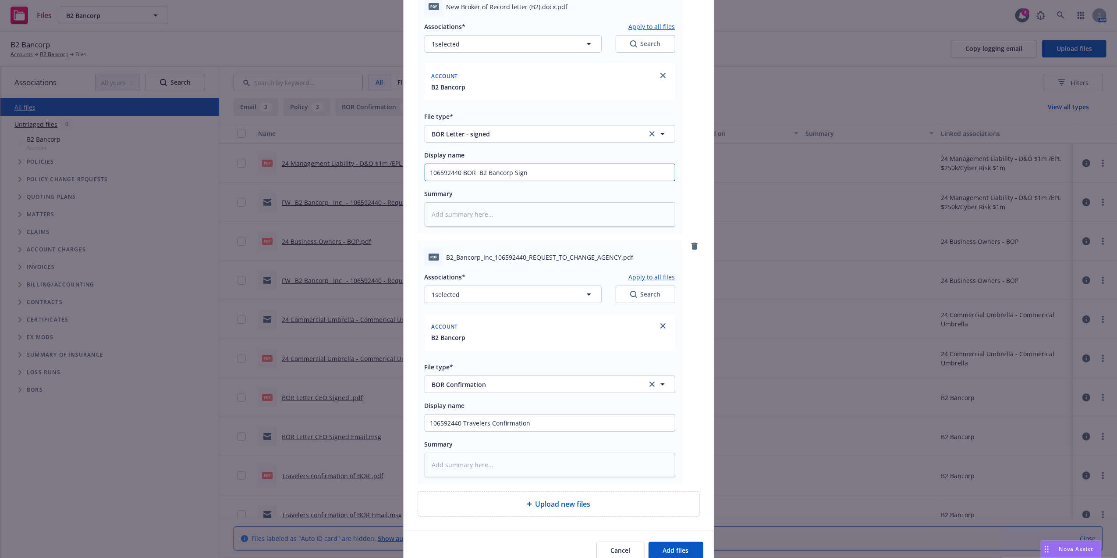
type input "106592440 BOR B2 Bancorp Sign"
type textarea "x"
type input "106592440 BOR B2 Bancorp Signe"
type textarea "x"
type input "106592440 BOR B2 Bancorp Signed"
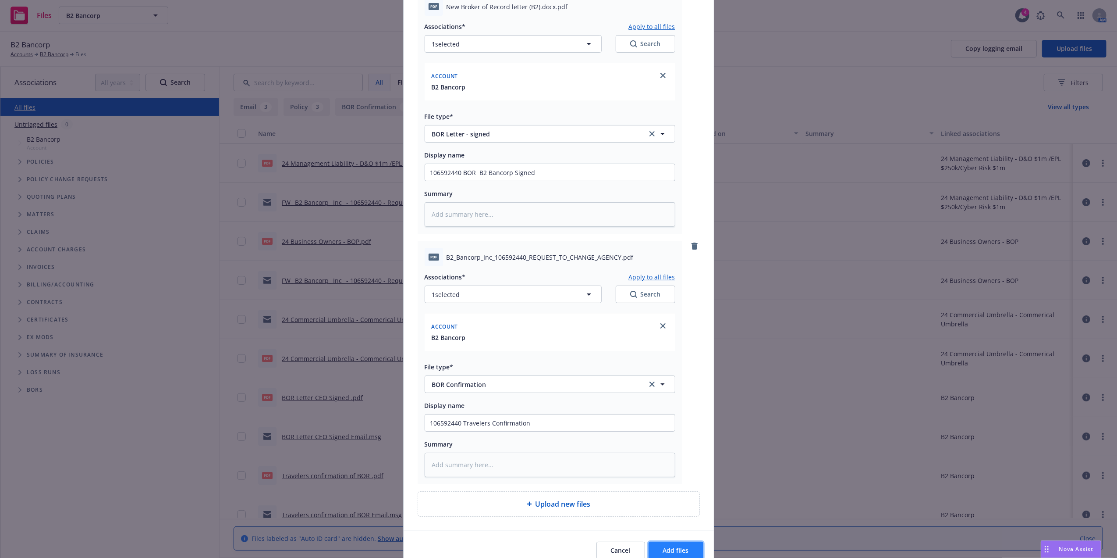
click at [672, 544] on button "Add files" at bounding box center [676, 550] width 55 height 18
type textarea "x"
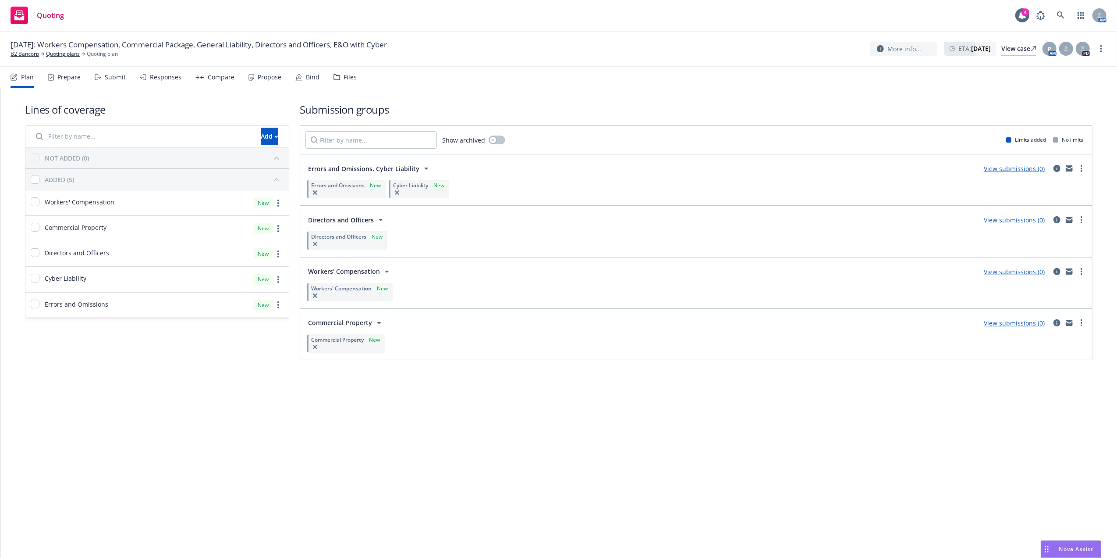
click at [344, 78] on div "Files" at bounding box center [350, 77] width 13 height 7
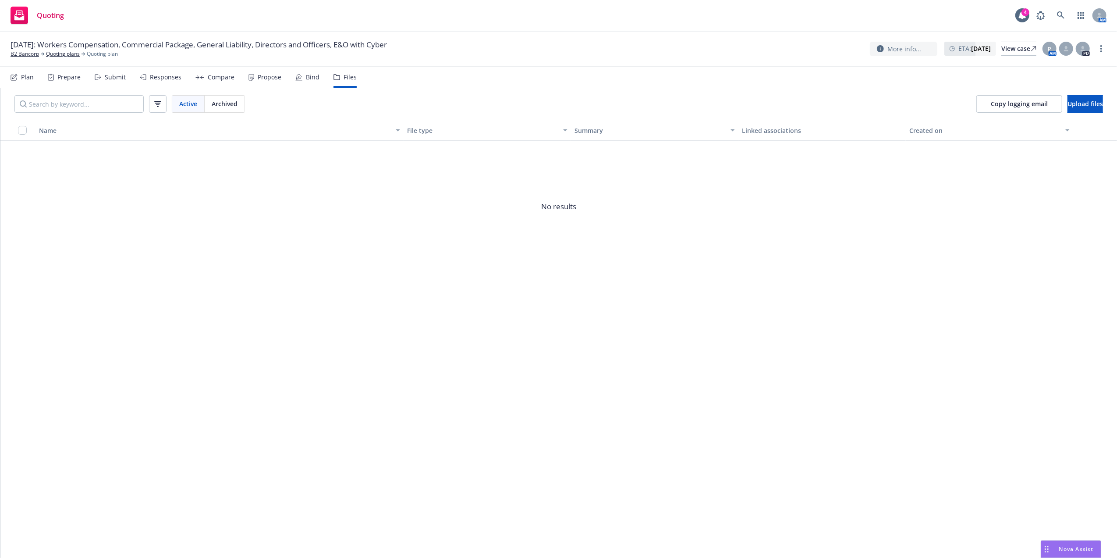
click at [25, 81] on div "Plan" at bounding box center [27, 77] width 13 height 7
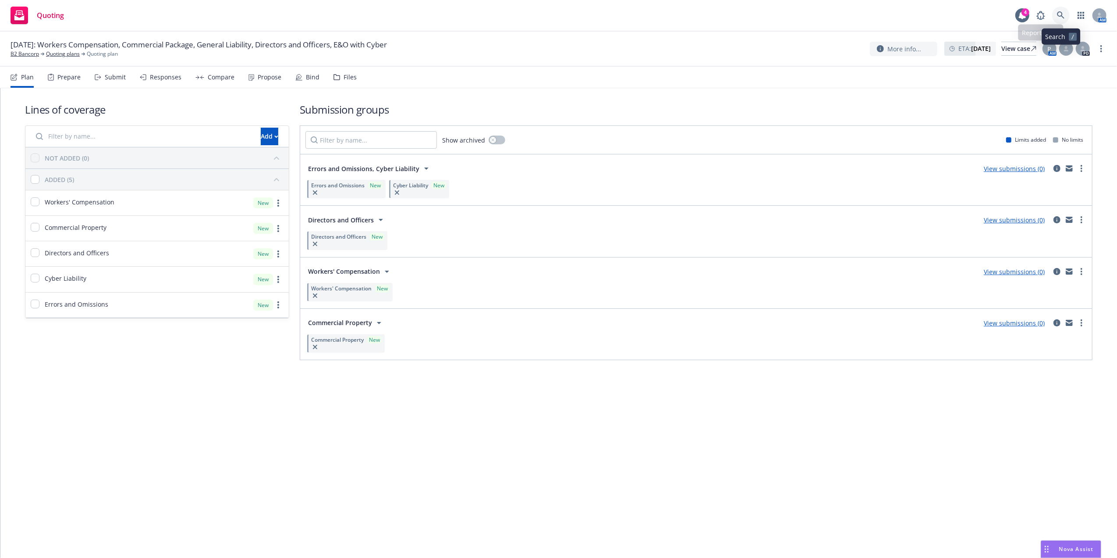
click at [1056, 14] on link at bounding box center [1062, 16] width 18 height 18
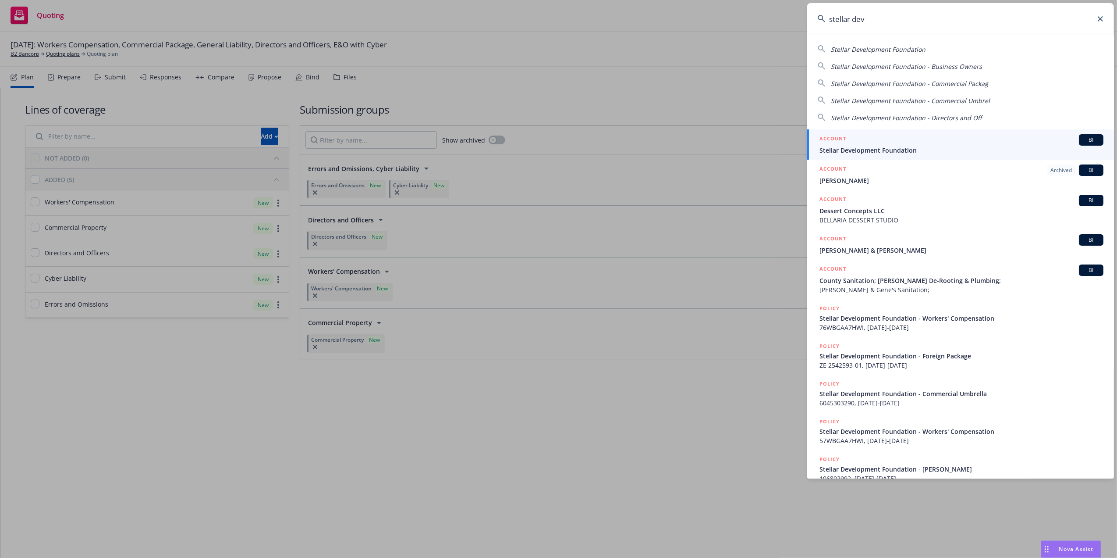
type input "stellar dev"
click at [892, 148] on span "Stellar Development Foundation" at bounding box center [962, 150] width 284 height 9
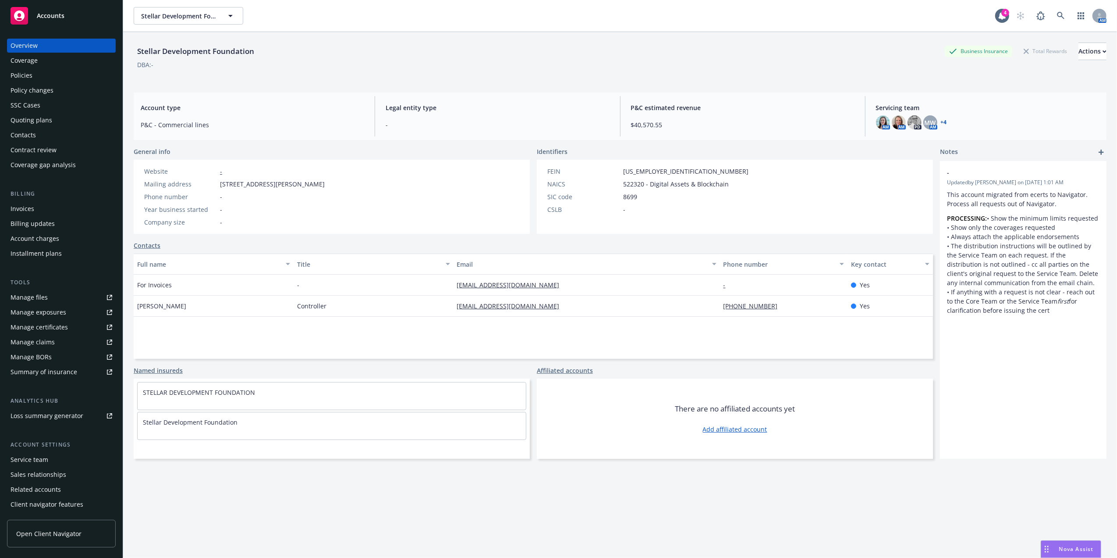
click at [34, 210] on div "Invoices" at bounding box center [62, 209] width 102 height 14
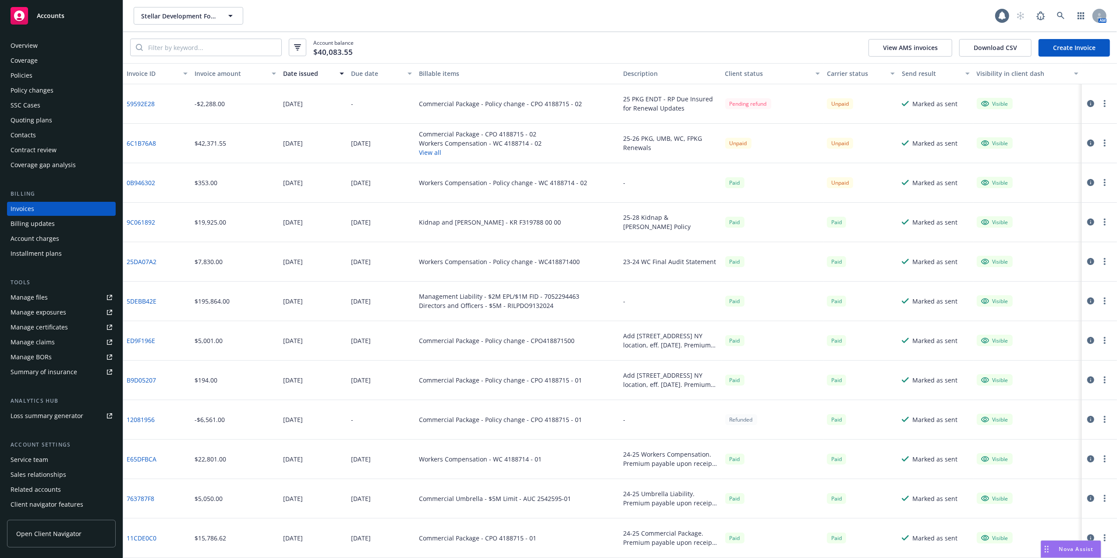
click at [1047, 53] on link "Create Invoice" at bounding box center [1074, 48] width 71 height 18
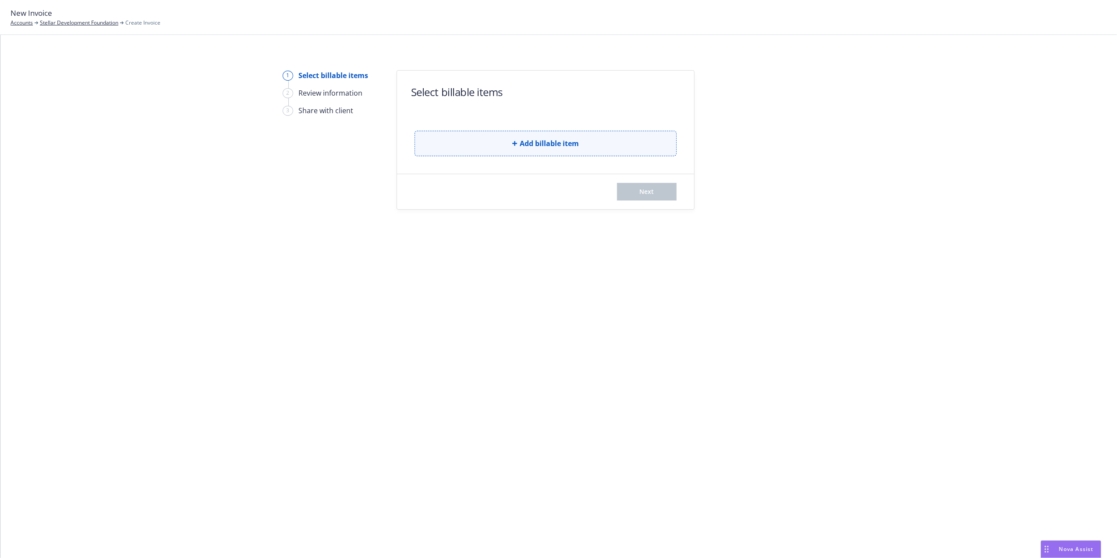
click at [510, 135] on button "Add billable item" at bounding box center [546, 143] width 262 height 25
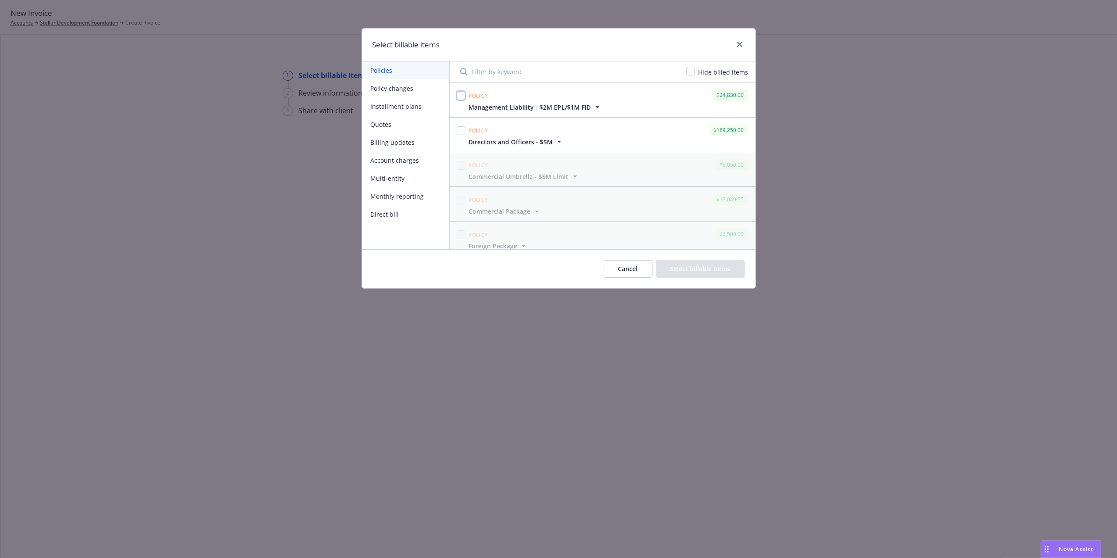
click at [462, 99] on input "checkbox" at bounding box center [461, 95] width 9 height 9
checkbox input "true"
click at [460, 130] on input "checkbox" at bounding box center [461, 130] width 9 height 9
checkbox input "true"
click at [698, 71] on div "Hide billed items" at bounding box center [722, 72] width 55 height 11
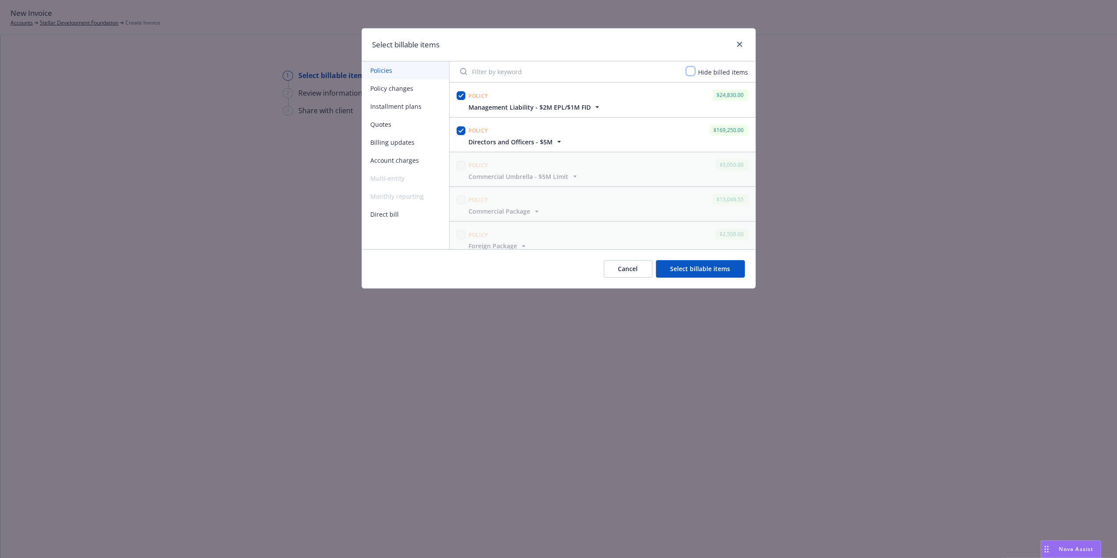
click at [693, 71] on input "checkbox" at bounding box center [690, 71] width 9 height 9
checkbox input "true"
click at [689, 265] on button "Select billable items" at bounding box center [700, 269] width 89 height 18
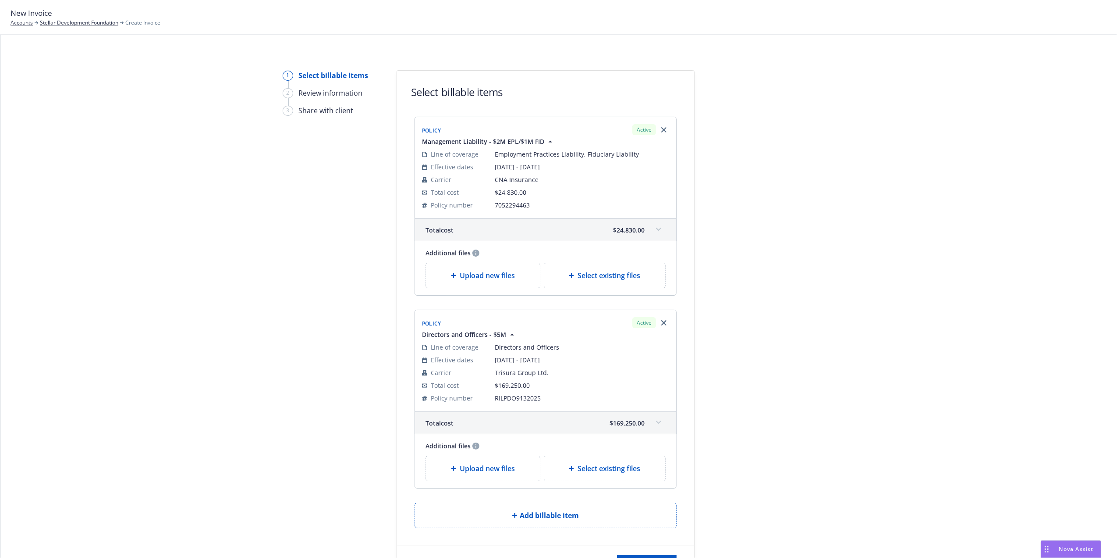
click at [512, 207] on span "7052294463" at bounding box center [582, 204] width 174 height 9
copy span "7052294463"
click at [654, 227] on span at bounding box center [659, 229] width 14 height 14
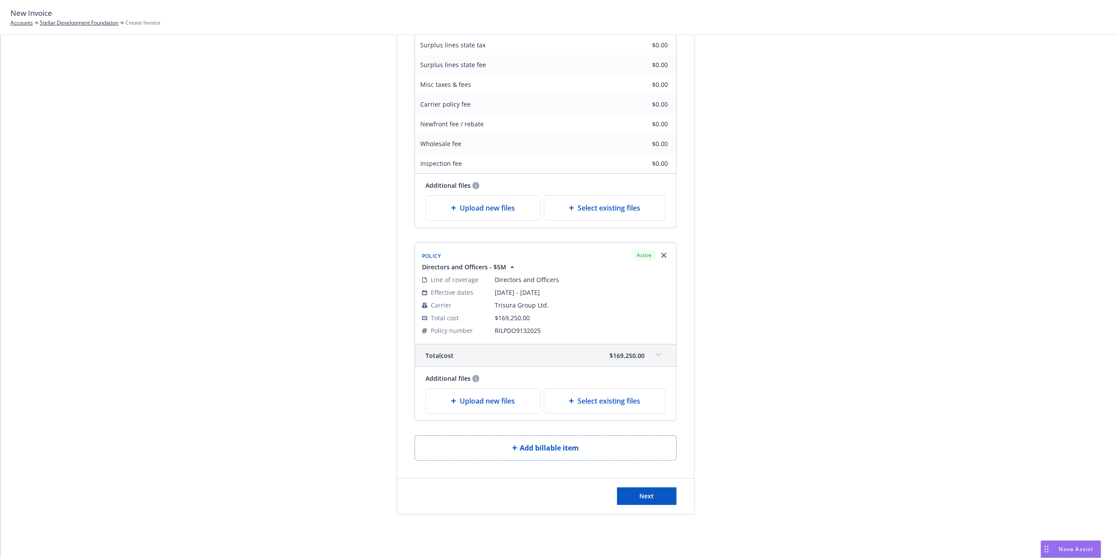
scroll to position [240, 0]
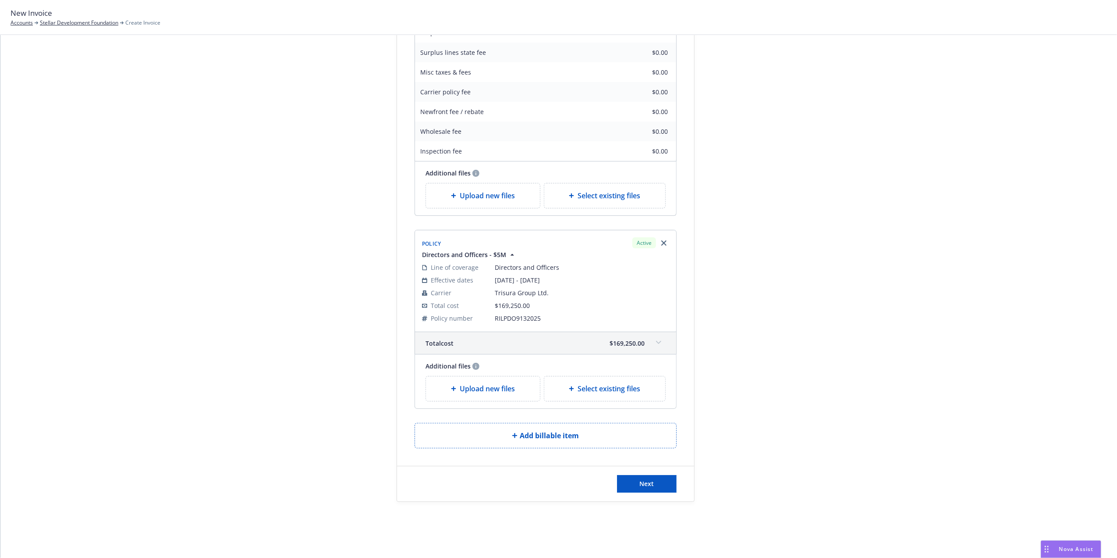
drag, startPoint x: 654, startPoint y: 339, endPoint x: 629, endPoint y: 339, distance: 25.4
click at [654, 339] on span at bounding box center [659, 342] width 14 height 14
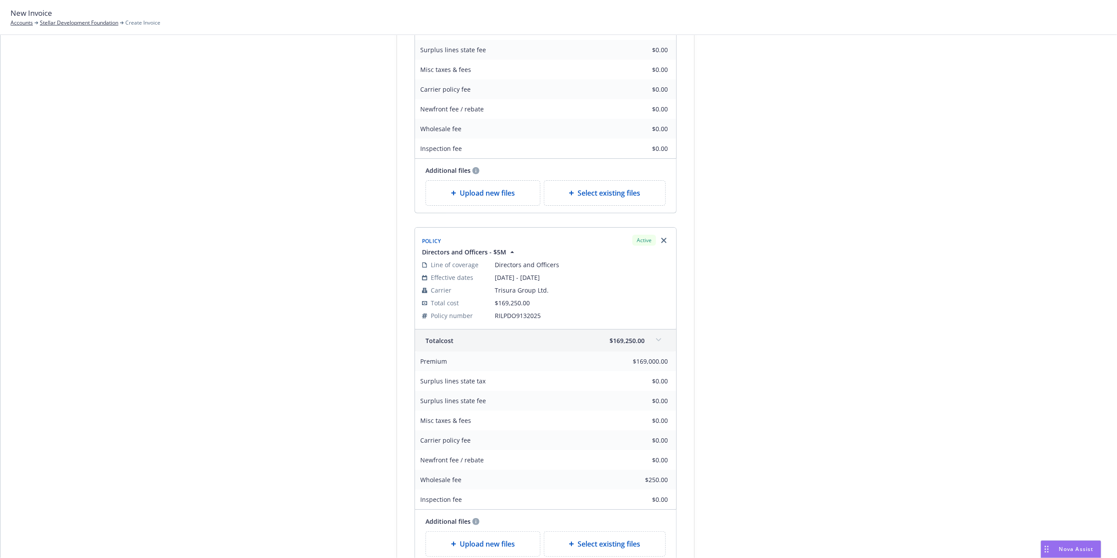
click at [519, 314] on span "RILPDO9132025" at bounding box center [582, 315] width 174 height 9
copy span "RILPDO9132025"
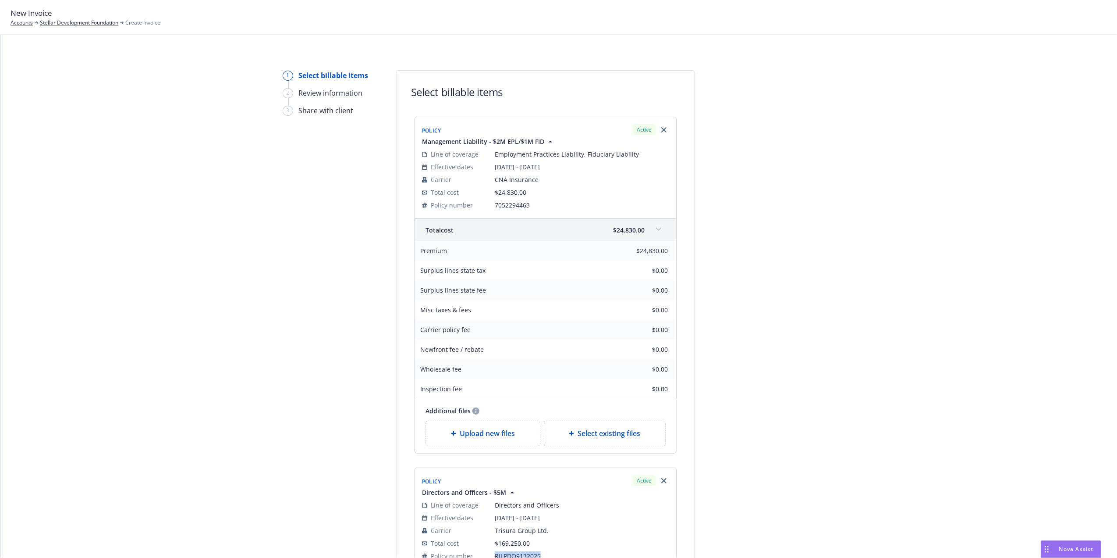
scroll to position [398, 0]
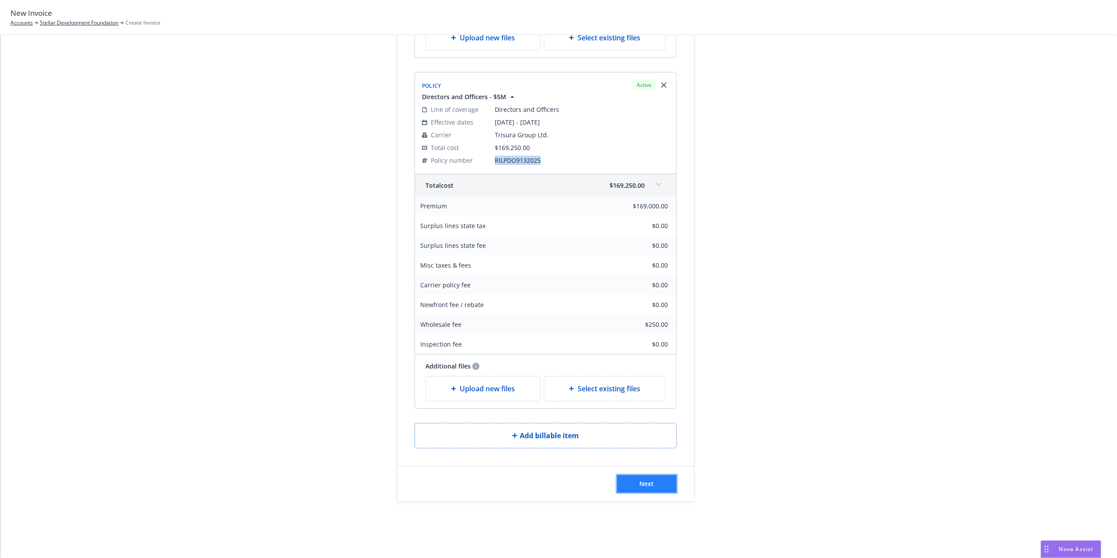
click at [651, 484] on button "Next" at bounding box center [647, 484] width 60 height 18
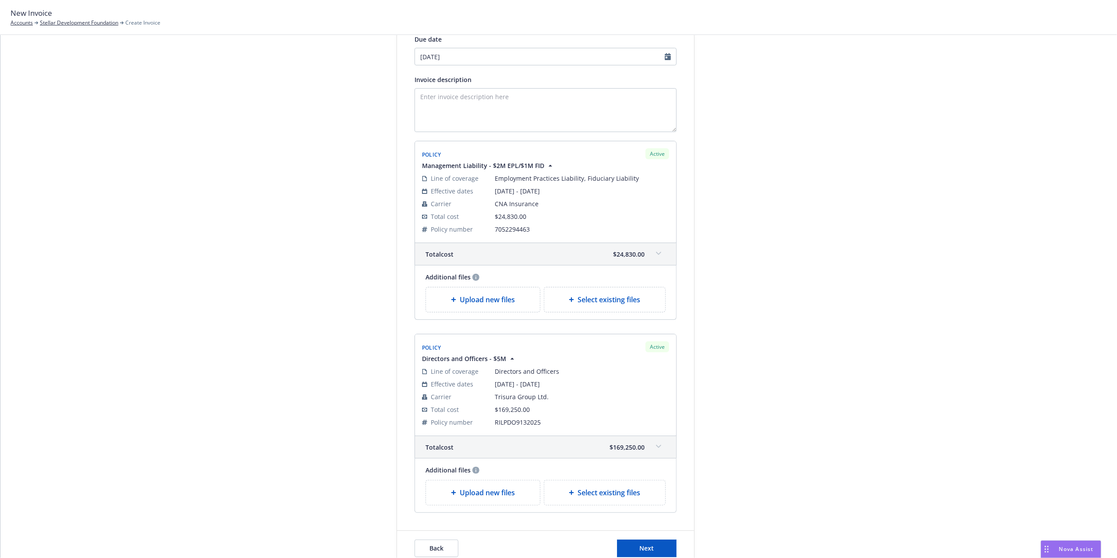
scroll to position [0, 0]
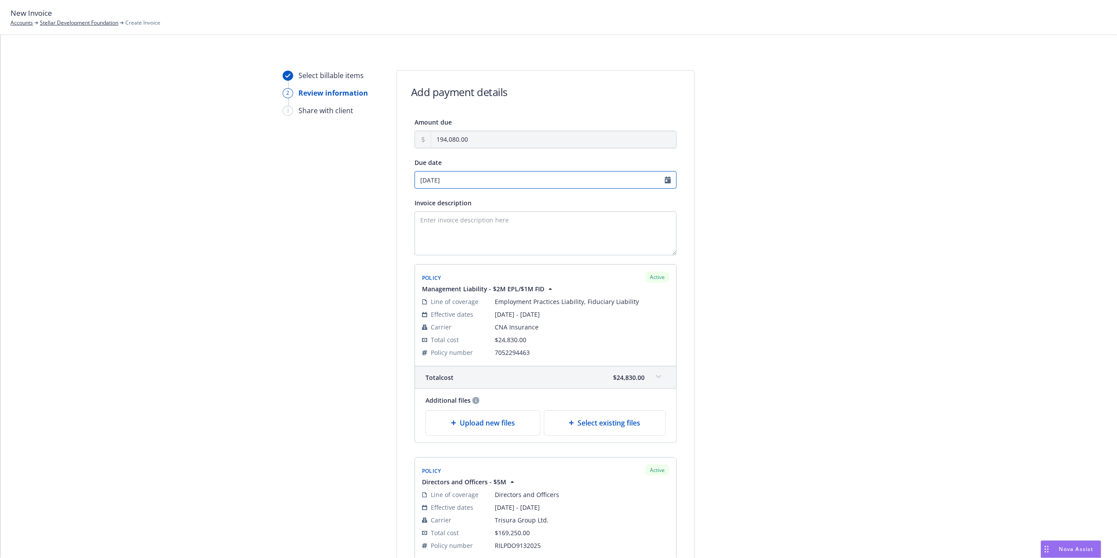
select select "September"
select select "2025"
click at [665, 180] on input "09/09/2025" at bounding box center [546, 180] width 262 height 18
click at [421, 201] on link "chevronLeft" at bounding box center [418, 198] width 11 height 11
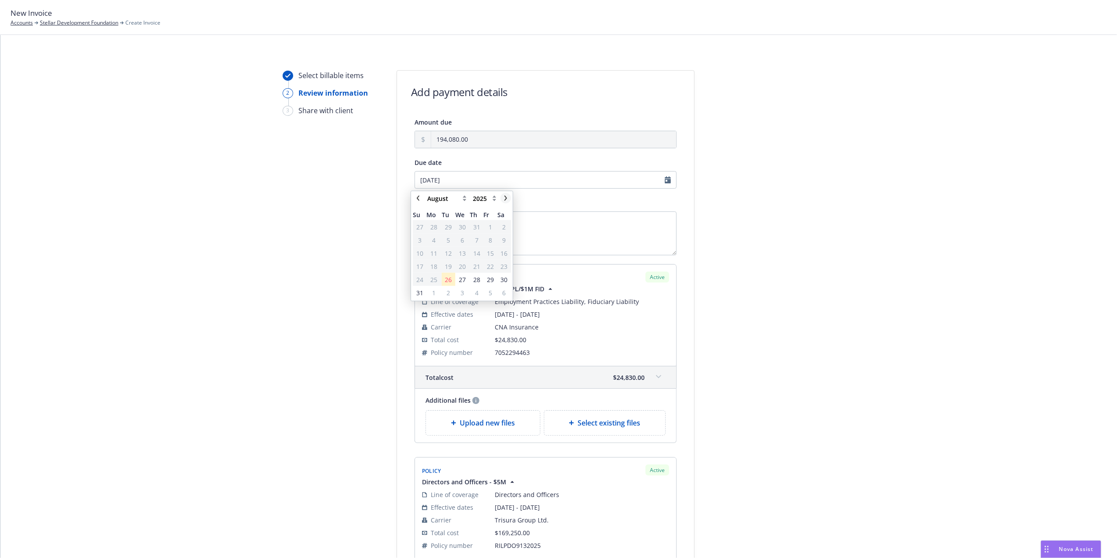
click at [504, 199] on icon "chevronRight" at bounding box center [505, 198] width 5 height 5
select select "September"
click at [423, 239] on span "7" at bounding box center [420, 239] width 12 height 11
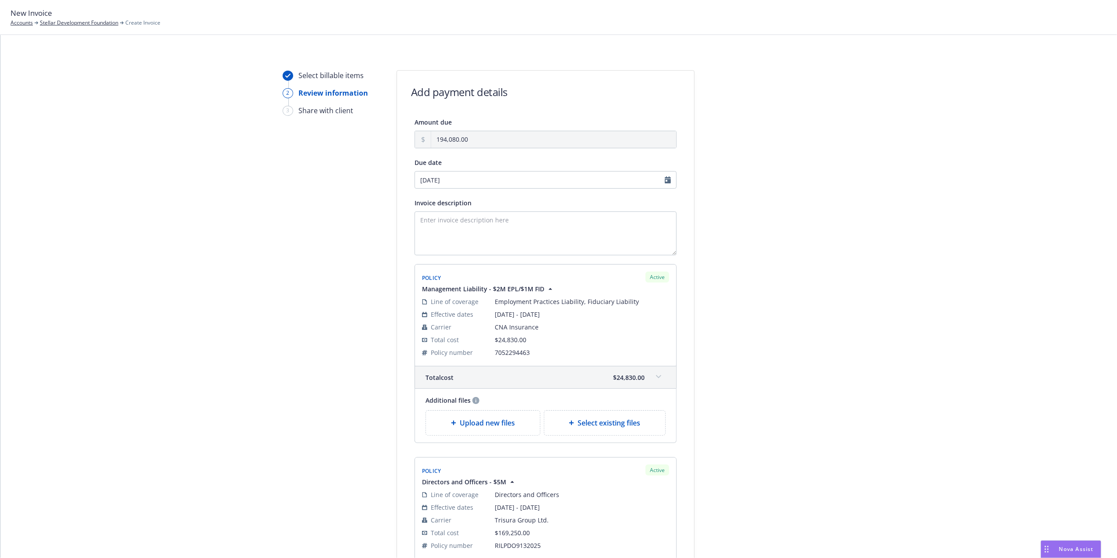
type input "09/07/2025"
click at [860, 232] on div "Select billable items 2 Review information 3 Share with client Add payment deta…" at bounding box center [559, 379] width 1096 height 619
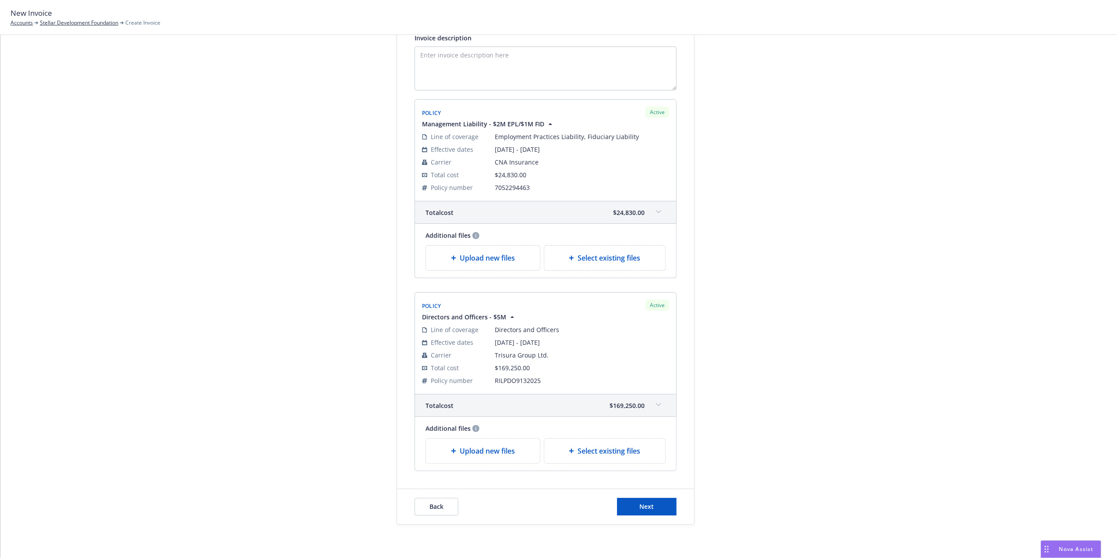
scroll to position [190, 0]
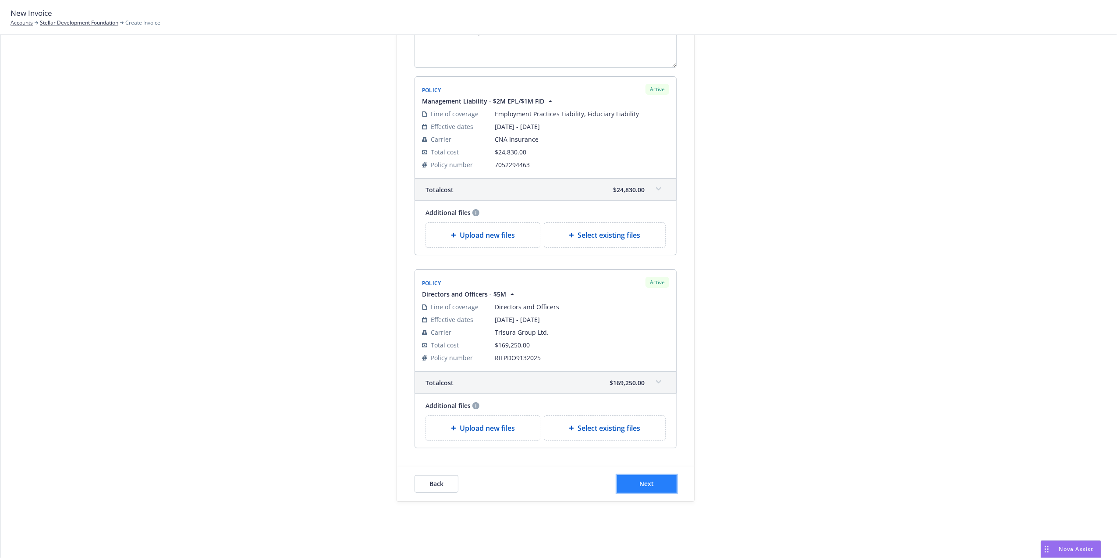
click at [655, 487] on button "Next" at bounding box center [647, 484] width 60 height 18
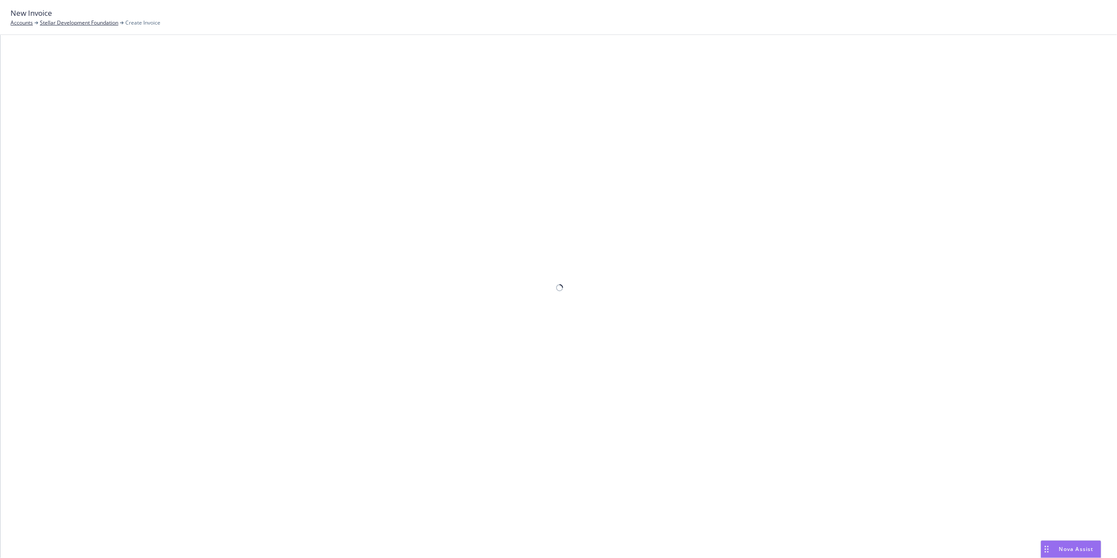
scroll to position [63, 0]
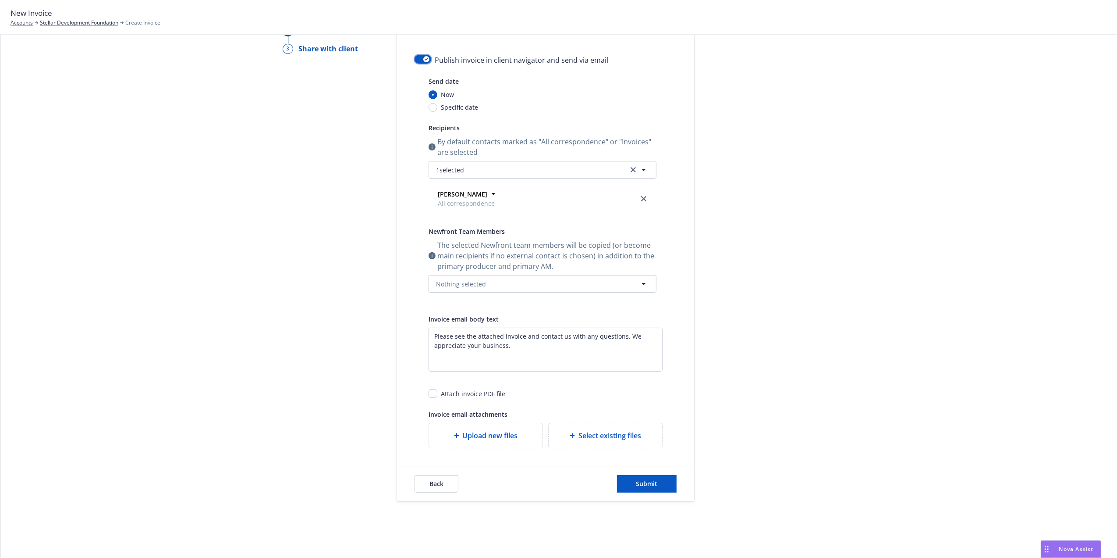
click at [415, 57] on button "button" at bounding box center [423, 59] width 17 height 9
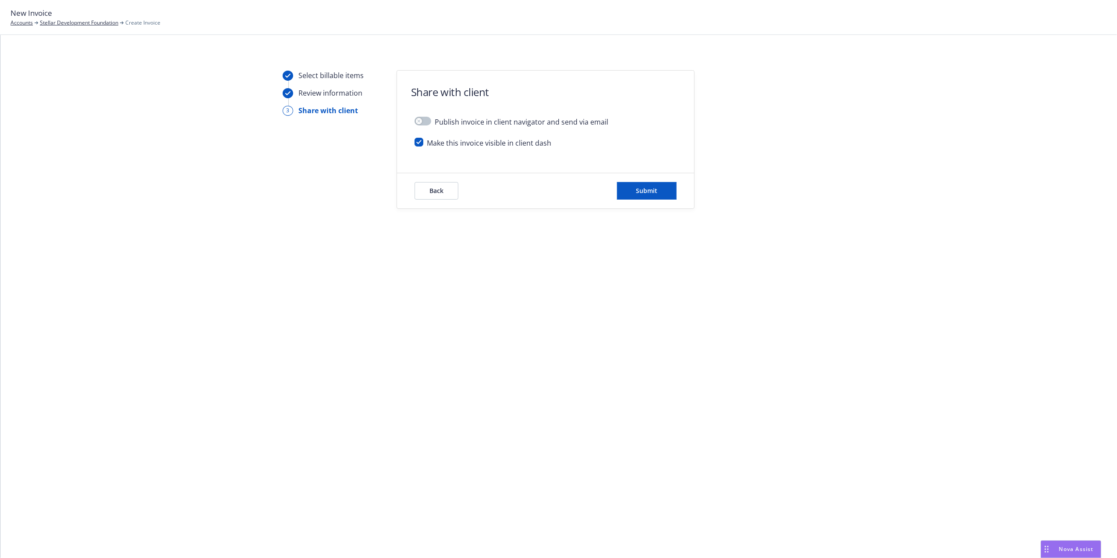
click at [670, 200] on div "Back Submit" at bounding box center [545, 190] width 297 height 35
click at [665, 194] on button "Submit" at bounding box center [647, 191] width 60 height 18
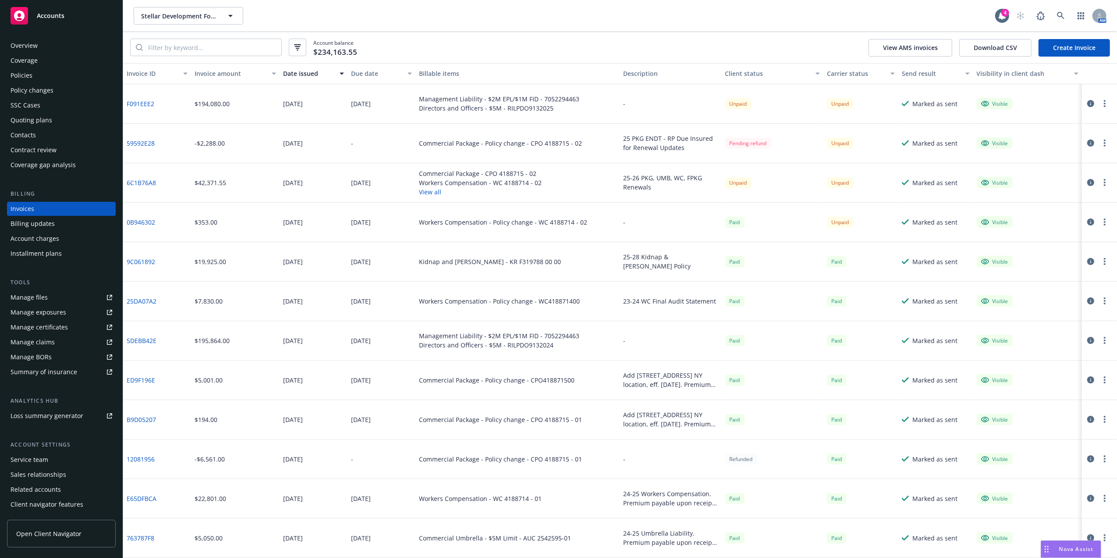
click at [132, 102] on link "F091EEE2" at bounding box center [141, 103] width 28 height 9
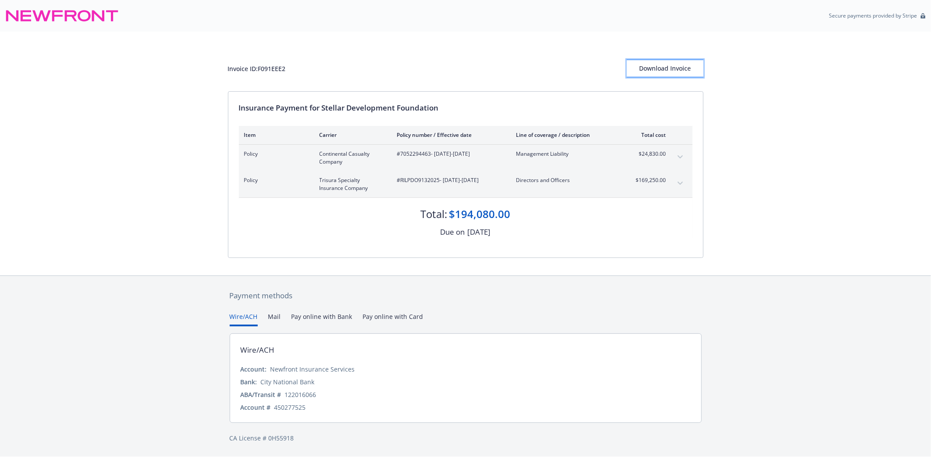
click at [669, 72] on div "Download Invoice" at bounding box center [665, 68] width 77 height 17
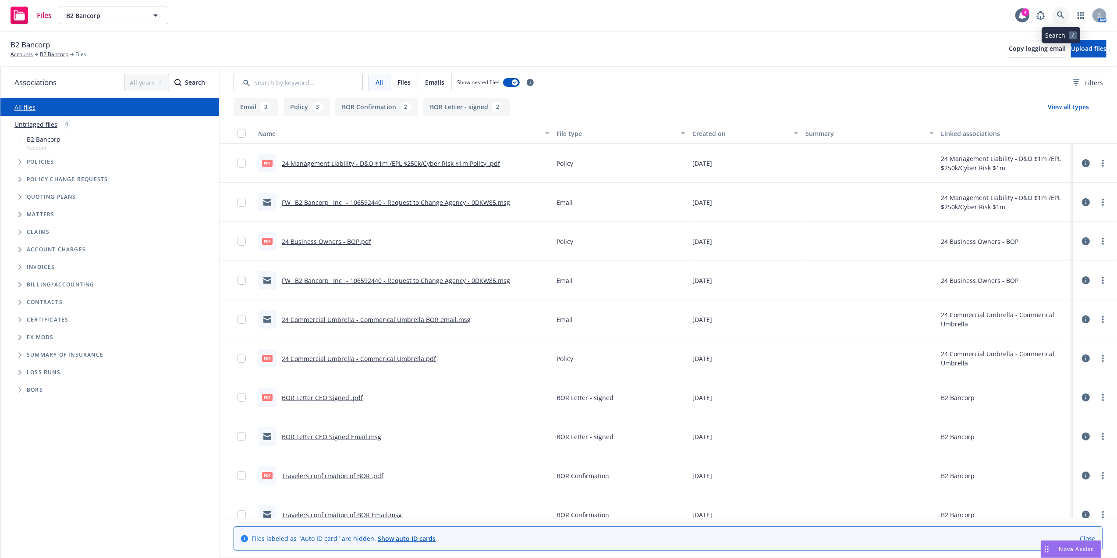
click at [1056, 15] on link at bounding box center [1062, 16] width 18 height 18
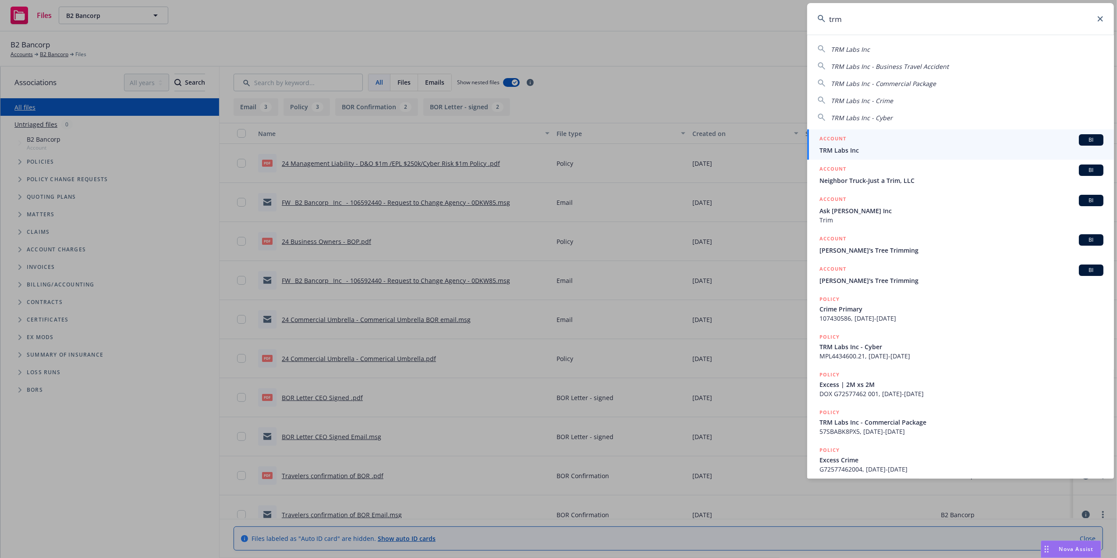
type input "trm"
click at [900, 142] on div "ACCOUNT BI" at bounding box center [962, 139] width 284 height 11
